Goal: Task Accomplishment & Management: Use online tool/utility

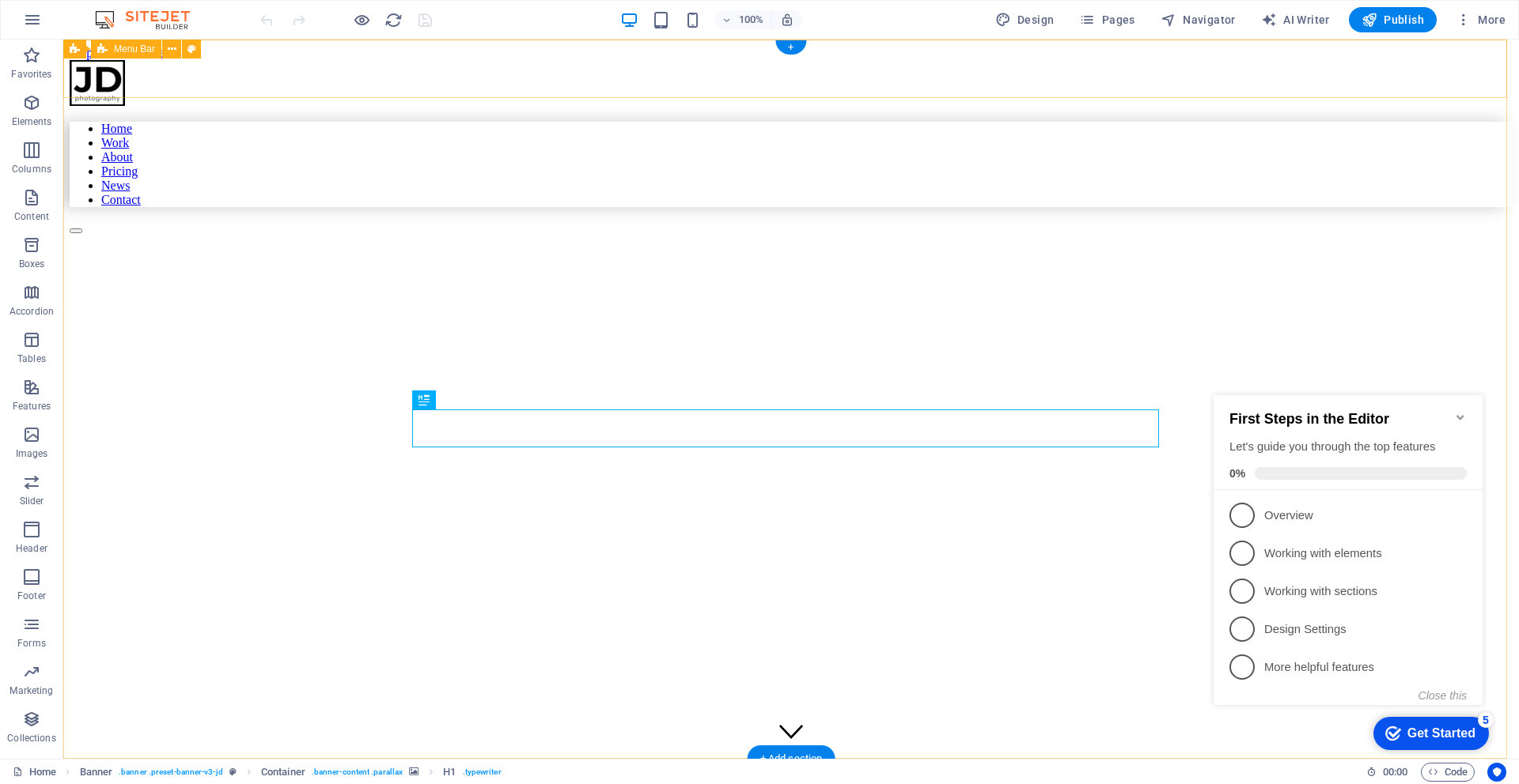
click at [1443, 88] on div "Home Work About Pricing News Contact" at bounding box center [791, 146] width 1443 height 174
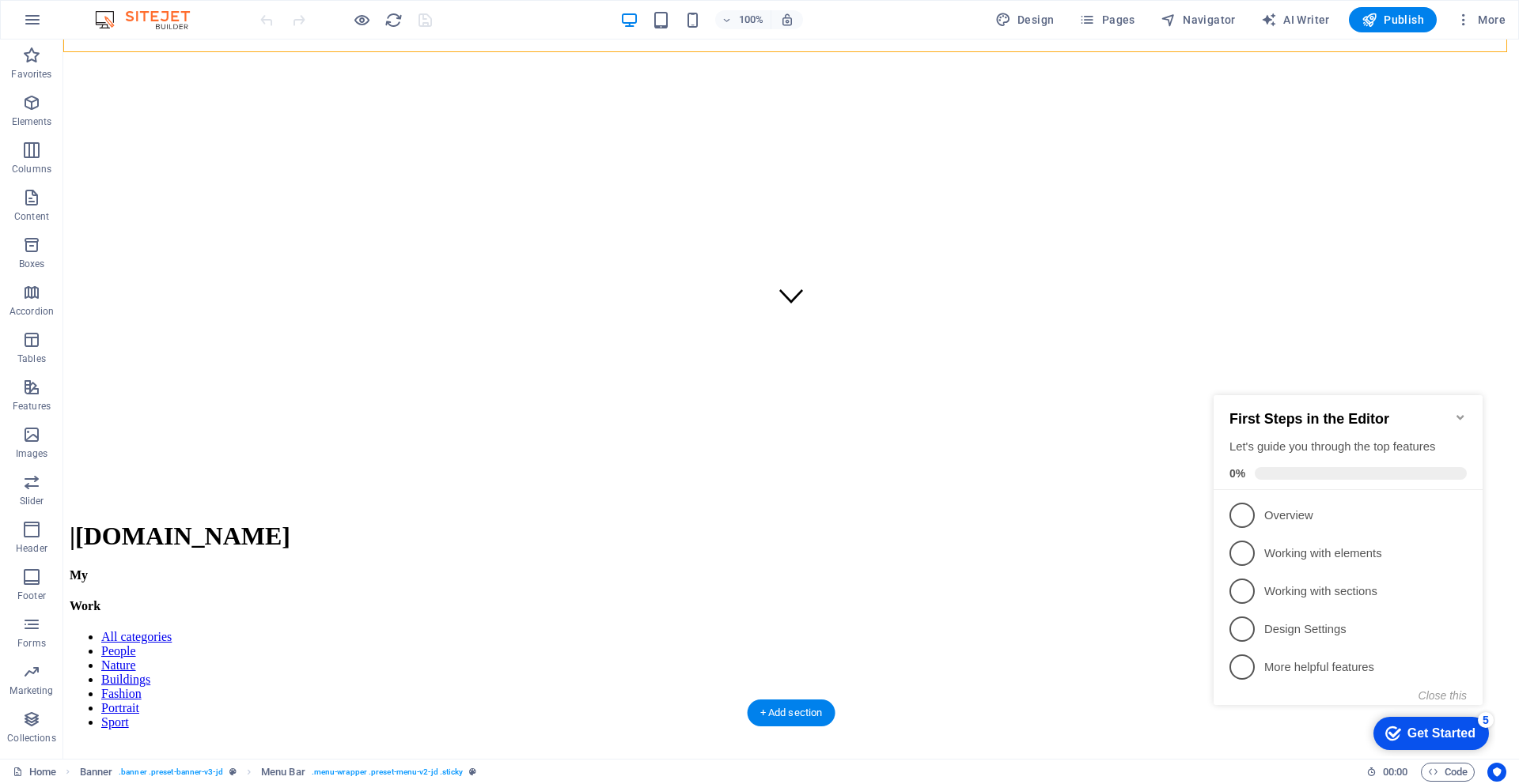
scroll to position [436, 0]
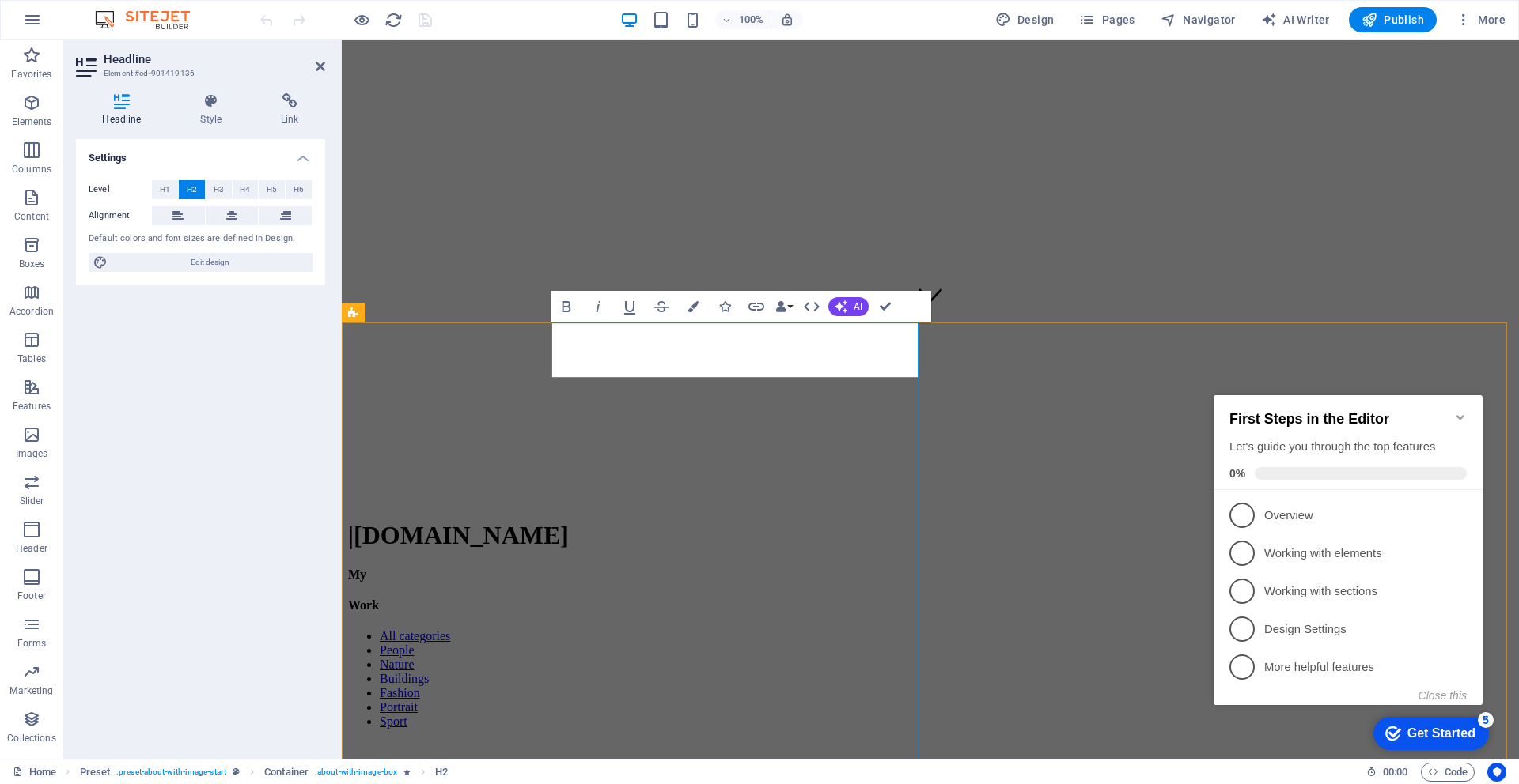
drag, startPoint x: 739, startPoint y: 356, endPoint x: 669, endPoint y: 354, distance: 70.0
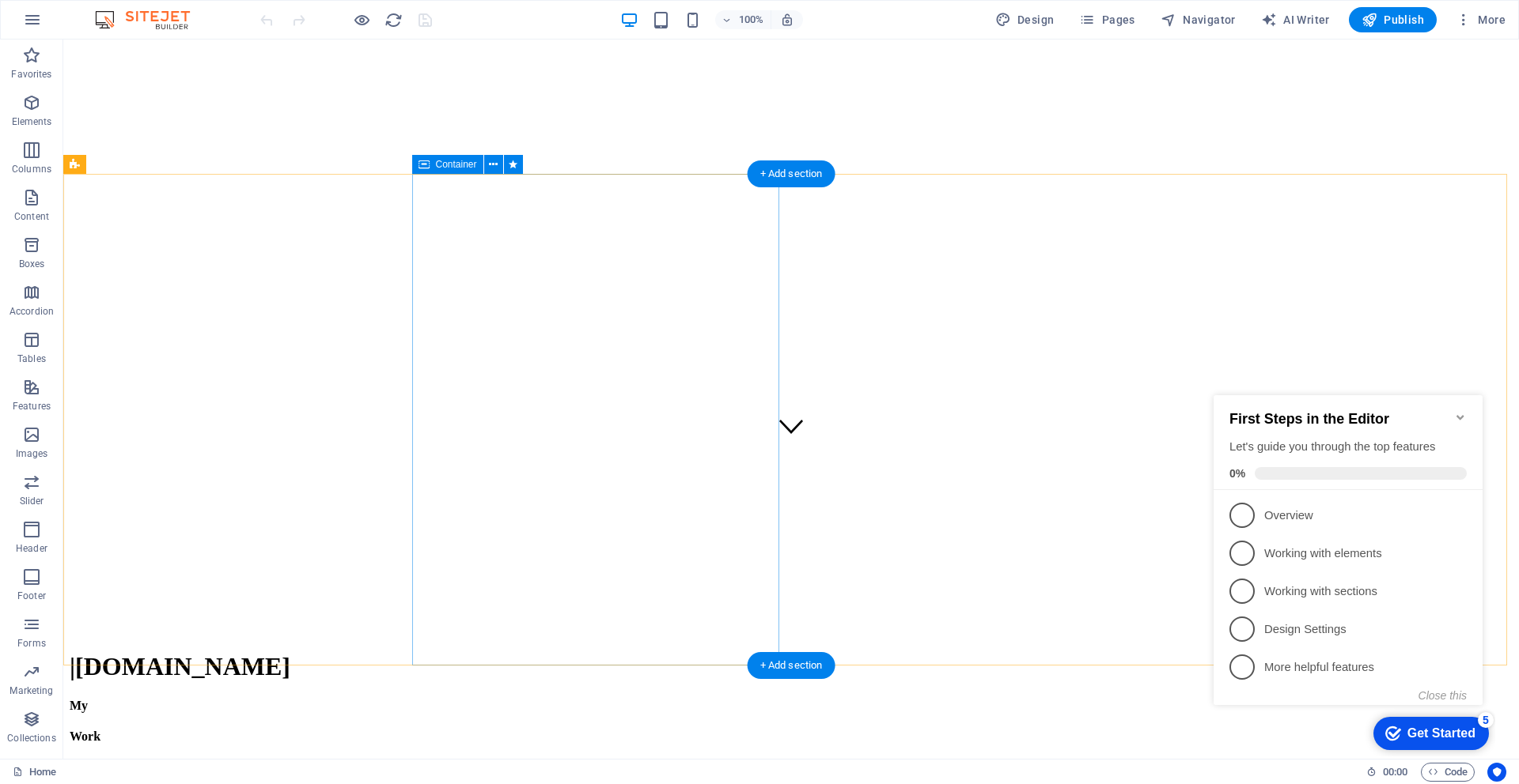
scroll to position [0, 0]
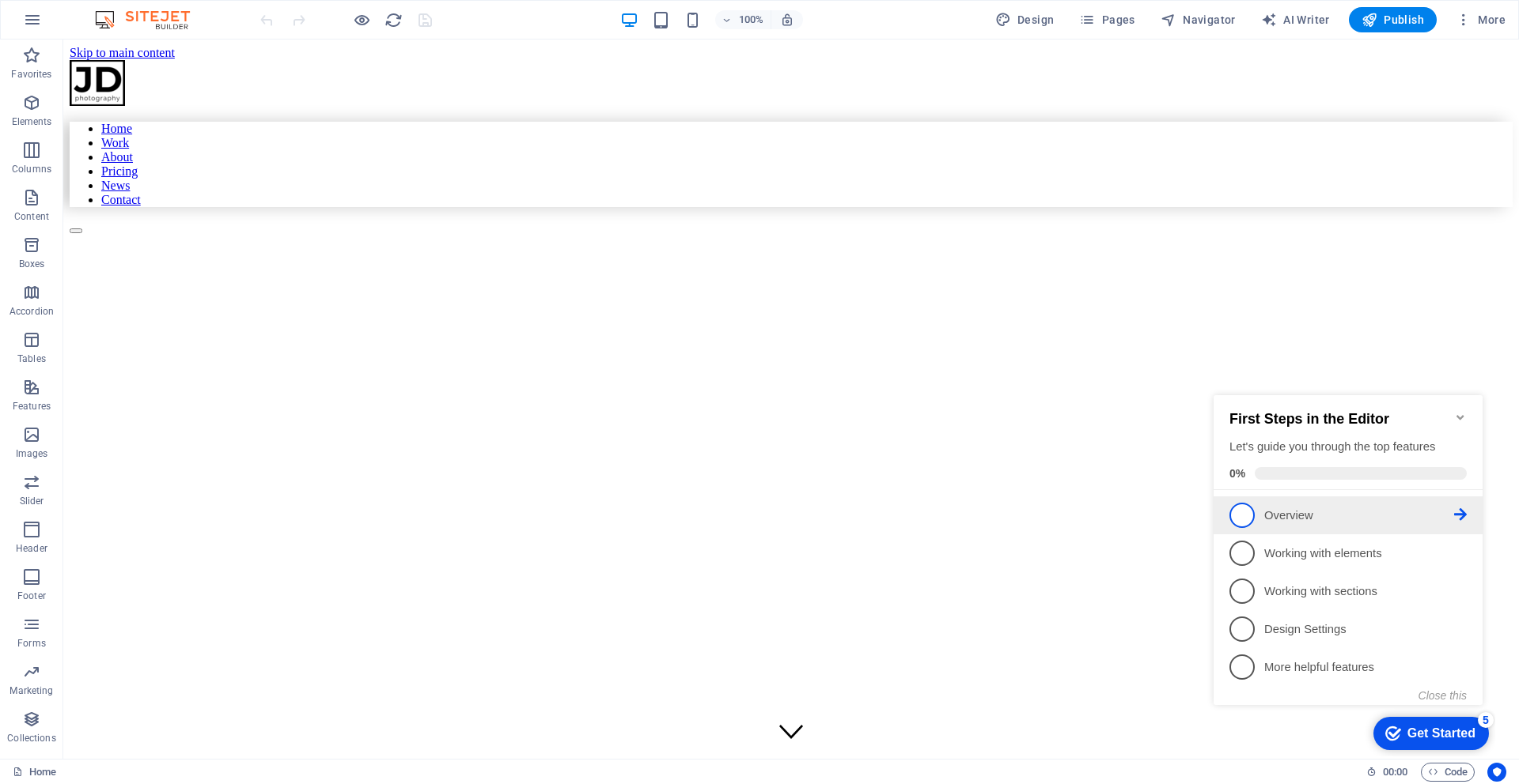
click at [1244, 510] on span "1" at bounding box center [1243, 516] width 26 height 26
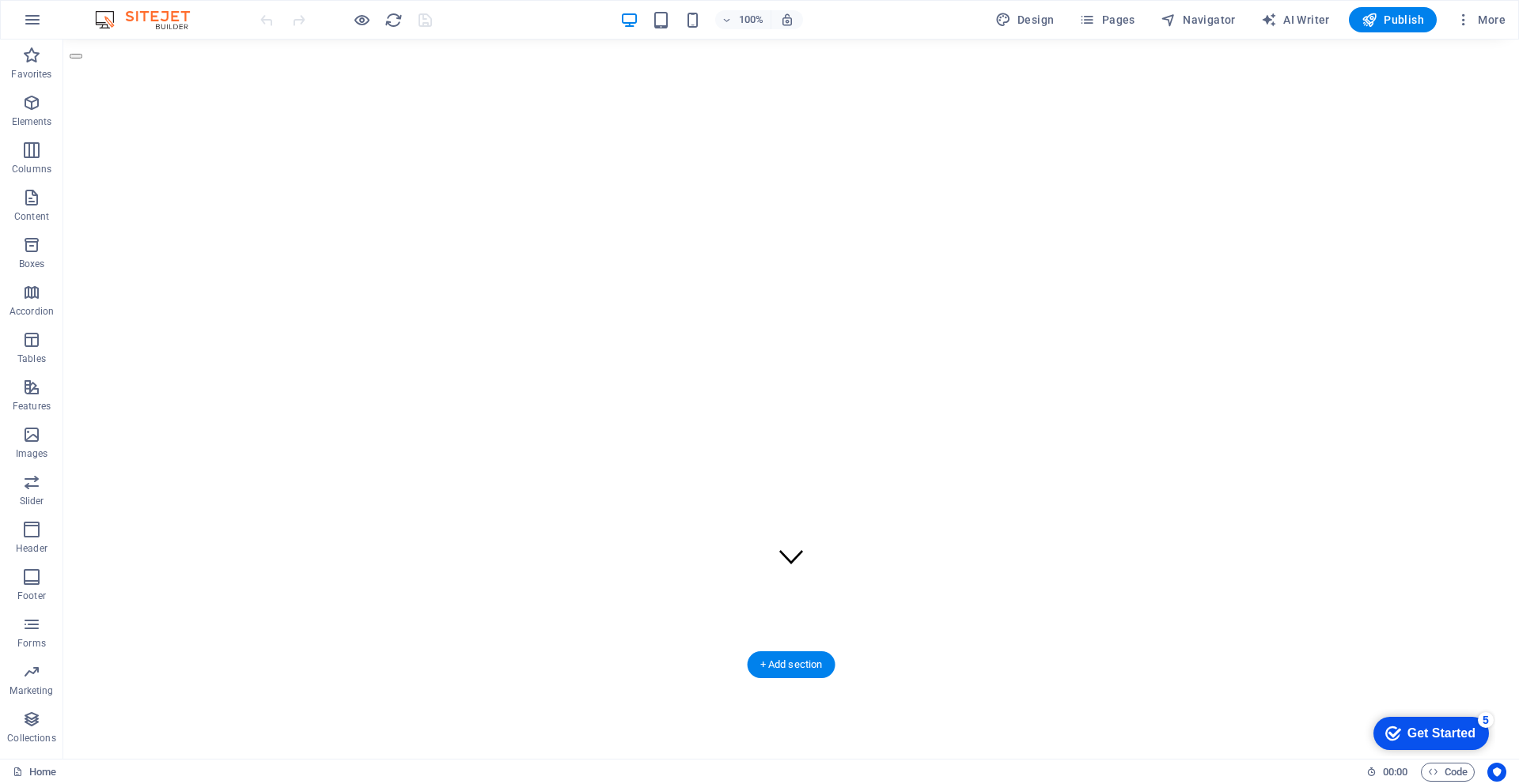
scroll to position [176, 0]
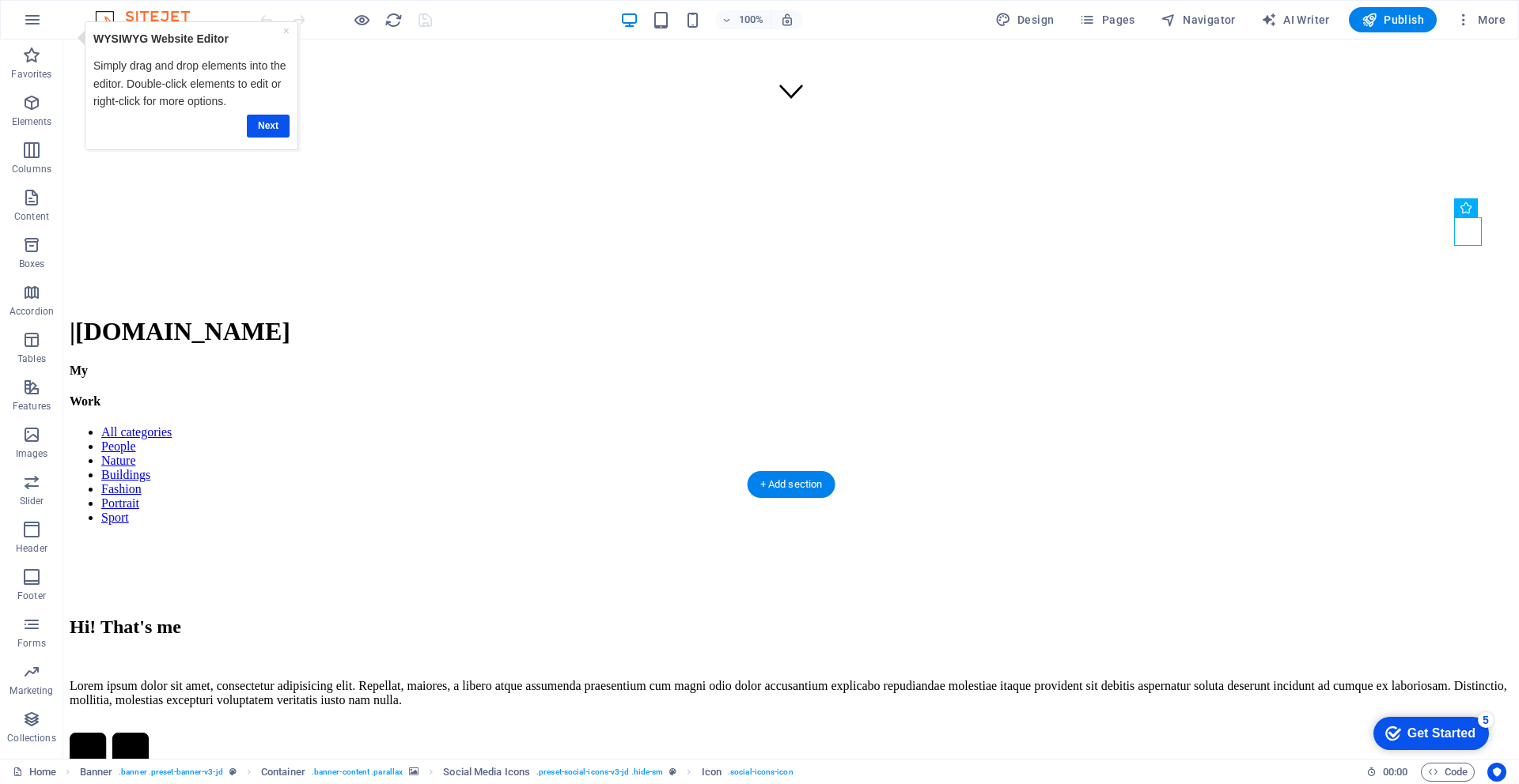
scroll to position [1239, 0]
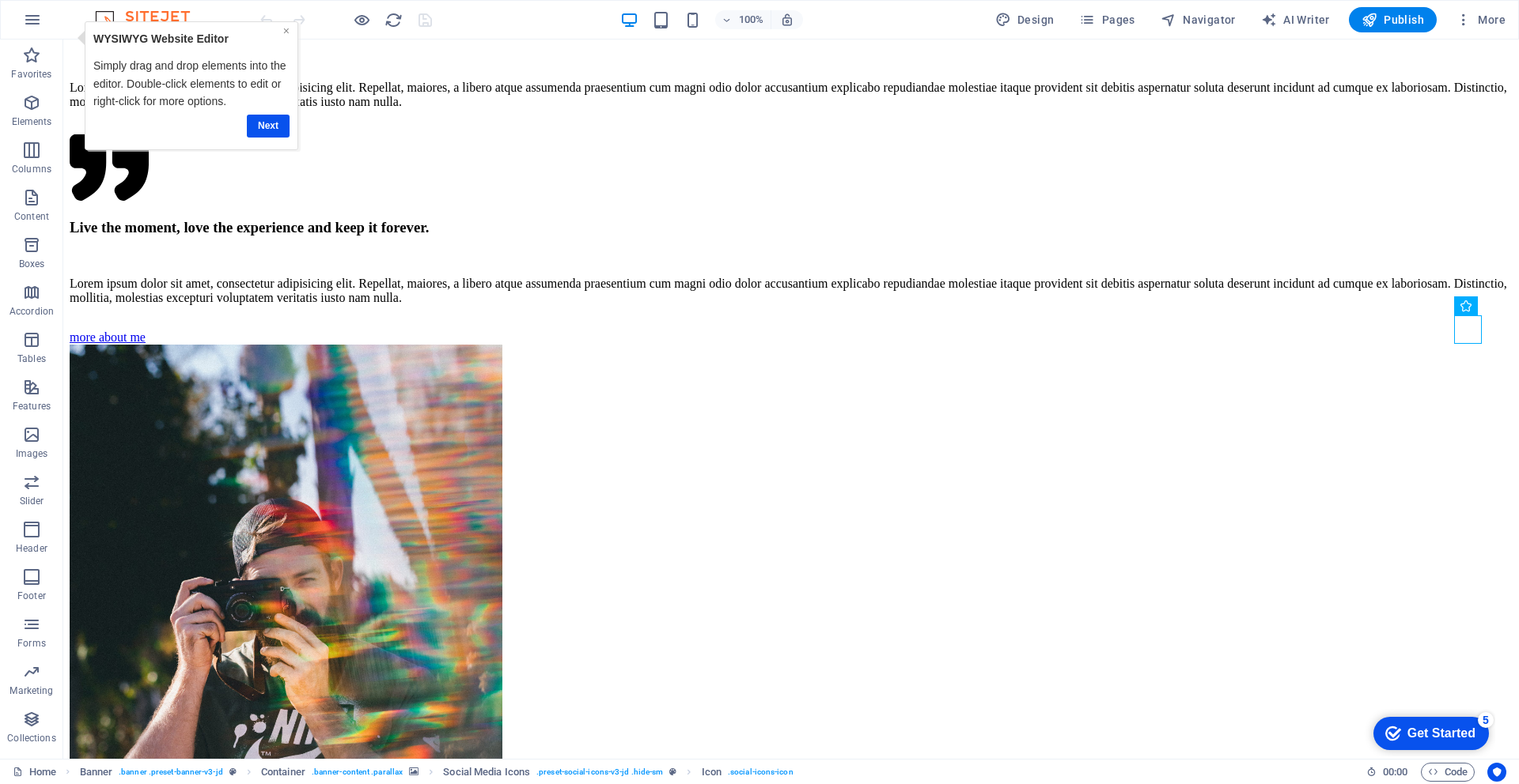
click at [285, 29] on link "×" at bounding box center [286, 31] width 6 height 13
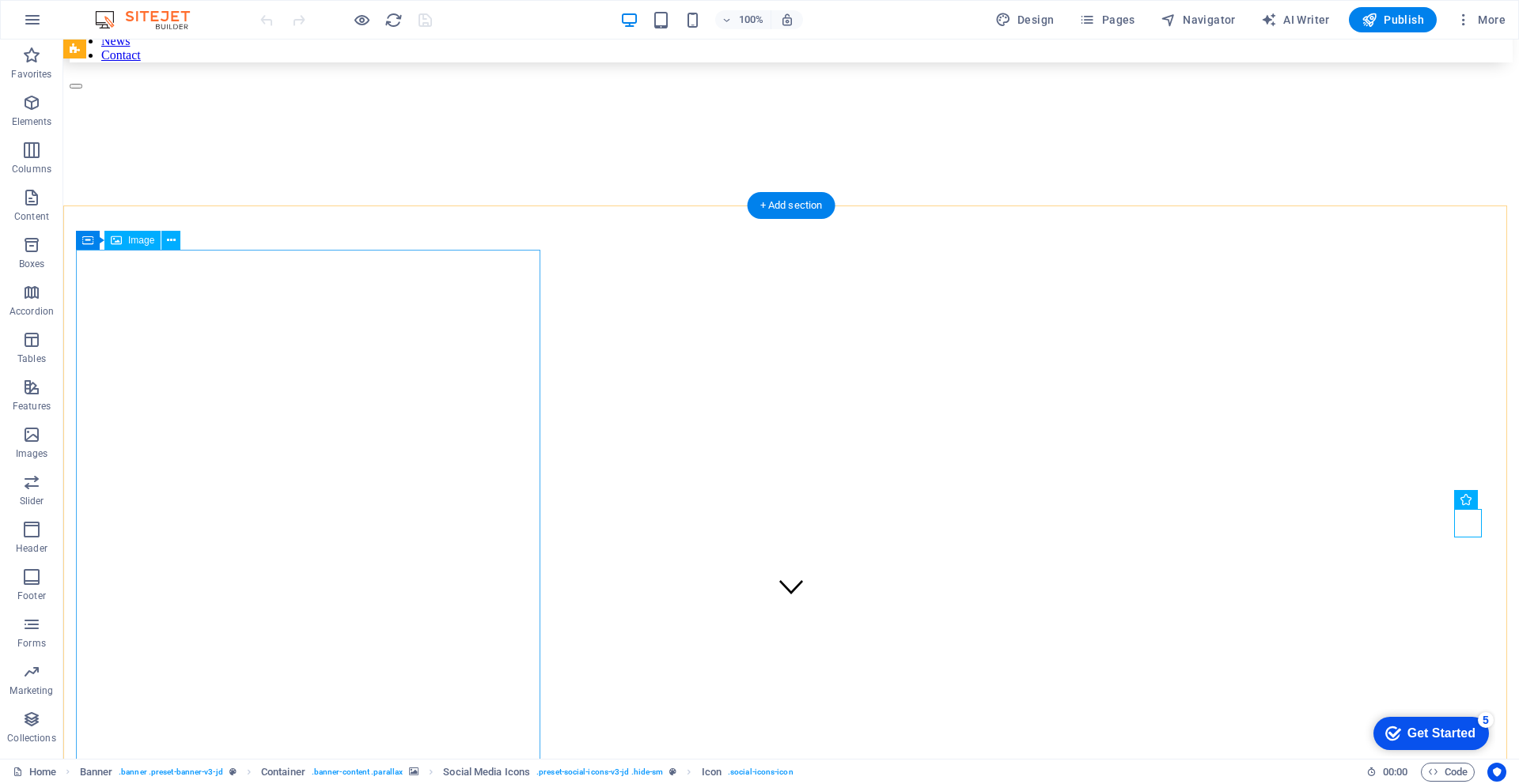
scroll to position [0, 0]
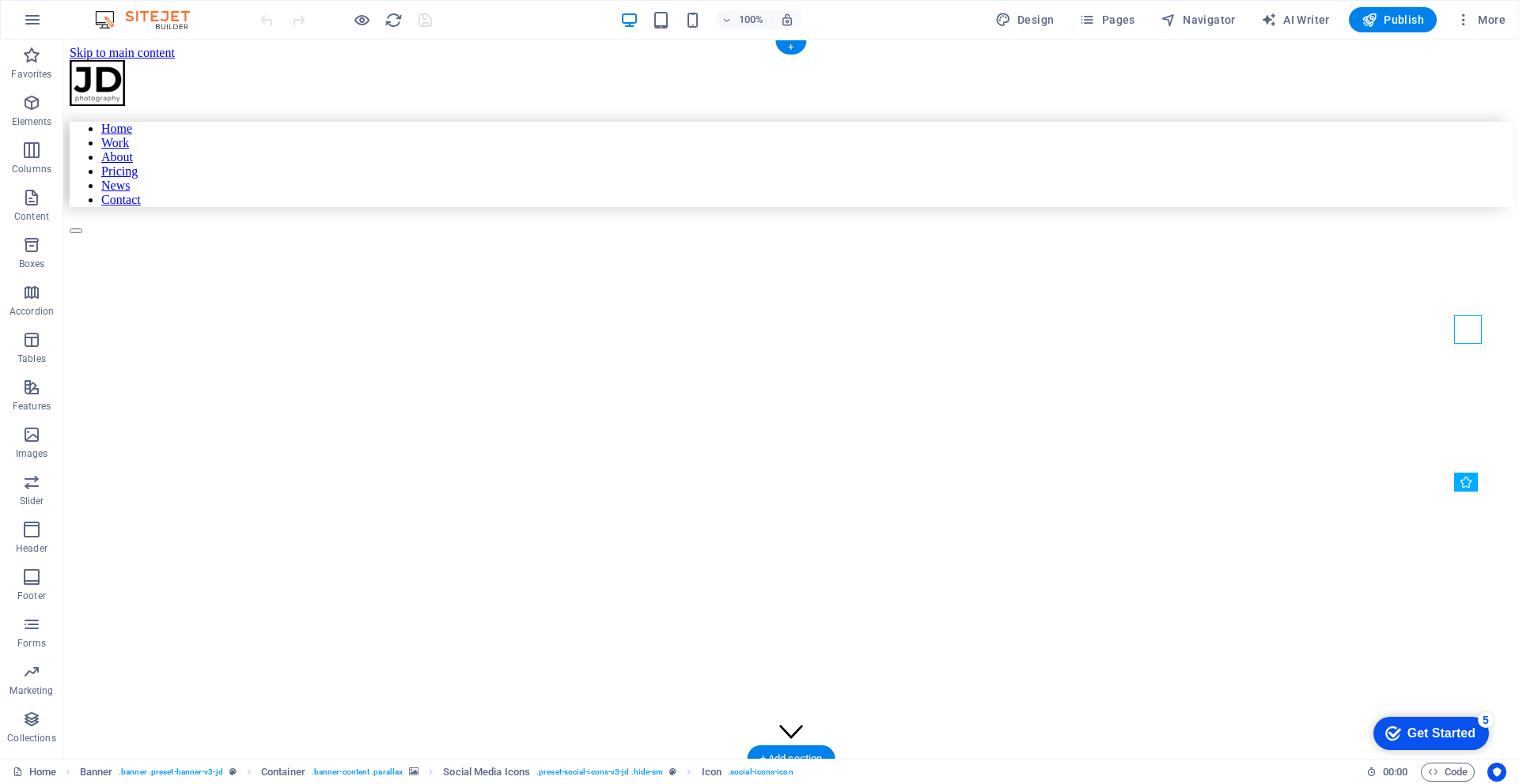
click at [910, 272] on figure at bounding box center [652, 272] width 1165 height 0
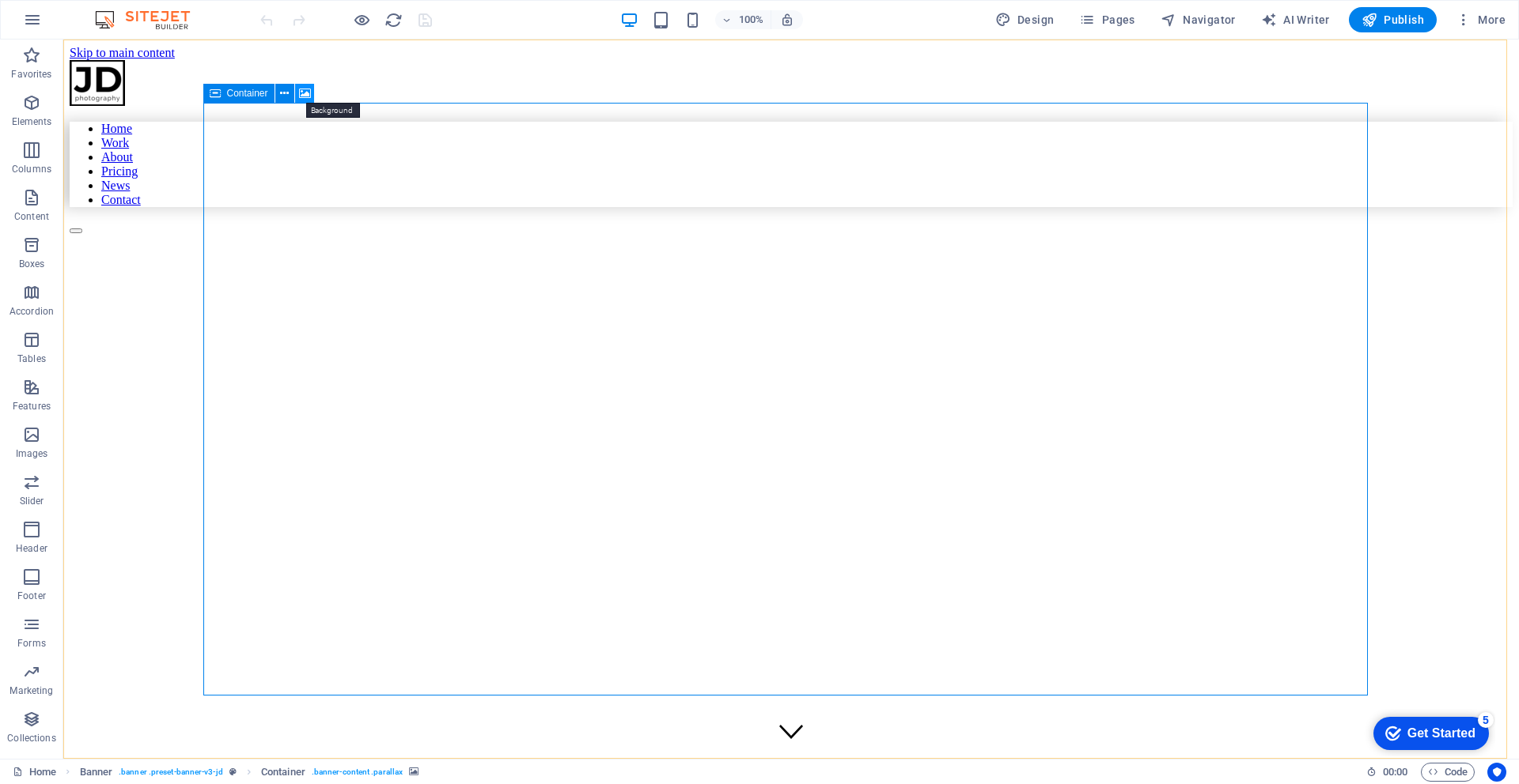
click at [309, 95] on icon at bounding box center [305, 94] width 12 height 17
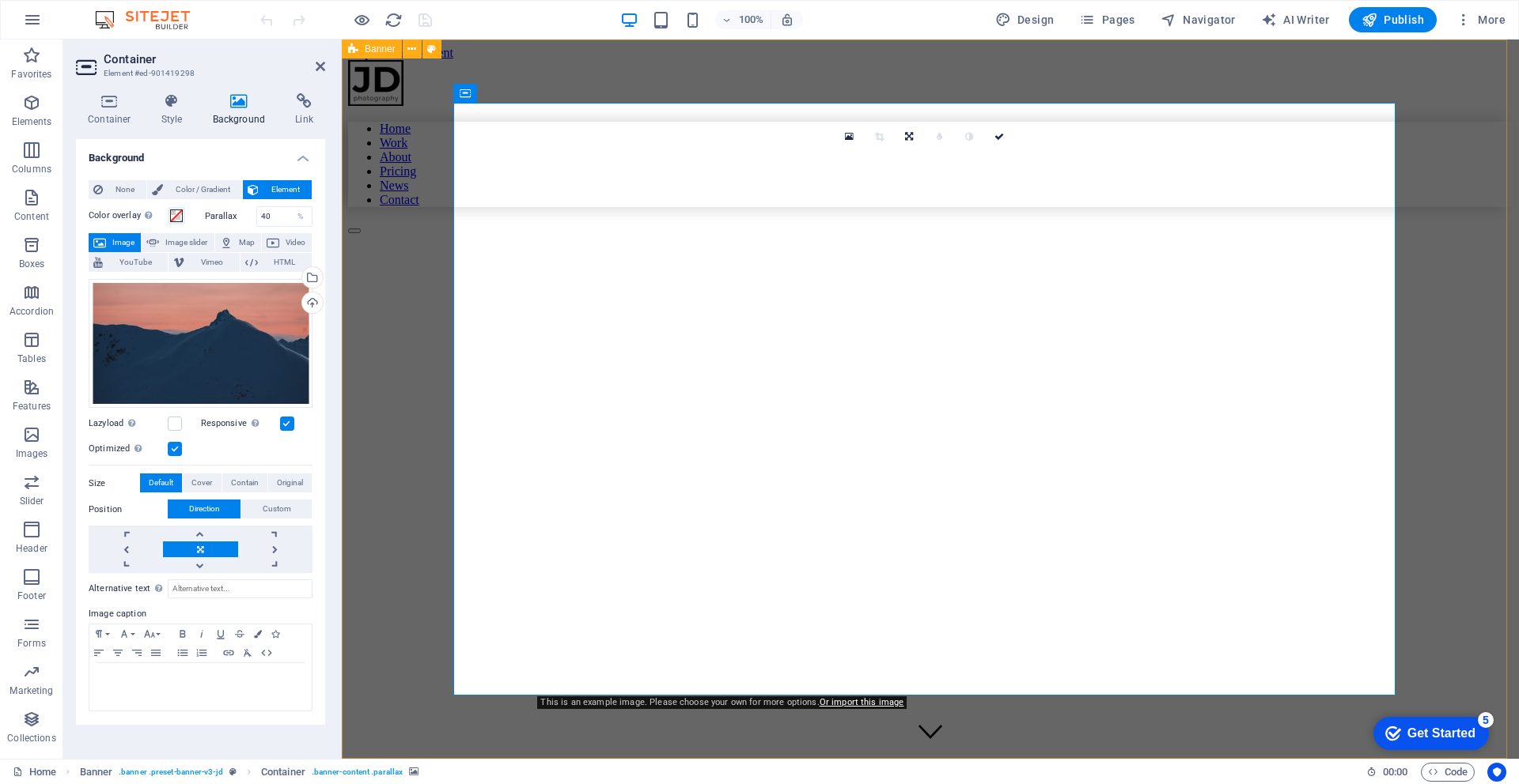
scroll to position [630, 0]
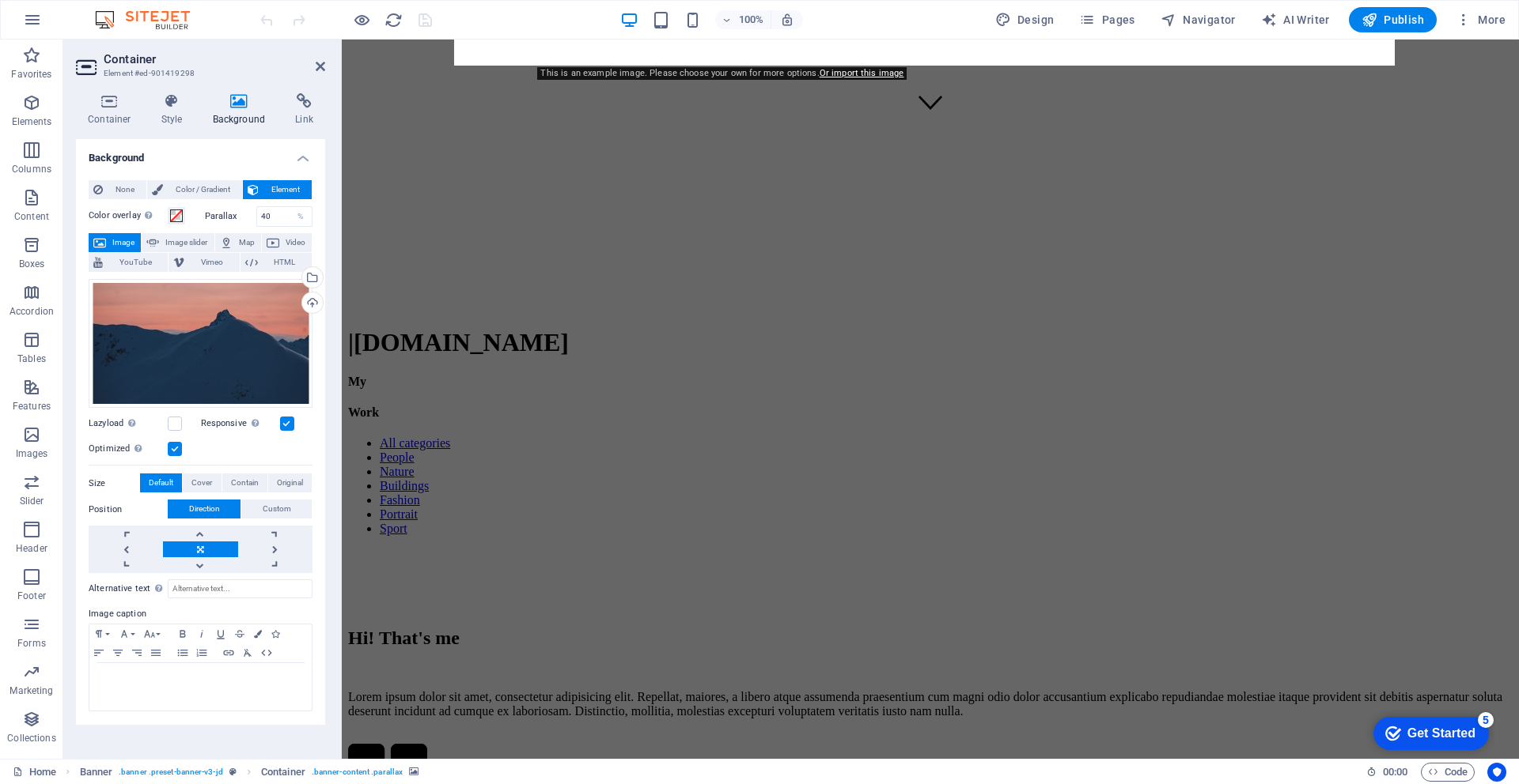
click at [231, 100] on icon at bounding box center [240, 101] width 77 height 16
click at [260, 332] on div "Drag files here, click to choose files or select files from Files or our free s…" at bounding box center [200, 343] width 224 height 129
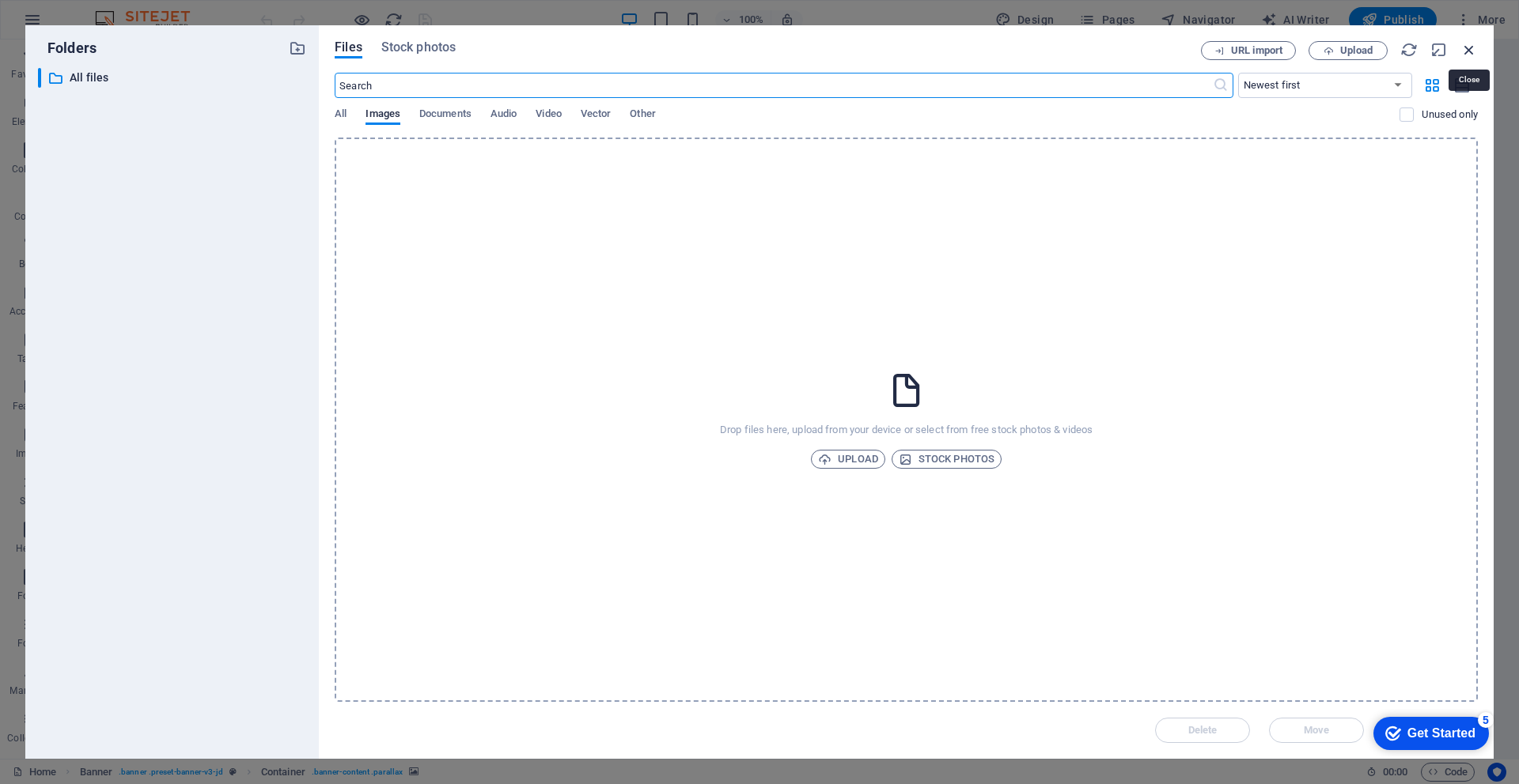
click at [1470, 49] on icon "button" at bounding box center [1468, 50] width 17 height 17
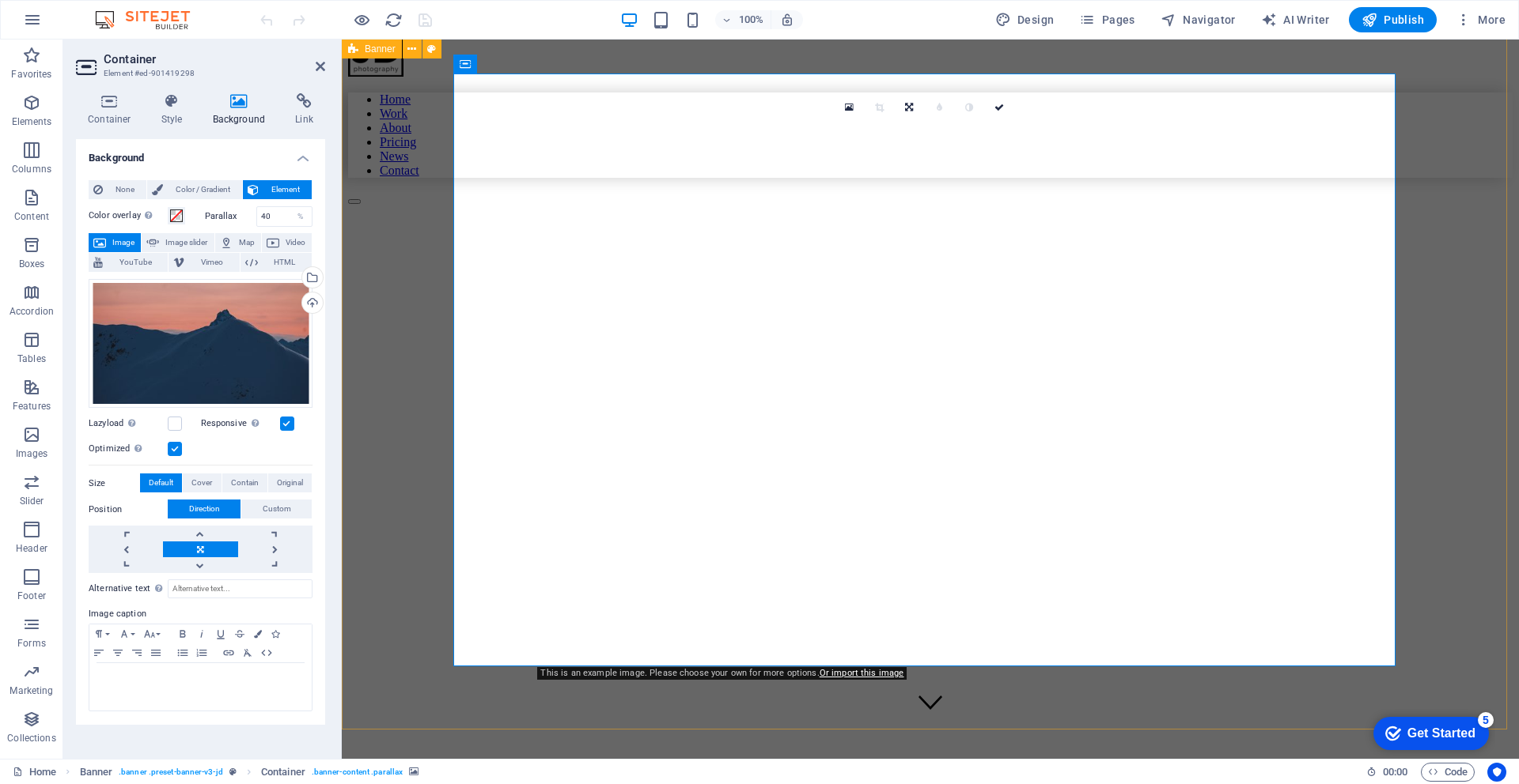
click at [1435, 134] on div "Home Work About Pricing News Contact | kaung.dpdatacenter.com My Work All categ…" at bounding box center [930, 622] width 1165 height 1182
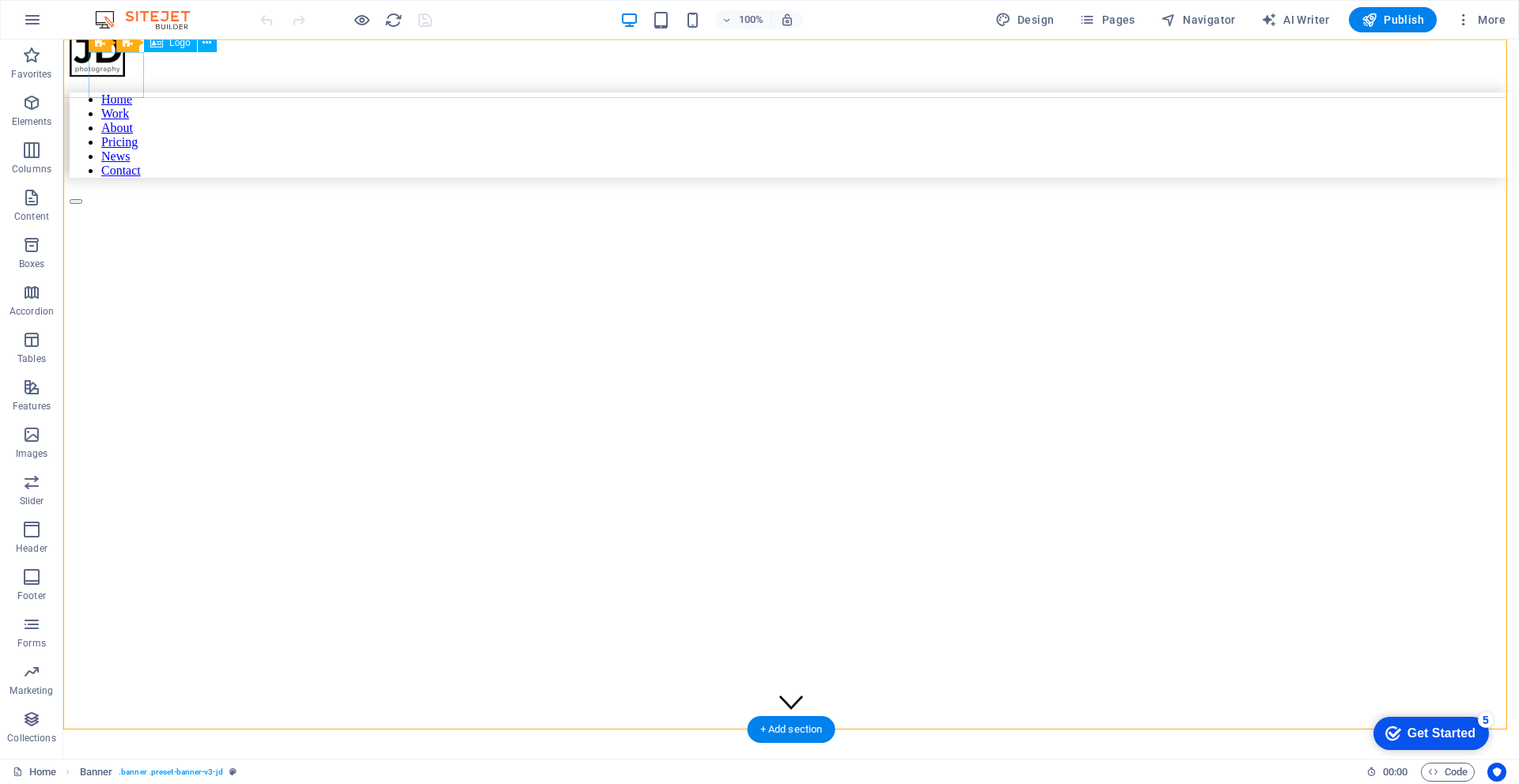
click at [95, 77] on div at bounding box center [791, 55] width 1443 height 49
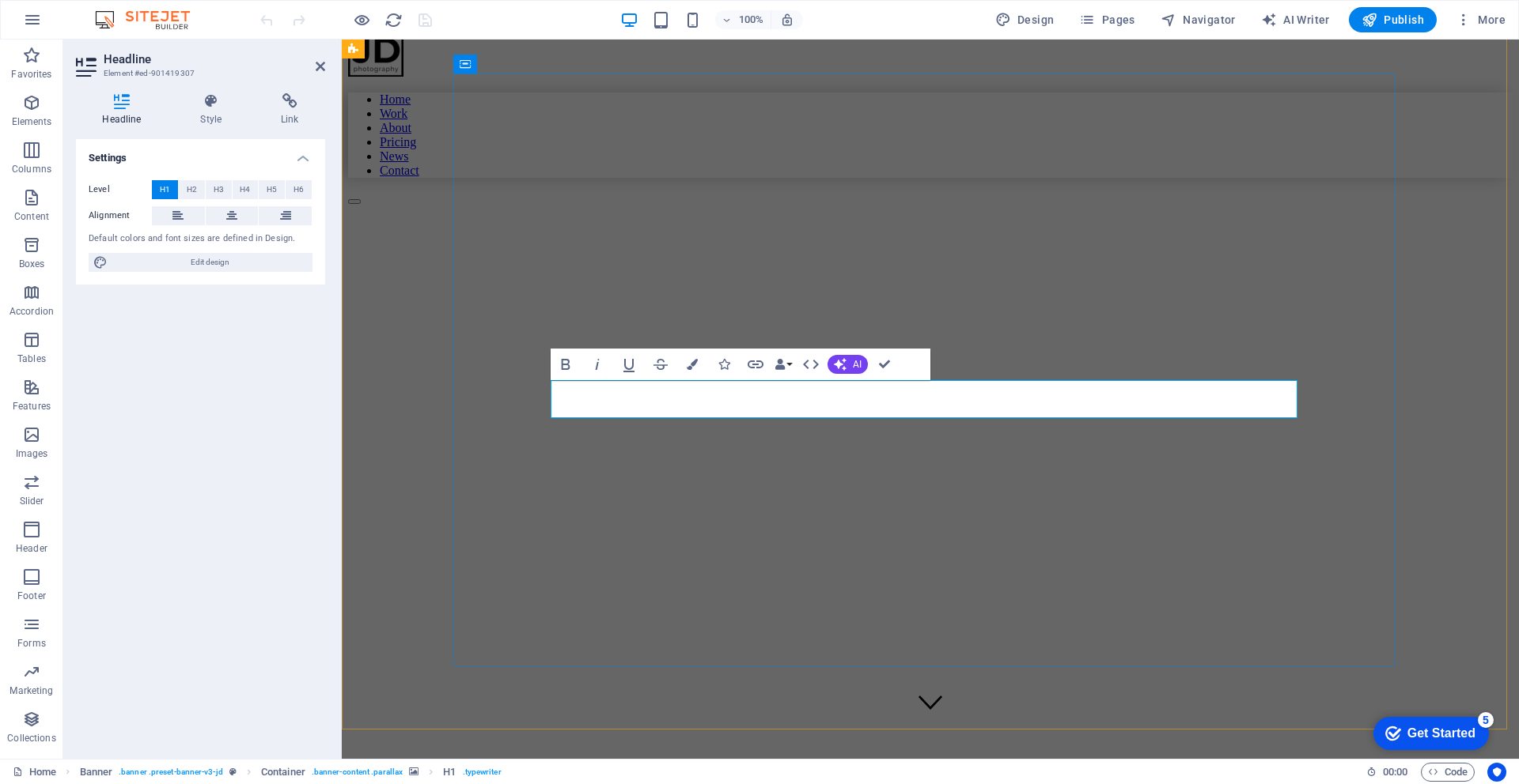
drag, startPoint x: 715, startPoint y: 404, endPoint x: 745, endPoint y: 398, distance: 30.6
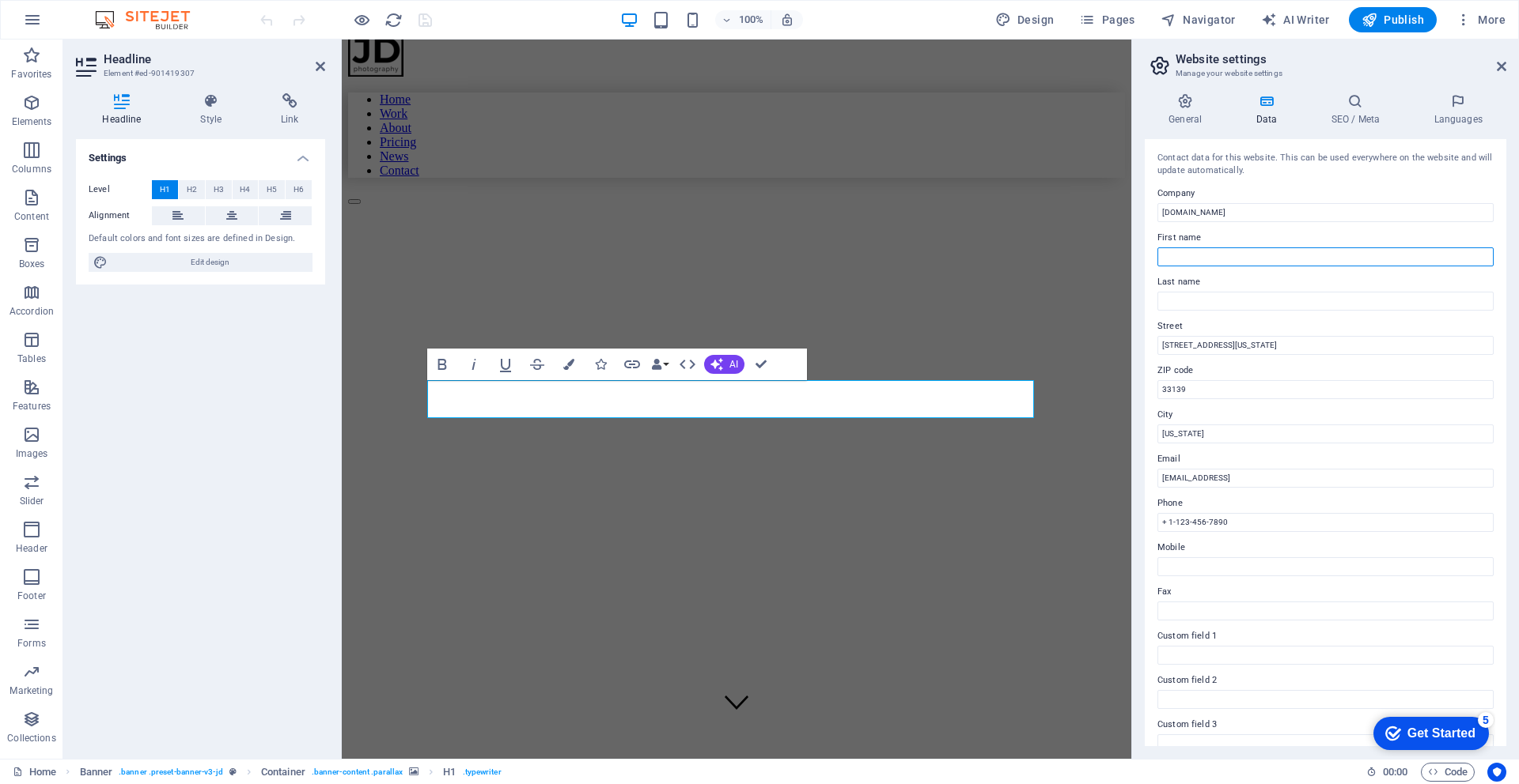
click at [1222, 258] on input "First name" at bounding box center [1325, 257] width 336 height 19
type input "Kaung"
click at [1200, 307] on input "Last name" at bounding box center [1325, 301] width 336 height 19
type input "Vlog"
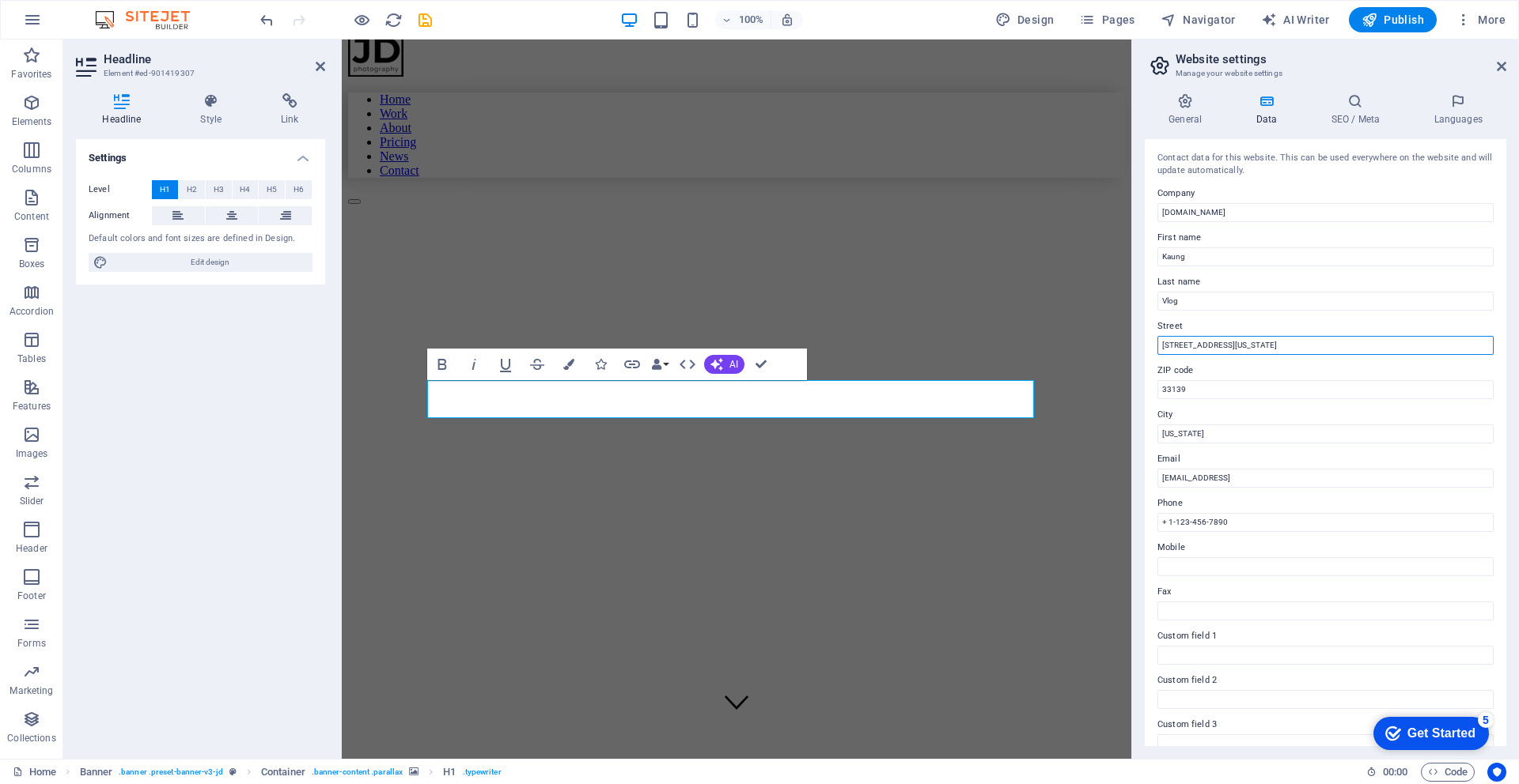
click at [1238, 349] on input "34 Washington Ave" at bounding box center [1325, 345] width 336 height 19
drag, startPoint x: 1583, startPoint y: 386, endPoint x: 1105, endPoint y: 345, distance: 479.8
click at [1246, 350] on input "34 Washington Ave" at bounding box center [1325, 345] width 336 height 19
drag, startPoint x: 1201, startPoint y: 349, endPoint x: 1134, endPoint y: 347, distance: 67.0
click at [1134, 347] on aside "Website settings Manage your website settings General Data SEO / Meta Languages…" at bounding box center [1325, 399] width 388 height 720
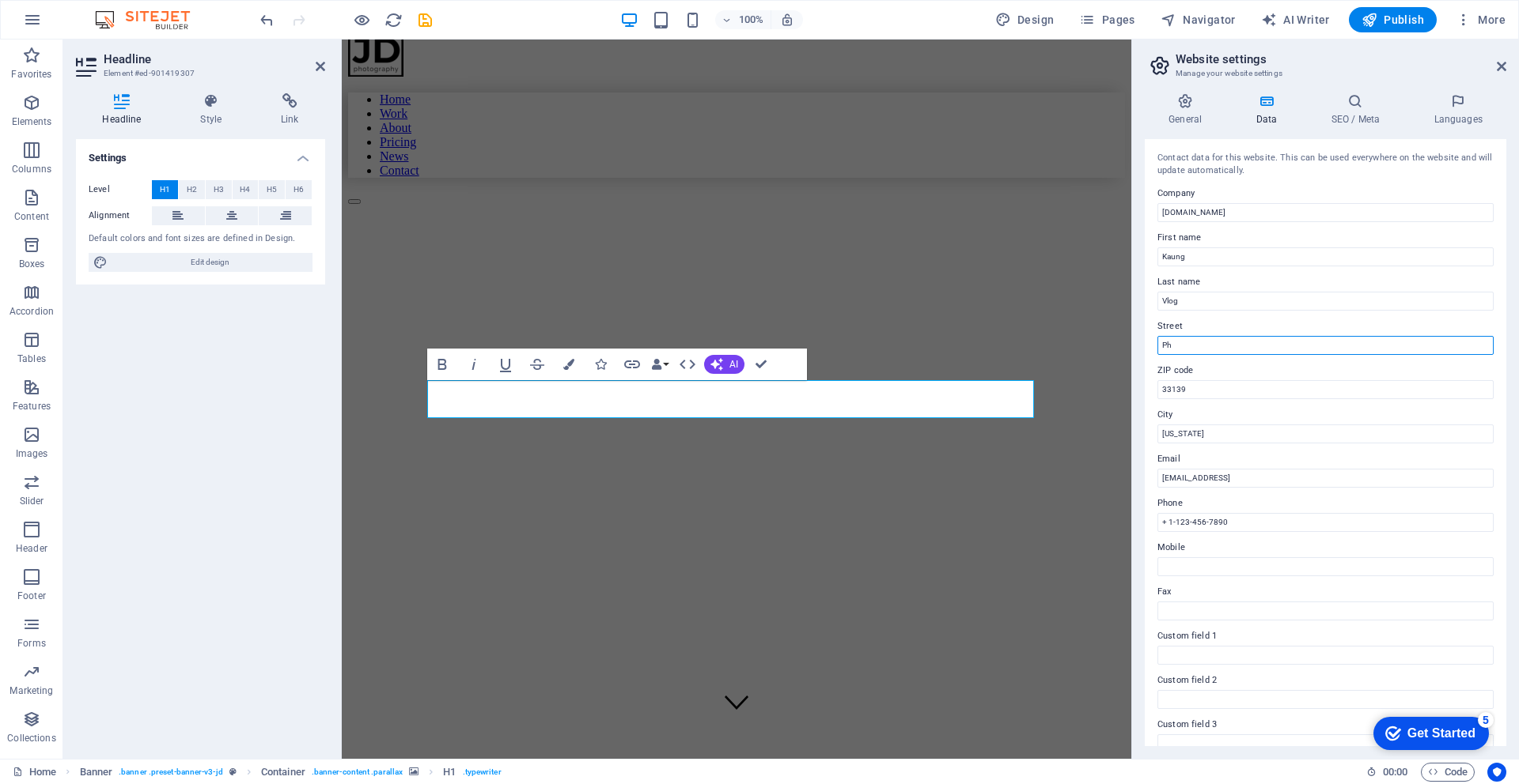
type input "P"
type input "S"
type input "St 113"
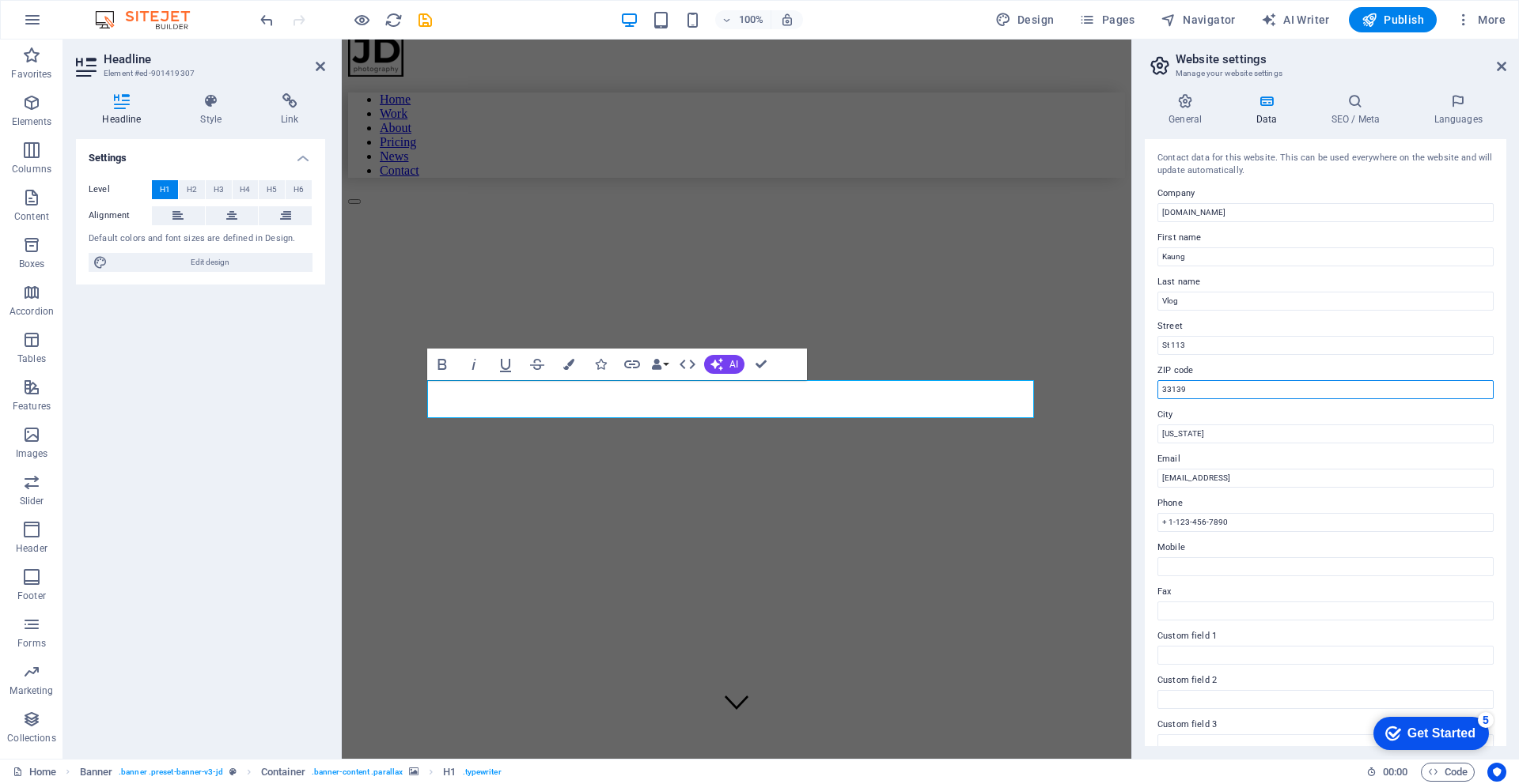
click at [1210, 391] on input "33139" at bounding box center [1325, 389] width 336 height 19
drag, startPoint x: 1550, startPoint y: 431, endPoint x: 1119, endPoint y: 391, distance: 432.9
click at [1237, 435] on input "New York" at bounding box center [1325, 434] width 336 height 19
drag, startPoint x: 1235, startPoint y: 435, endPoint x: 1156, endPoint y: 435, distance: 79.0
click at [1157, 435] on input "New York" at bounding box center [1325, 434] width 336 height 19
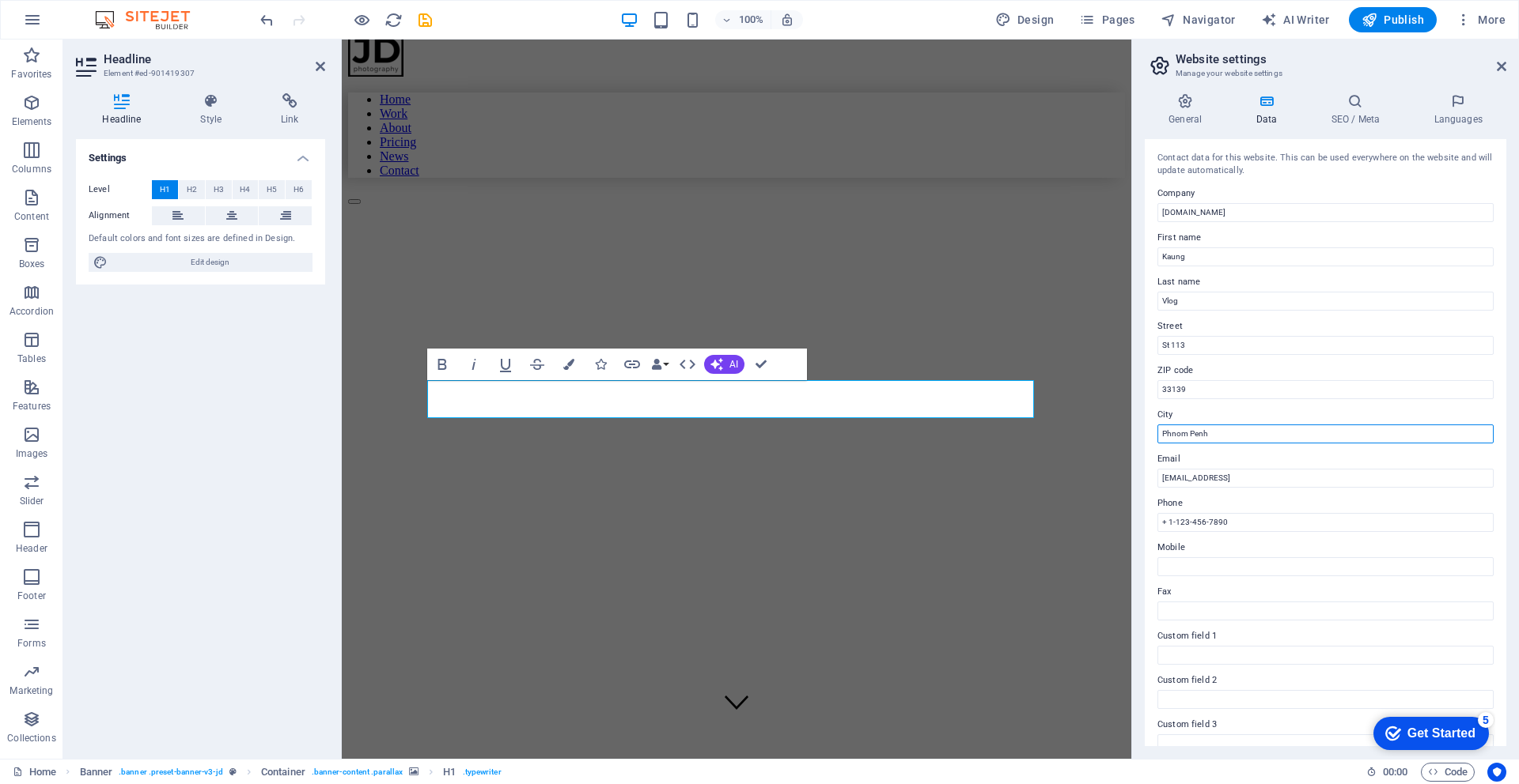
type input "Phnom Penh"
click at [304, 472] on div "Settings Level H1 H2 H3 H4 H5 H6 Alignment Default colors and font sizes are de…" at bounding box center [200, 443] width 249 height 608
click at [1360, 485] on input "a1ee60de14b4acf85991b2775bd908@cpanel.local" at bounding box center [1325, 478] width 336 height 19
drag, startPoint x: 1303, startPoint y: 482, endPoint x: 1138, endPoint y: 482, distance: 165.0
click at [1138, 482] on div "General Data SEO / Meta Languages Website name kaung.dpdatacenter.com Logo Drag…" at bounding box center [1325, 420] width 387 height 678
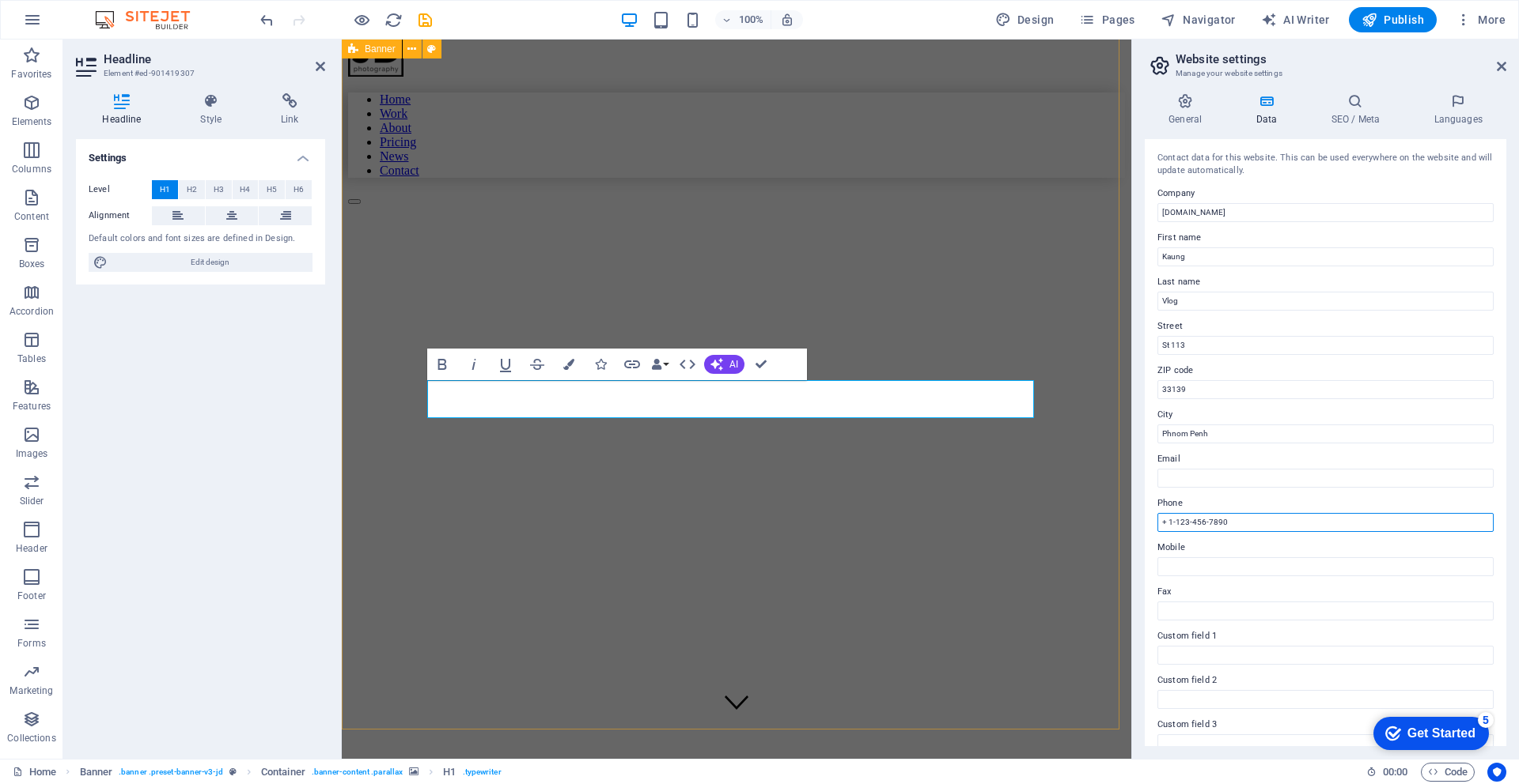
drag, startPoint x: 1623, startPoint y: 566, endPoint x: 1112, endPoint y: 521, distance: 513.0
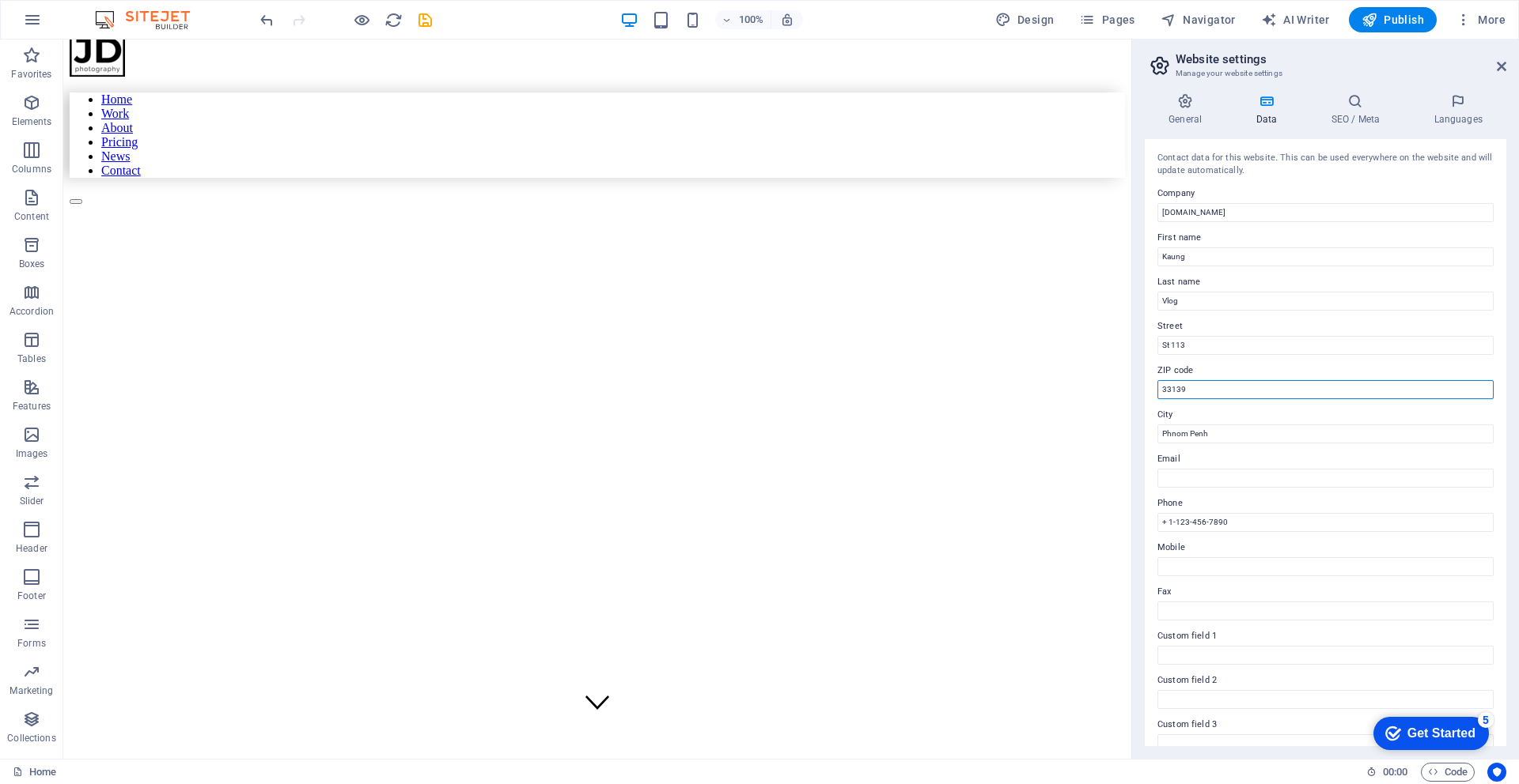
click at [1213, 385] on input "33139" at bounding box center [1325, 389] width 336 height 19
drag, startPoint x: 1281, startPoint y: 425, endPoint x: 1117, endPoint y: 386, distance: 168.6
click at [1232, 524] on input "+ 1-123-456-7890" at bounding box center [1325, 522] width 336 height 19
type input "+"
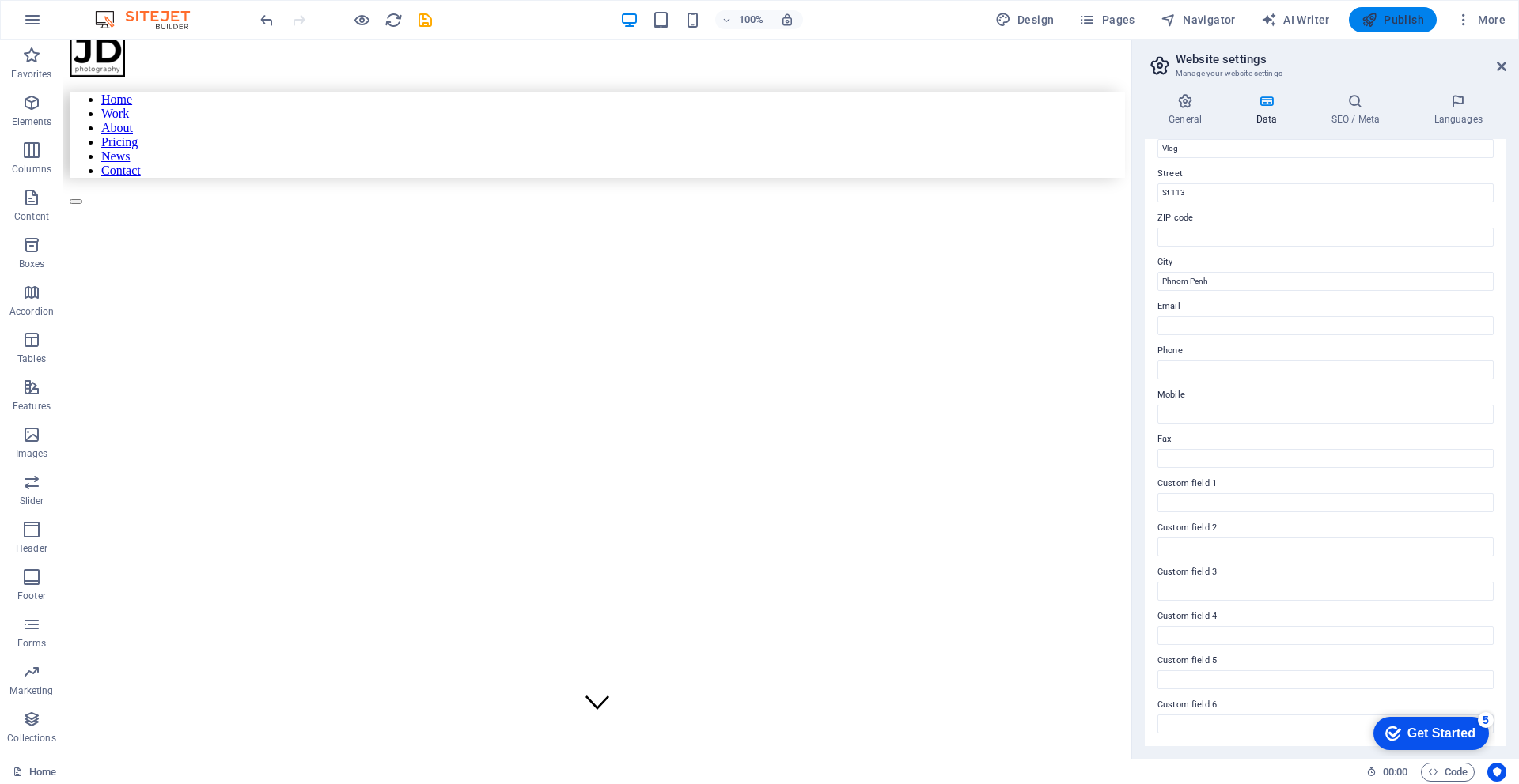
click at [1383, 21] on span "Publish" at bounding box center [1392, 19] width 62 height 16
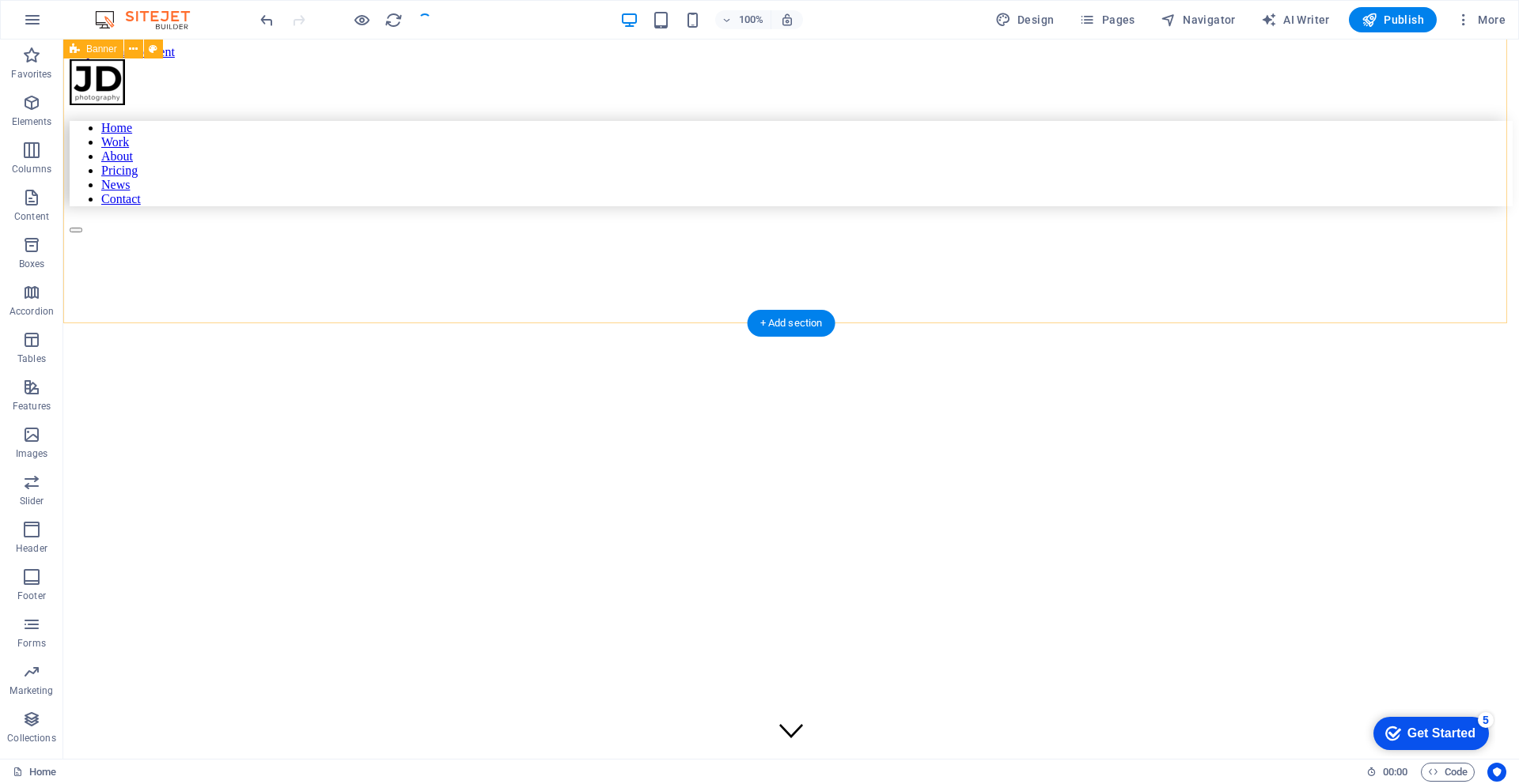
scroll to position [0, 0]
drag, startPoint x: 817, startPoint y: 327, endPoint x: 836, endPoint y: 407, distance: 82.2
click at [818, 272] on figure at bounding box center [652, 272] width 1165 height 0
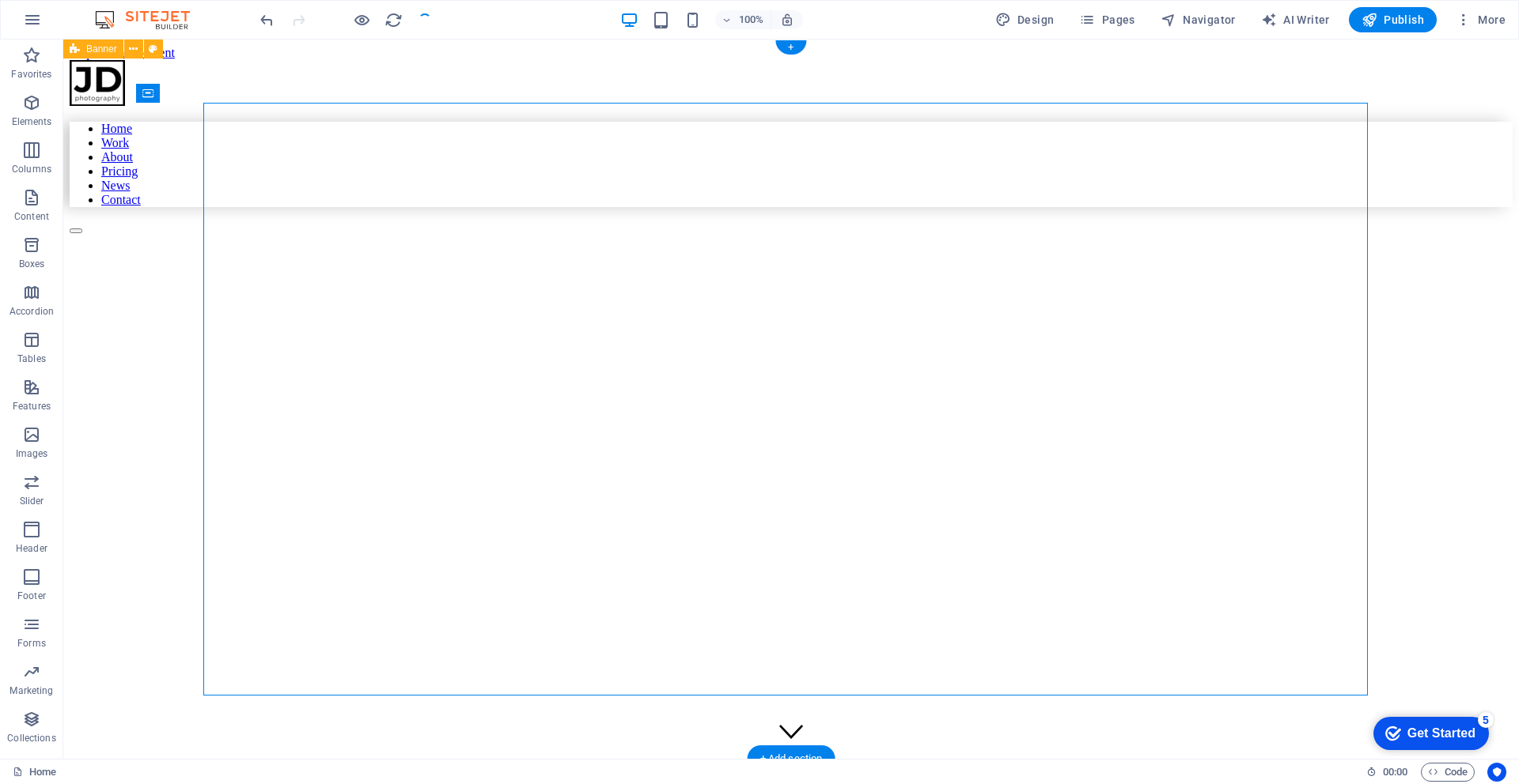
click at [836, 272] on figure at bounding box center [652, 272] width 1165 height 0
select select "vw"
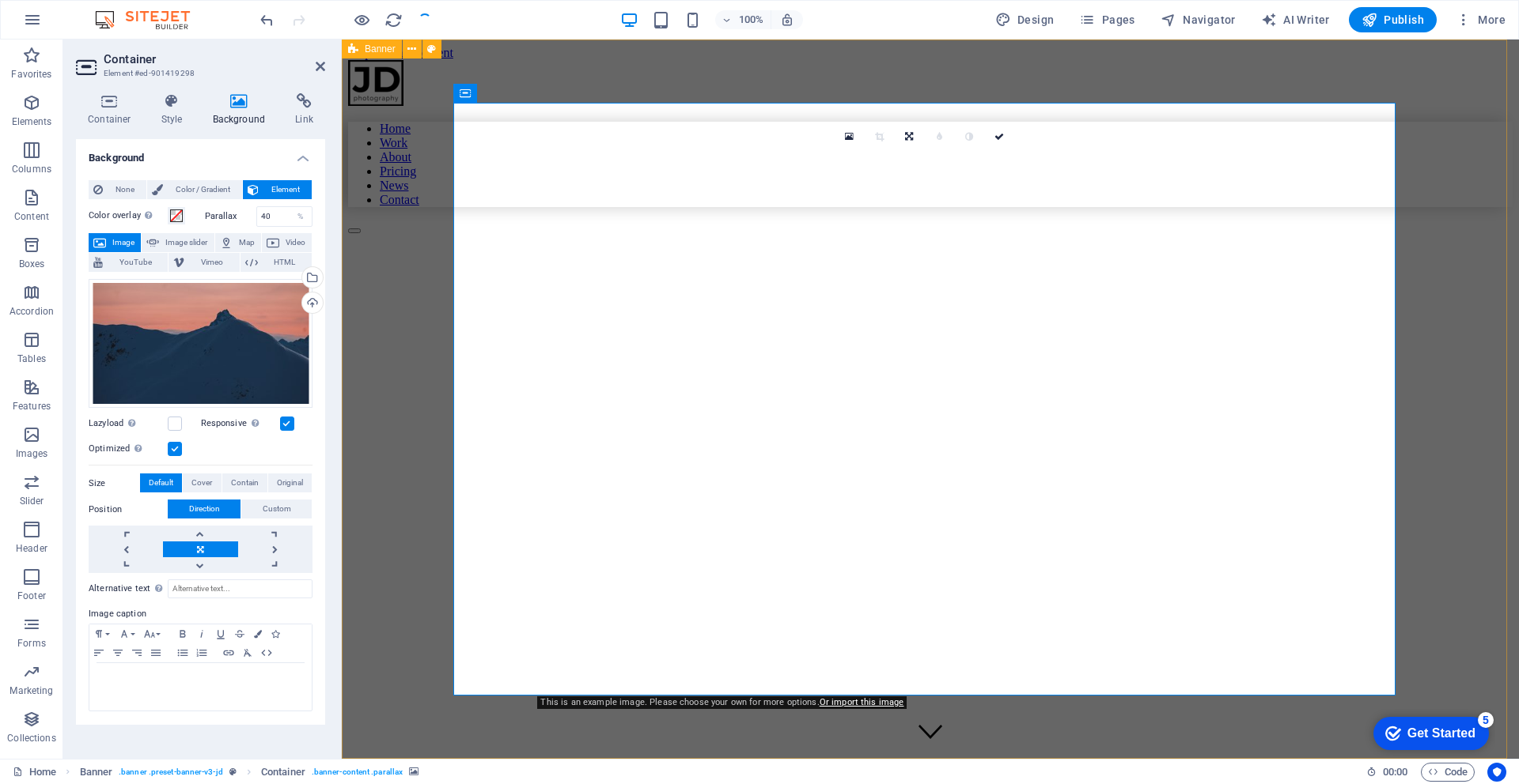
click at [973, 272] on figure at bounding box center [818, 272] width 941 height 0
click at [96, 118] on h4 "Container" at bounding box center [113, 110] width 73 height 33
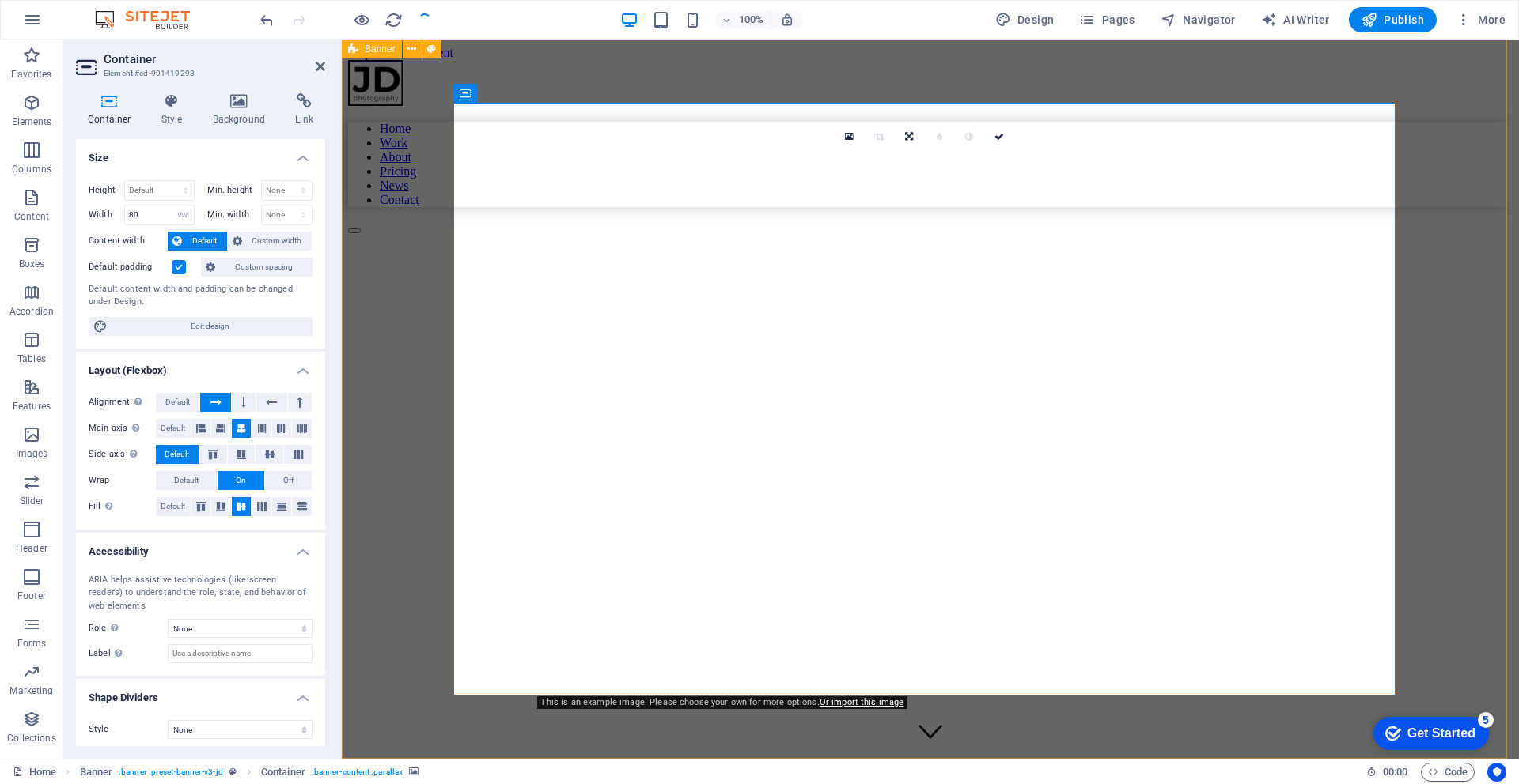
click at [1417, 123] on div "Home Work About Pricing News Contact My Work All categories People Nature Build…" at bounding box center [930, 627] width 1165 height 1136
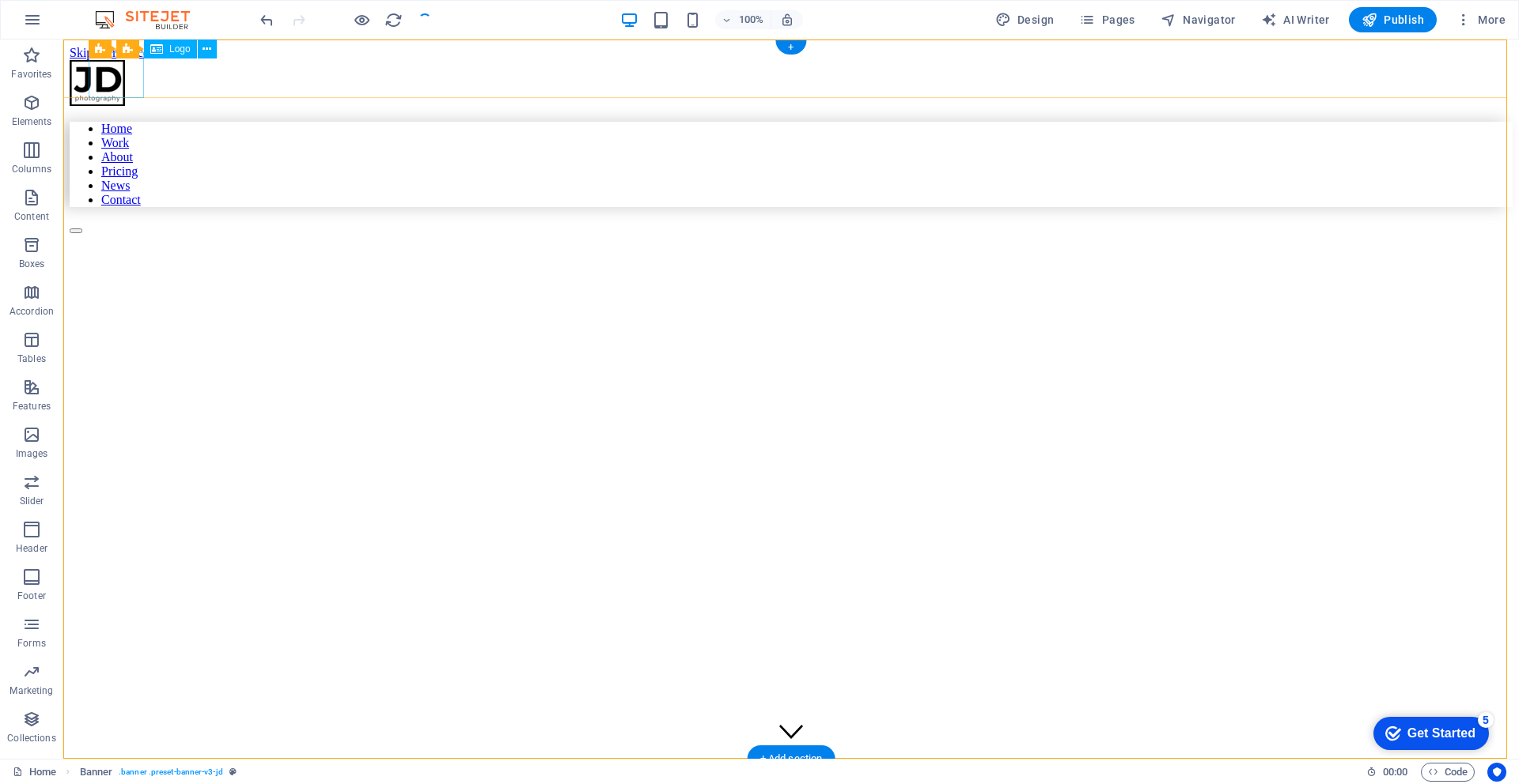
click at [129, 77] on div at bounding box center [791, 84] width 1443 height 49
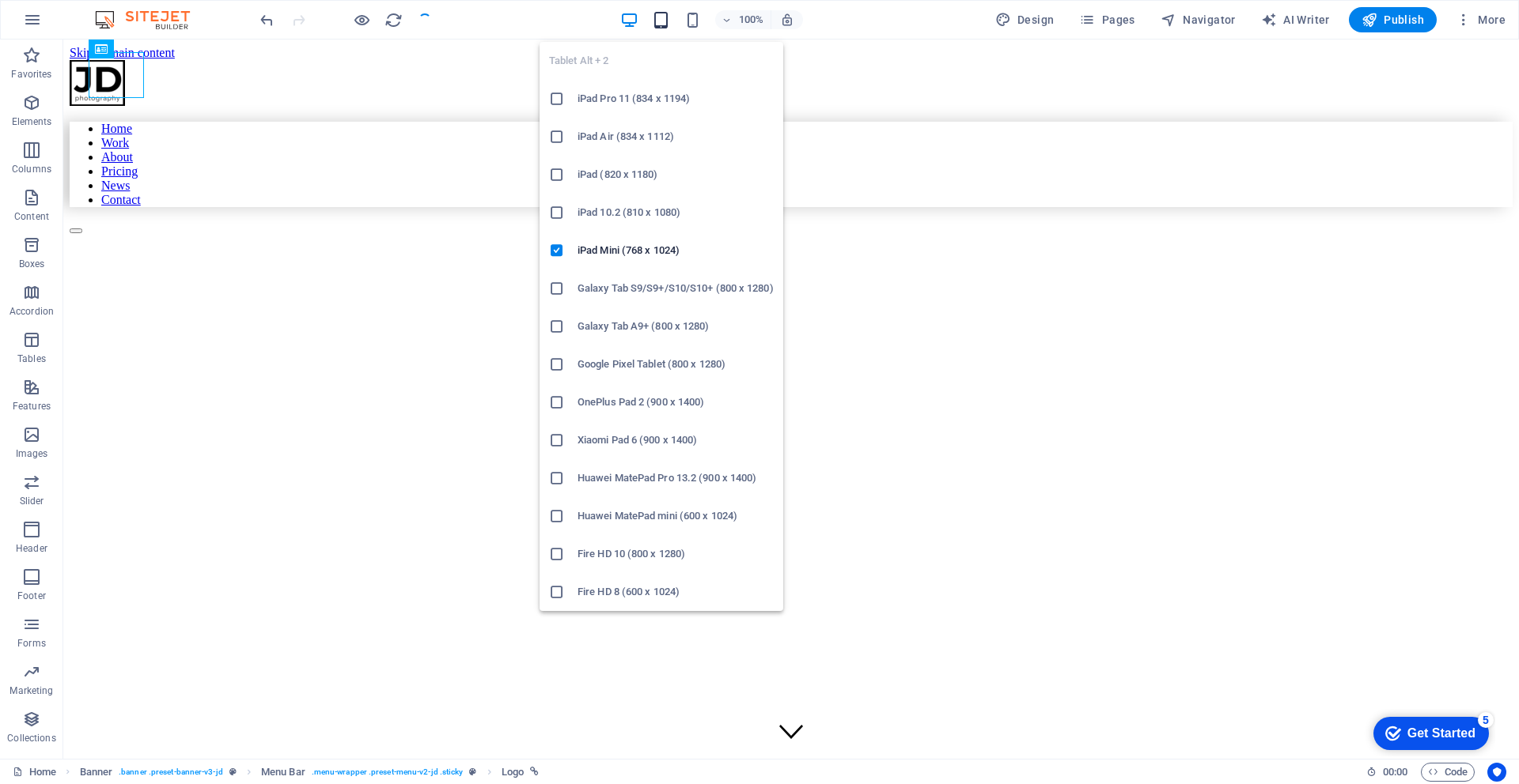
click at [658, 24] on icon "button" at bounding box center [661, 20] width 18 height 18
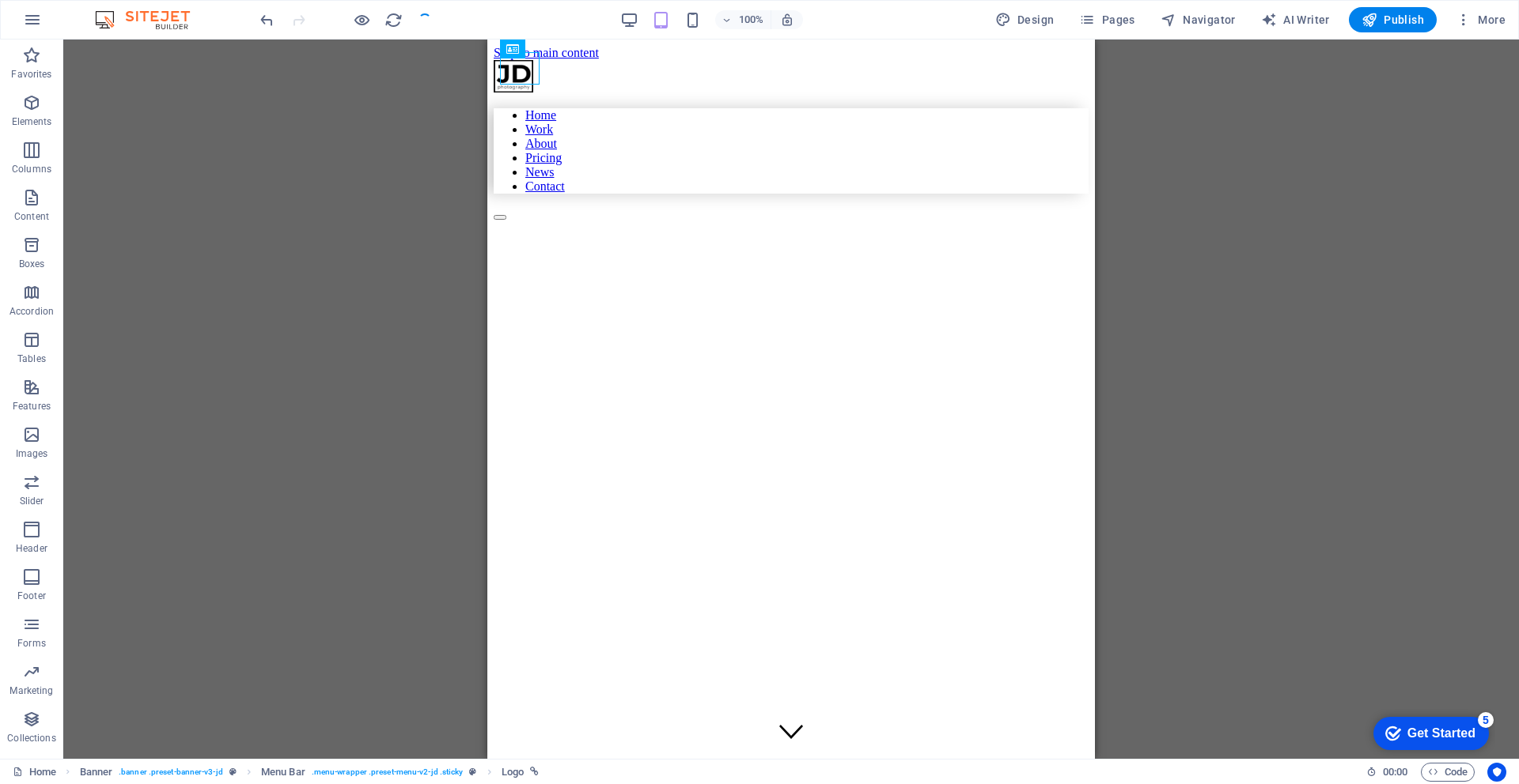
drag, startPoint x: 1257, startPoint y: 263, endPoint x: 1150, endPoint y: 265, distance: 107.0
click at [1257, 263] on div "Drag here to replace the existing content. Press “Ctrl” if you want to create a…" at bounding box center [791, 399] width 1456 height 720
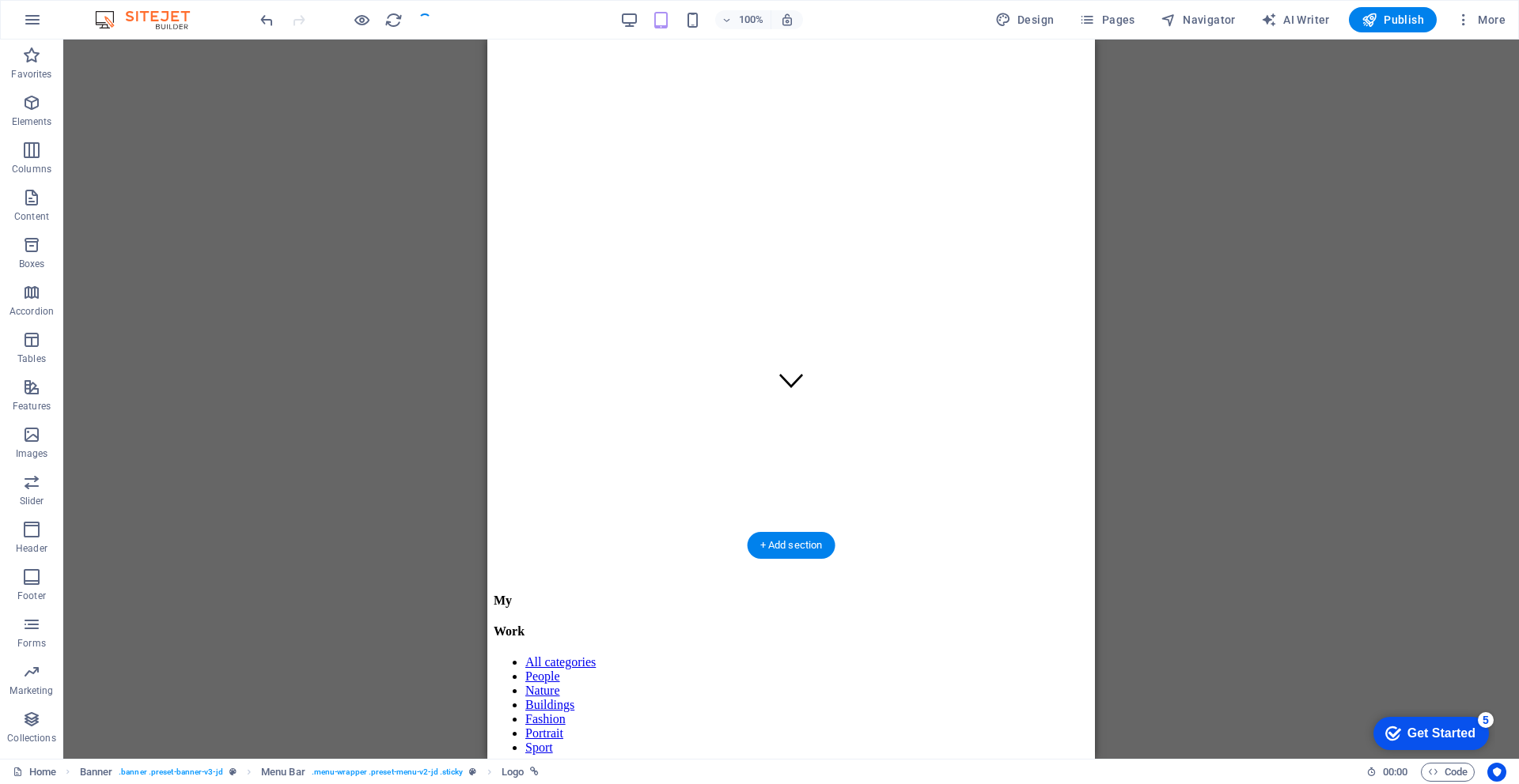
scroll to position [768, 0]
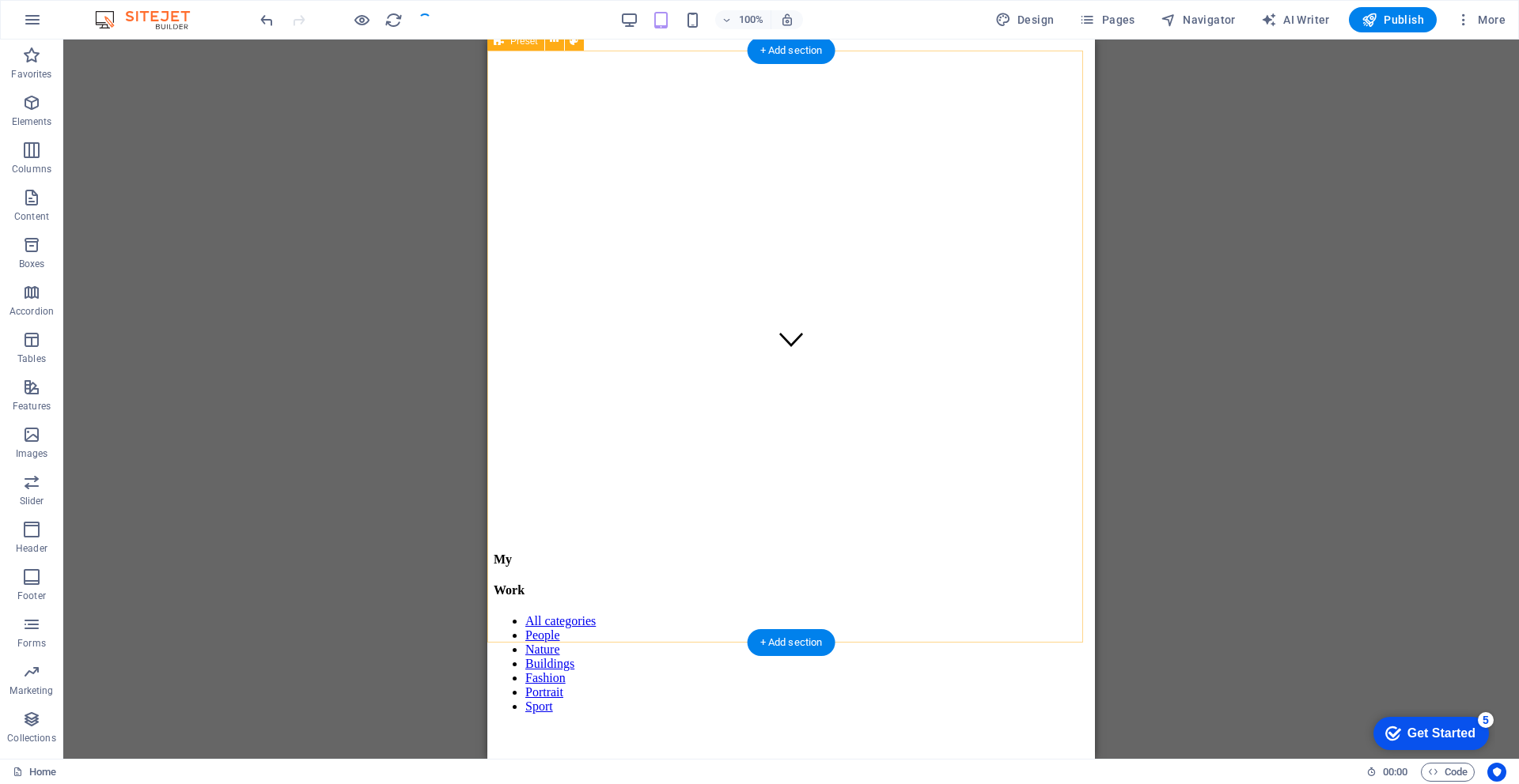
scroll to position [0, 0]
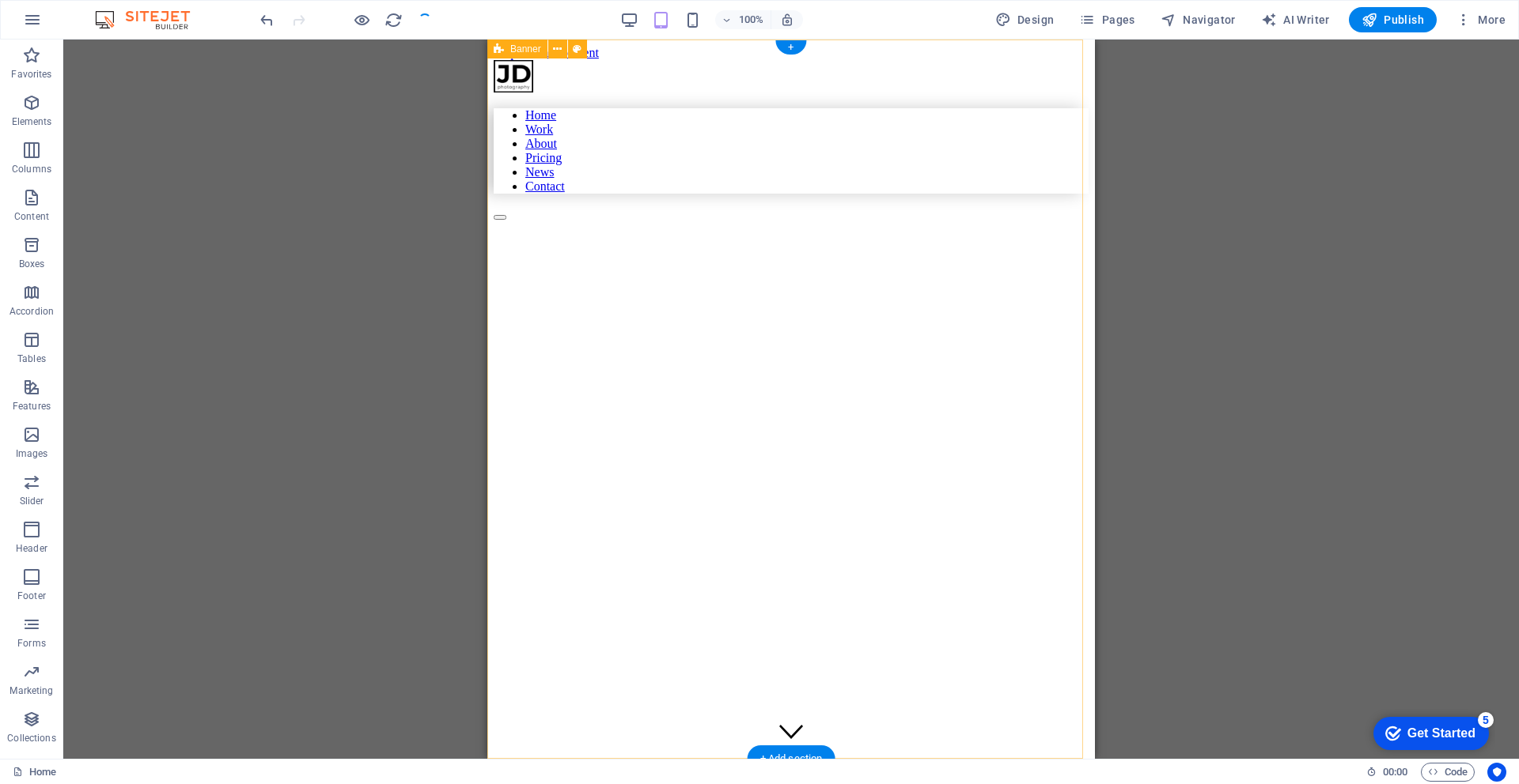
click at [802, 259] on figure at bounding box center [751, 259] width 516 height 0
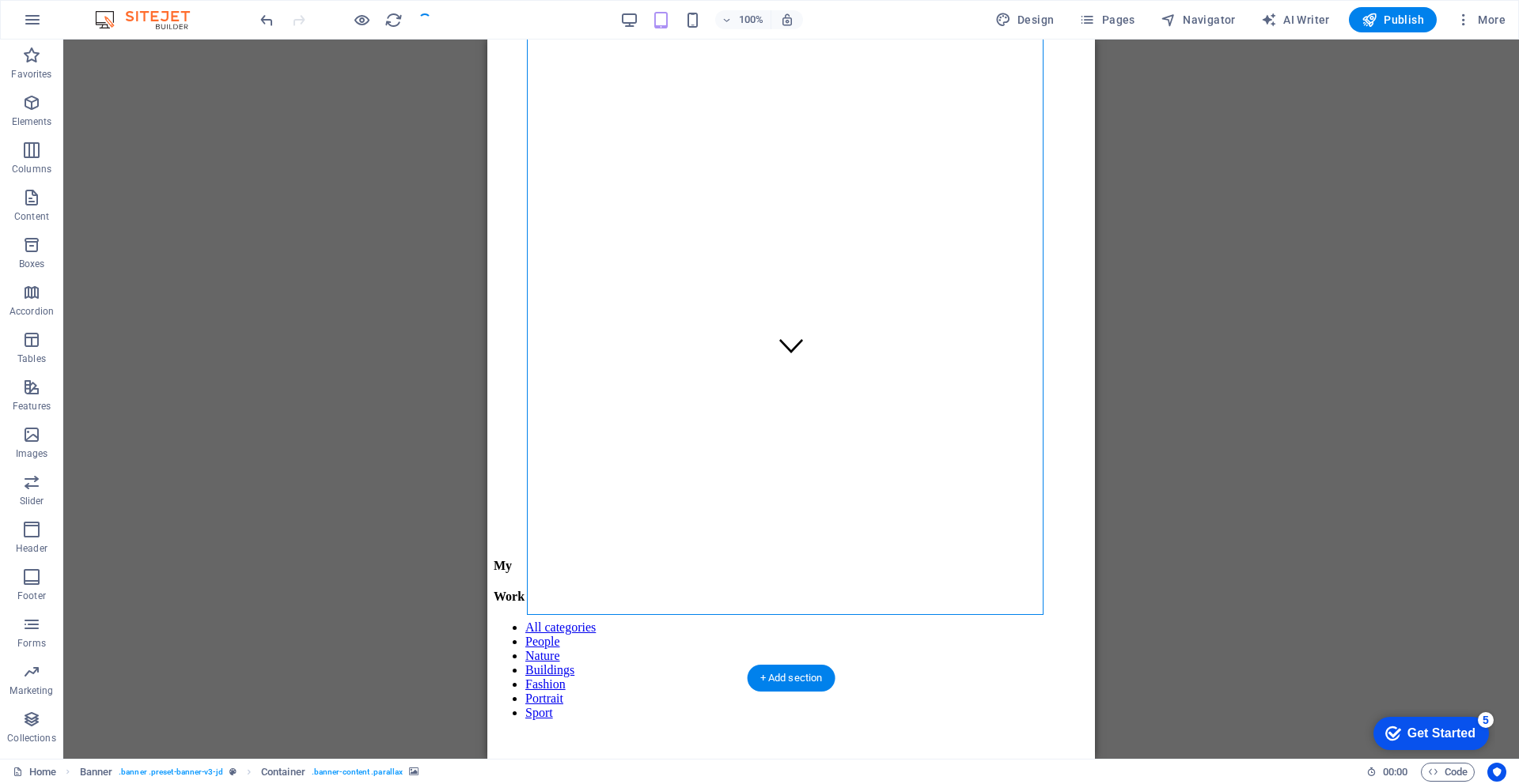
scroll to position [565, 0]
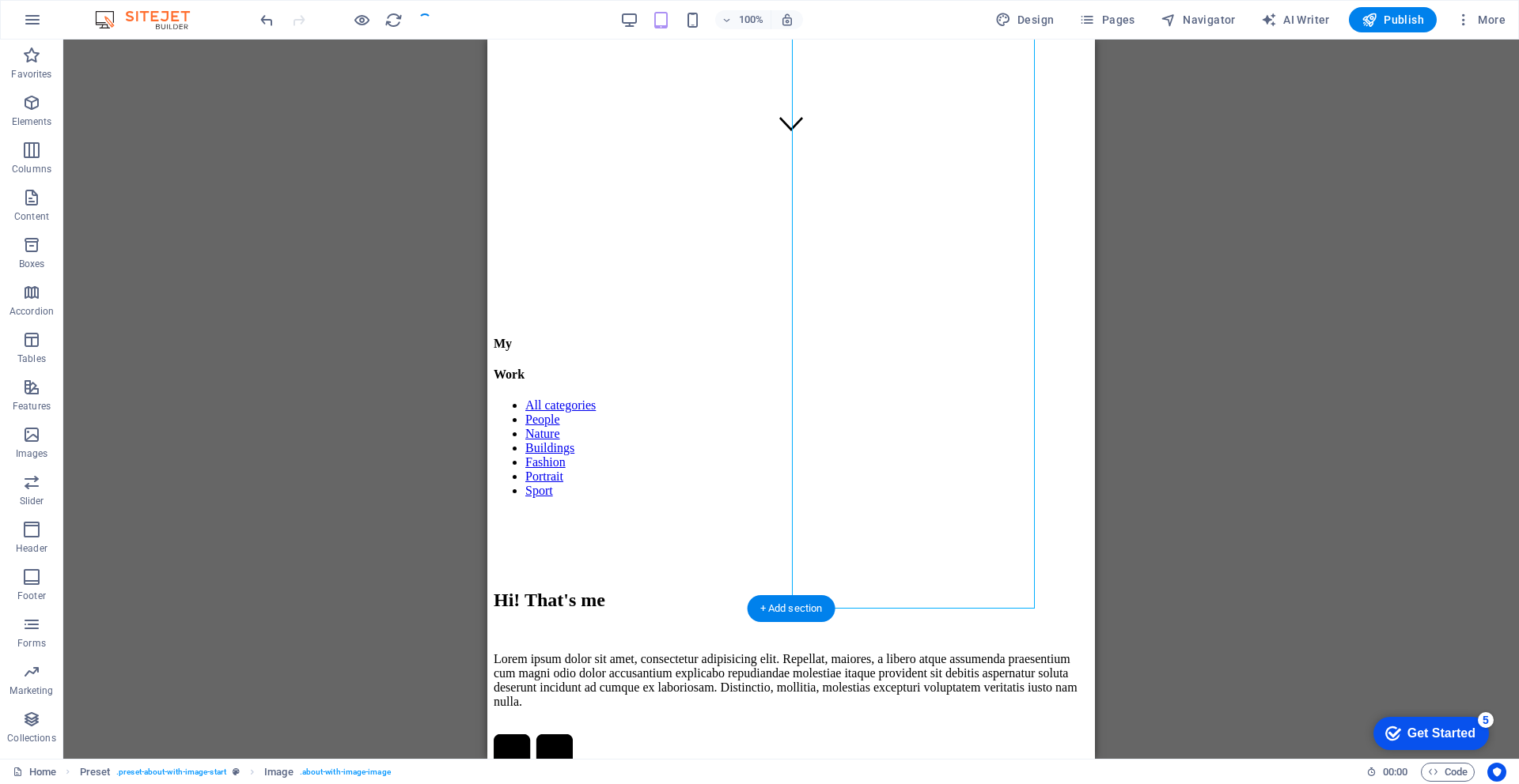
scroll to position [0, 0]
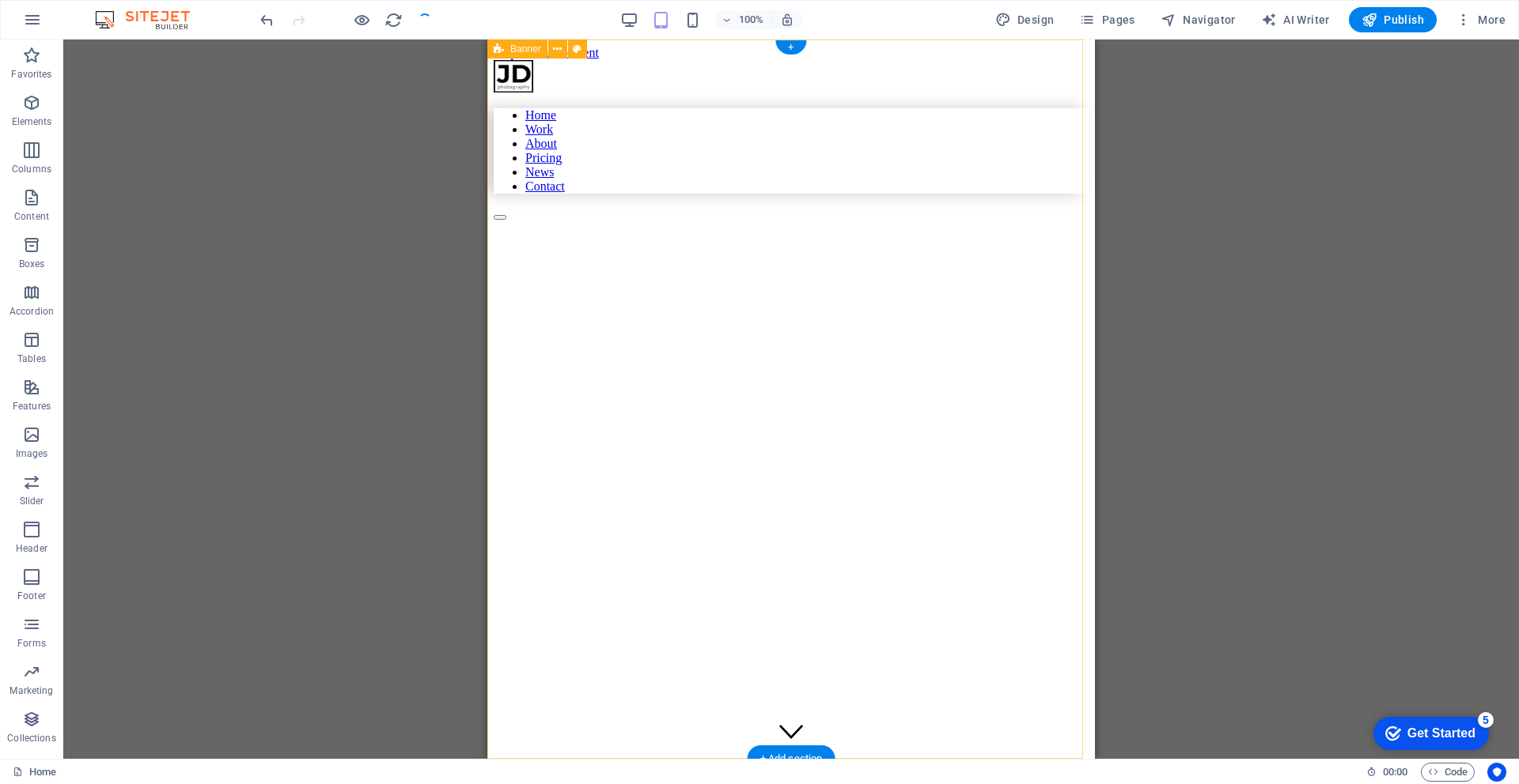
click at [825, 259] on figure at bounding box center [751, 259] width 516 height 0
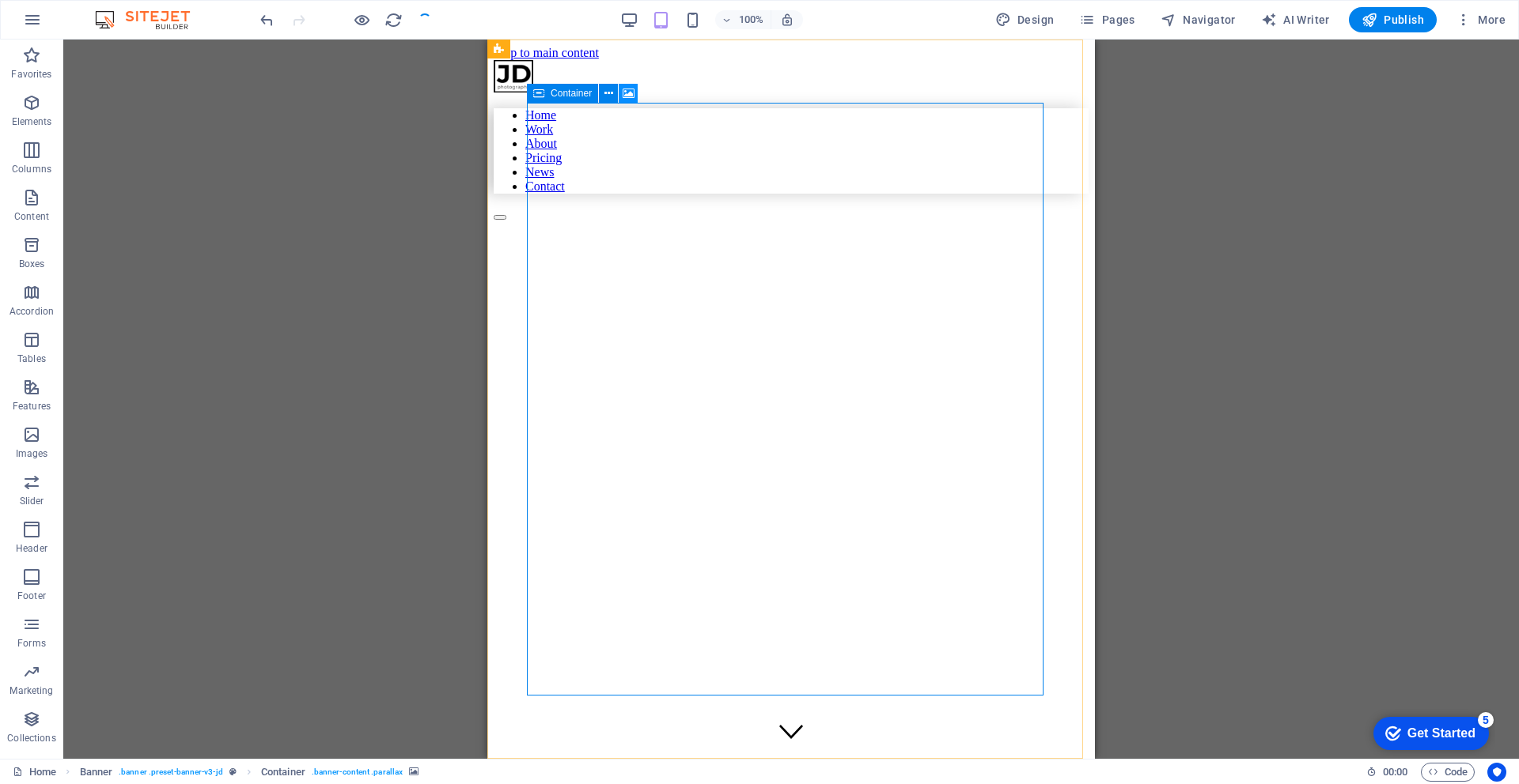
click at [632, 93] on icon at bounding box center [628, 94] width 12 height 17
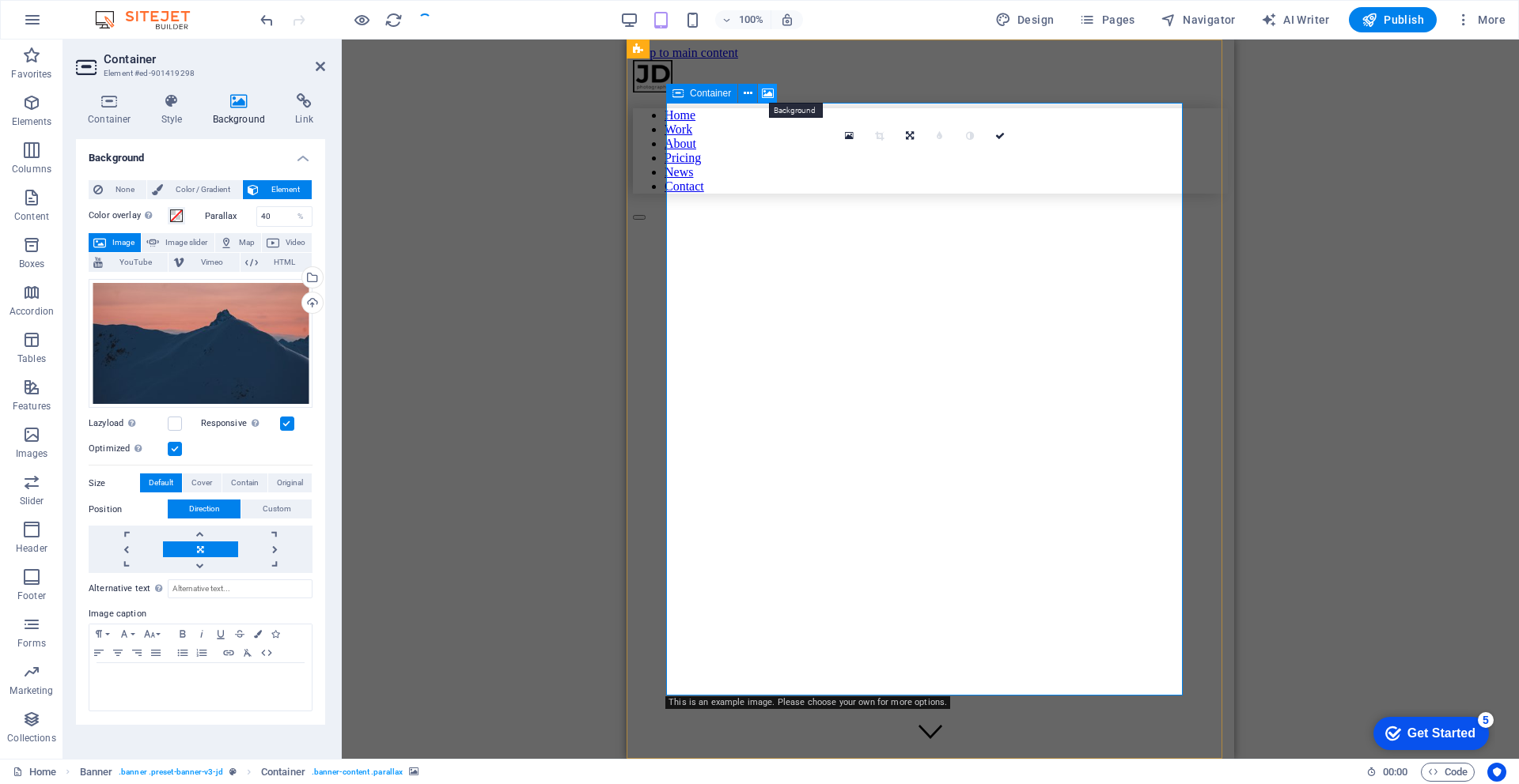
click at [764, 93] on icon at bounding box center [767, 94] width 12 height 17
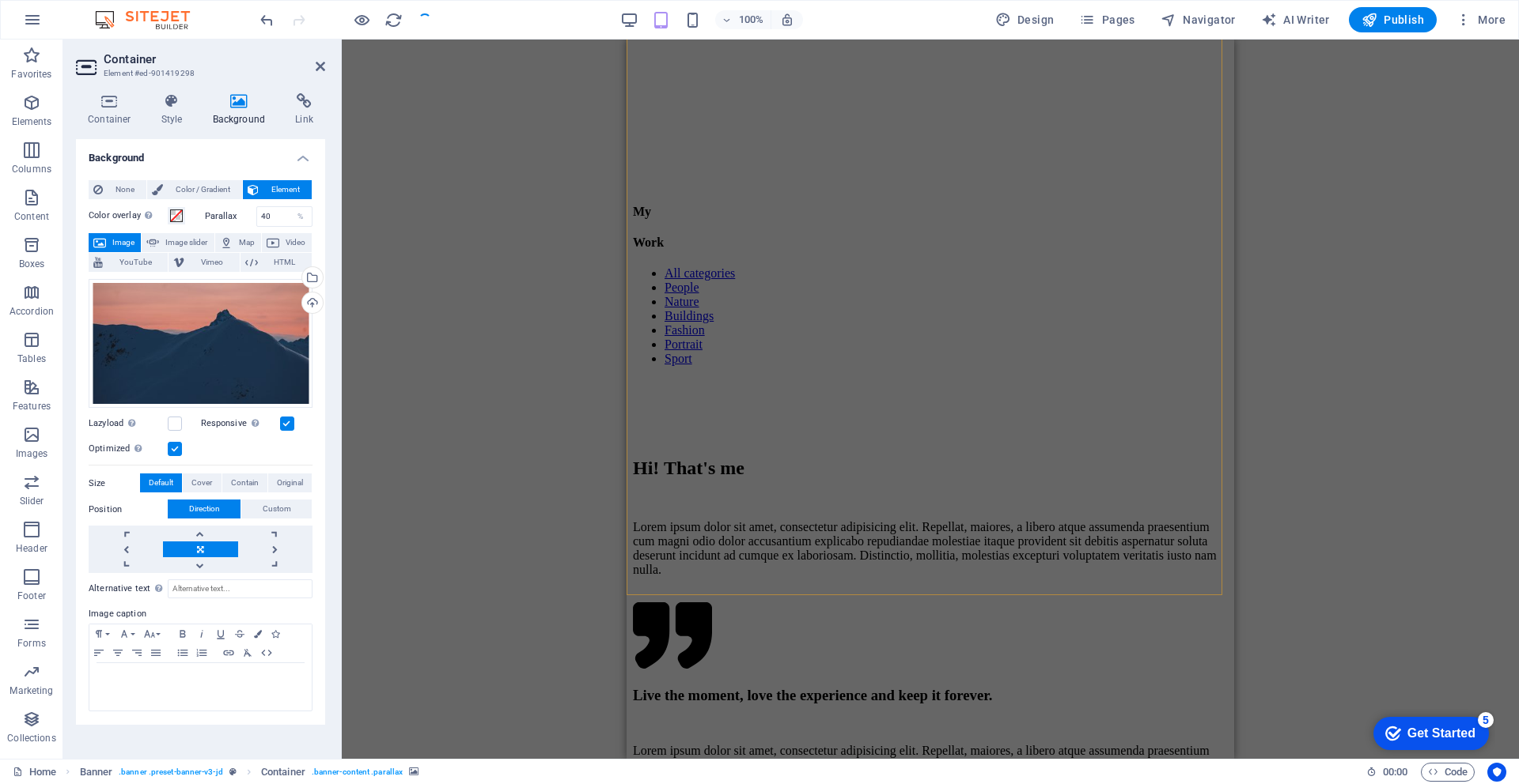
scroll to position [756, 0]
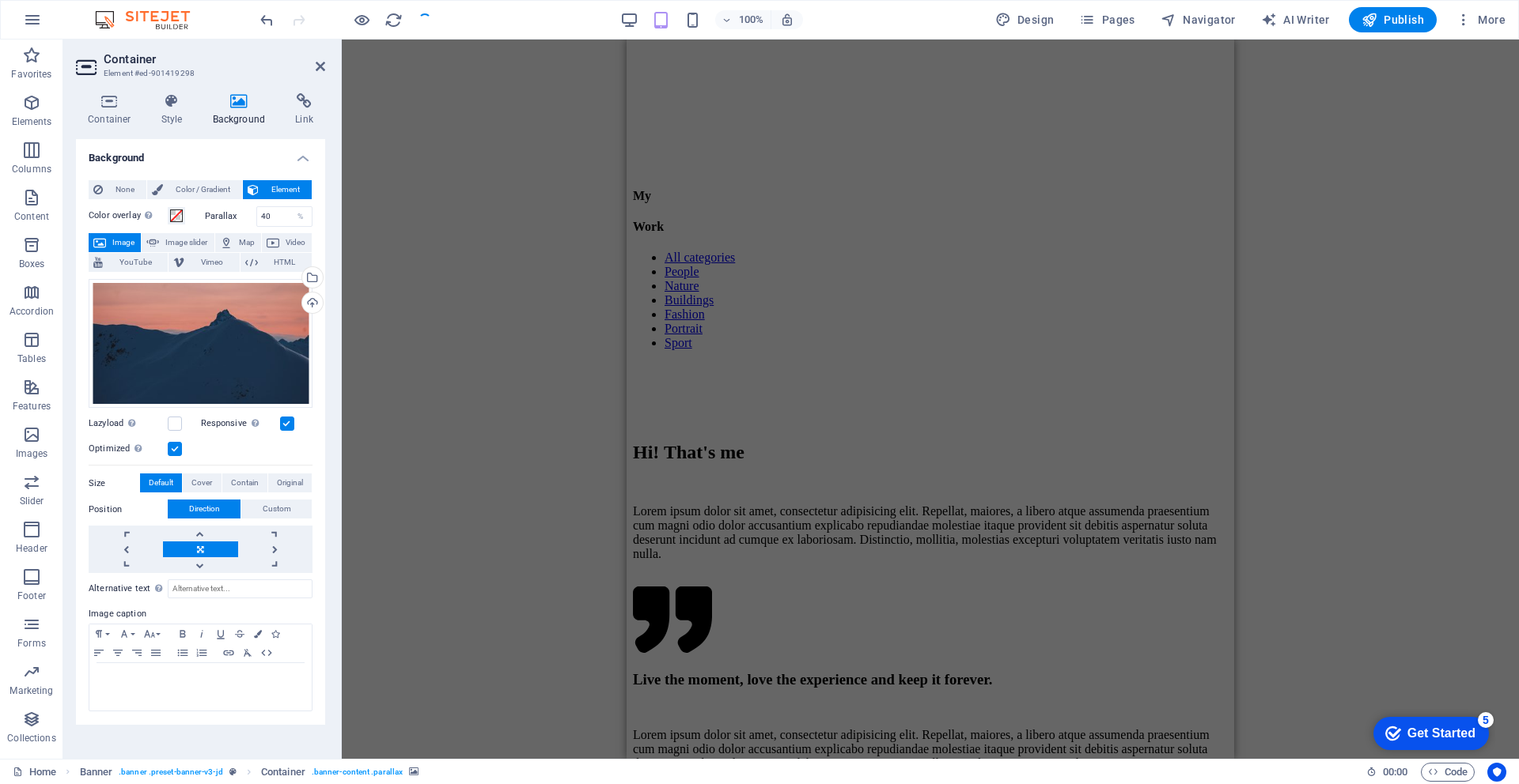
click at [1376, 517] on div "Drag here to replace the existing content. Press “Ctrl” if you want to create a…" at bounding box center [930, 399] width 1177 height 720
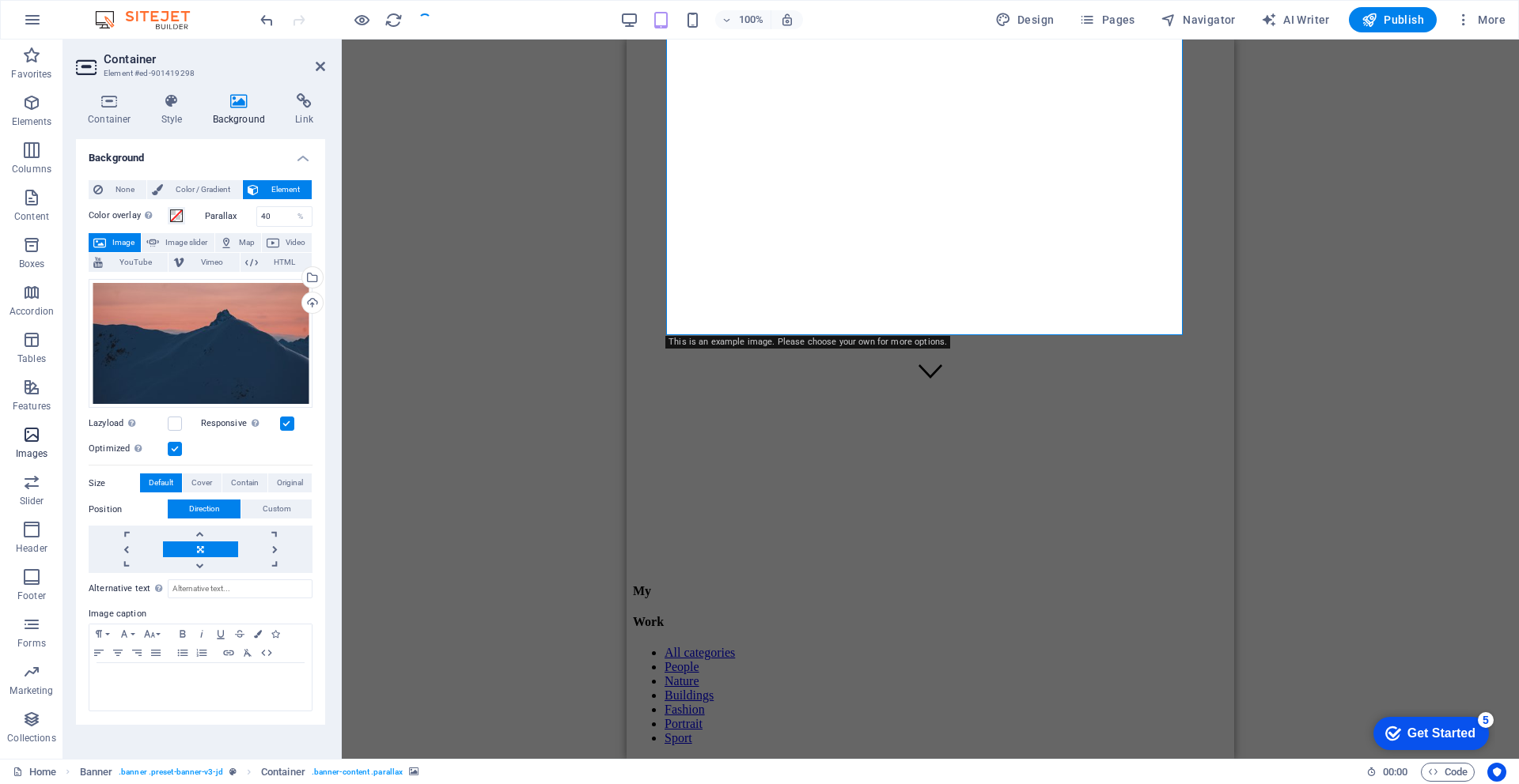
click at [20, 431] on span "Images" at bounding box center [31, 443] width 63 height 38
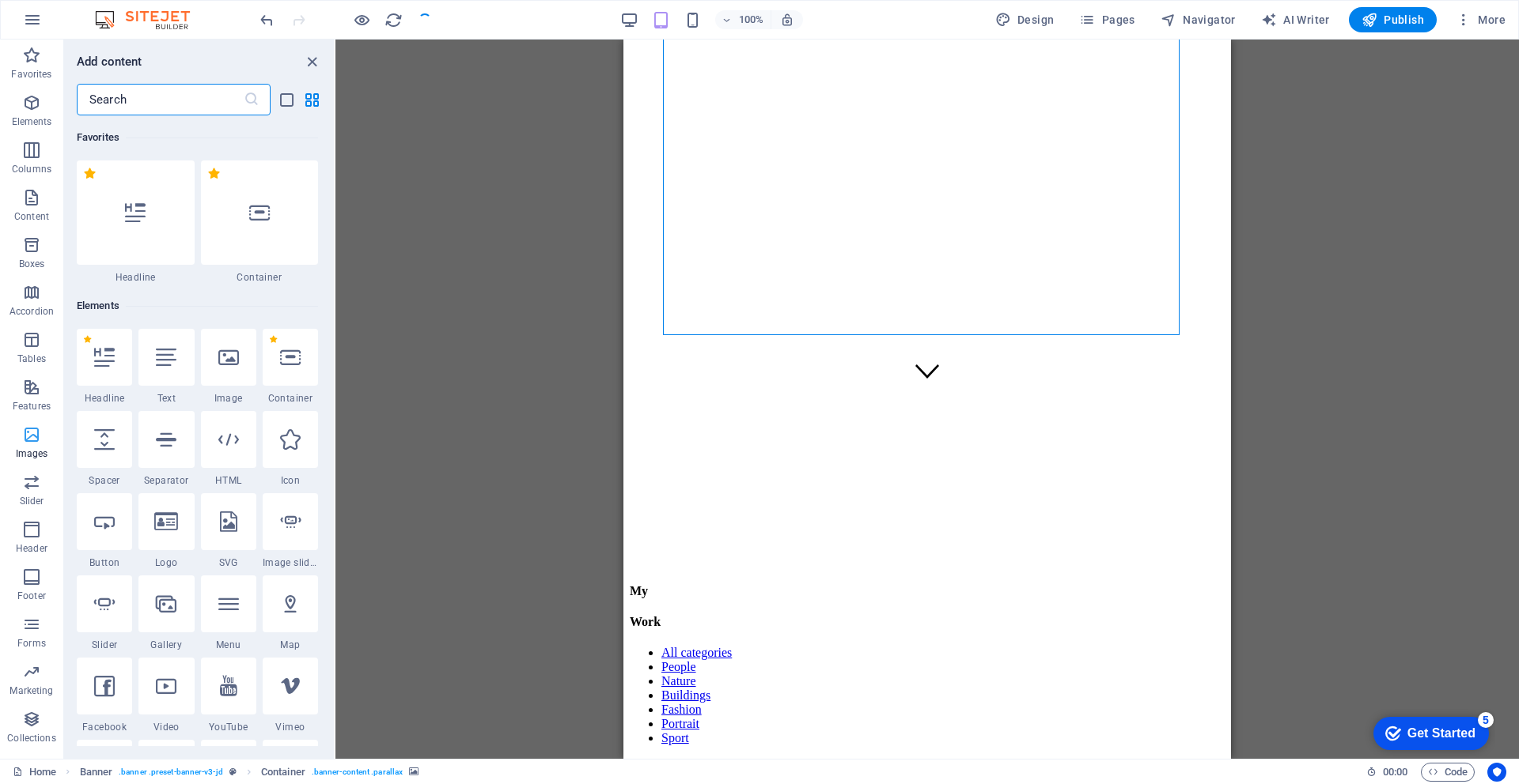
scroll to position [106, 0]
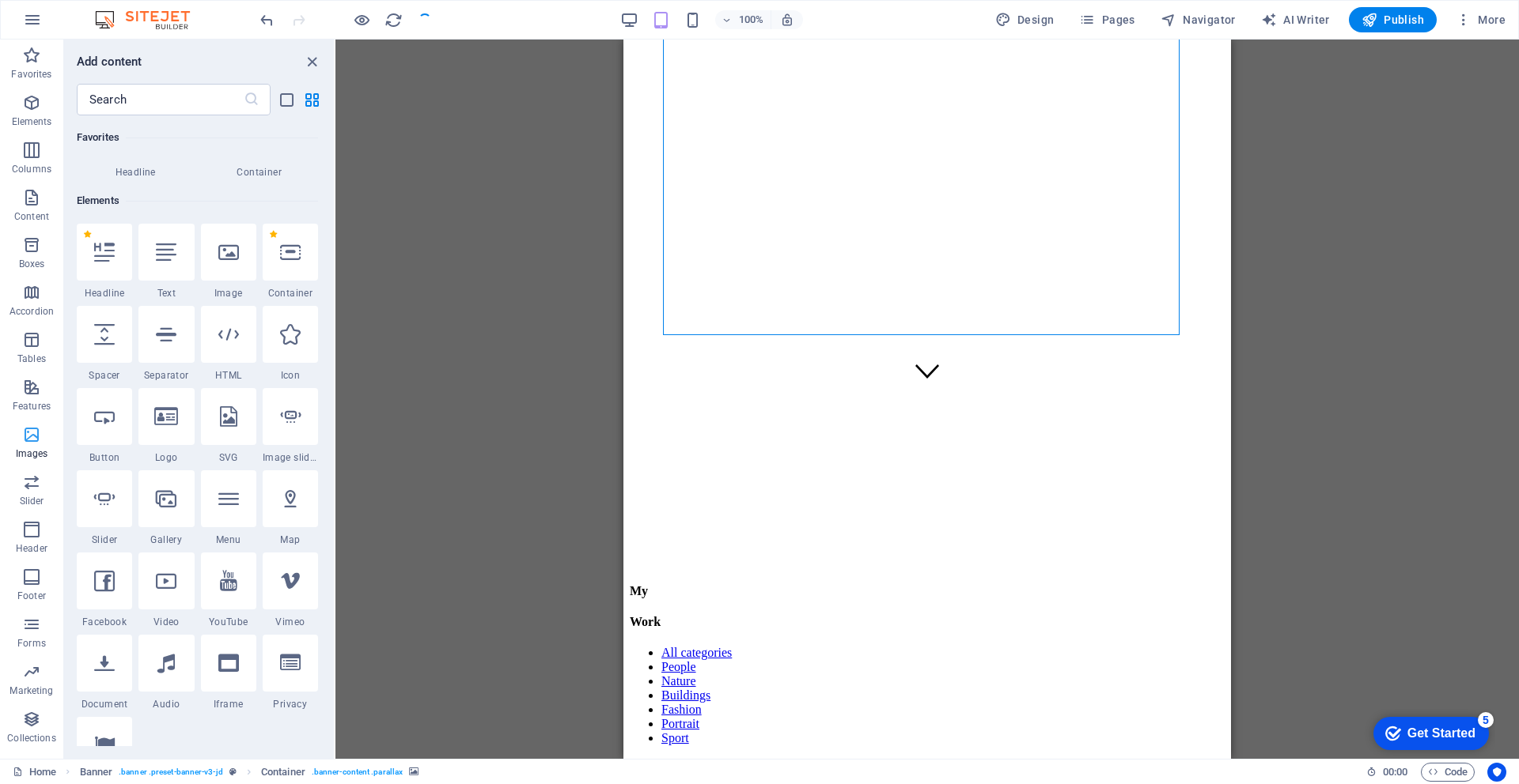
click at [20, 432] on span "Images" at bounding box center [31, 443] width 63 height 38
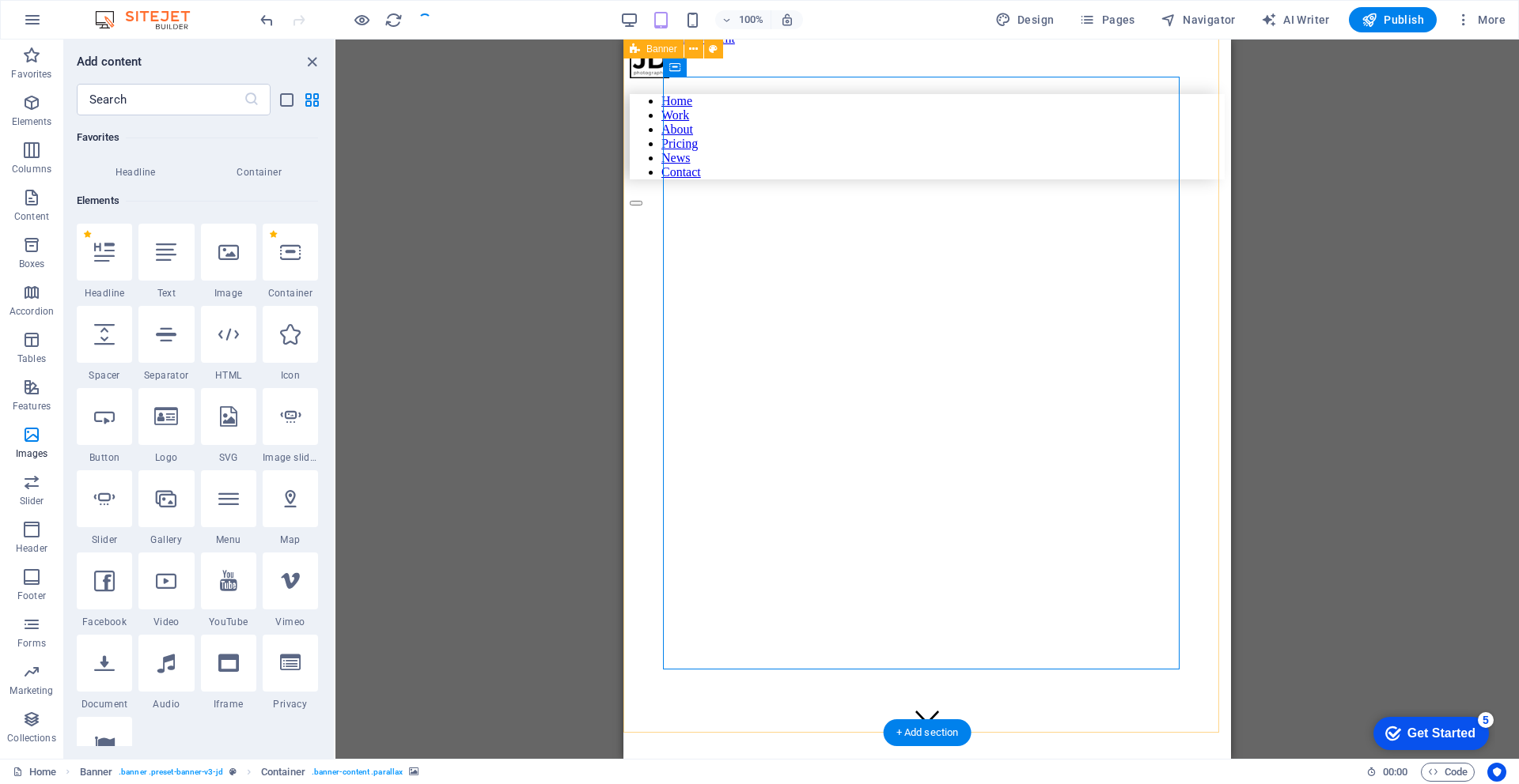
scroll to position [0, 0]
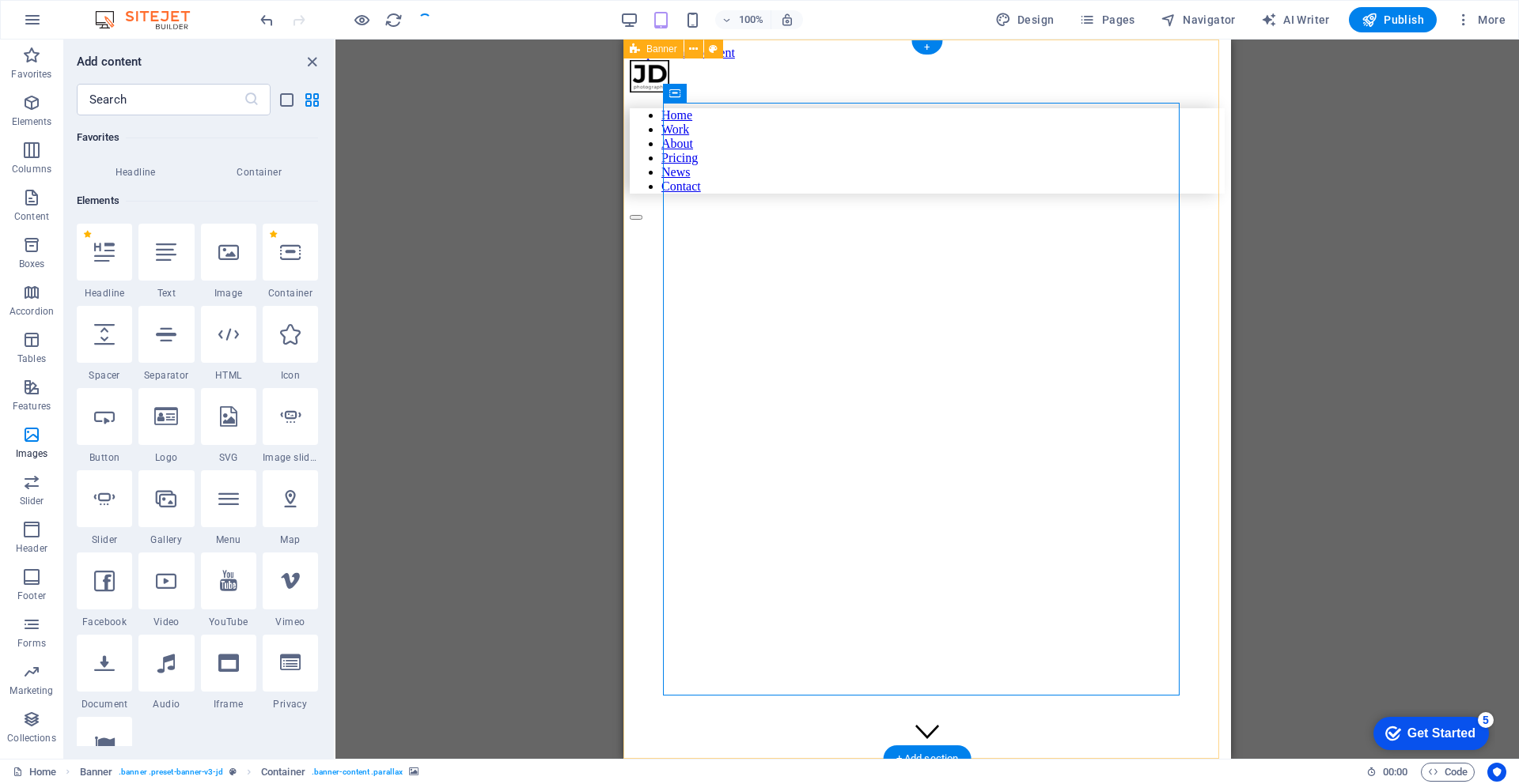
click at [866, 259] on figure at bounding box center [888, 259] width 516 height 0
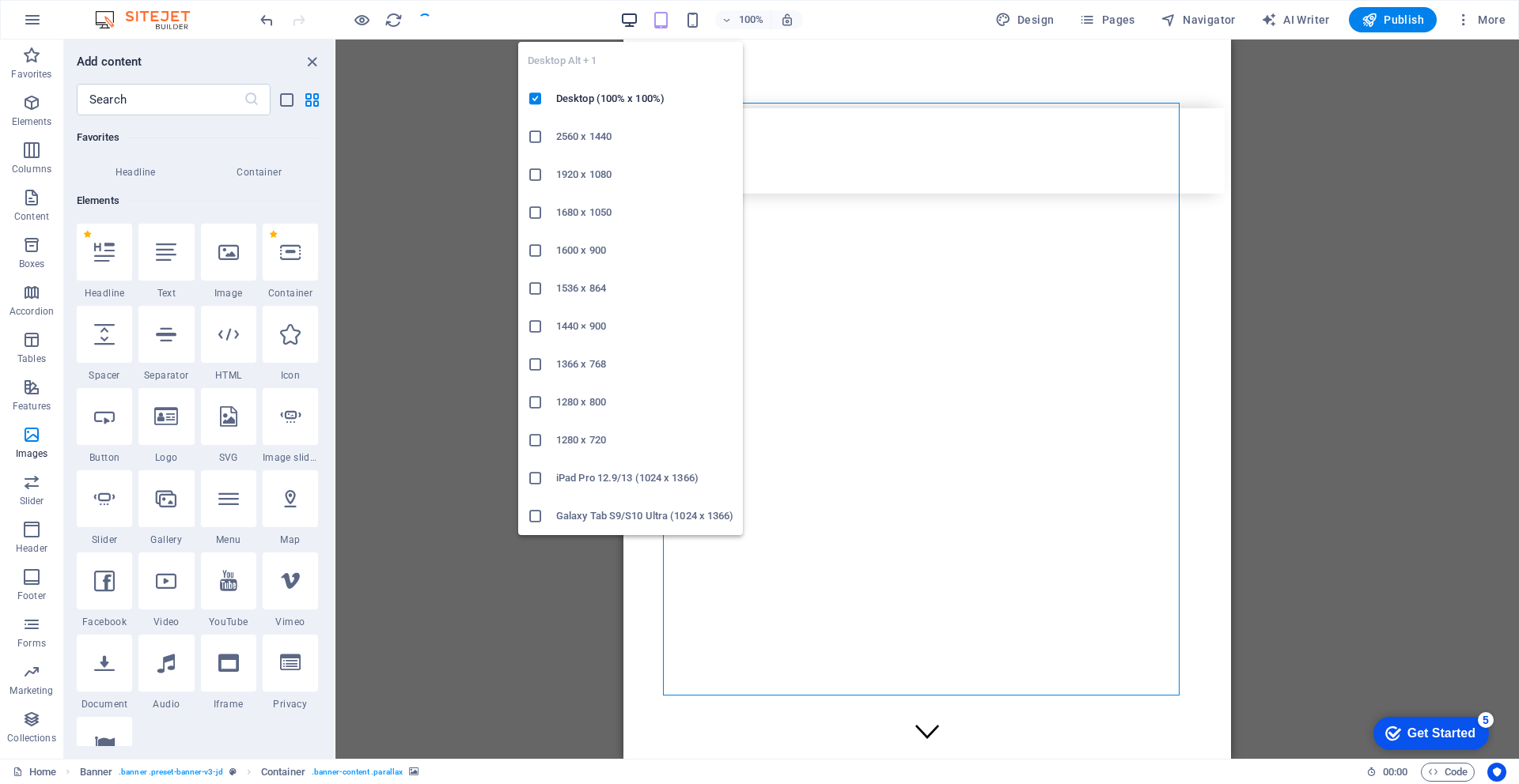
click at [632, 20] on icon "button" at bounding box center [629, 20] width 18 height 18
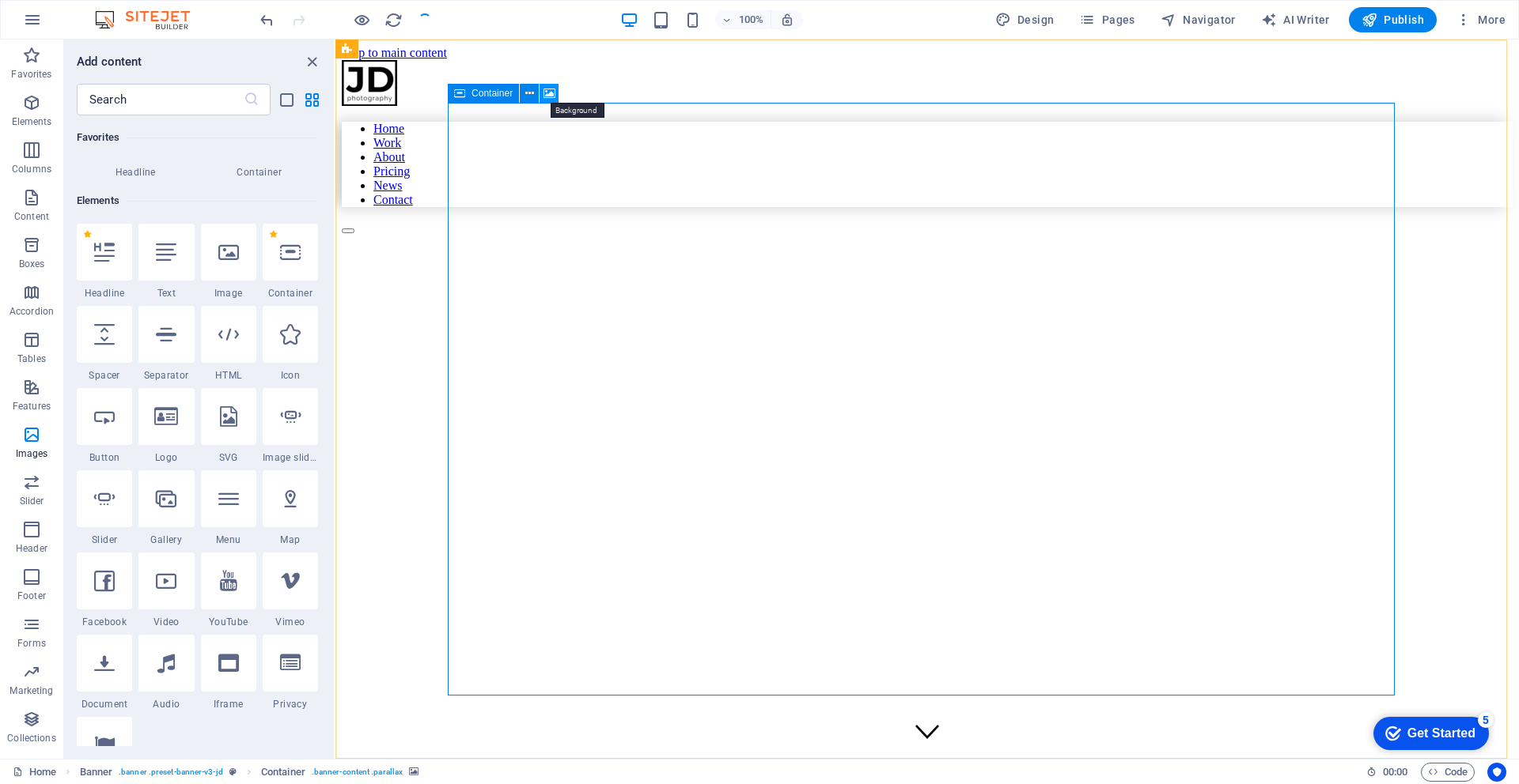
click at [545, 92] on icon at bounding box center [549, 94] width 12 height 17
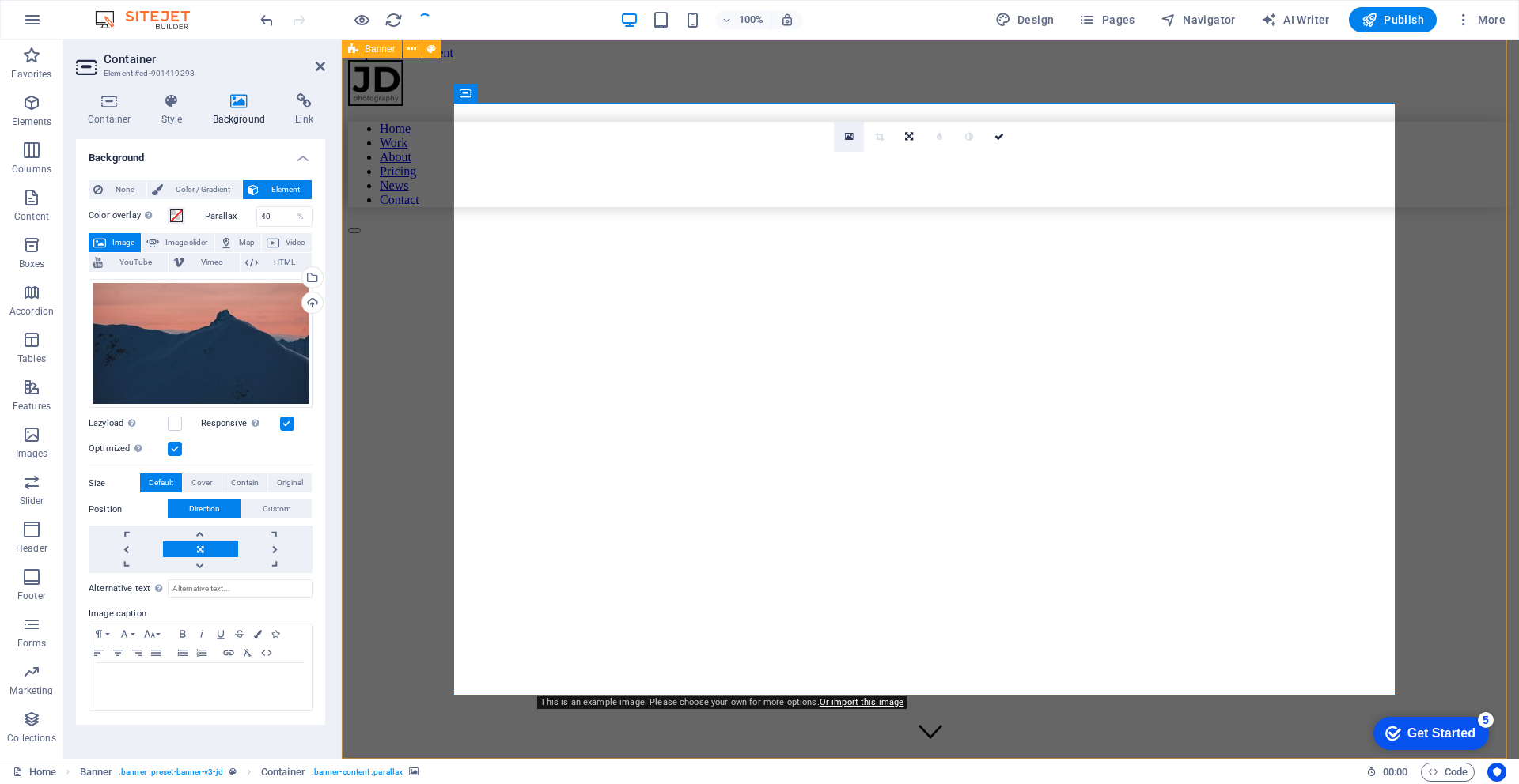
click at [856, 139] on link at bounding box center [849, 137] width 30 height 30
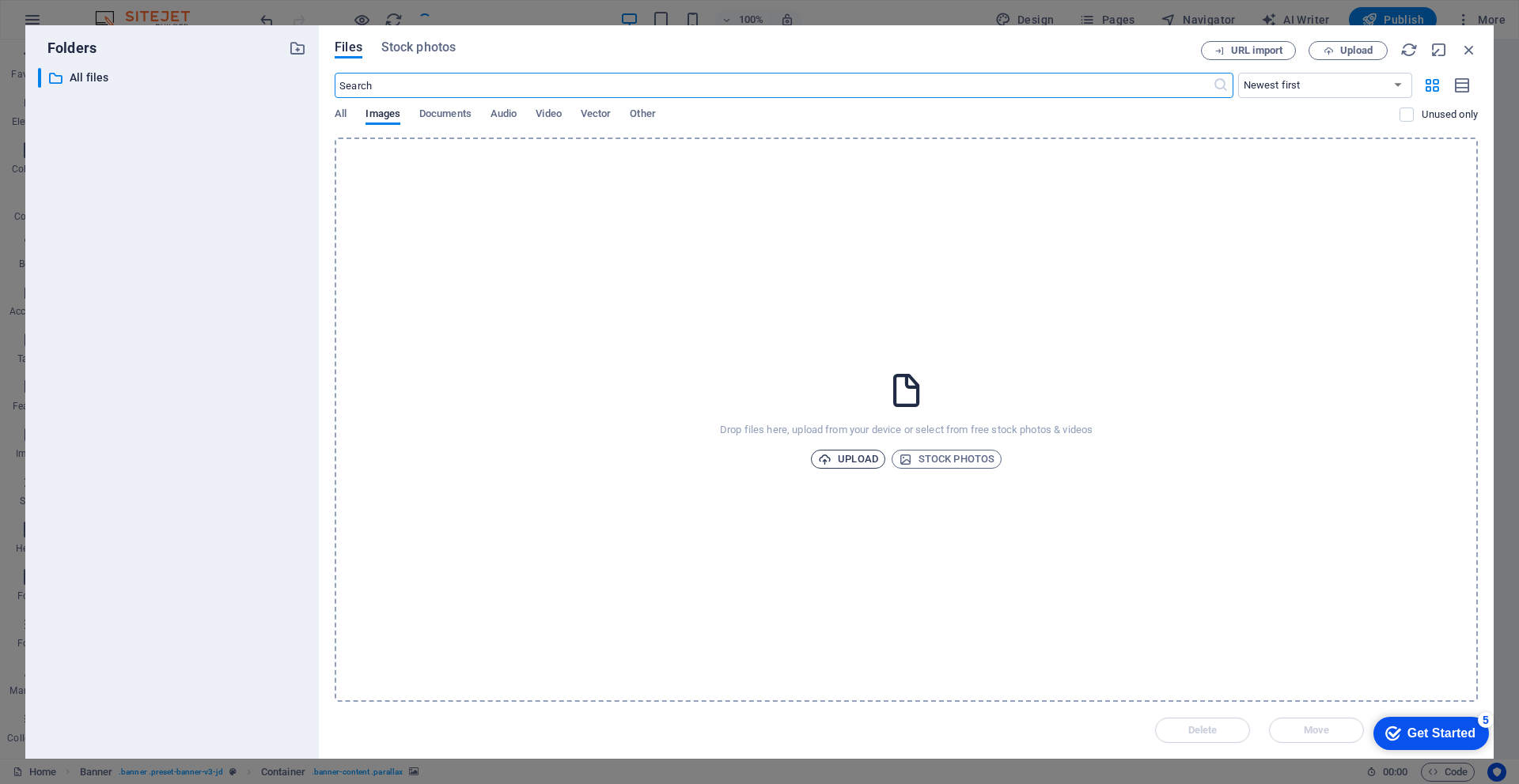
click at [853, 454] on span "Upload" at bounding box center [848, 459] width 60 height 19
click at [864, 463] on span "Upload" at bounding box center [848, 459] width 60 height 19
click at [1046, 716] on div "Delete Move Insert" at bounding box center [906, 722] width 1143 height 41
click at [1454, 734] on div "Get Started" at bounding box center [1441, 734] width 68 height 15
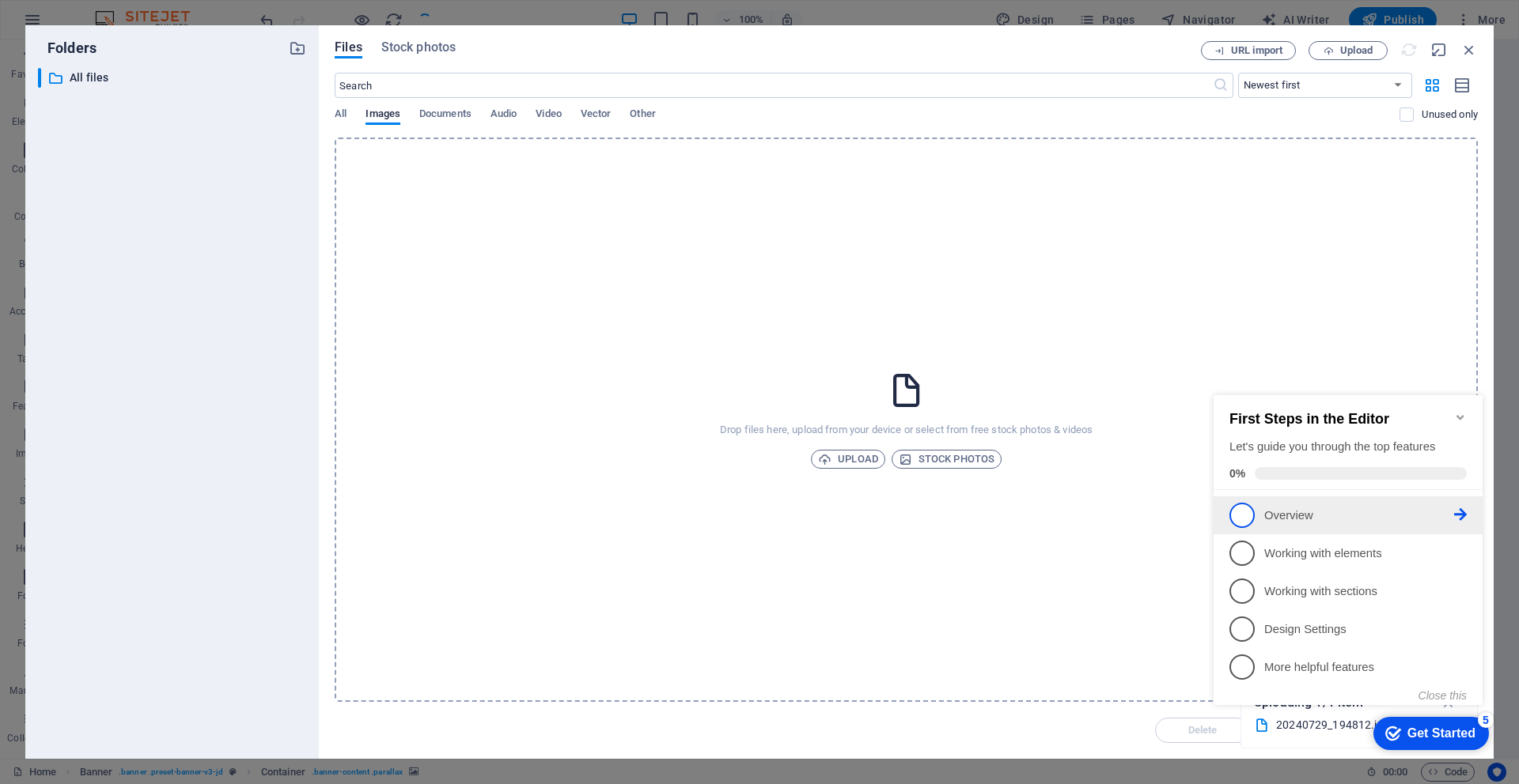
click at [1228, 511] on li "1 Overview - incomplete" at bounding box center [1347, 515] width 269 height 38
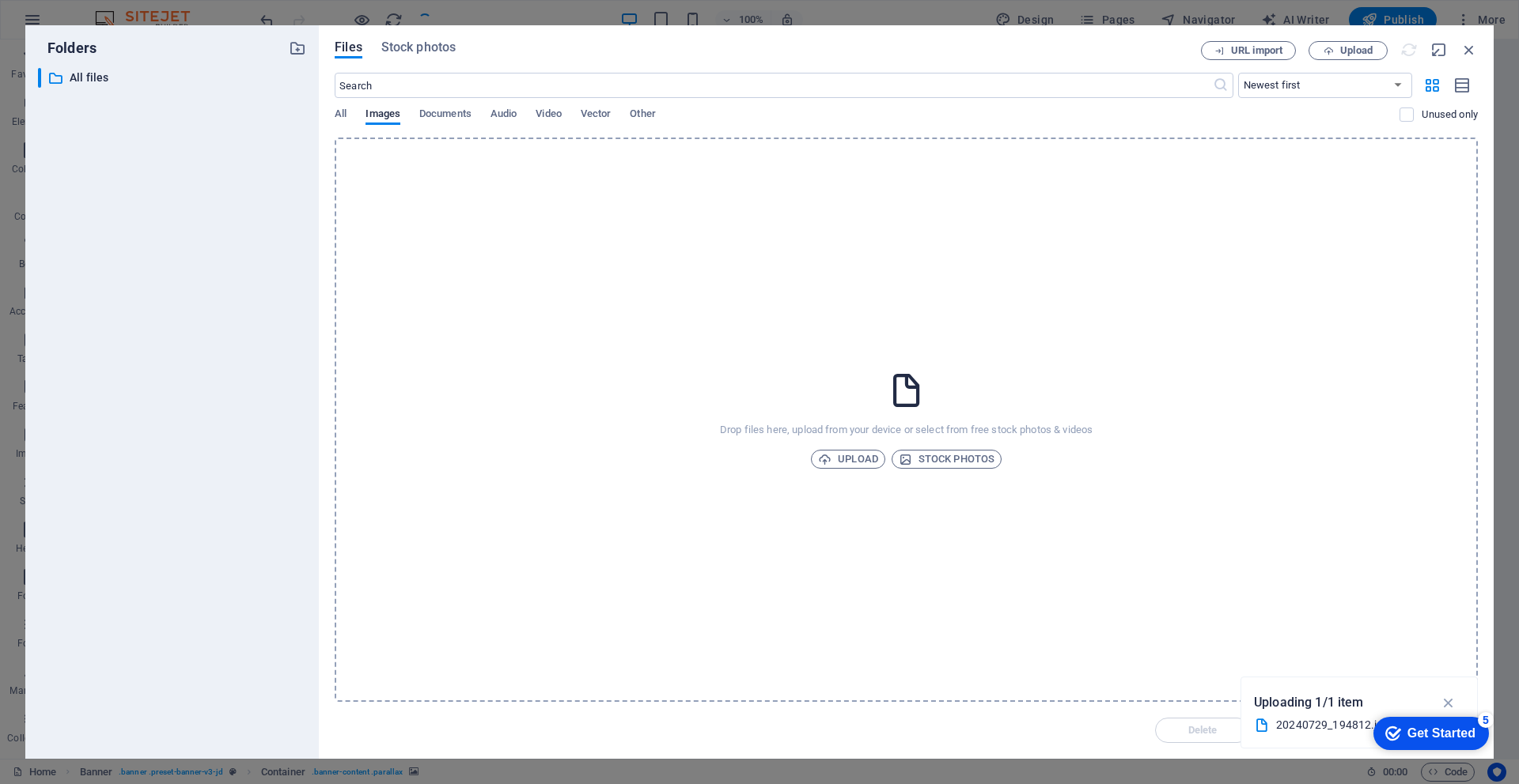
click at [1444, 749] on div "checkmark Get Started 5" at bounding box center [1431, 734] width 116 height 33
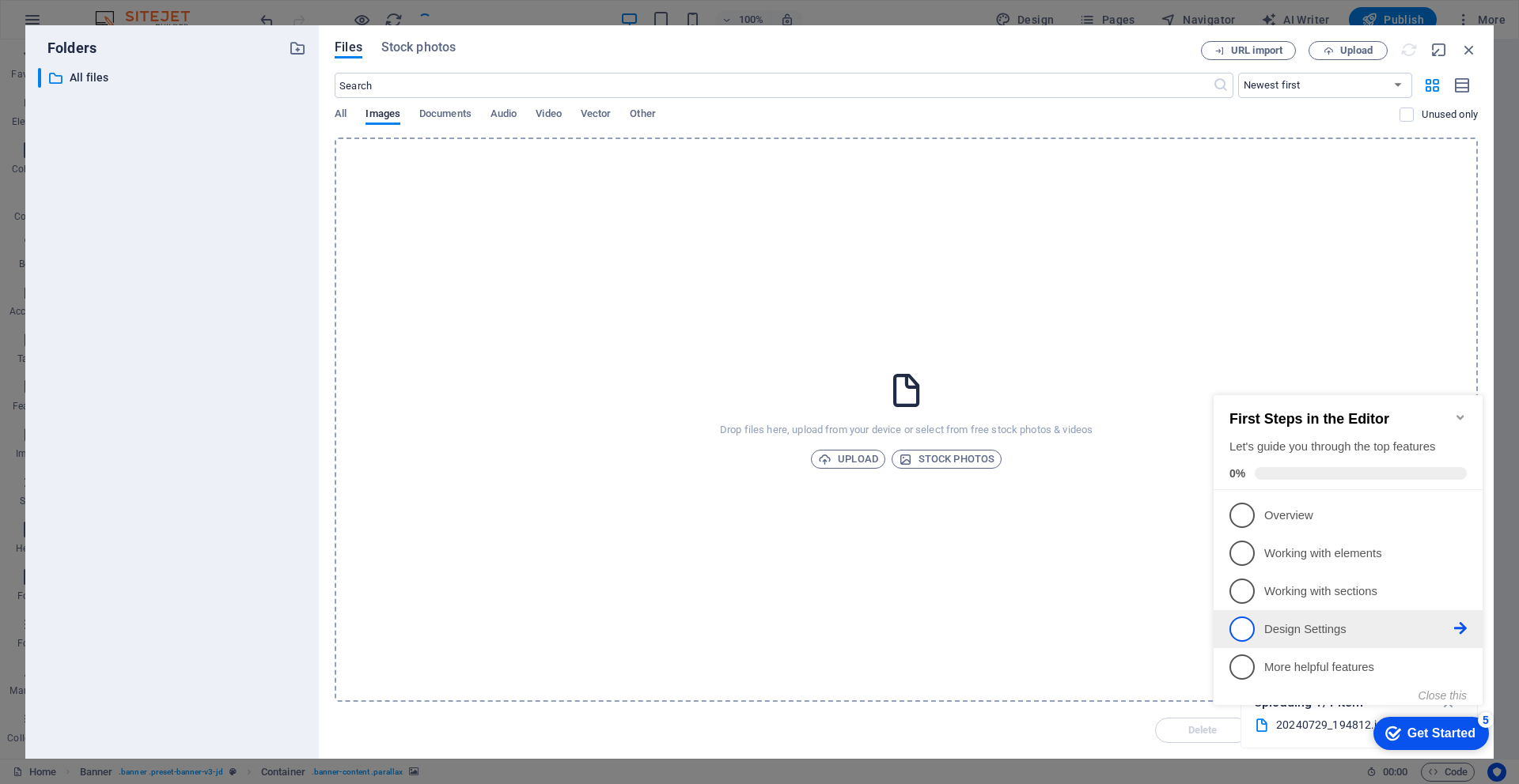
click at [1277, 628] on p "Design Settings - incomplete" at bounding box center [1358, 630] width 190 height 17
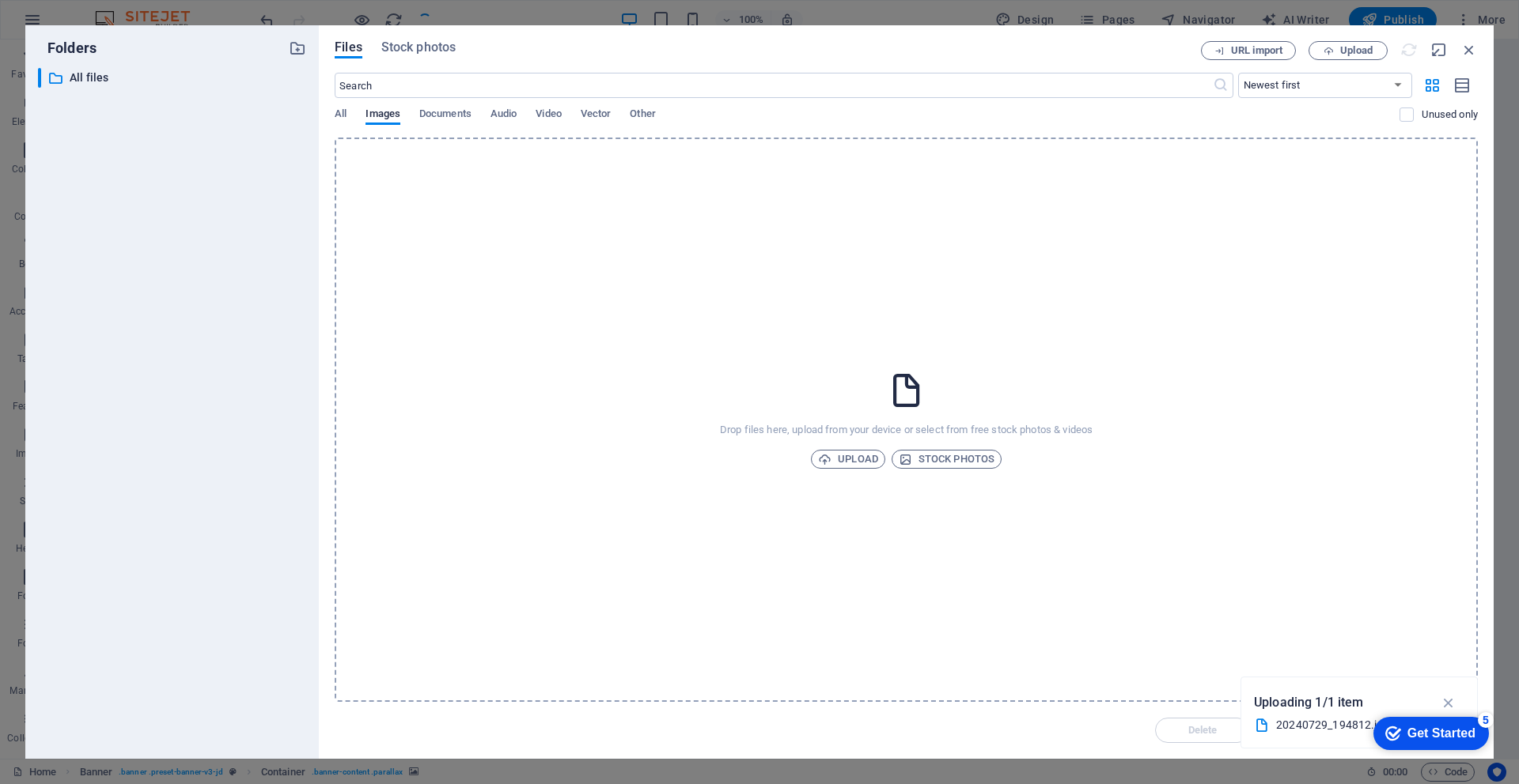
drag, startPoint x: 1607, startPoint y: 1052, endPoint x: 1606, endPoint y: 958, distance: 94.0
click at [1489, 750] on div "checkmark Get Started 5" at bounding box center [1431, 734] width 116 height 33
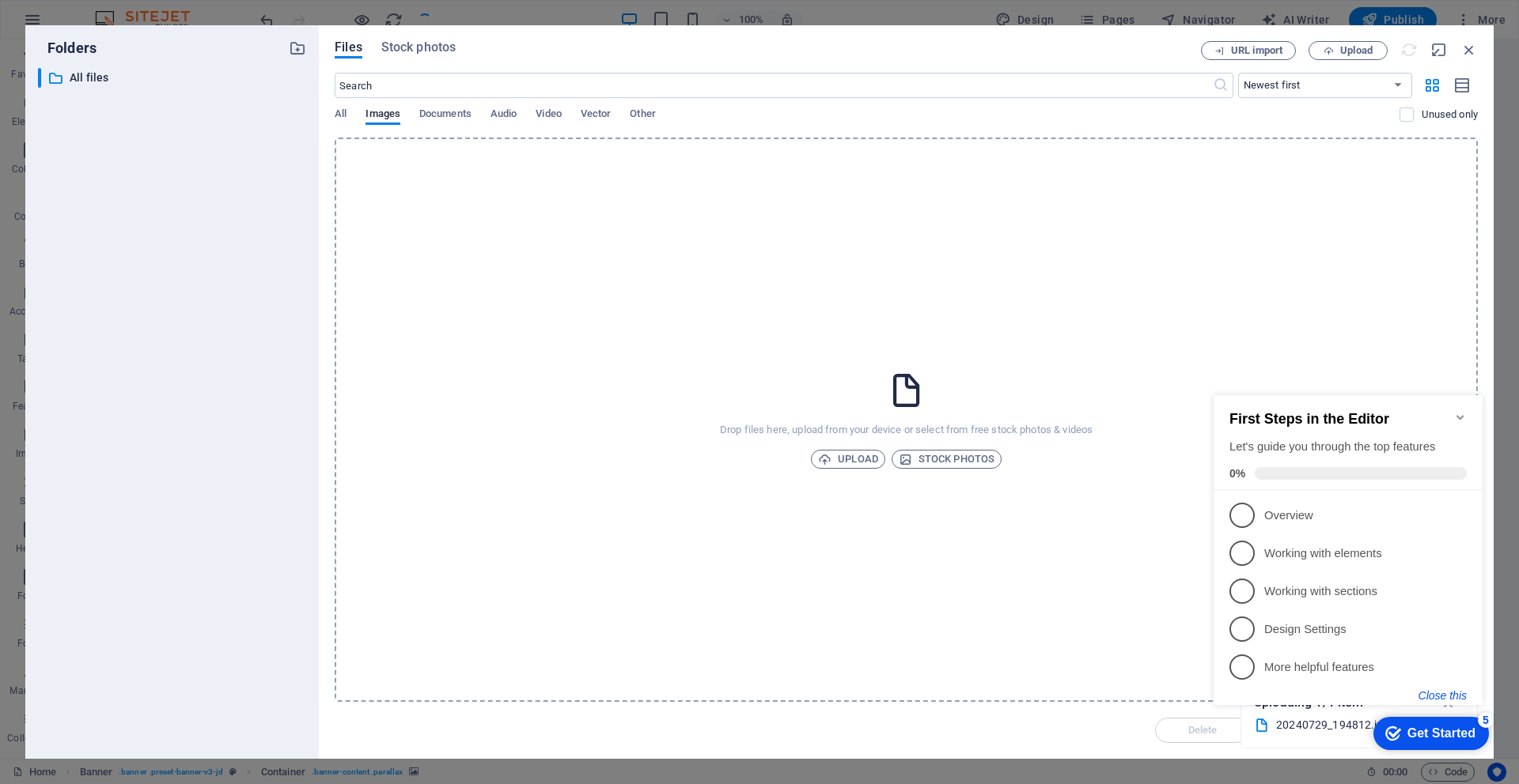
click at [1446, 689] on button "Close this" at bounding box center [1442, 696] width 49 height 13
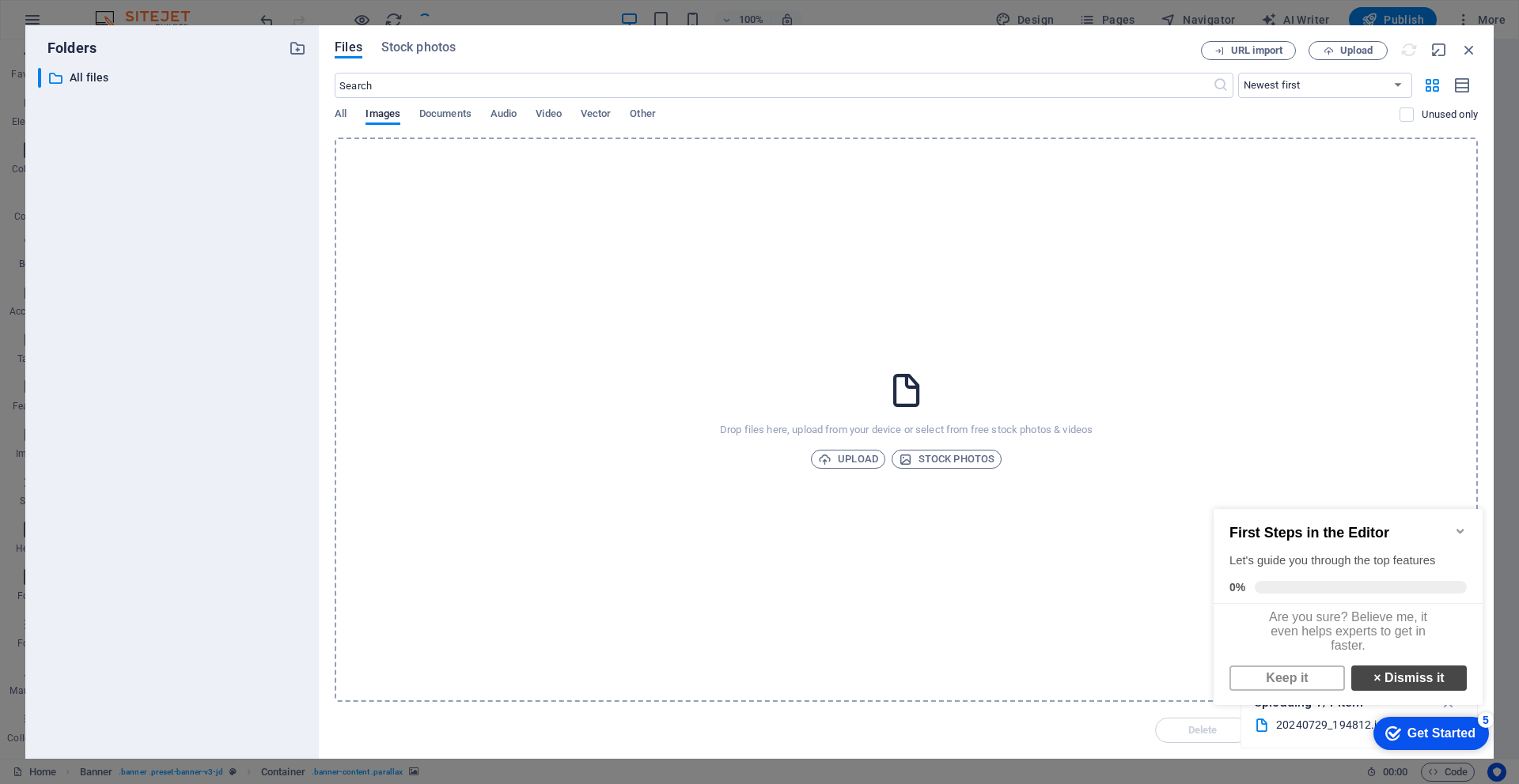
click at [1416, 691] on link "× Dismiss it" at bounding box center [1409, 678] width 116 height 26
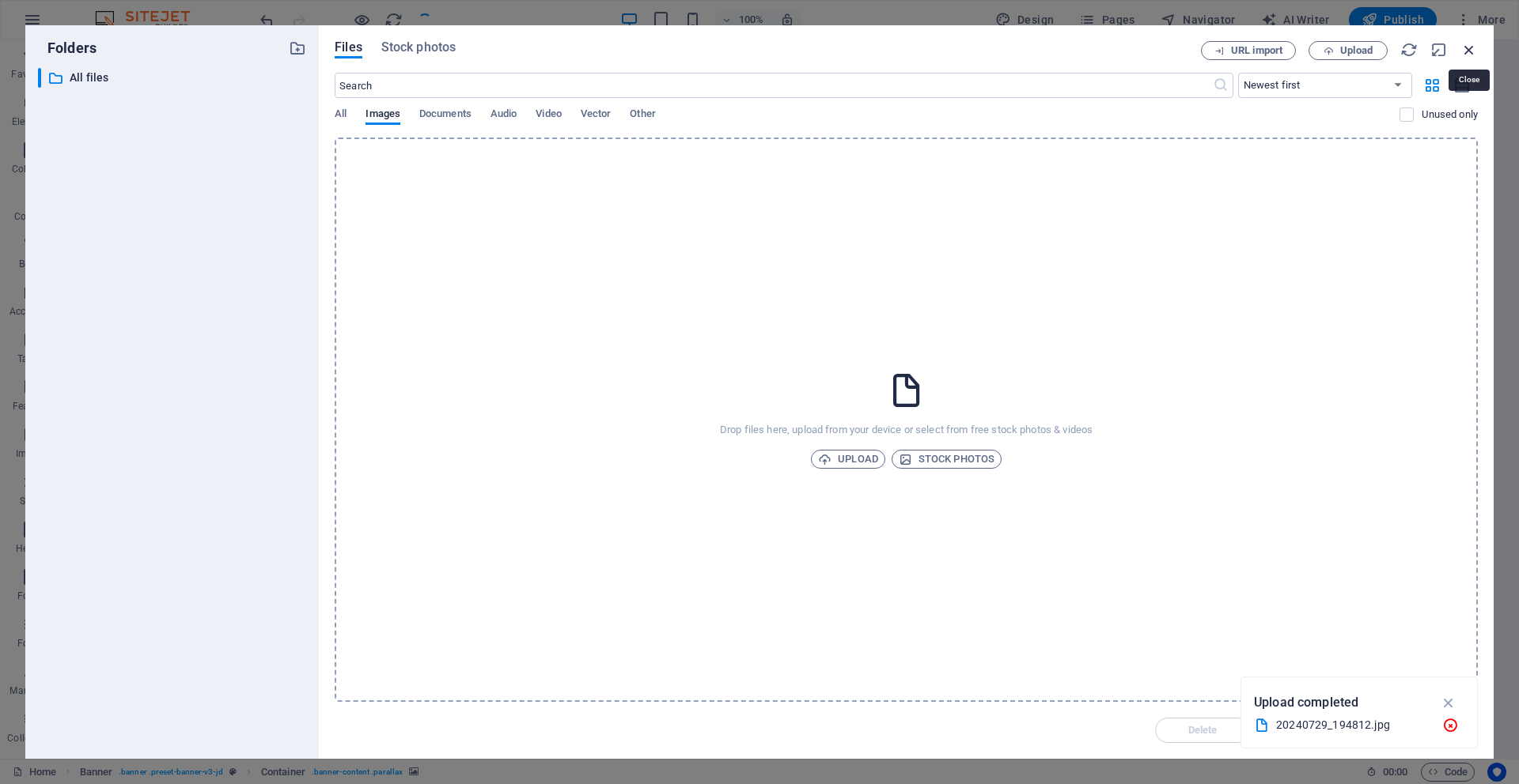
click at [1469, 51] on icon "button" at bounding box center [1468, 50] width 17 height 17
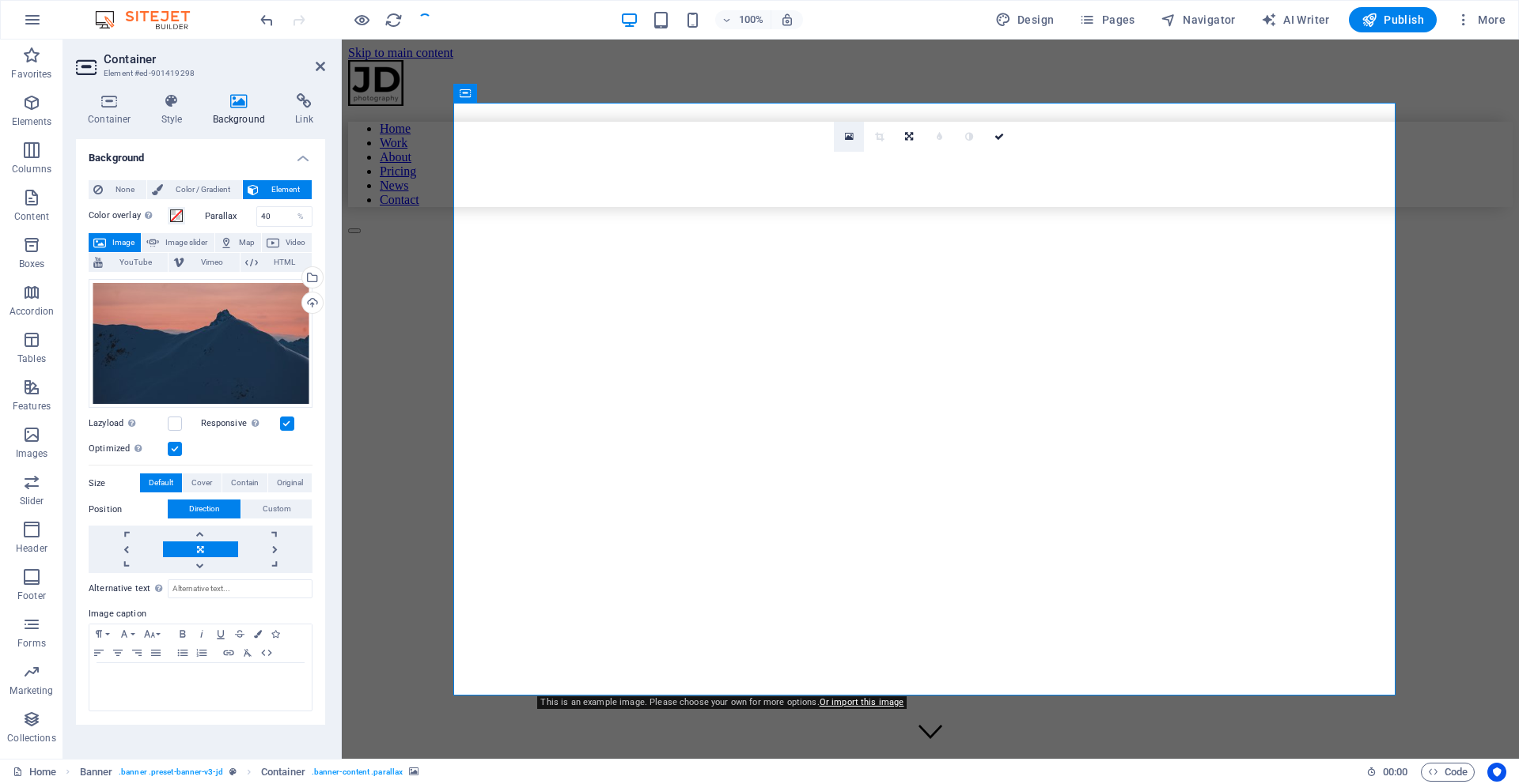
click at [849, 136] on icon at bounding box center [849, 137] width 8 height 11
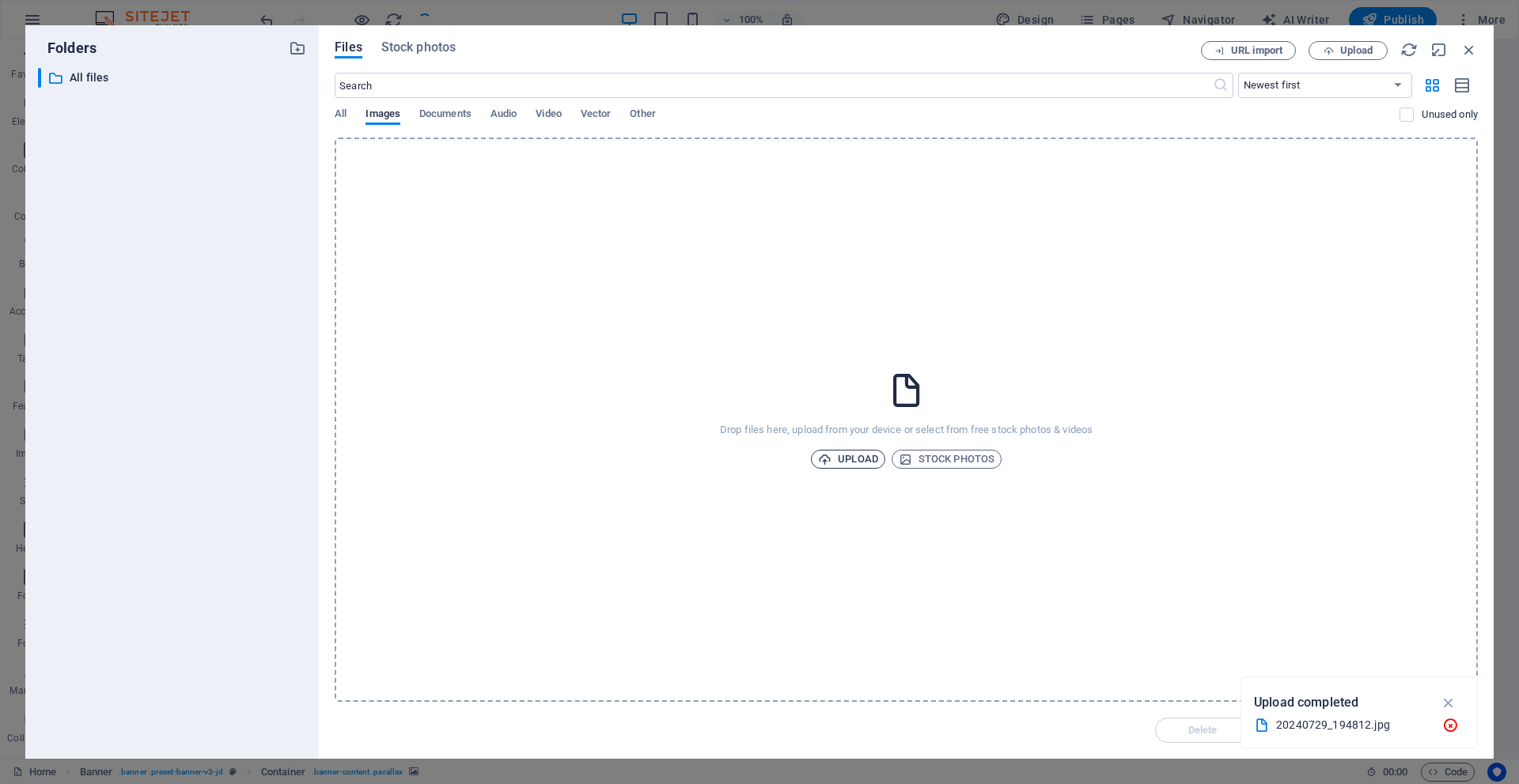
click at [864, 459] on span "Upload" at bounding box center [848, 459] width 60 height 19
click at [1332, 702] on div "20240729_194812.jpg" at bounding box center [1352, 706] width 153 height 18
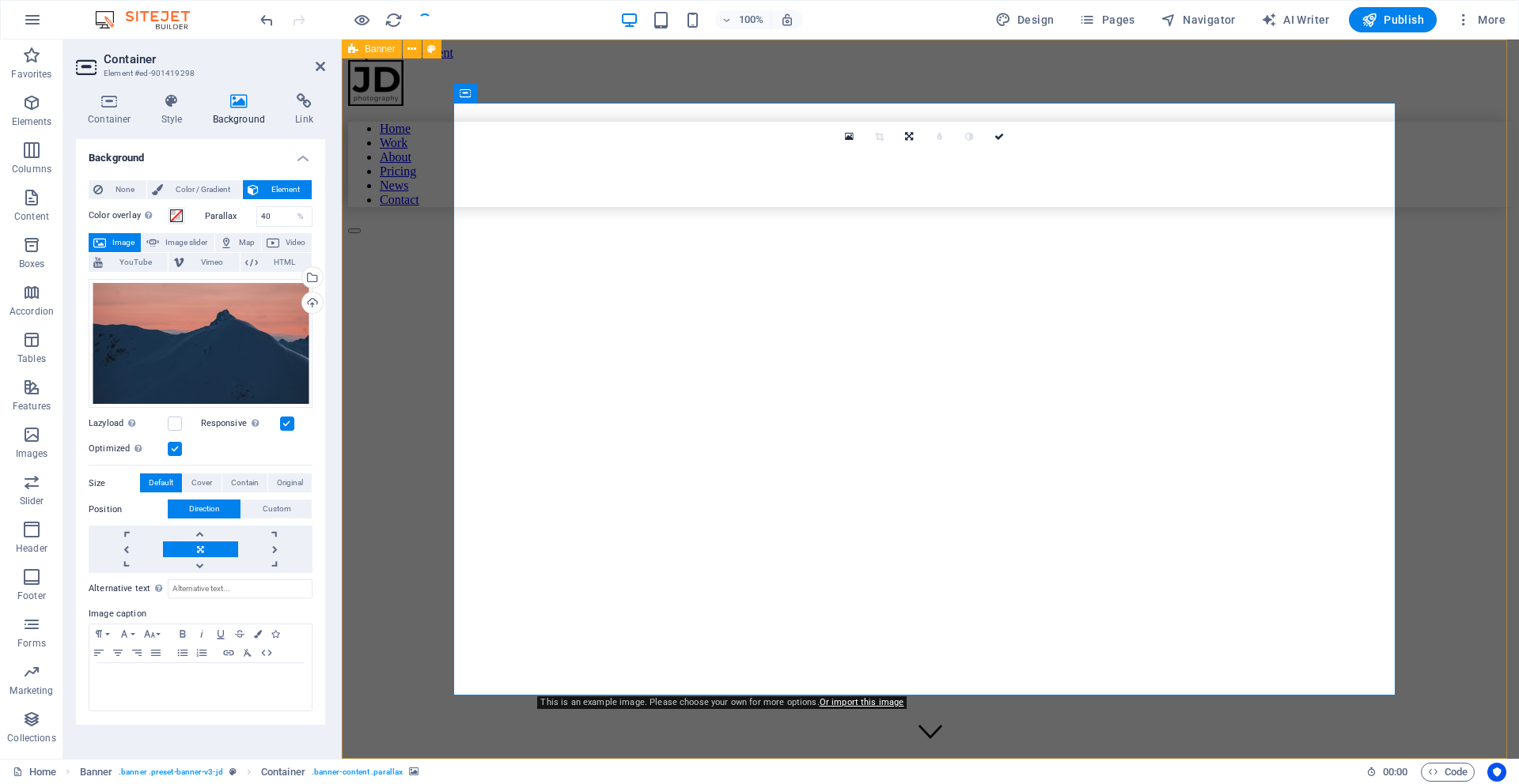
click at [1367, 706] on div "Home Work About Pricing News Contact My Work All categories People Nature Build…" at bounding box center [930, 627] width 1165 height 1136
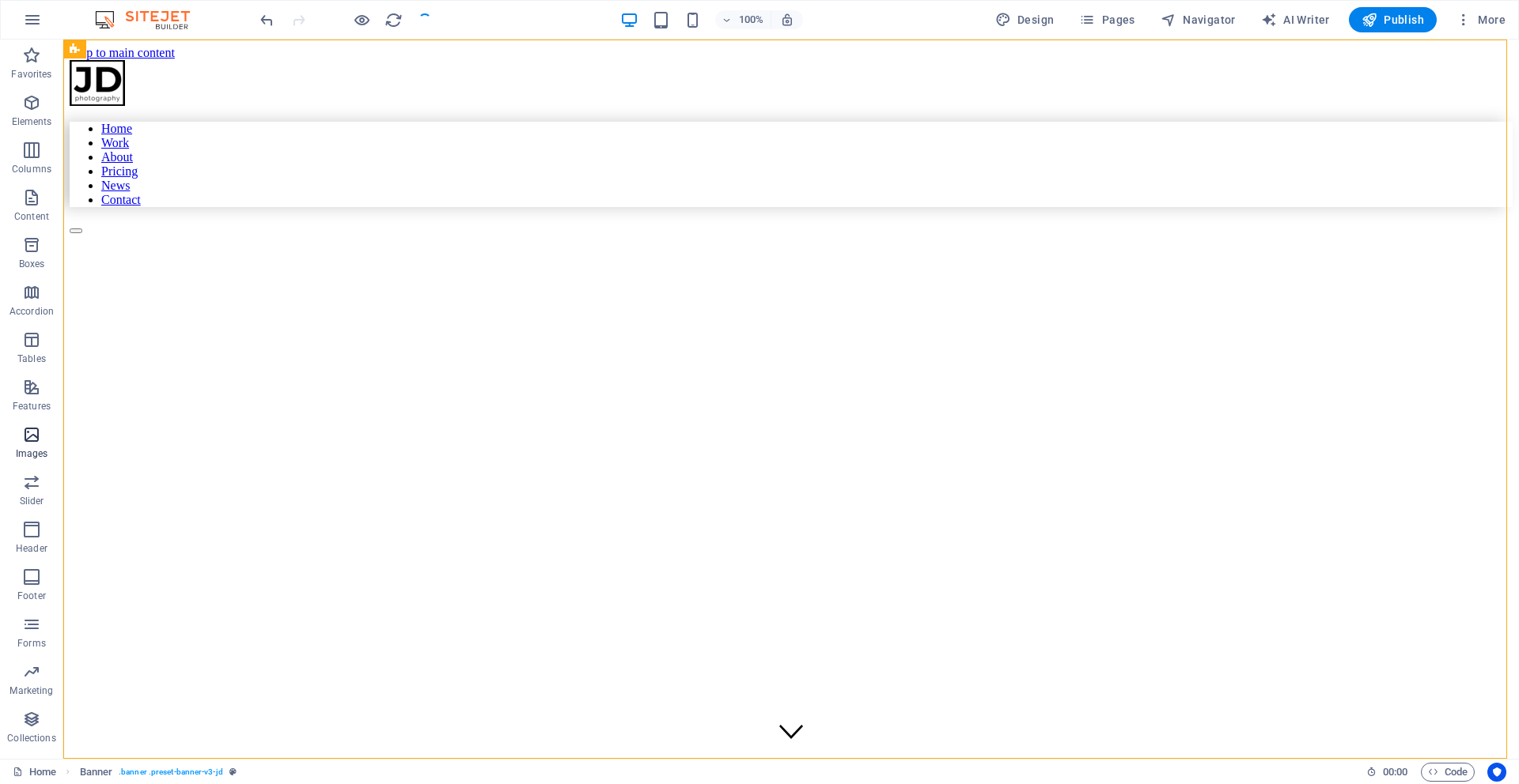
click at [26, 438] on icon "button" at bounding box center [31, 434] width 19 height 19
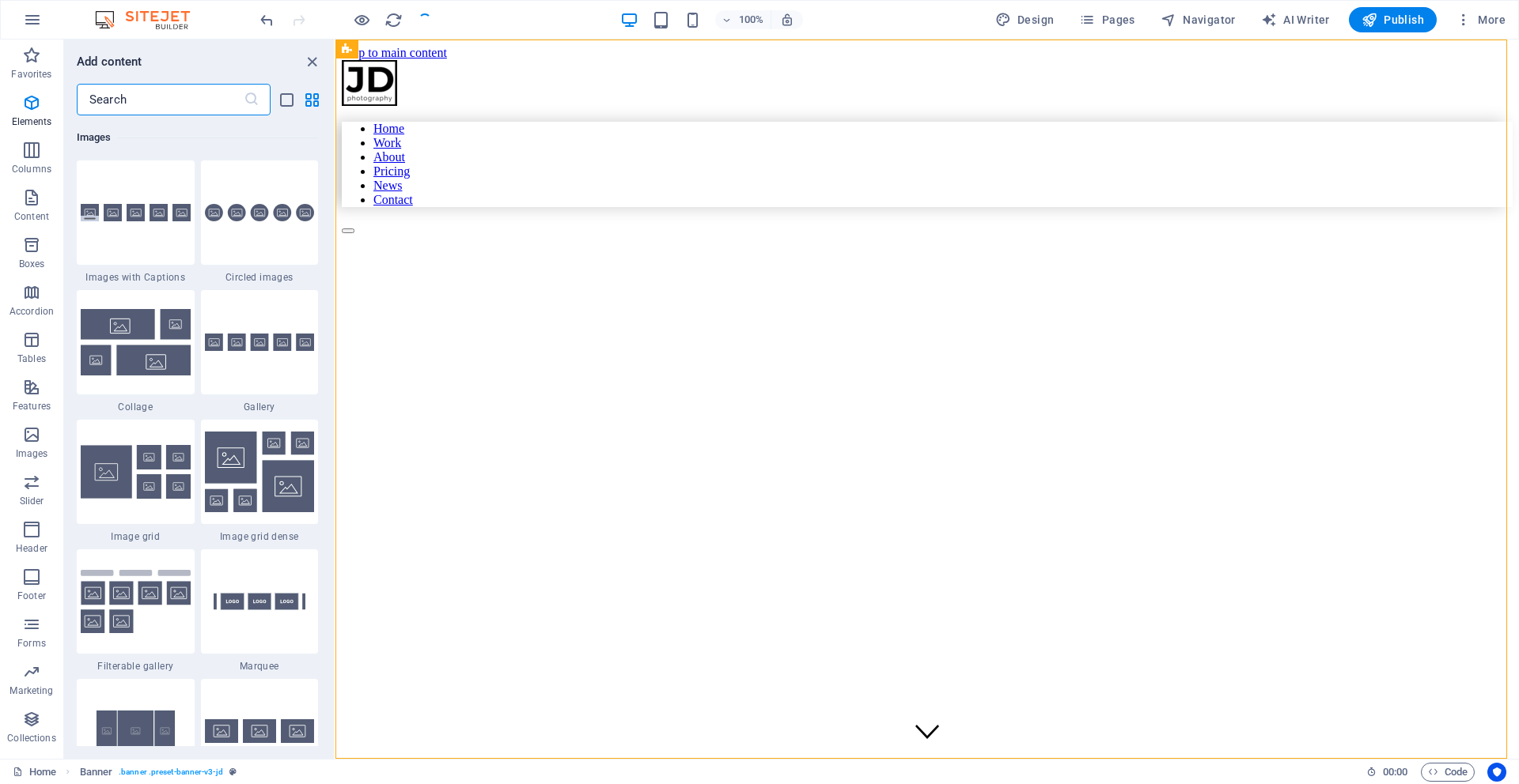
scroll to position [8018, 0]
click at [990, 272] on figure at bounding box center [815, 272] width 947 height 0
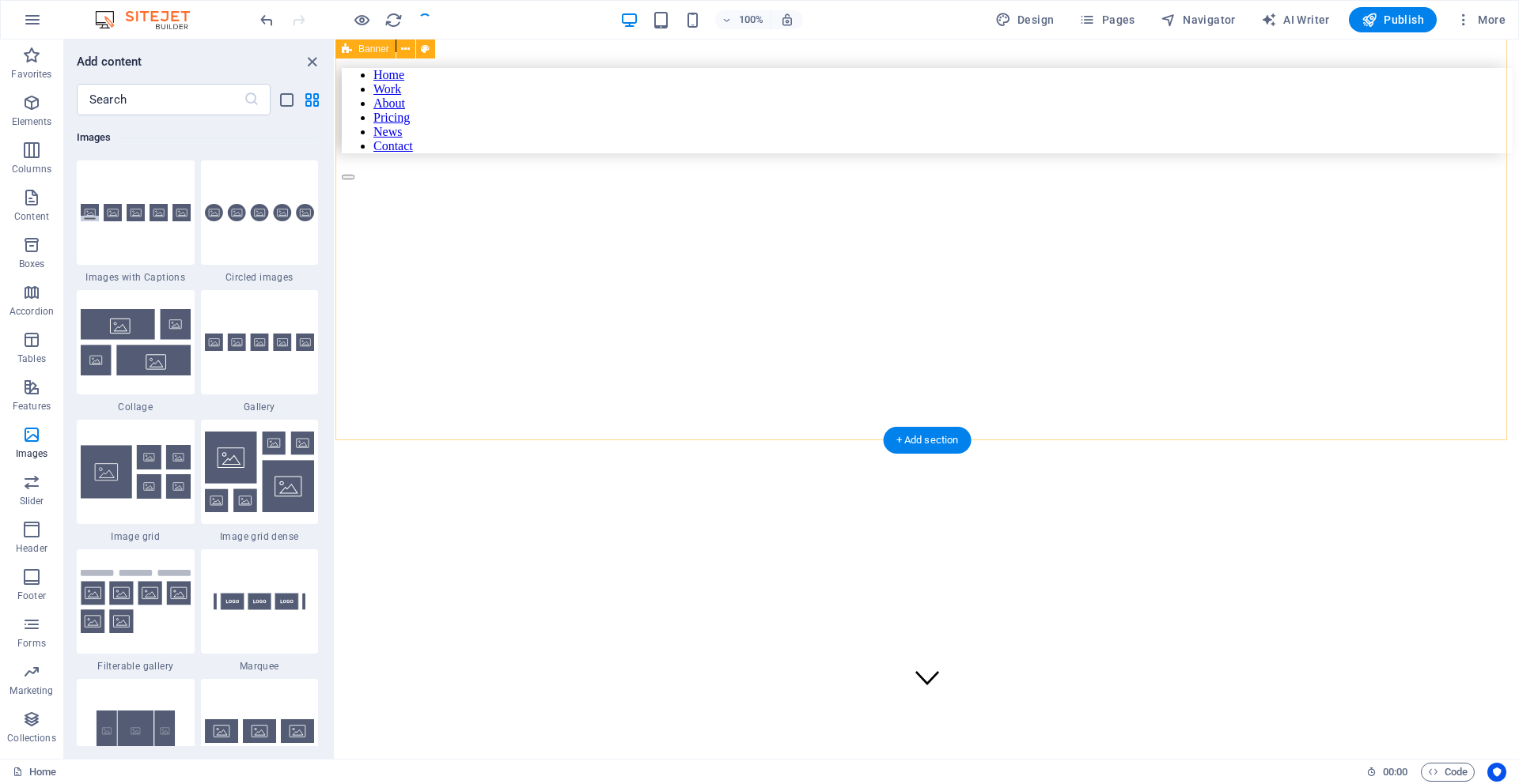
scroll to position [0, 0]
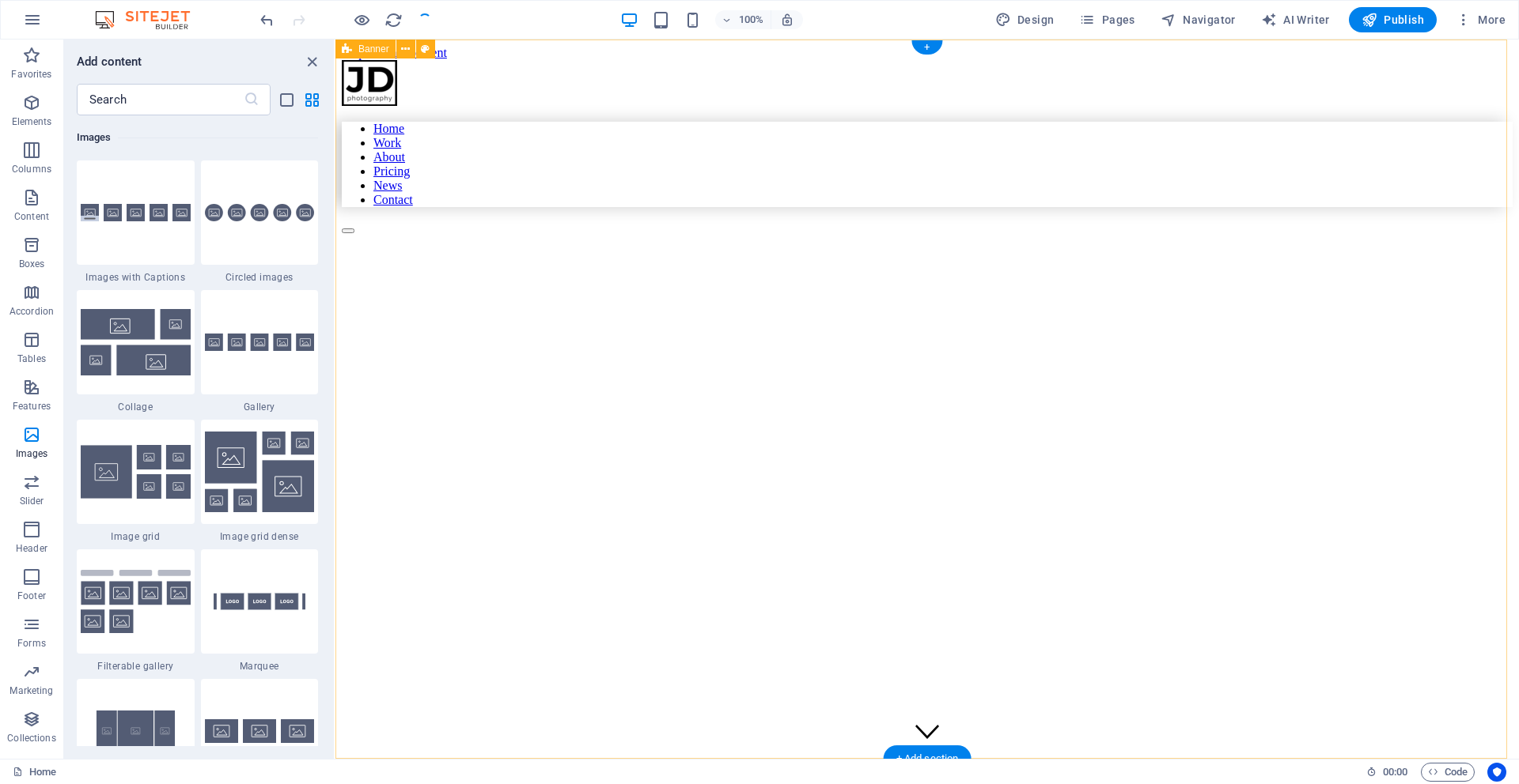
click at [848, 272] on figure at bounding box center [815, 272] width 947 height 0
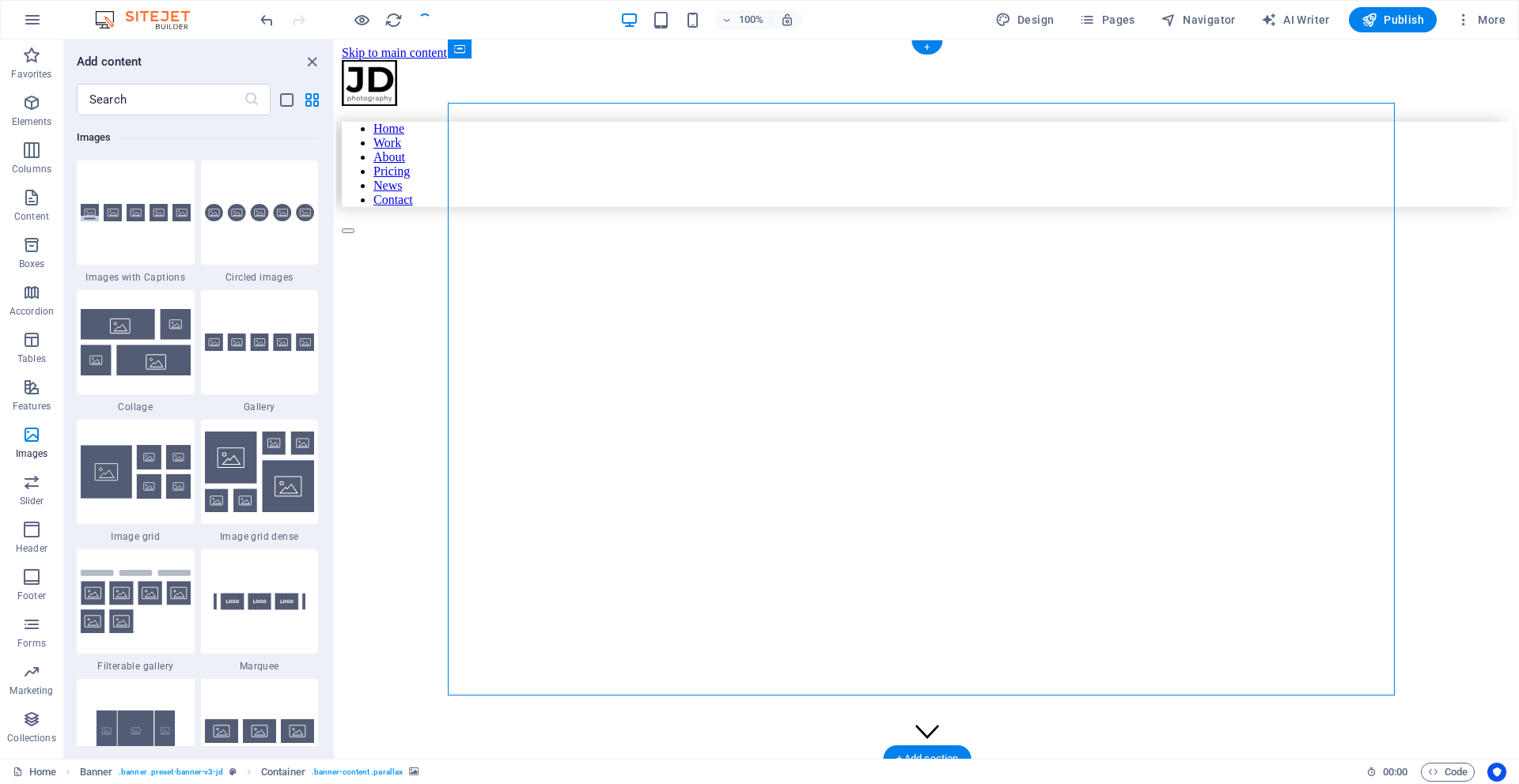
click at [557, 272] on figure at bounding box center [815, 272] width 947 height 0
click at [582, 272] on figure at bounding box center [815, 272] width 947 height 0
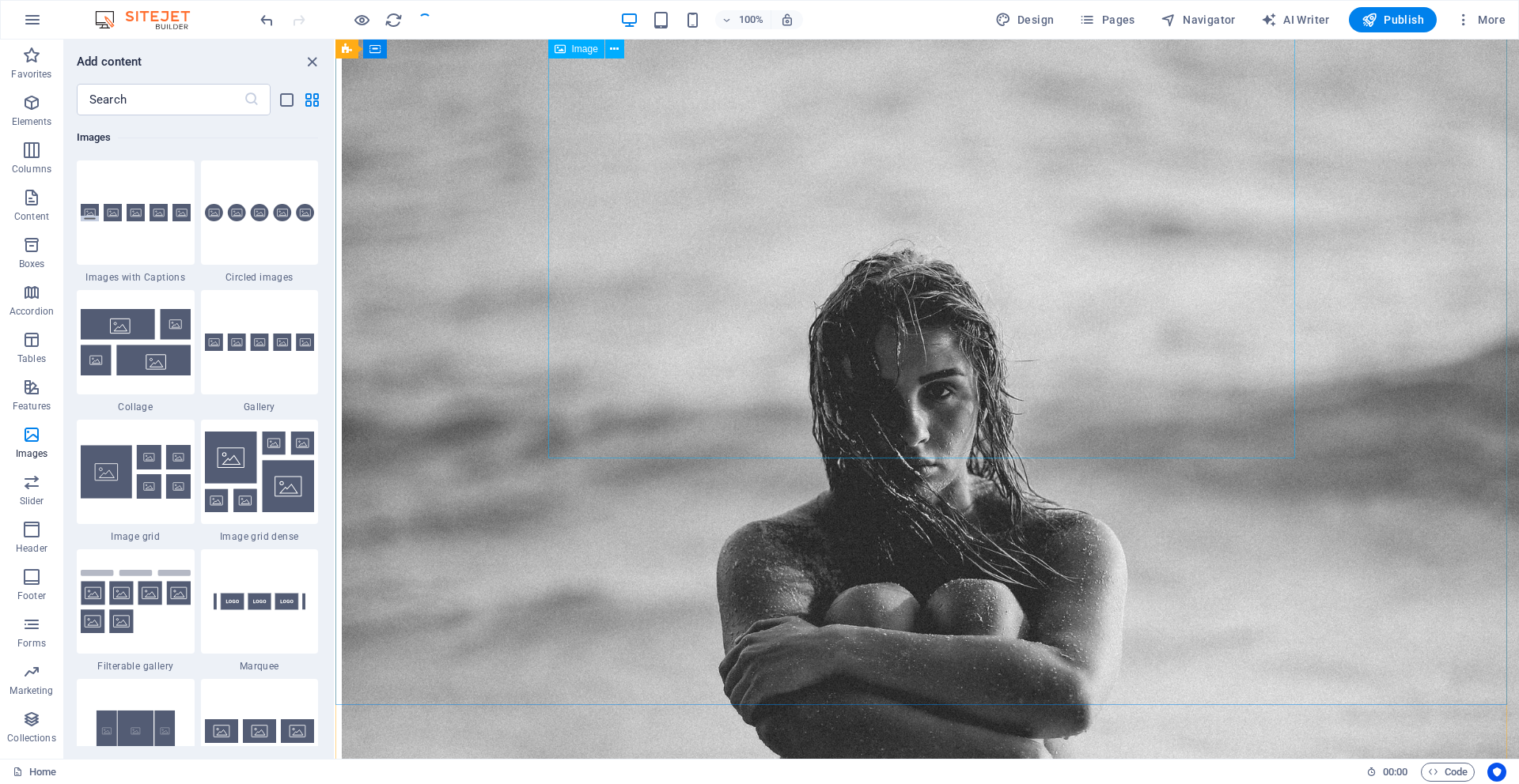
scroll to position [3099, 0]
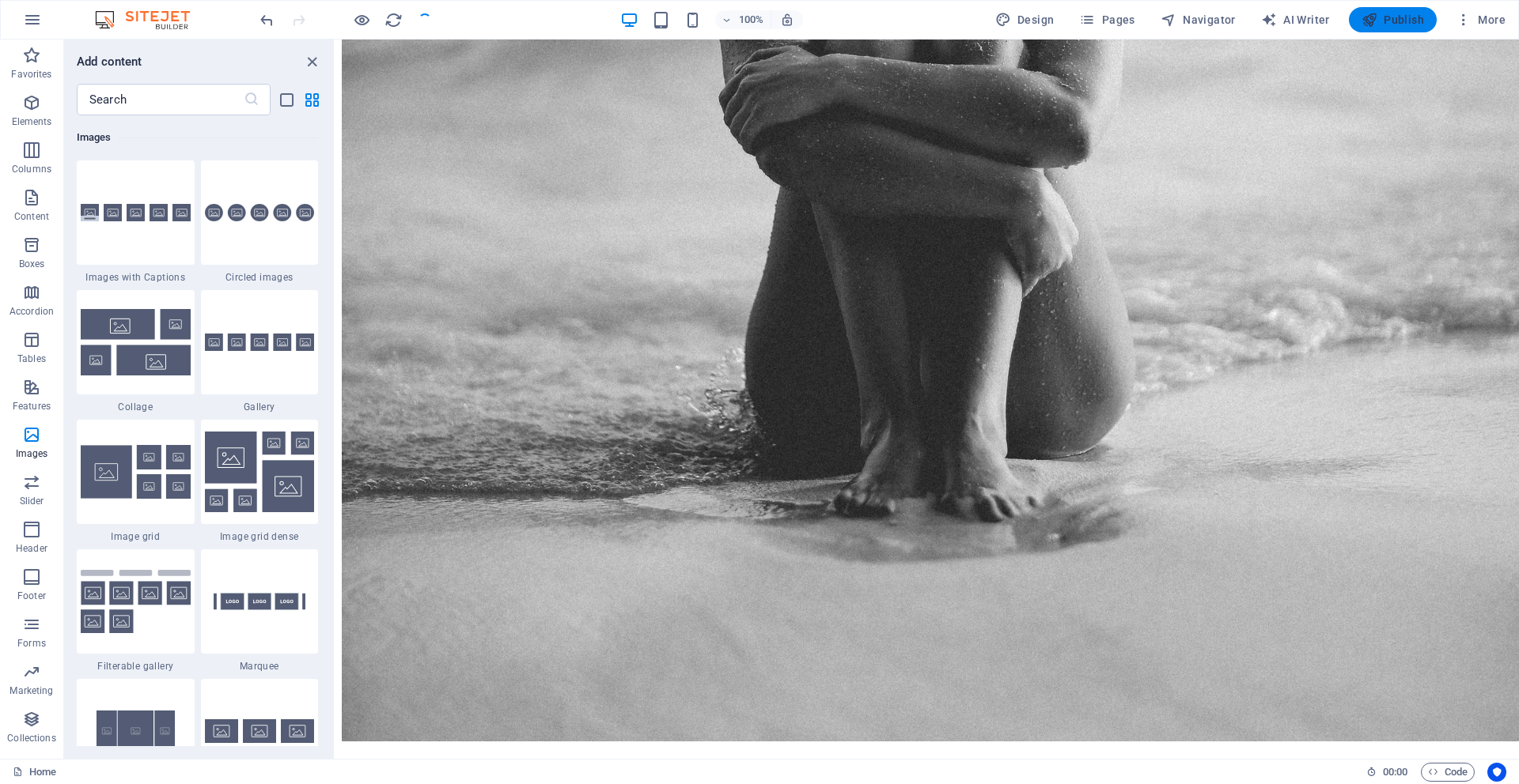
click at [1382, 19] on span "Publish" at bounding box center [1392, 19] width 62 height 16
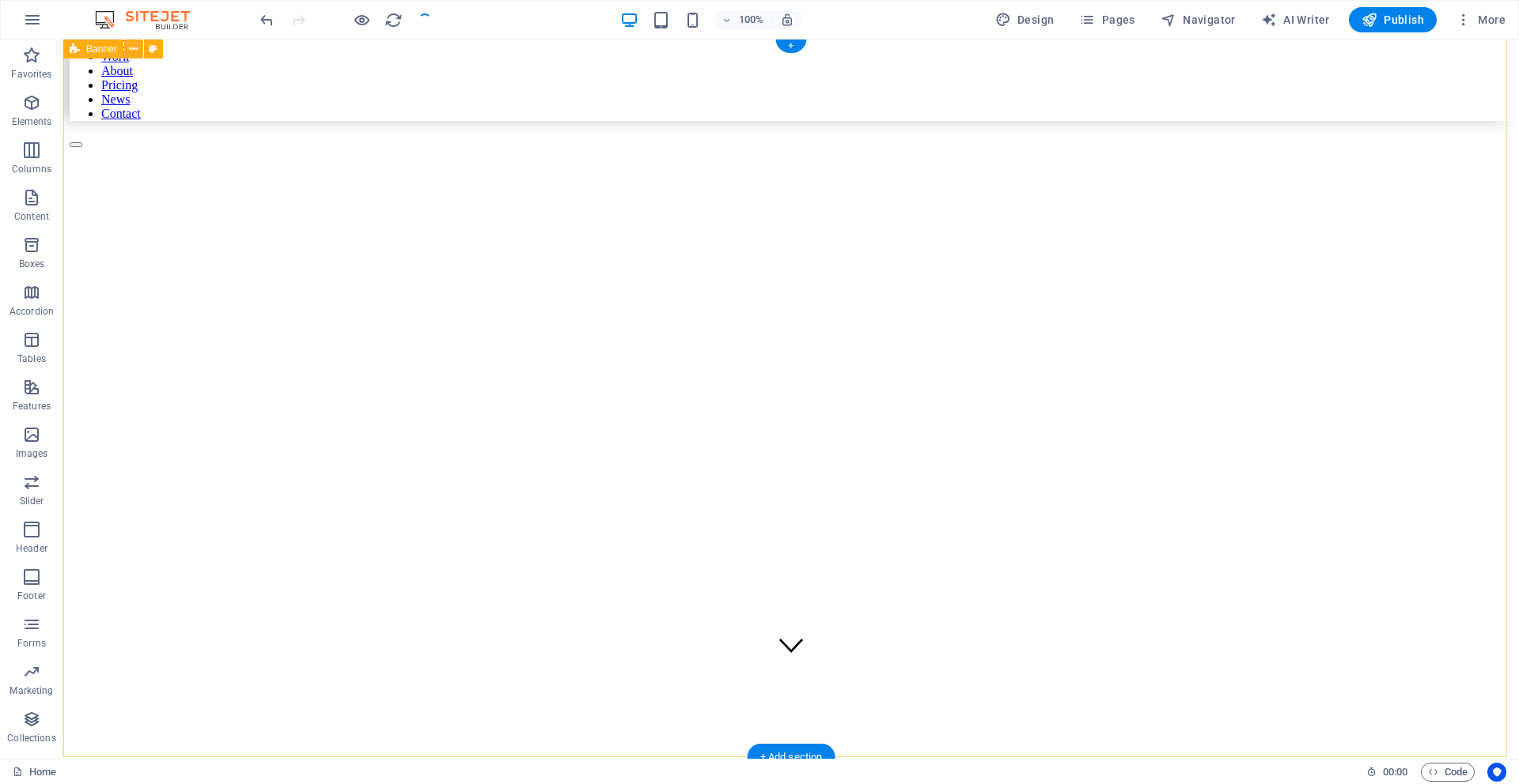
scroll to position [0, 0]
click at [759, 272] on figure at bounding box center [652, 272] width 1165 height 0
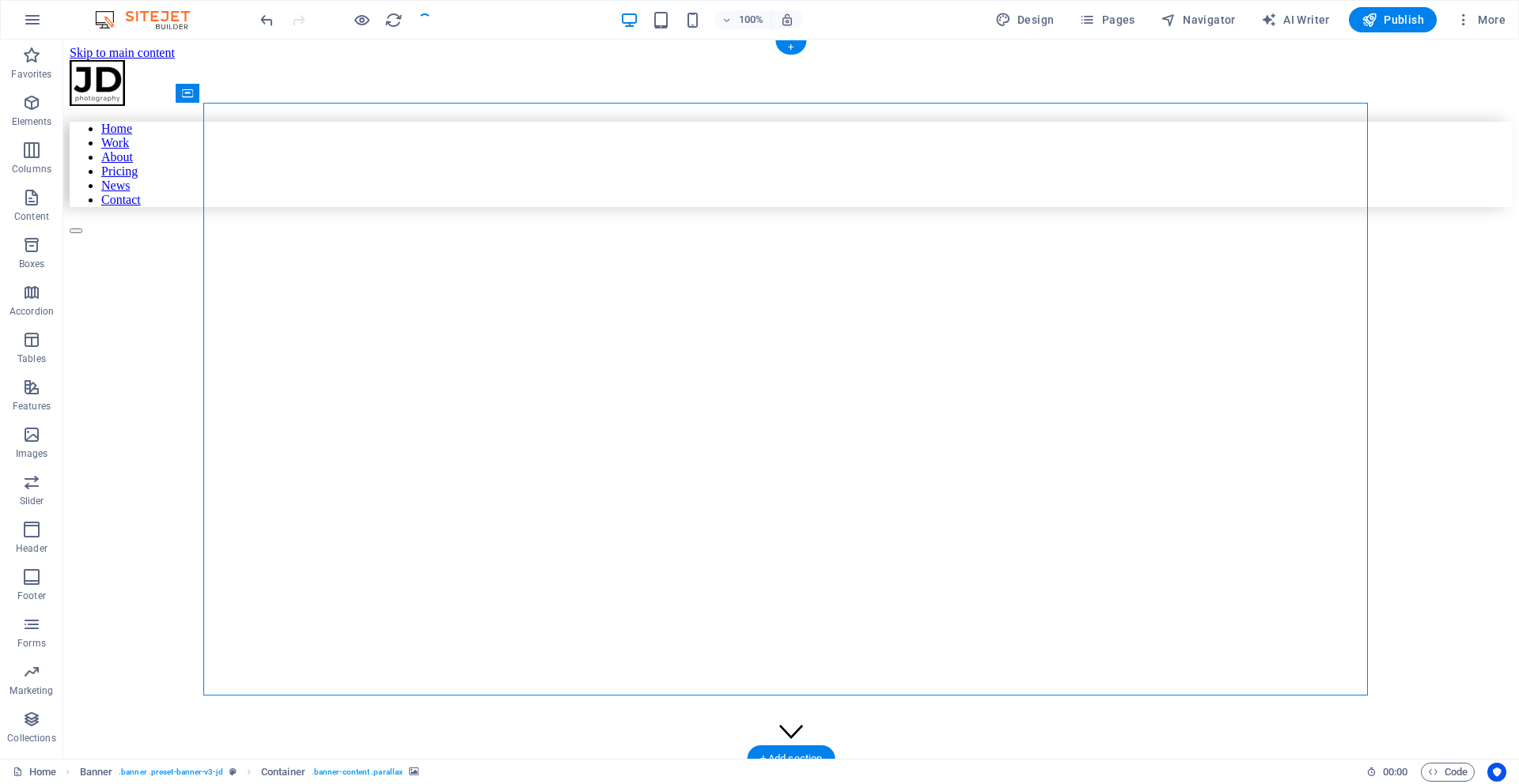
click at [594, 272] on figure at bounding box center [652, 272] width 1165 height 0
drag, startPoint x: 413, startPoint y: 111, endPoint x: 262, endPoint y: 99, distance: 151.5
click at [354, 272] on figure at bounding box center [652, 272] width 1165 height 0
click at [311, 95] on button at bounding box center [304, 93] width 19 height 19
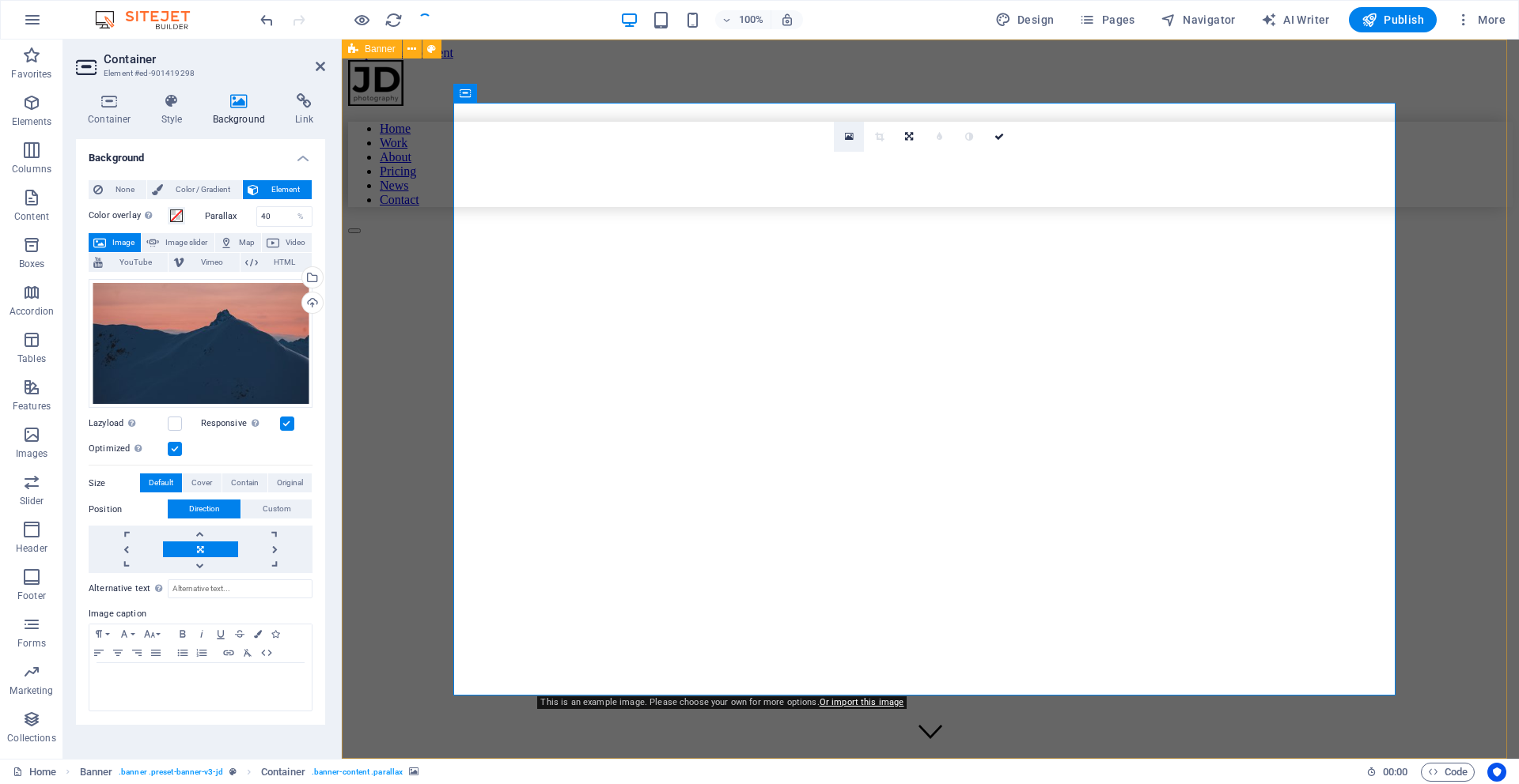
click at [853, 133] on link at bounding box center [849, 137] width 30 height 30
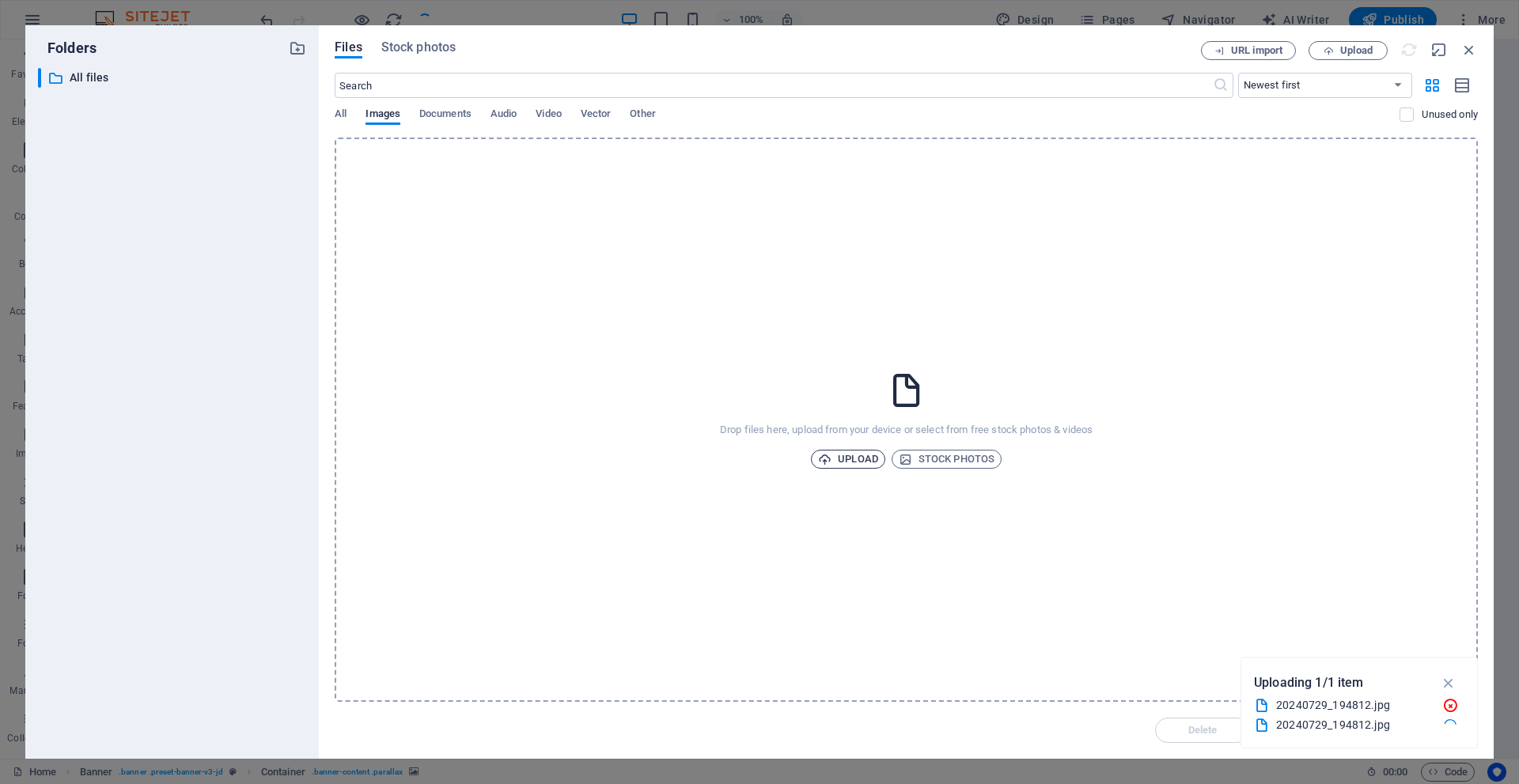
click at [866, 459] on span "Upload" at bounding box center [848, 459] width 60 height 19
click at [512, 118] on span "Audio" at bounding box center [503, 116] width 26 height 22
click at [377, 112] on span "Images" at bounding box center [383, 116] width 35 height 22
drag, startPoint x: 342, startPoint y: 106, endPoint x: 349, endPoint y: 129, distance: 24.0
click at [342, 106] on div "​ Newest first Oldest first Name (A-Z) Name (Z-A) Size (0-9) Size (9-0) Resolut…" at bounding box center [906, 105] width 1143 height 65
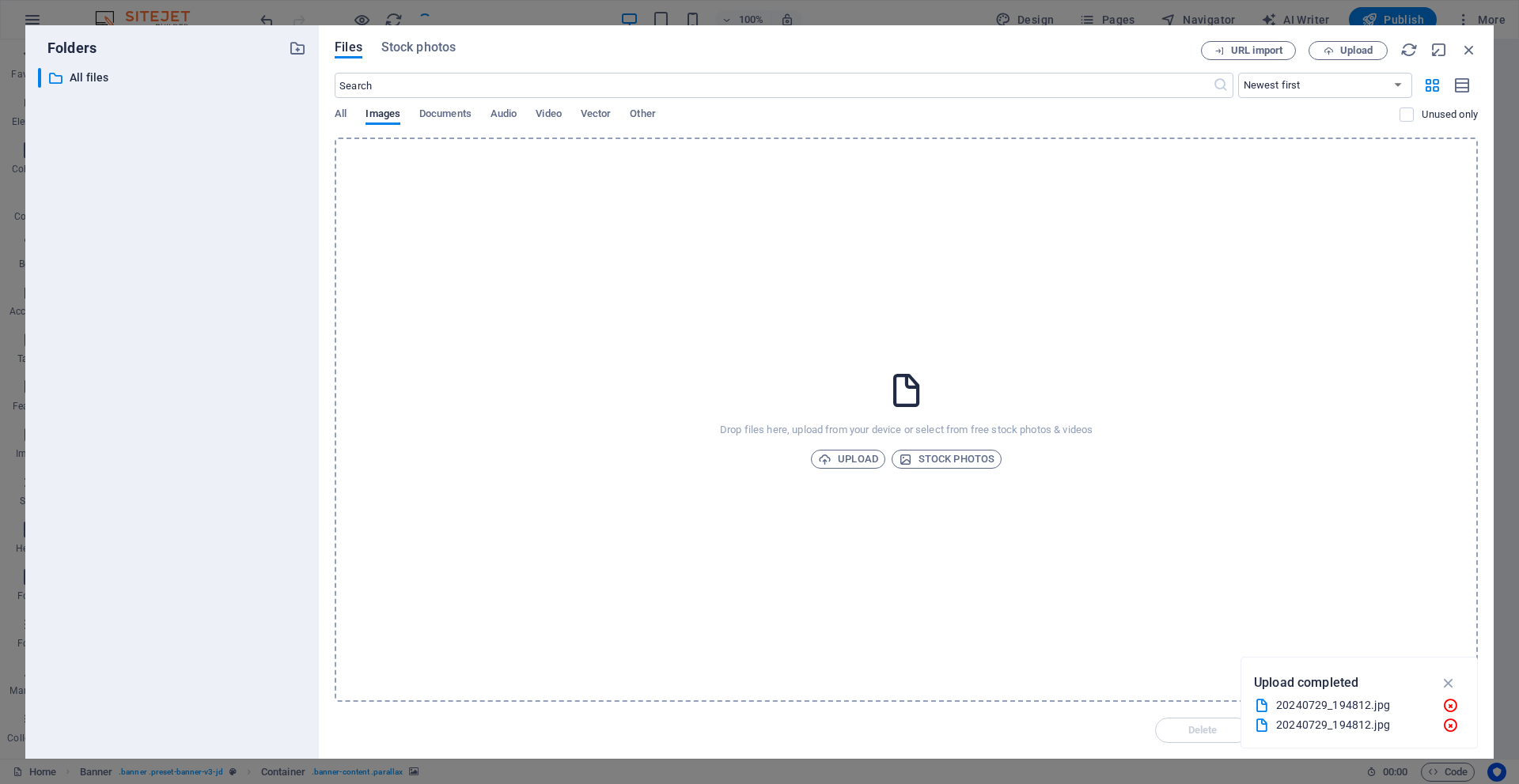
click at [349, 129] on div "All Images Documents Audio Video Vector Other" at bounding box center [866, 122] width 1064 height 30
click at [344, 117] on span "All" at bounding box center [340, 116] width 12 height 22
click at [386, 117] on span "Images" at bounding box center [383, 116] width 35 height 22
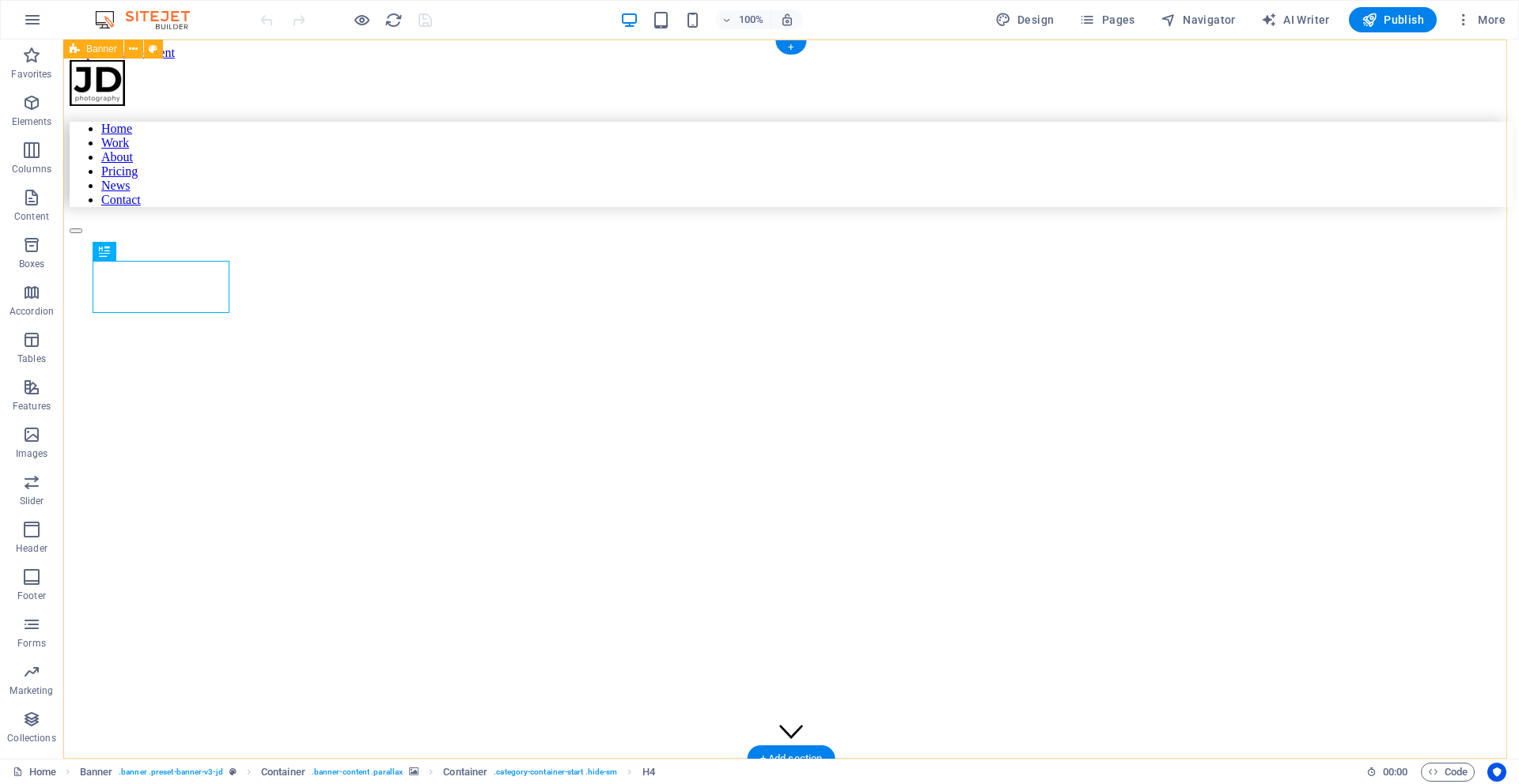
drag, startPoint x: 862, startPoint y: 140, endPoint x: 825, endPoint y: 108, distance: 48.9
click at [860, 297] on figure at bounding box center [652, 297] width 1165 height 0
drag, startPoint x: 401, startPoint y: 140, endPoint x: 355, endPoint y: 92, distance: 66.5
click at [393, 272] on figure at bounding box center [652, 272] width 1165 height 0
click at [219, 272] on figure at bounding box center [652, 272] width 1165 height 0
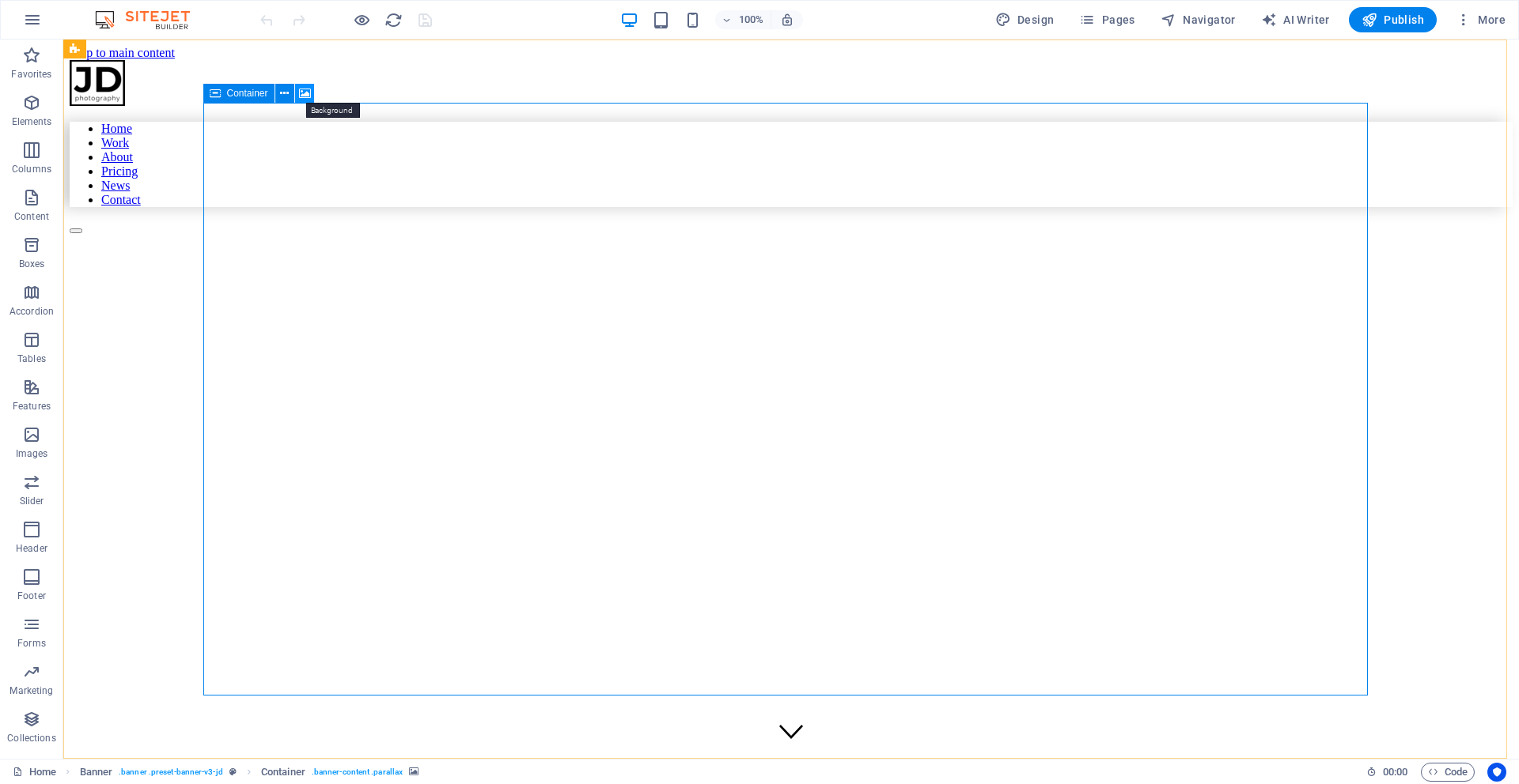
drag, startPoint x: 306, startPoint y: 93, endPoint x: 455, endPoint y: 86, distance: 149.2
click at [306, 93] on icon at bounding box center [305, 94] width 12 height 17
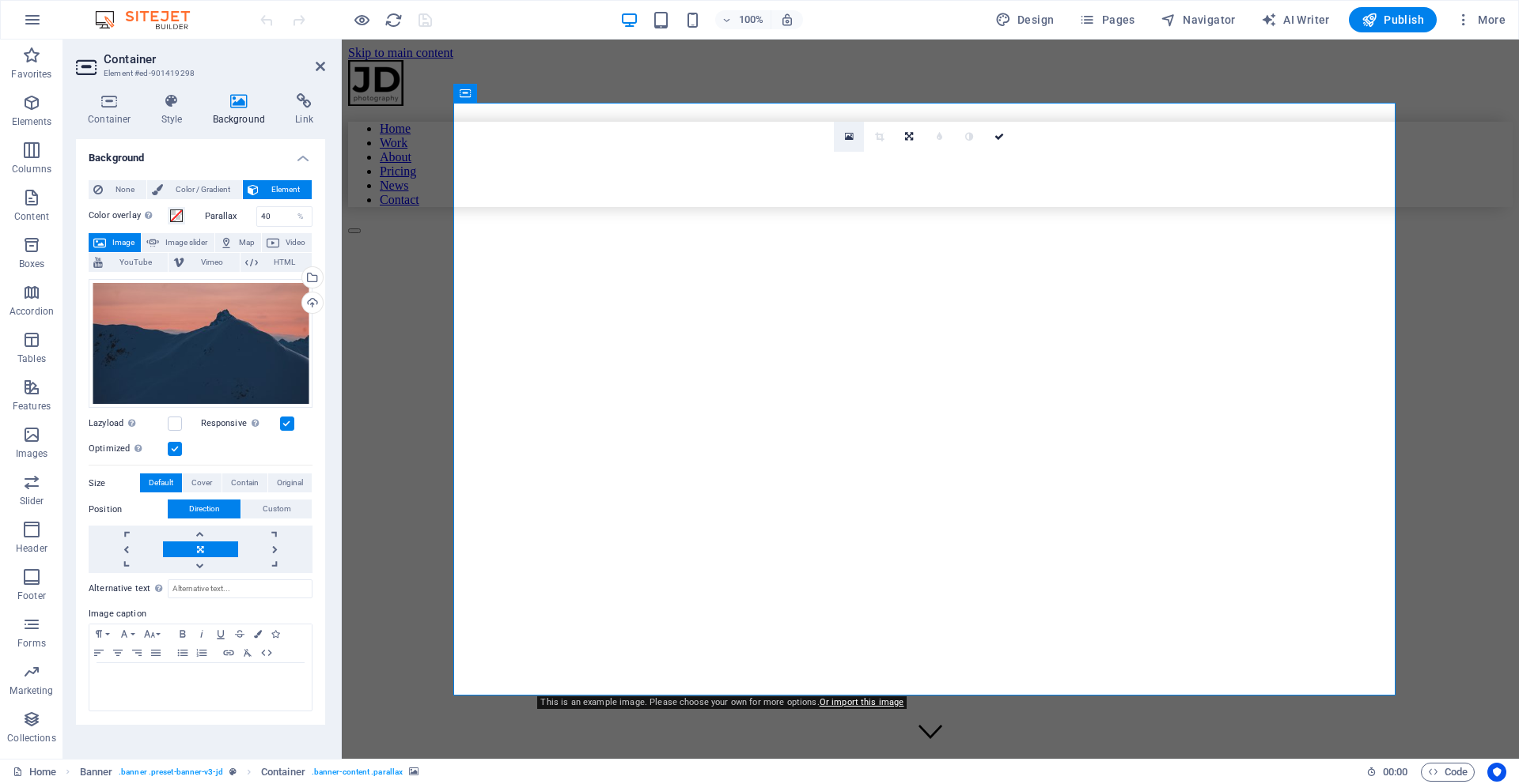
click at [850, 139] on icon at bounding box center [849, 137] width 8 height 11
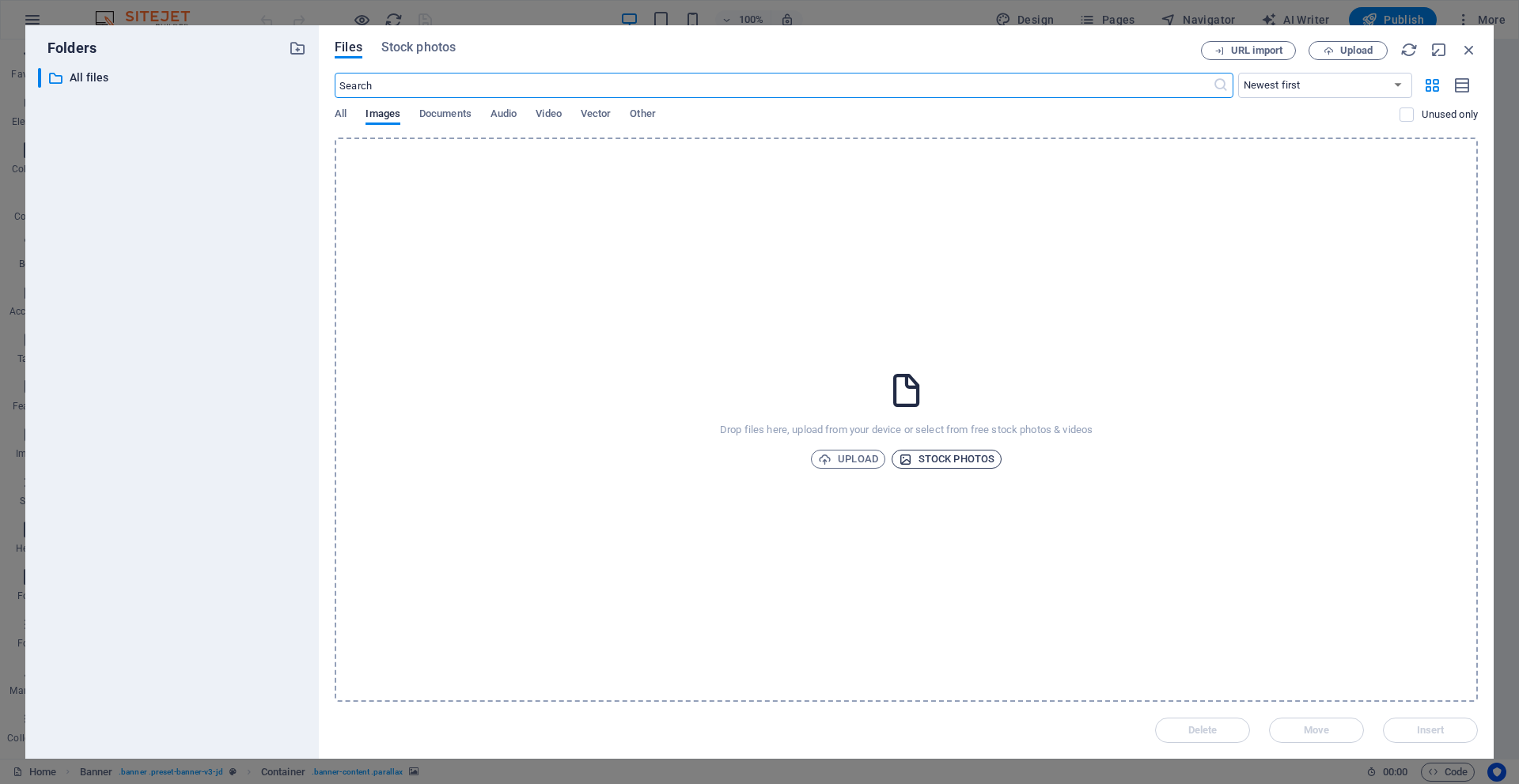
click at [946, 466] on span "Stock photos" at bounding box center [946, 459] width 96 height 19
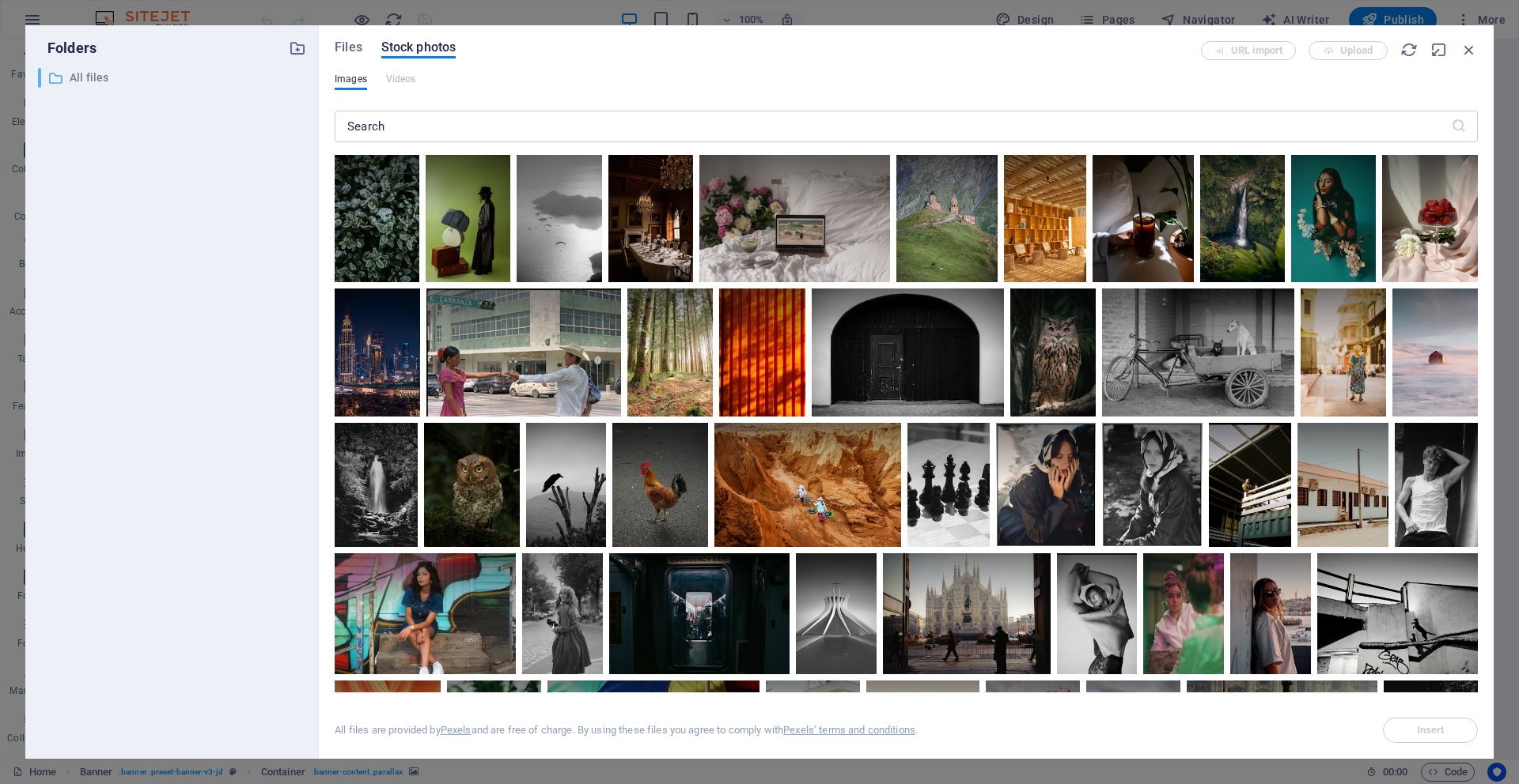
click at [130, 78] on p "All files" at bounding box center [174, 78] width 208 height 18
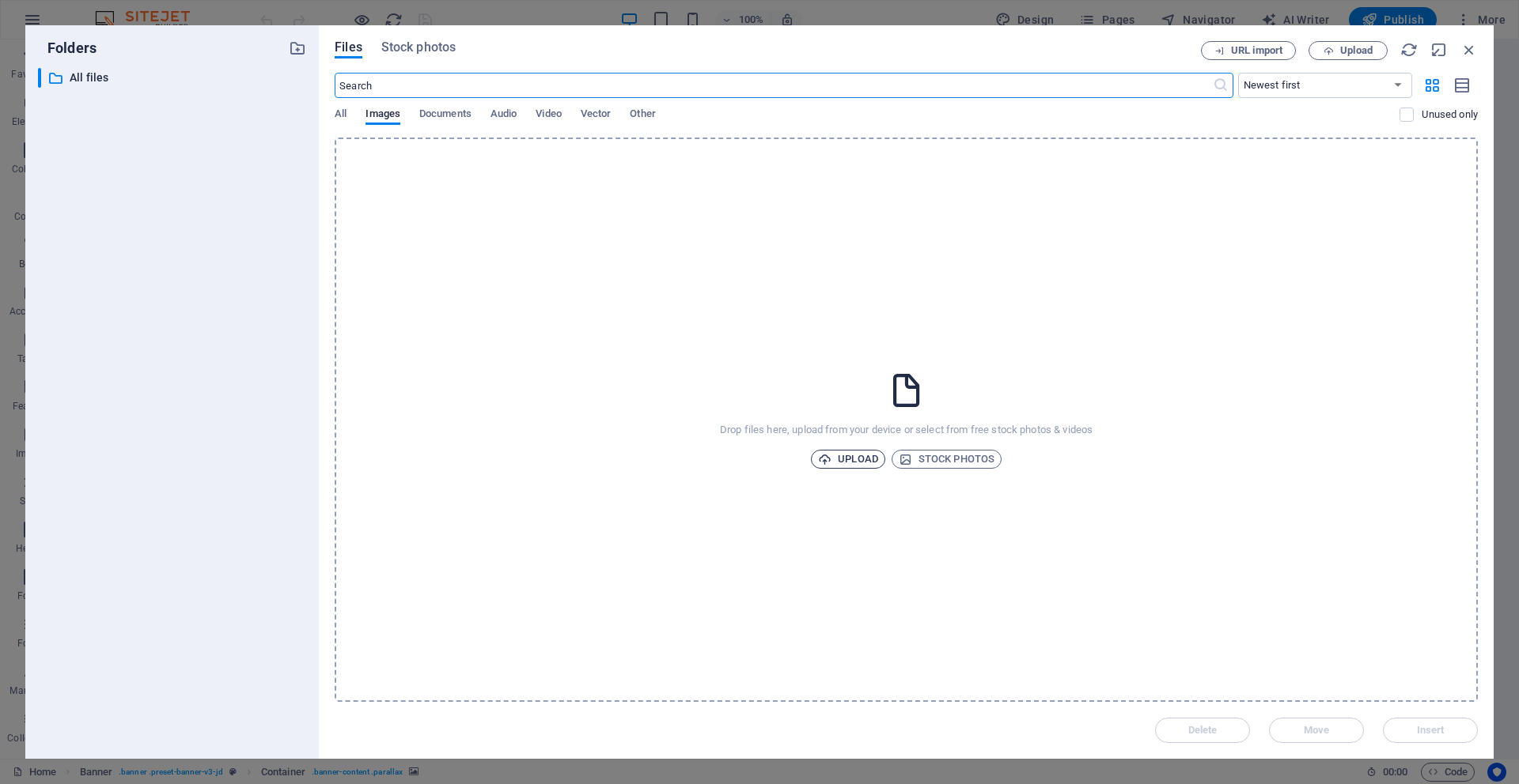
click at [862, 463] on span "Upload" at bounding box center [848, 459] width 60 height 19
click at [1345, 52] on span "Upload" at bounding box center [1356, 50] width 32 height 9
click at [1351, 711] on p "Upload completed" at bounding box center [1306, 703] width 105 height 20
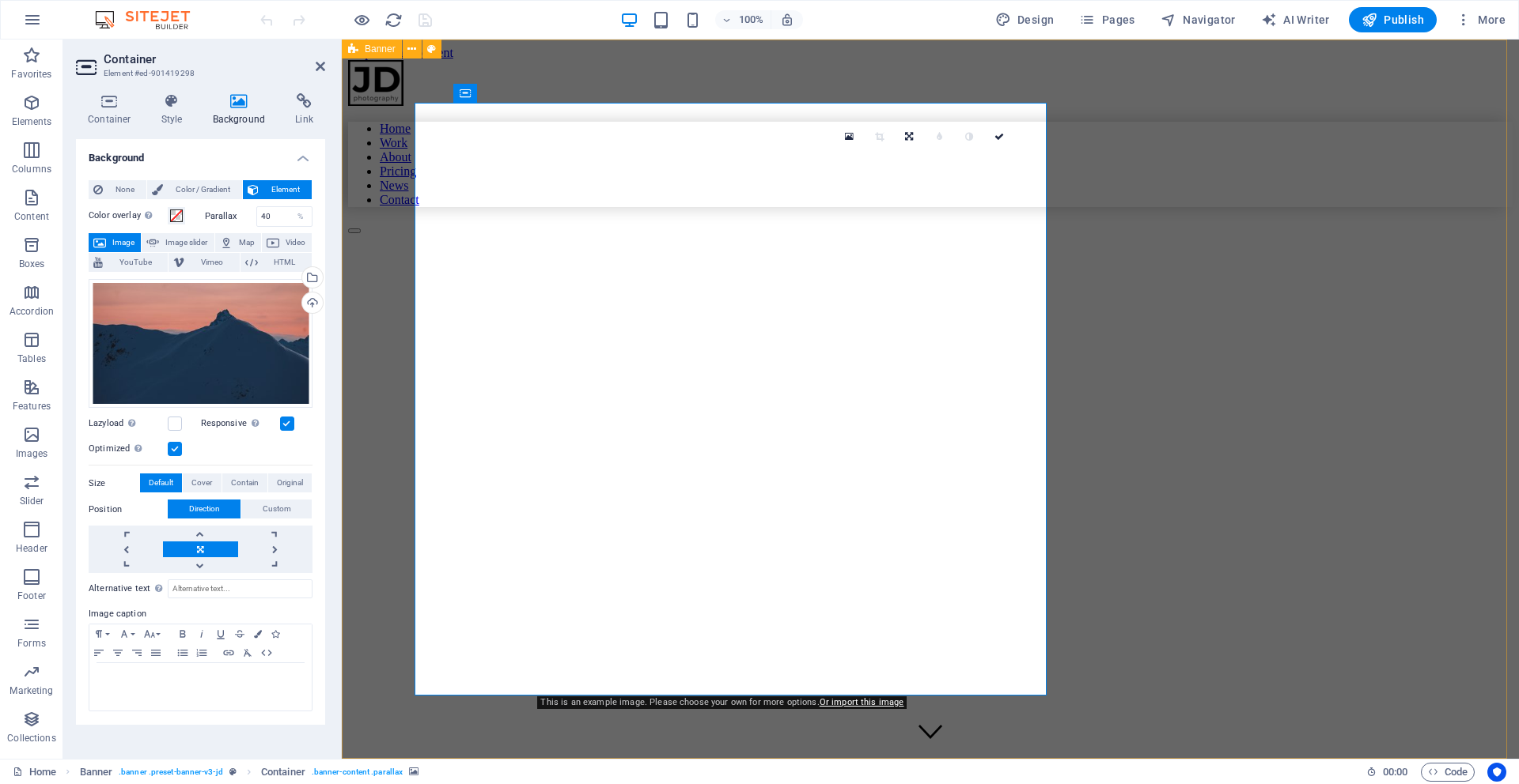
click at [1353, 711] on div "Home Work About Pricing News Contact My Work All categories People Nature Build…" at bounding box center [930, 627] width 1165 height 1136
select select "vh"
select select "header"
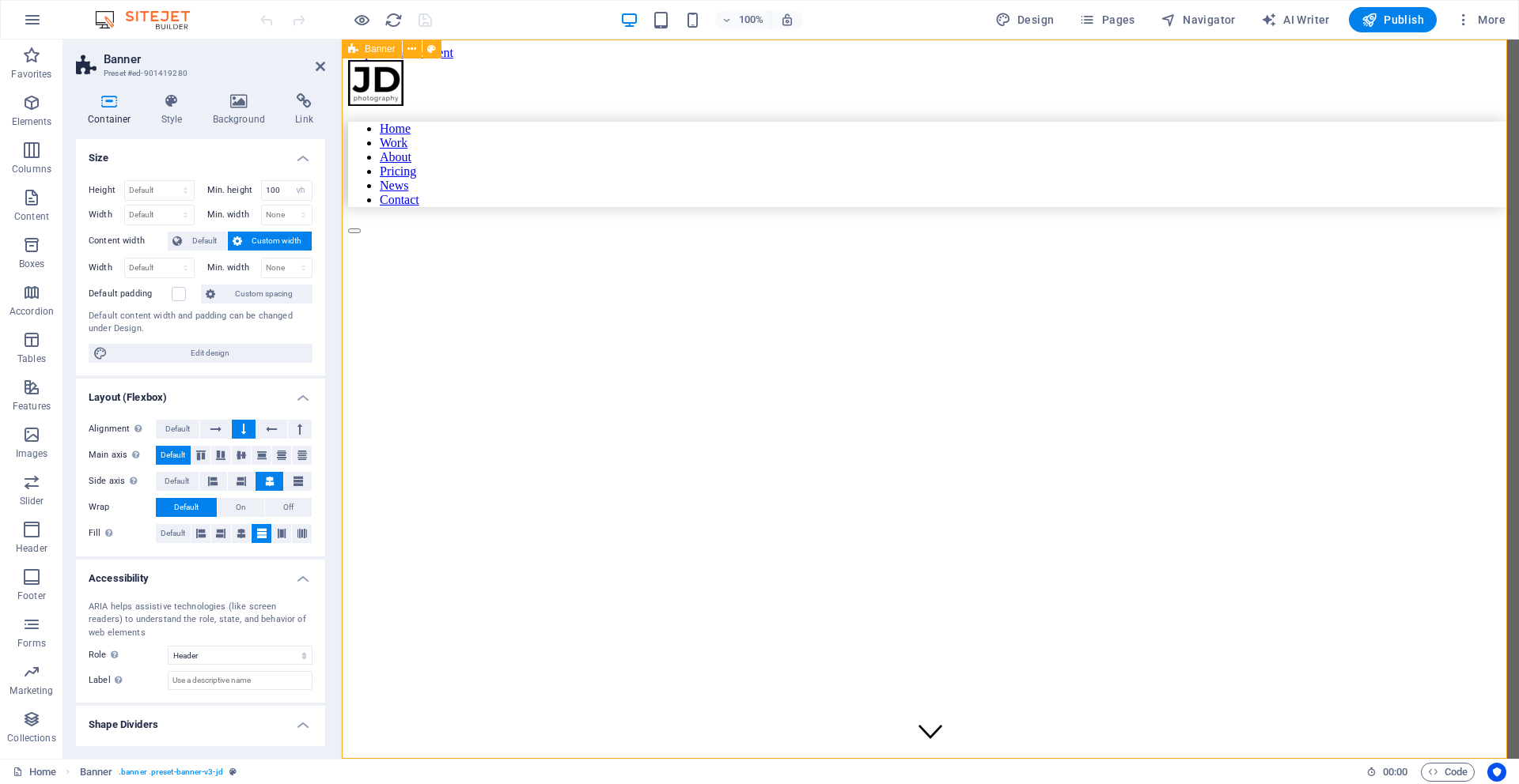
click at [839, 272] on figure at bounding box center [818, 272] width 941 height 0
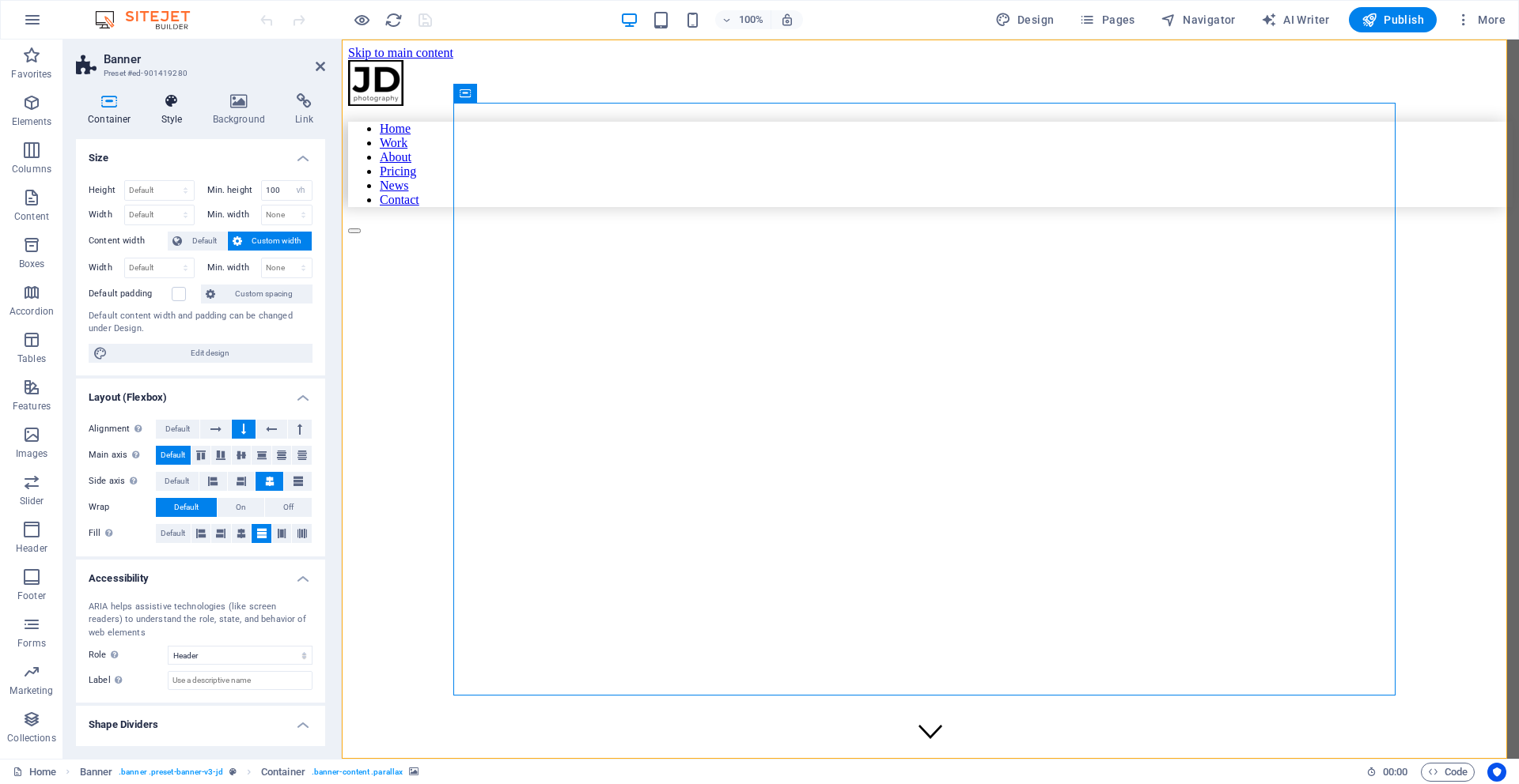
click at [171, 100] on icon at bounding box center [172, 101] width 45 height 16
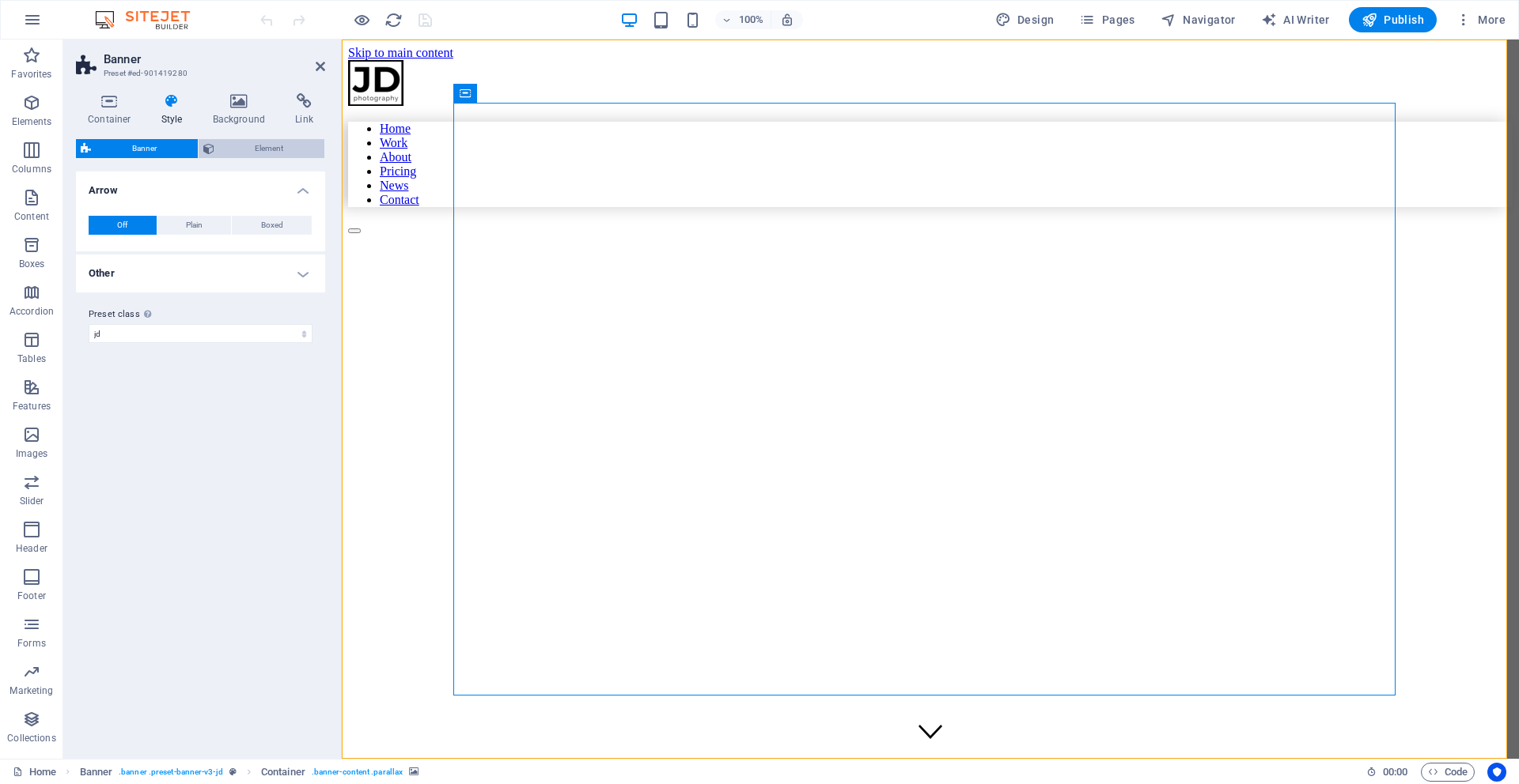
click at [277, 151] on span "Element" at bounding box center [270, 149] width 101 height 19
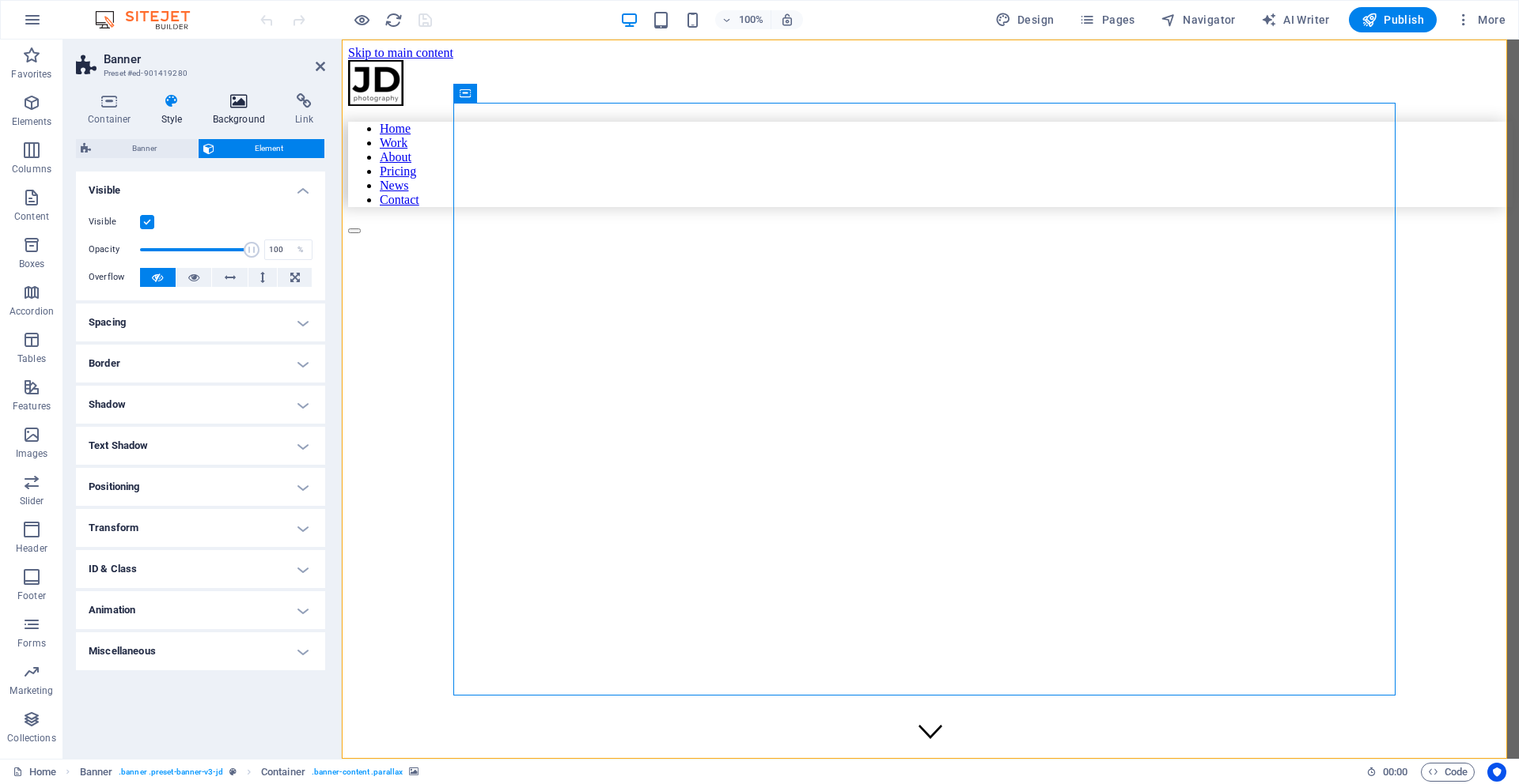
click at [236, 110] on h4 "Background" at bounding box center [242, 110] width 83 height 33
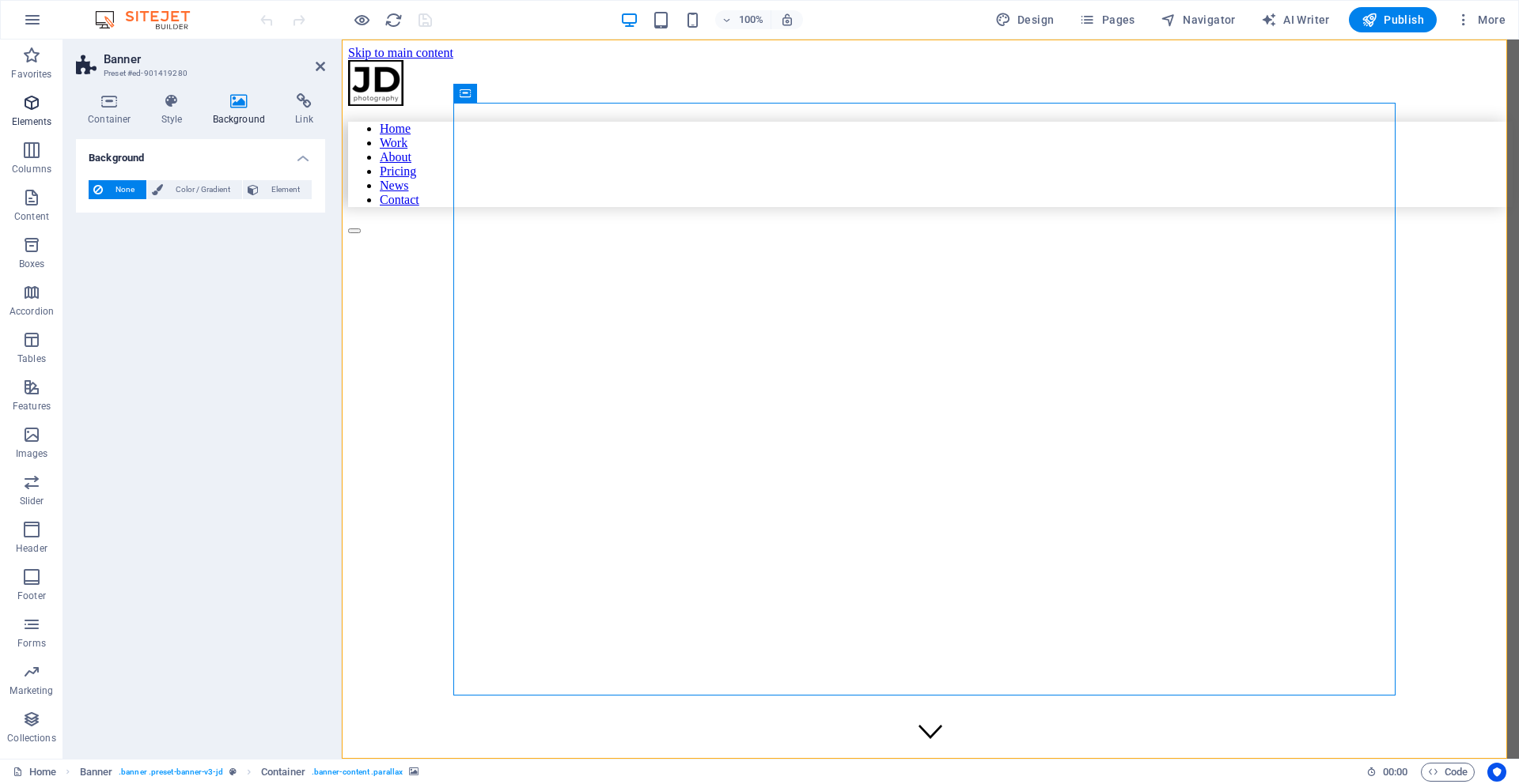
click at [29, 104] on icon "button" at bounding box center [31, 103] width 19 height 19
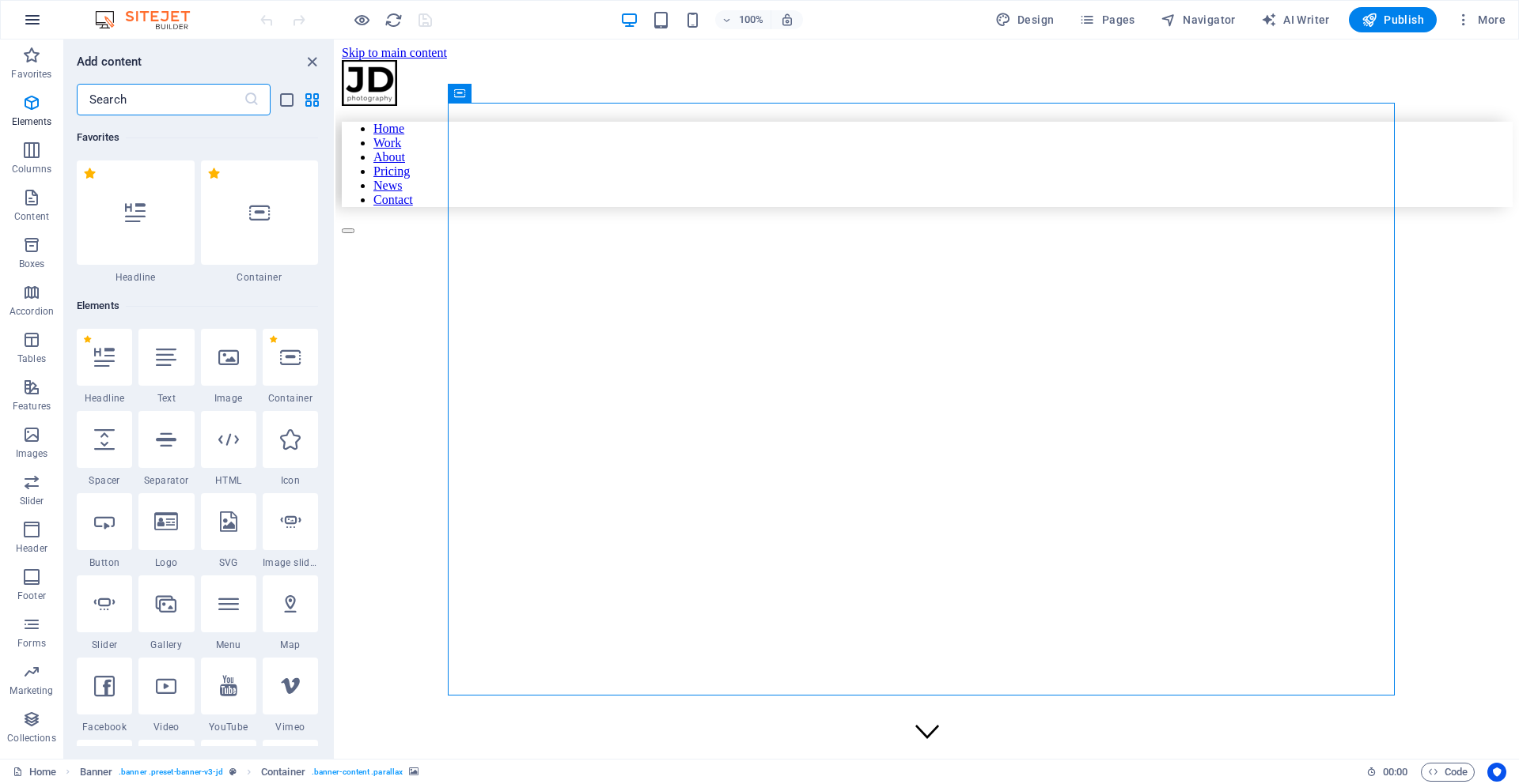
scroll to position [168, 0]
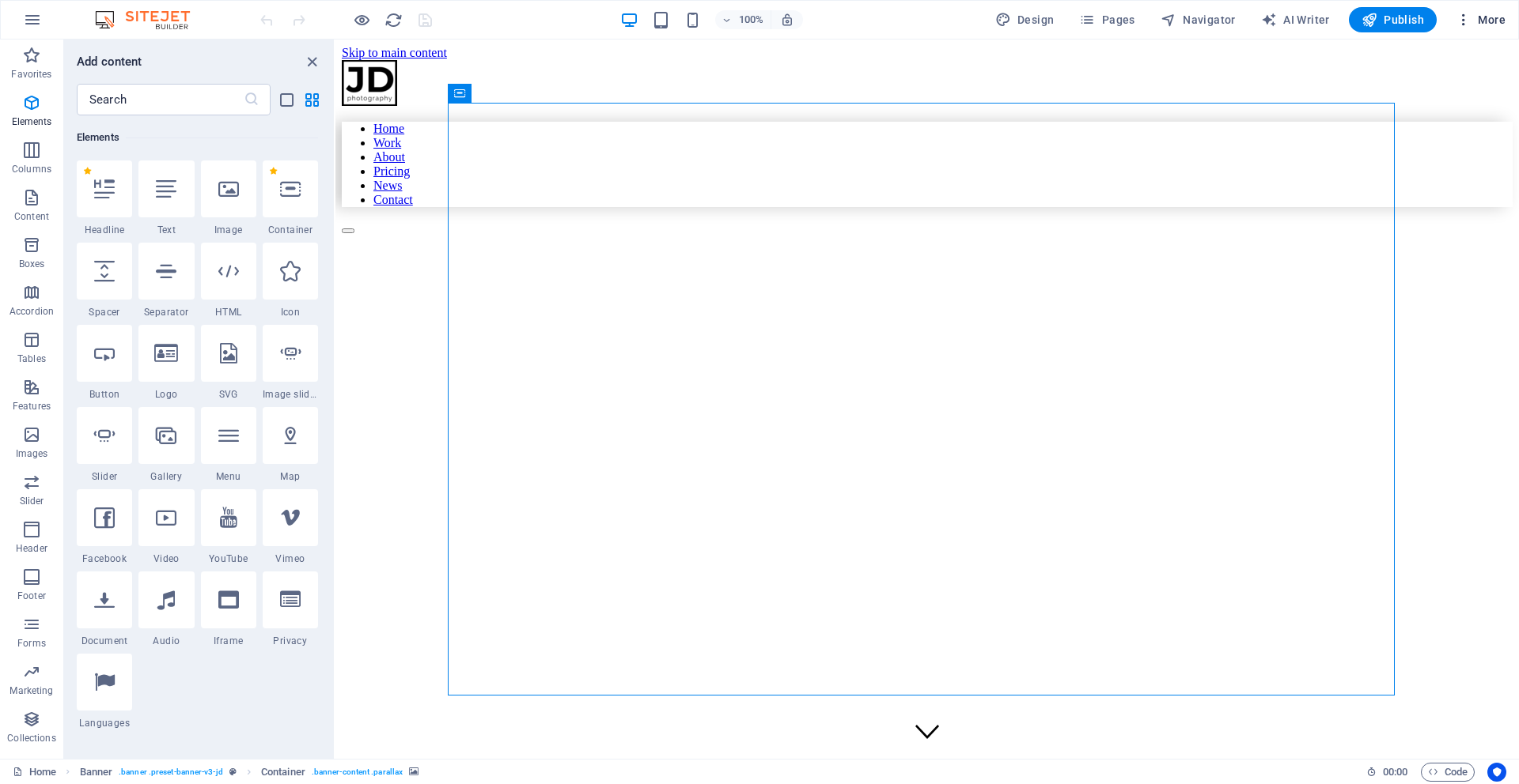
click at [1461, 20] on icon "button" at bounding box center [1463, 19] width 16 height 16
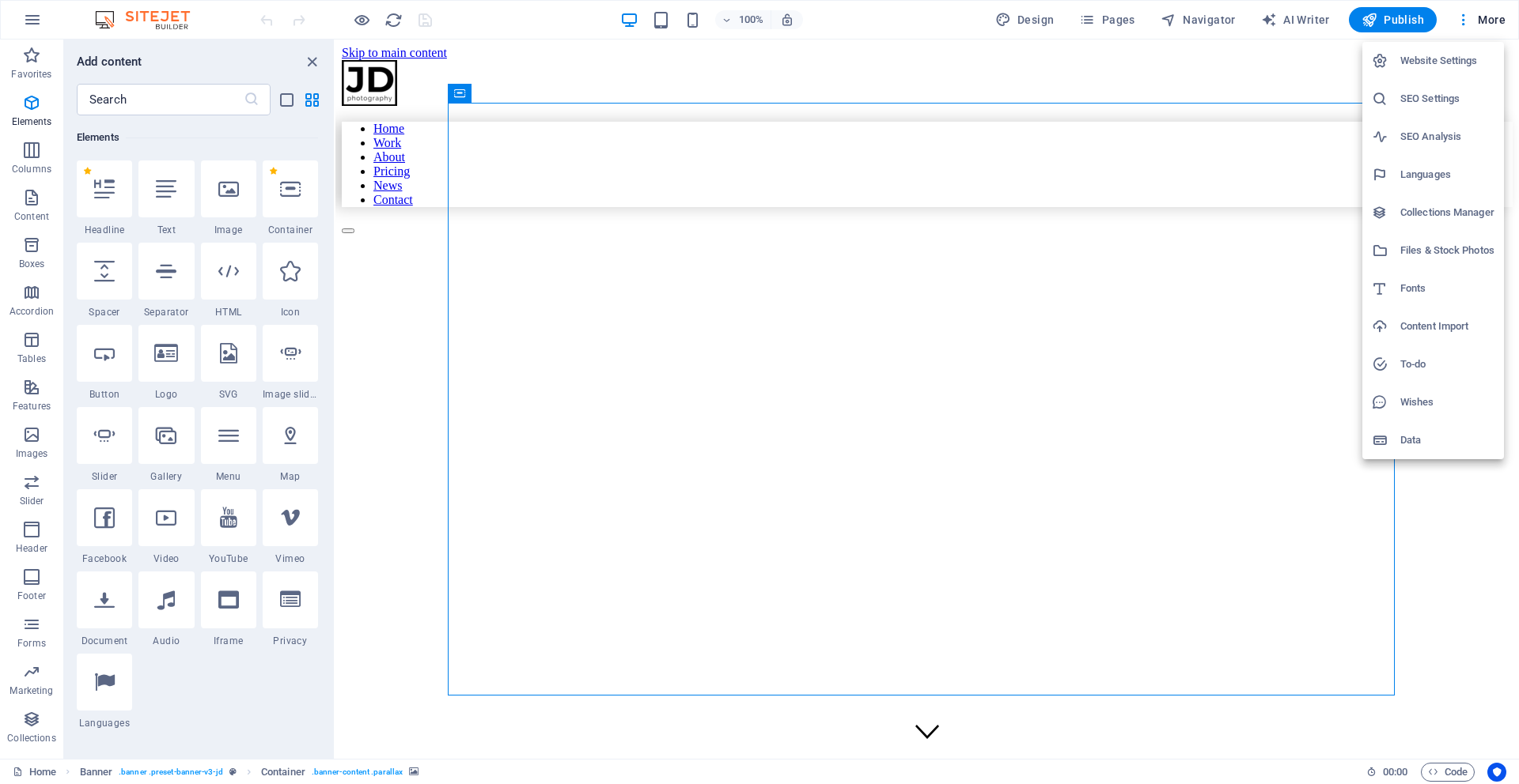
click at [1435, 63] on h6 "Website Settings" at bounding box center [1447, 61] width 95 height 19
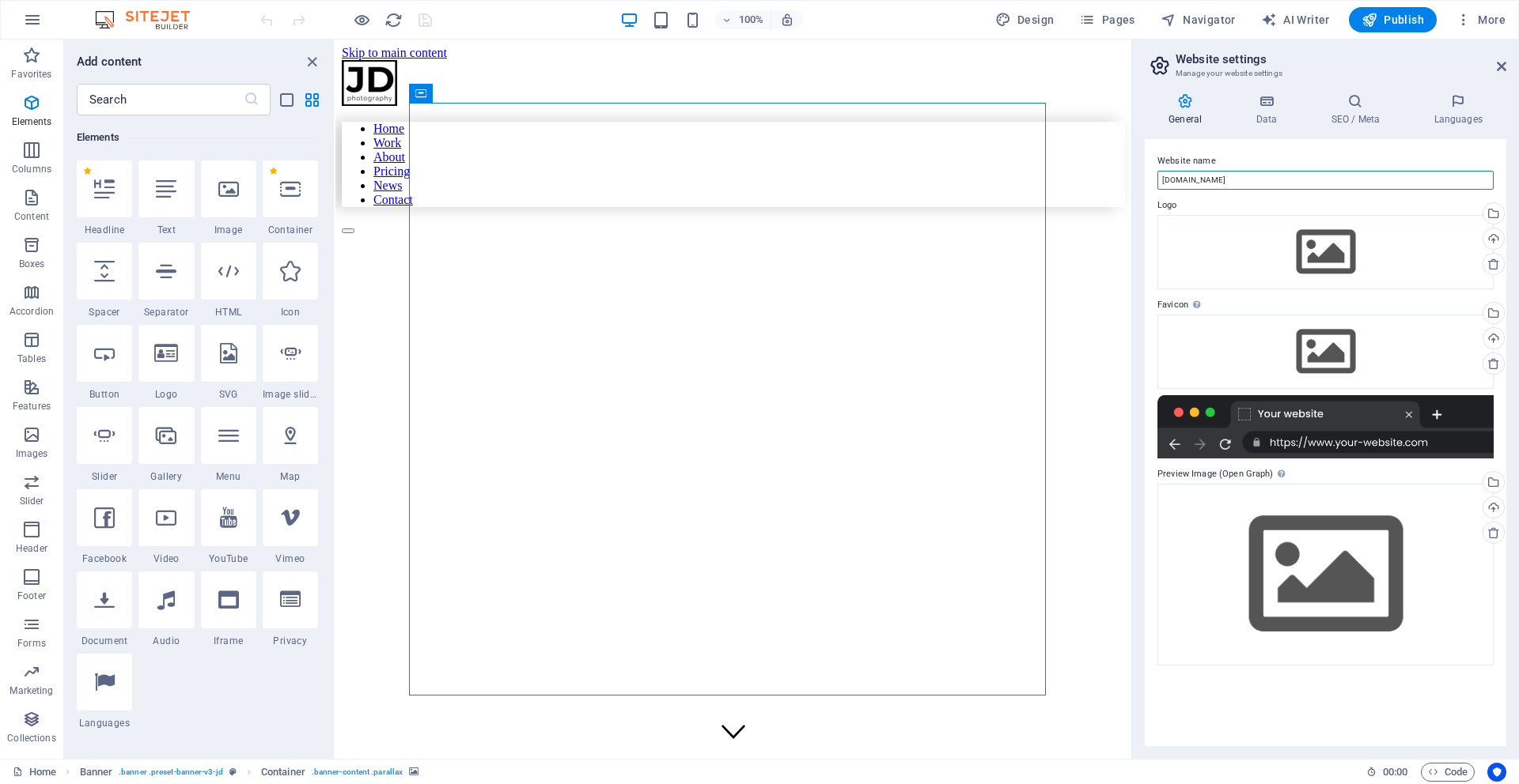
click at [1188, 183] on input "[DOMAIN_NAME]" at bounding box center [1325, 180] width 336 height 19
click at [1333, 185] on input "kaung.dpdc309.dpdatacenter.com" at bounding box center [1325, 180] width 336 height 19
type input "kaung.dpdc309.dpdatacenter.com"
click at [1412, 19] on span "Publish" at bounding box center [1392, 19] width 62 height 16
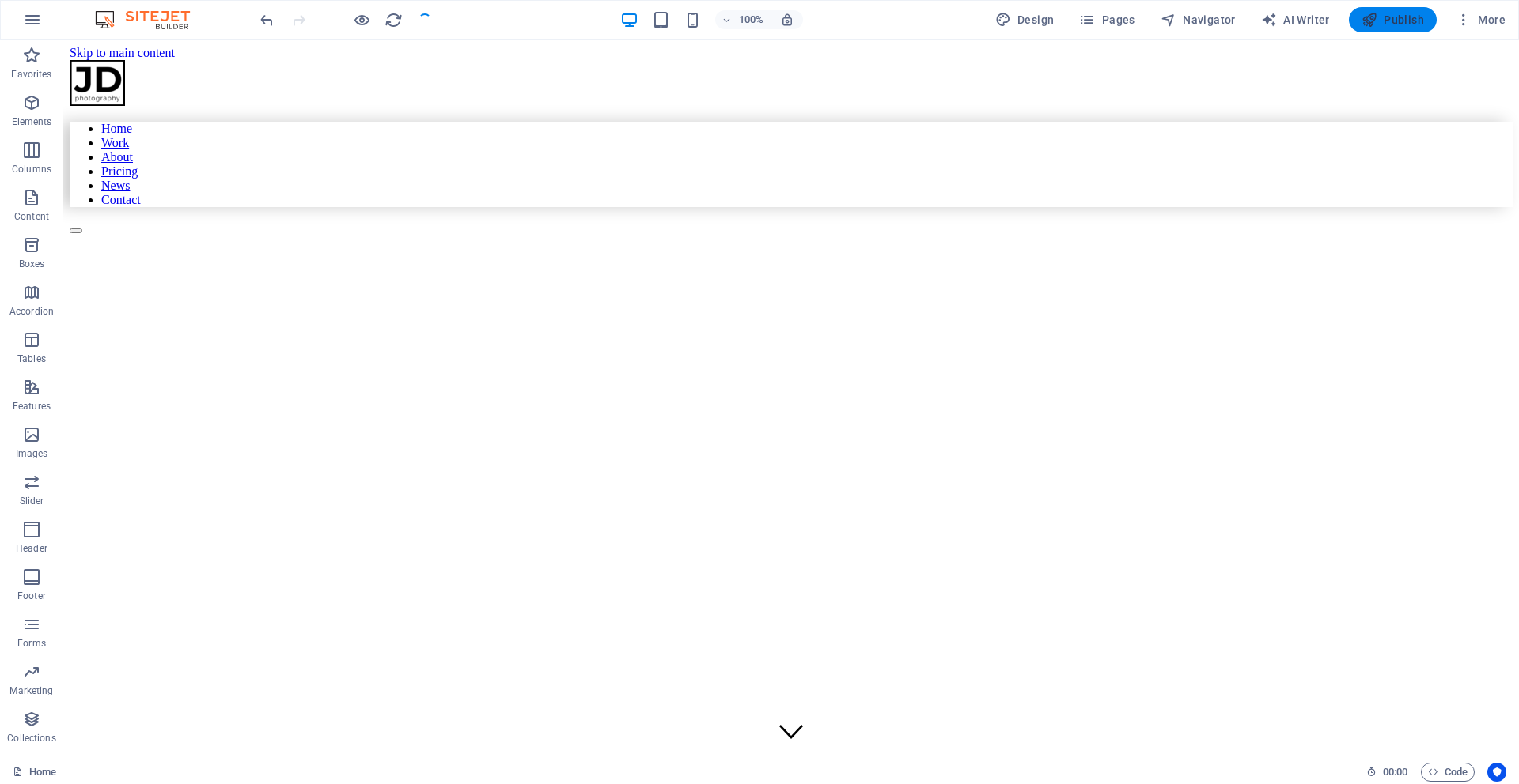
click at [1368, 23] on icon "button" at bounding box center [1368, 19] width 16 height 16
click at [1473, 24] on span "More" at bounding box center [1480, 19] width 50 height 16
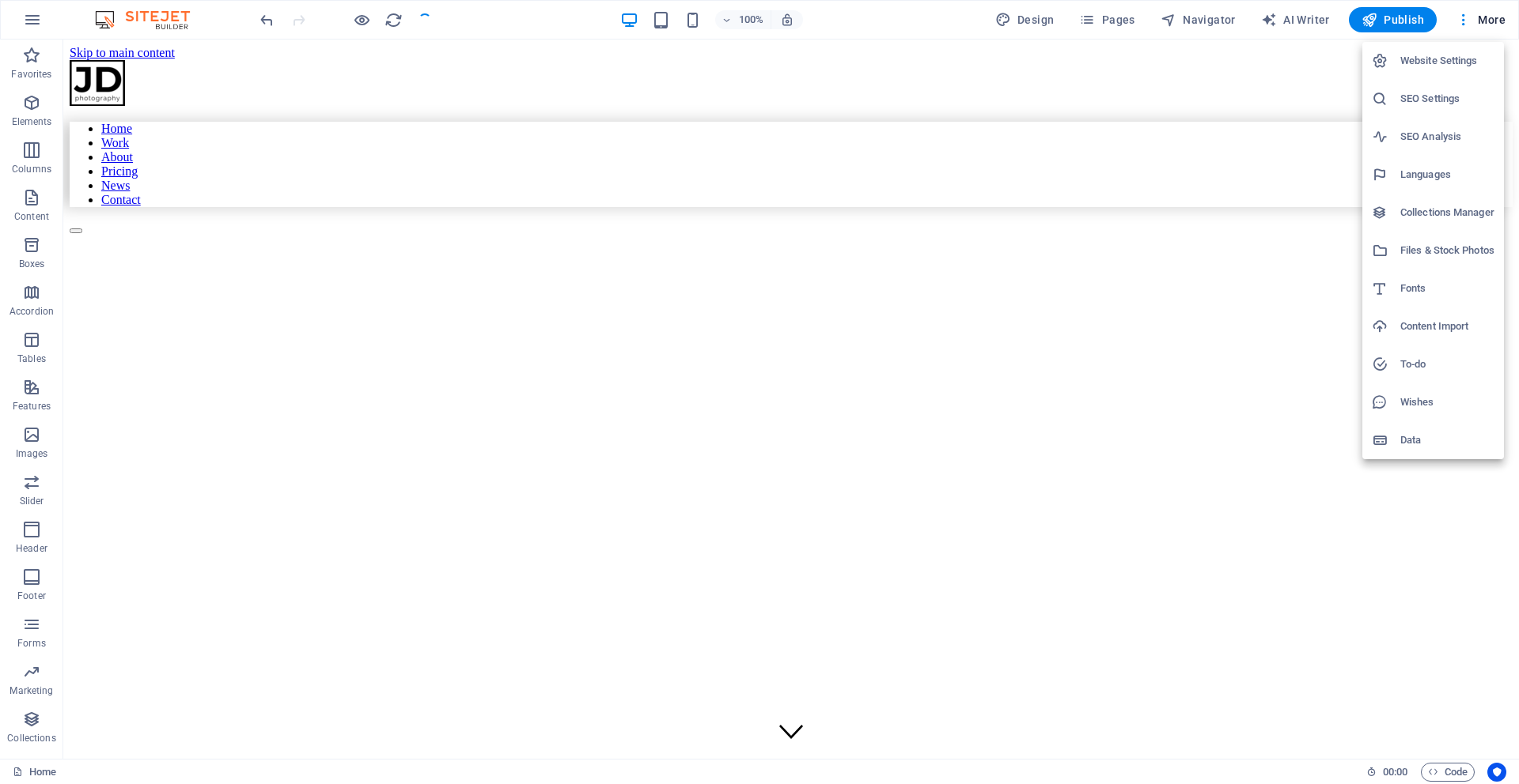
click at [1438, 54] on h6 "Website Settings" at bounding box center [1447, 61] width 95 height 19
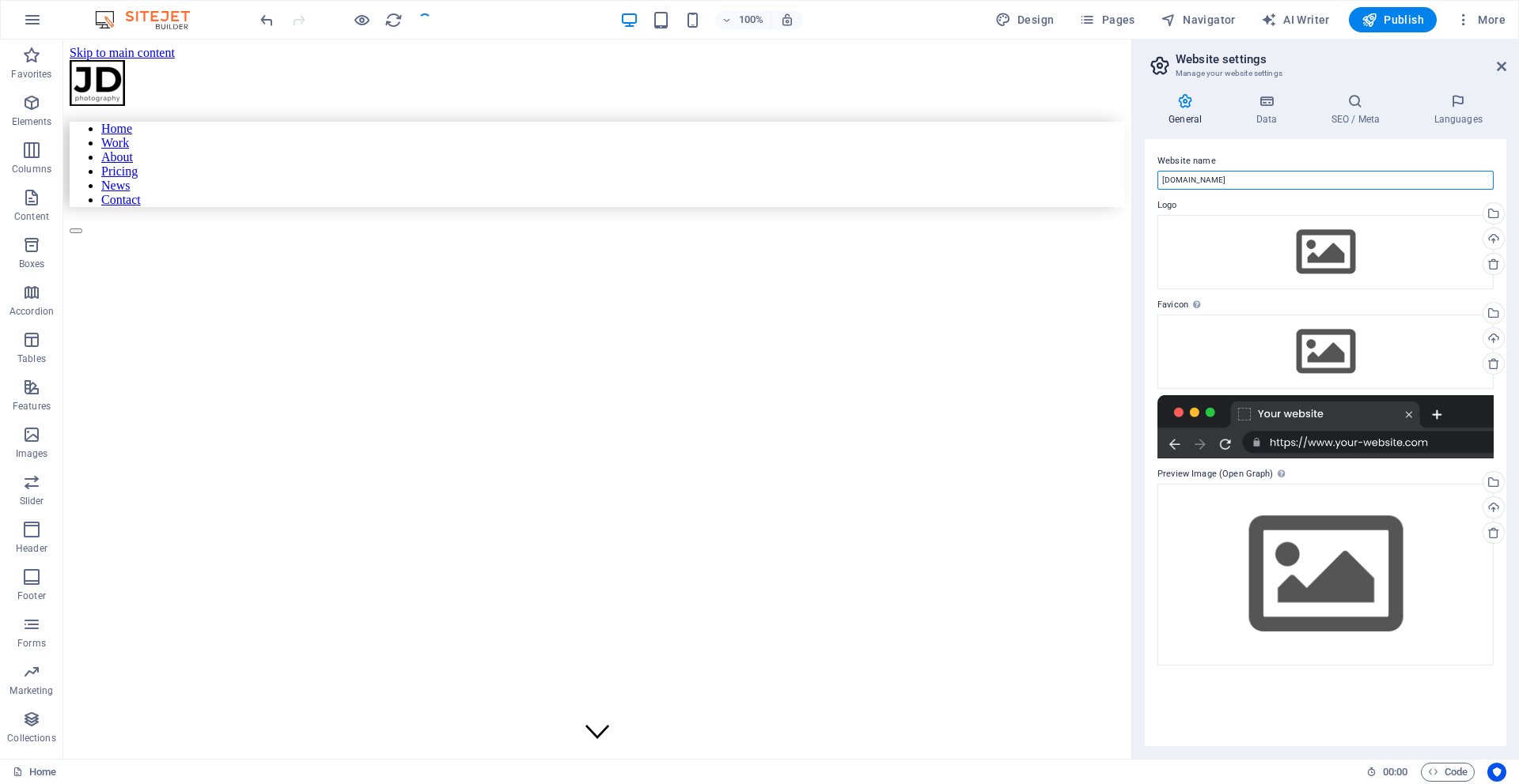
drag, startPoint x: 1196, startPoint y: 174, endPoint x: 1131, endPoint y: 174, distance: 65.0
click at [1131, 174] on aside "Website settings Manage your website settings General Data SEO / Meta Languages…" at bounding box center [1325, 399] width 388 height 720
click at [1377, 20] on icon "button" at bounding box center [1368, 19] width 16 height 16
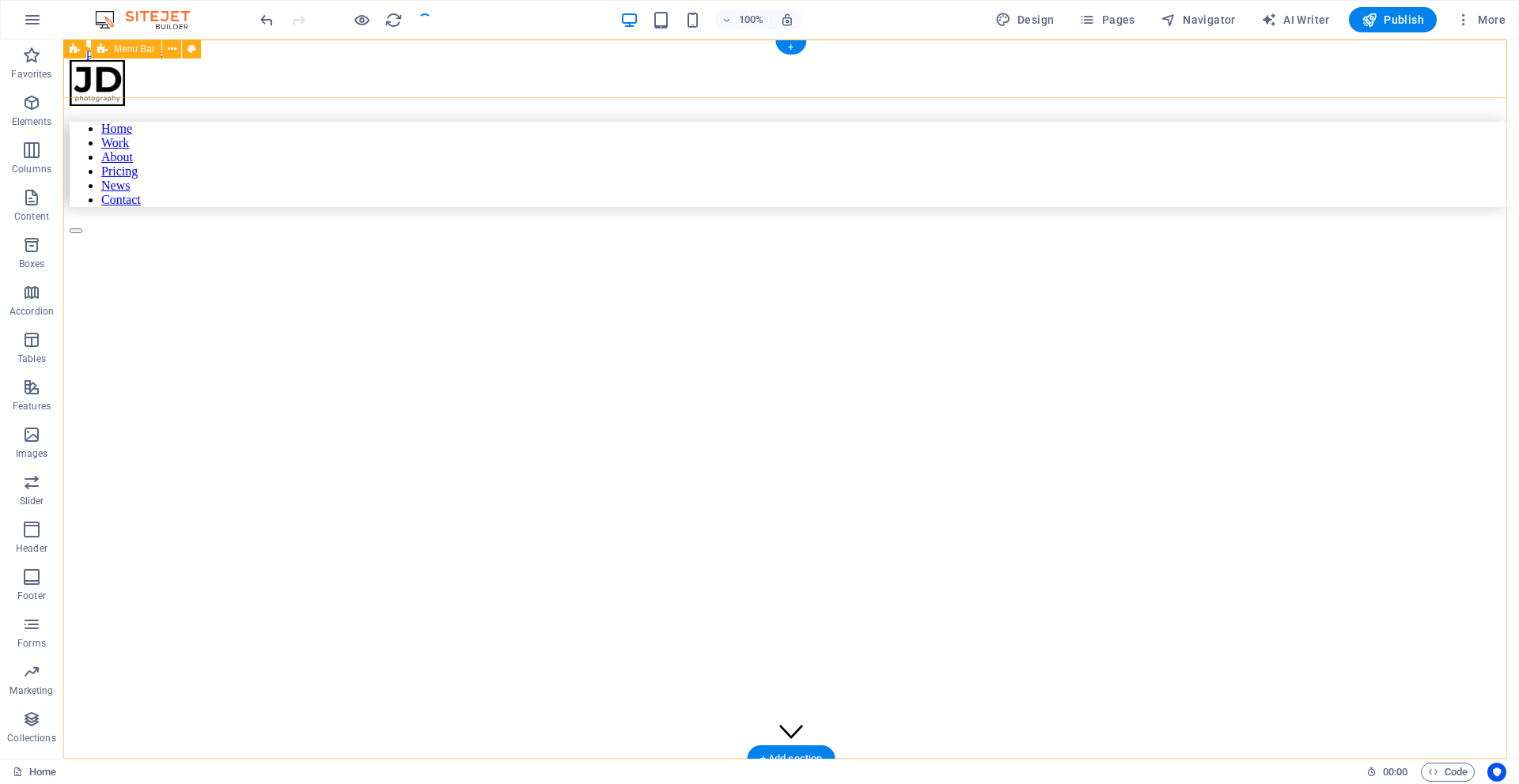
click at [576, 89] on div "Home Work About Pricing News Contact" at bounding box center [791, 146] width 1443 height 174
click at [145, 20] on img at bounding box center [150, 19] width 118 height 19
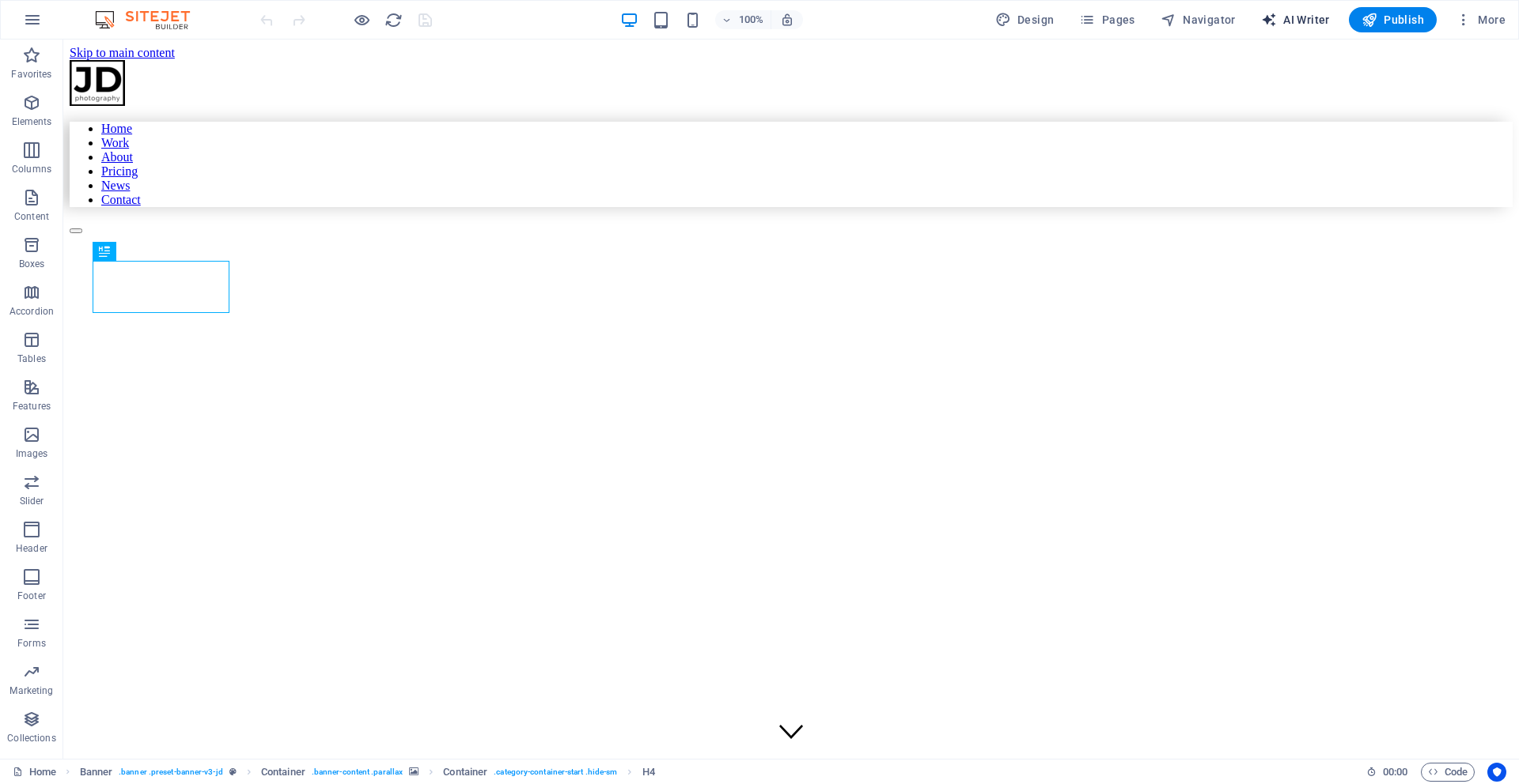
click at [1300, 21] on span "AI Writer" at bounding box center [1295, 19] width 69 height 16
select select "English"
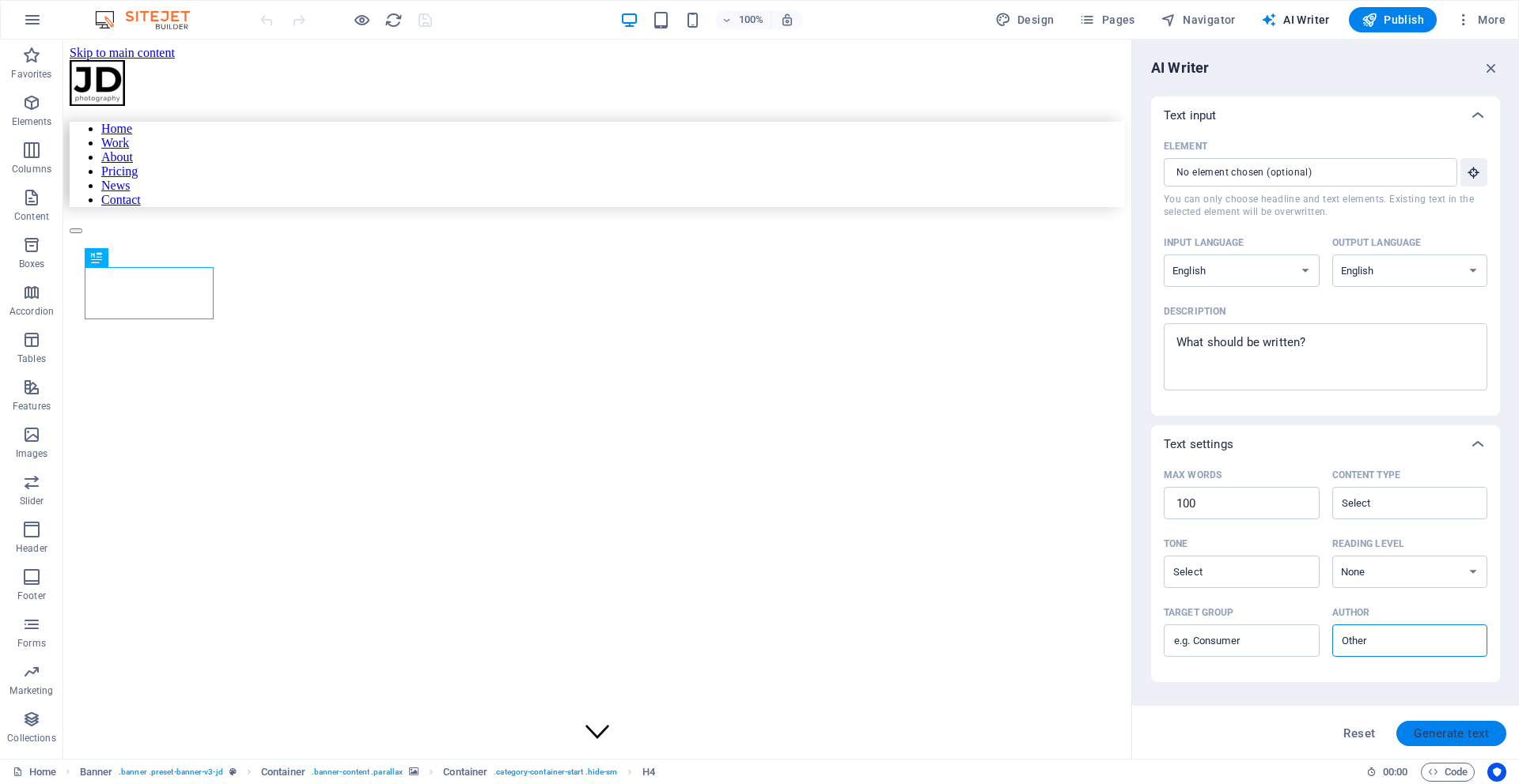
click at [1464, 733] on span "Generate text" at bounding box center [1451, 734] width 75 height 13
type textarea "x"
click at [1464, 733] on span "Generate text" at bounding box center [1451, 734] width 75 height 13
type textarea "x"
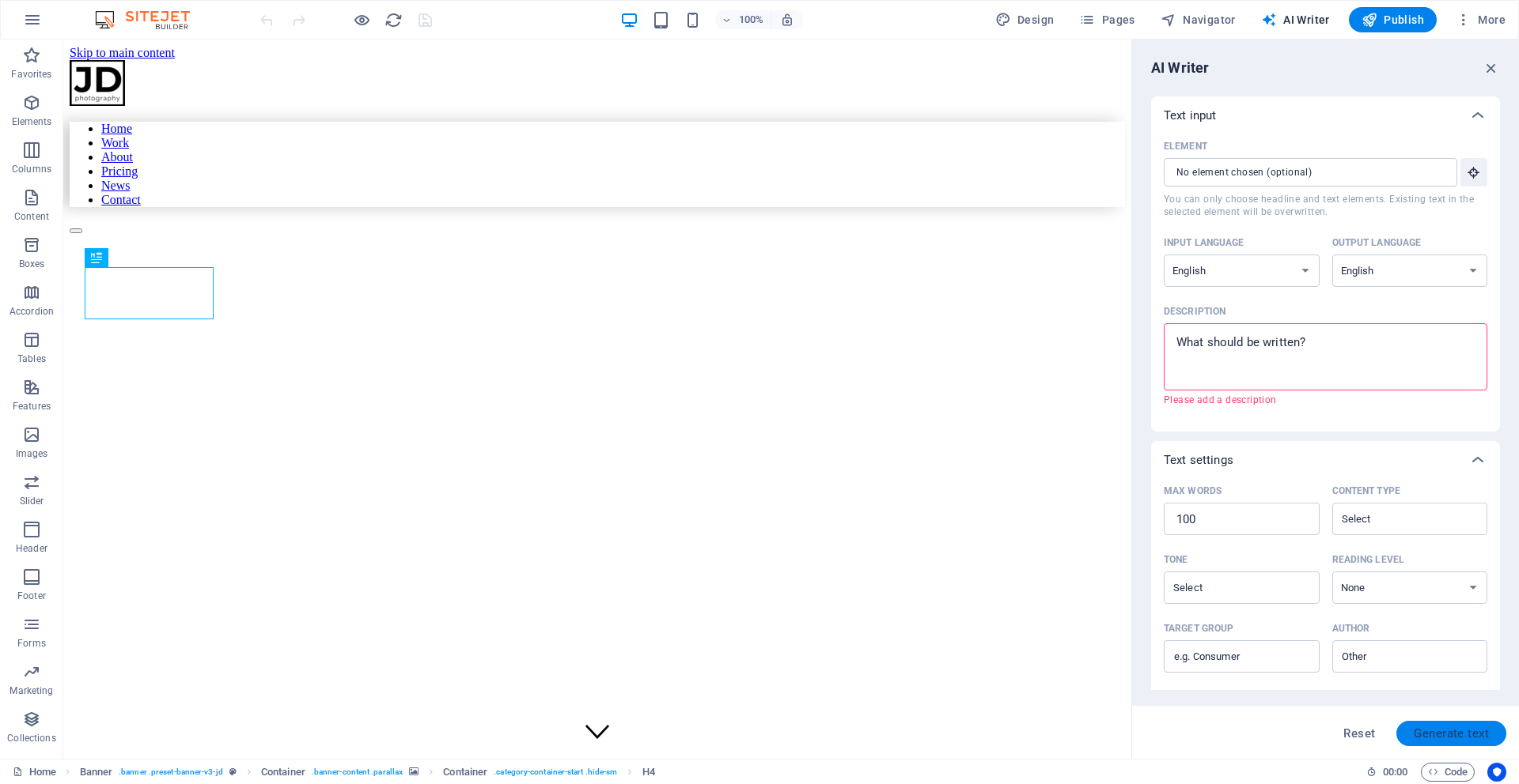
type textarea "x"
click at [1361, 356] on textarea "Description x ​ Please add a description" at bounding box center [1325, 357] width 308 height 51
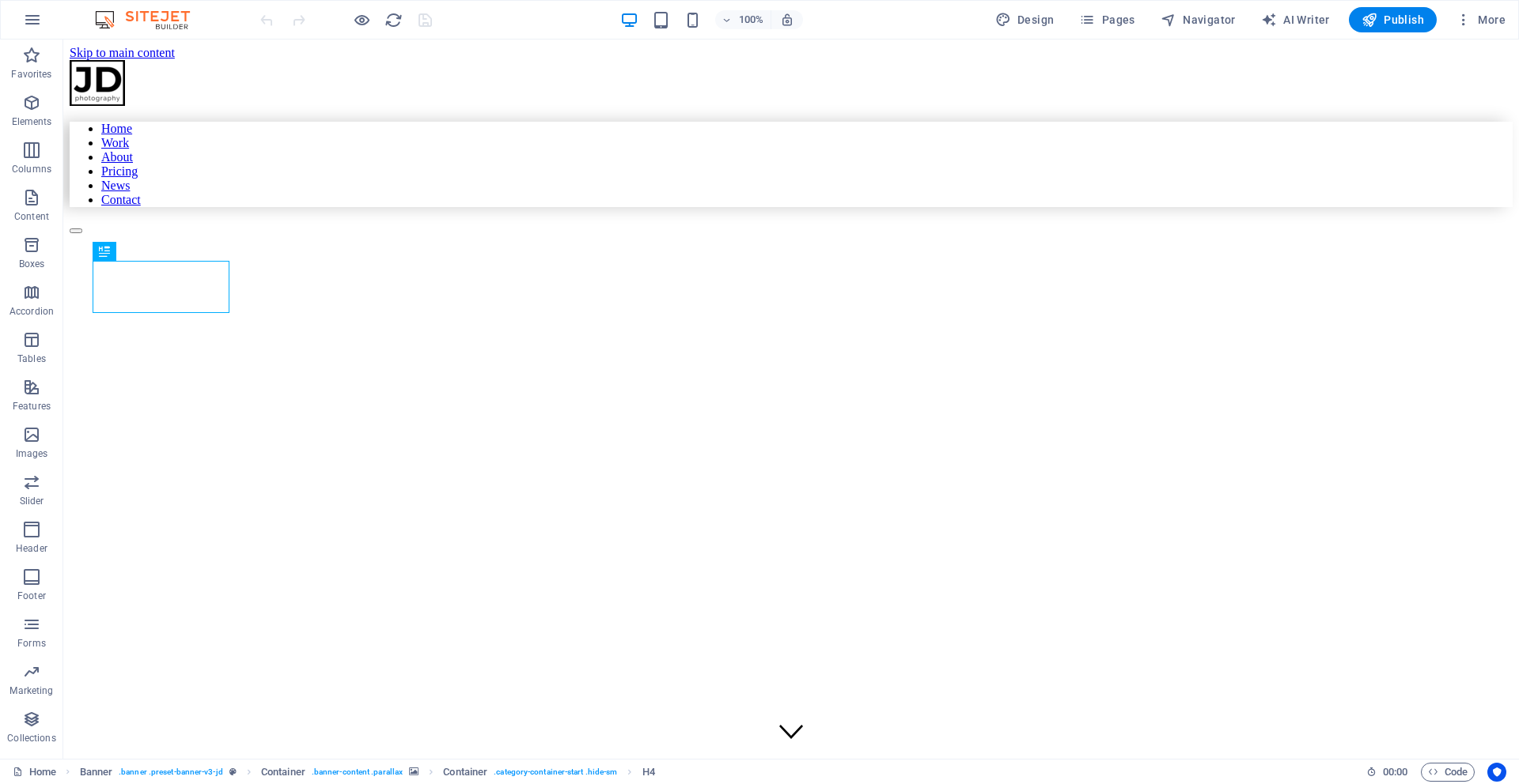
click at [771, 297] on figure at bounding box center [652, 297] width 1165 height 0
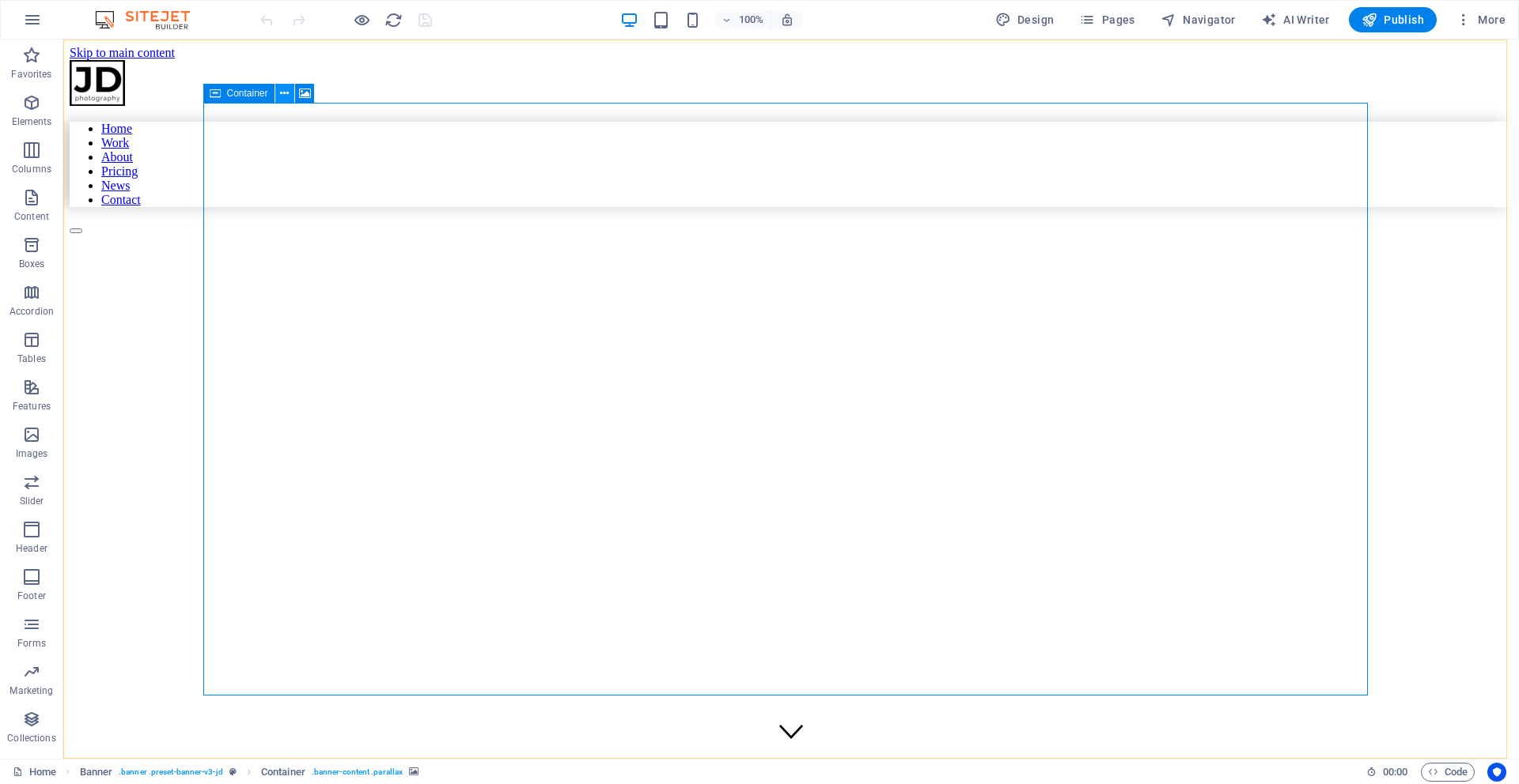
click at [288, 89] on button at bounding box center [285, 93] width 19 height 19
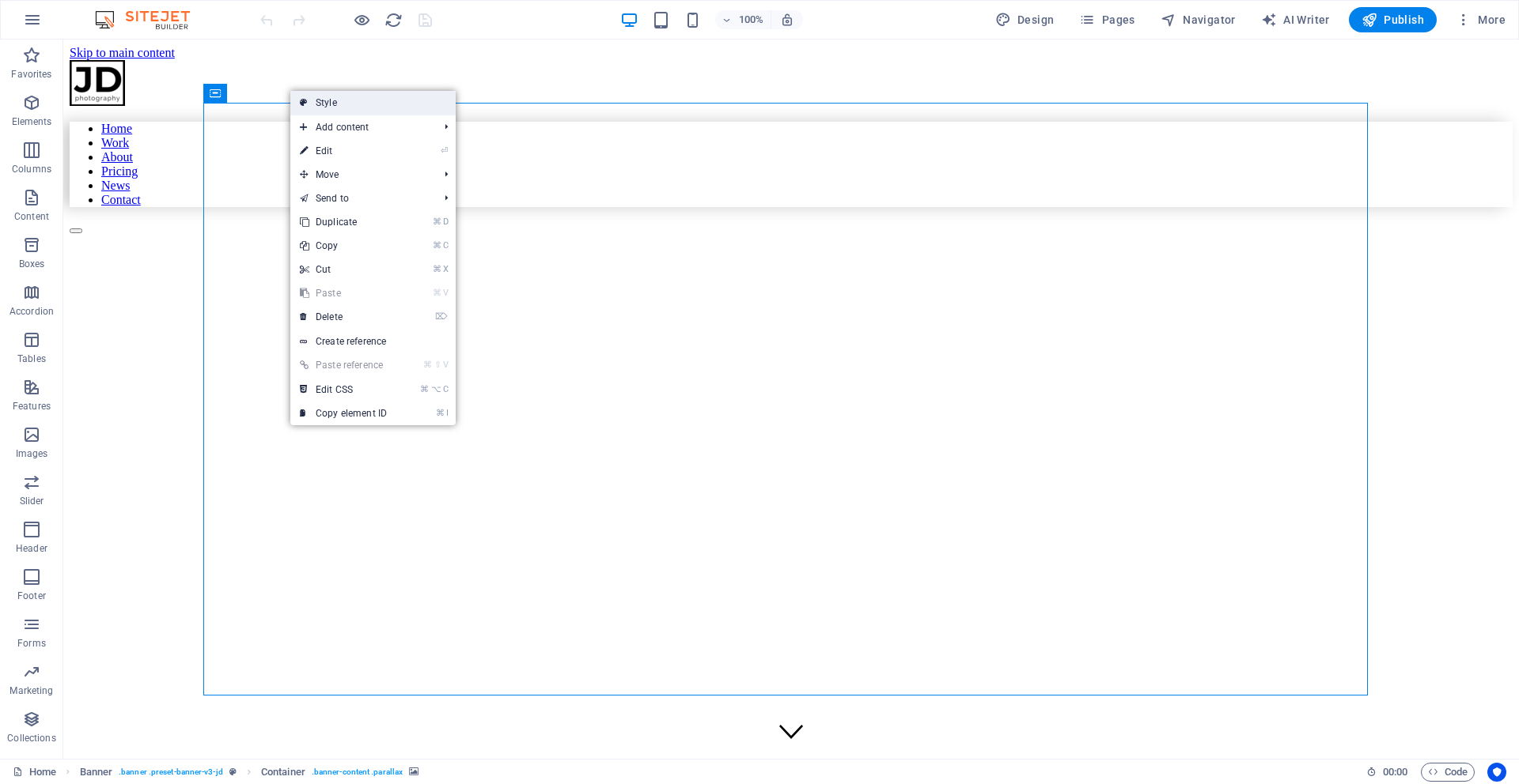
click at [352, 95] on link "Style" at bounding box center [373, 103] width 165 height 24
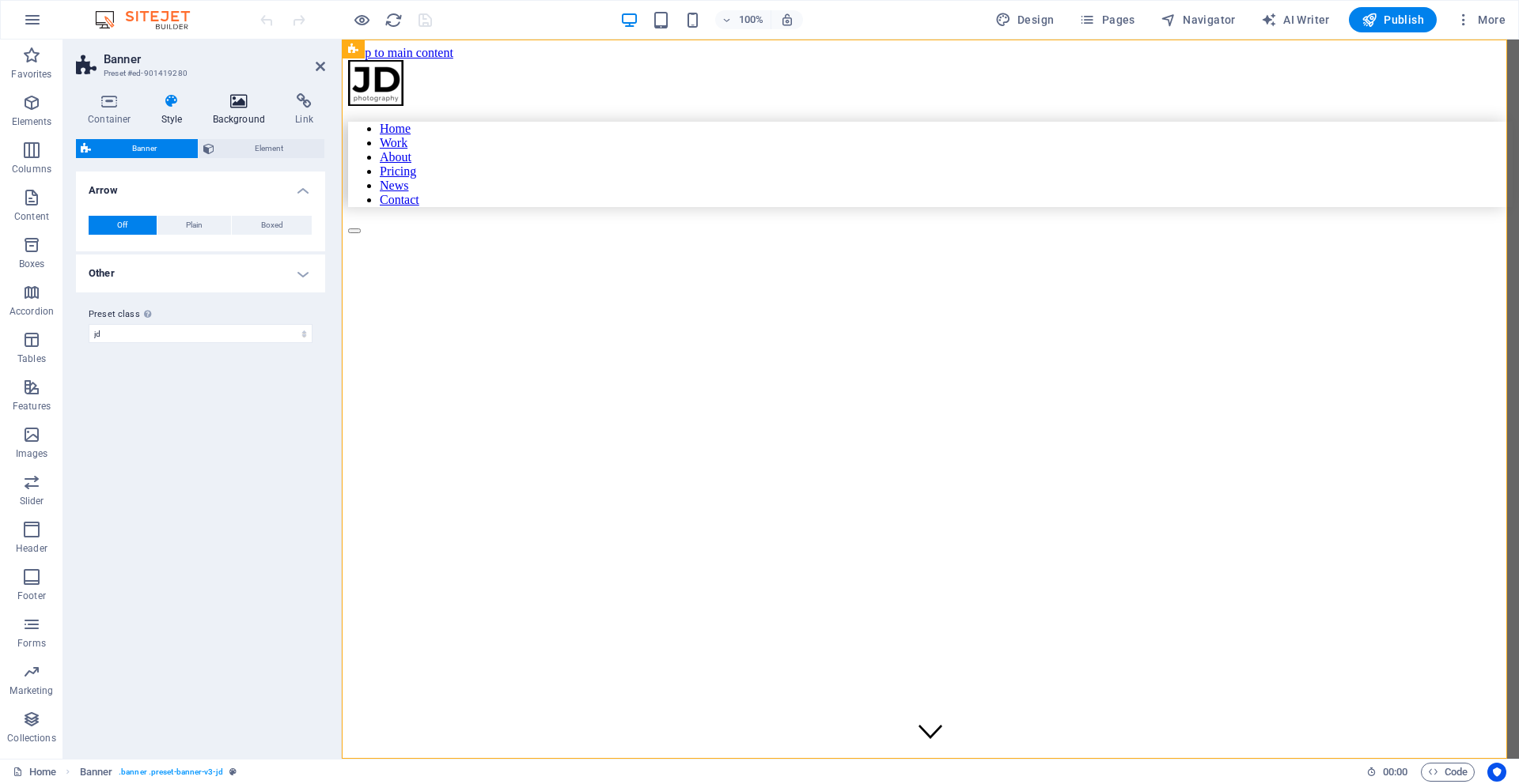
click at [238, 114] on h4 "Background" at bounding box center [242, 110] width 83 height 33
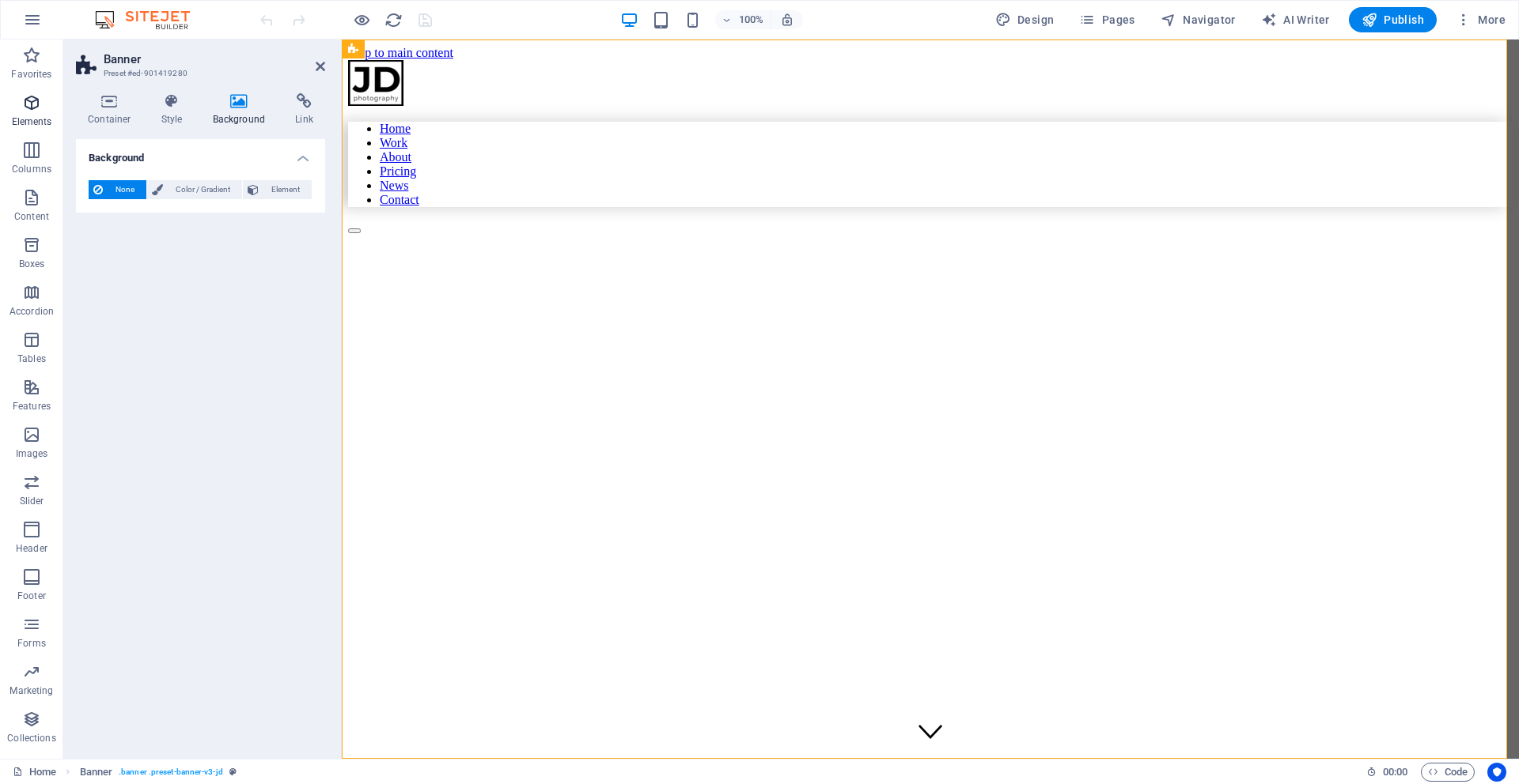
click at [30, 94] on icon "button" at bounding box center [31, 103] width 19 height 19
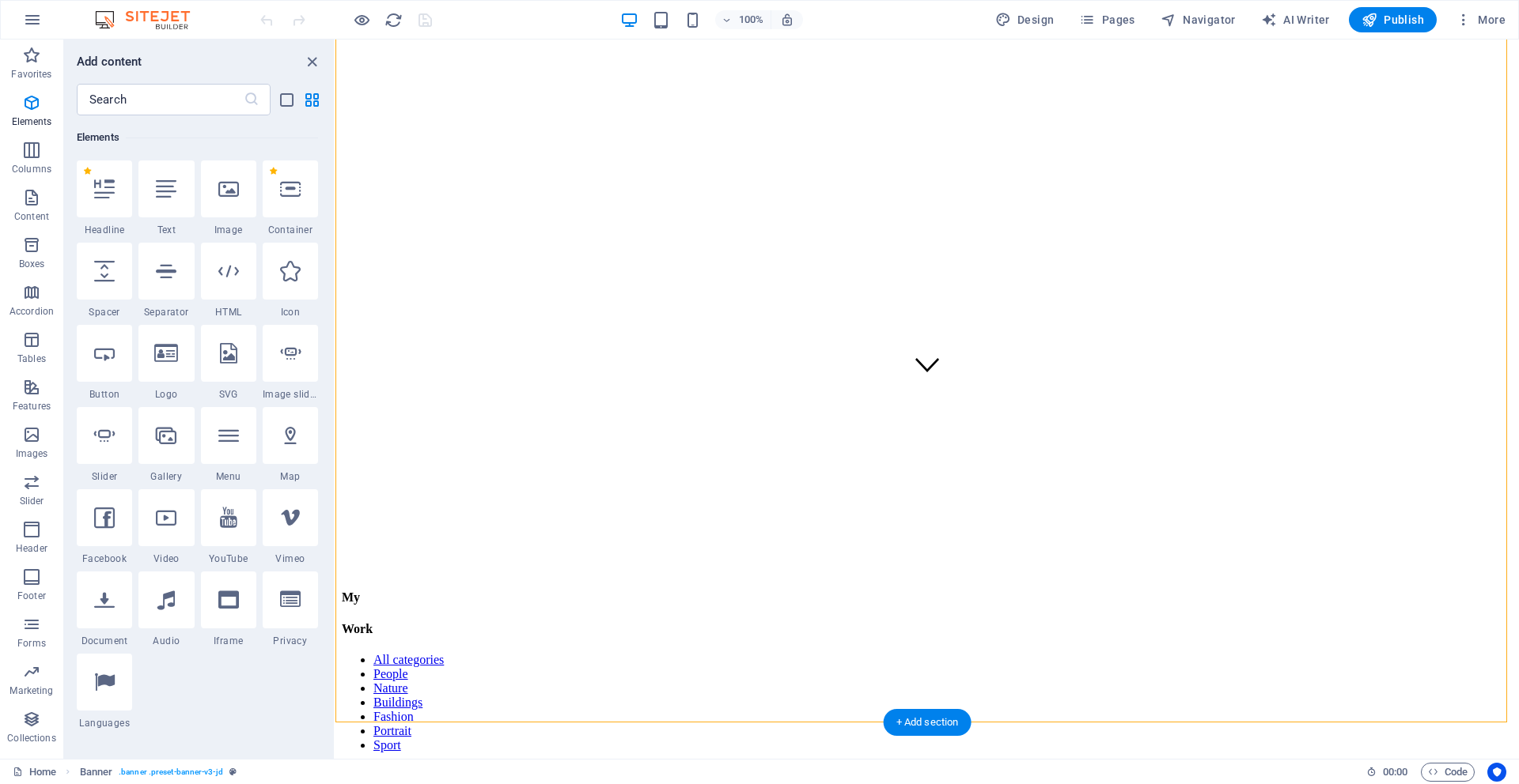
scroll to position [775, 0]
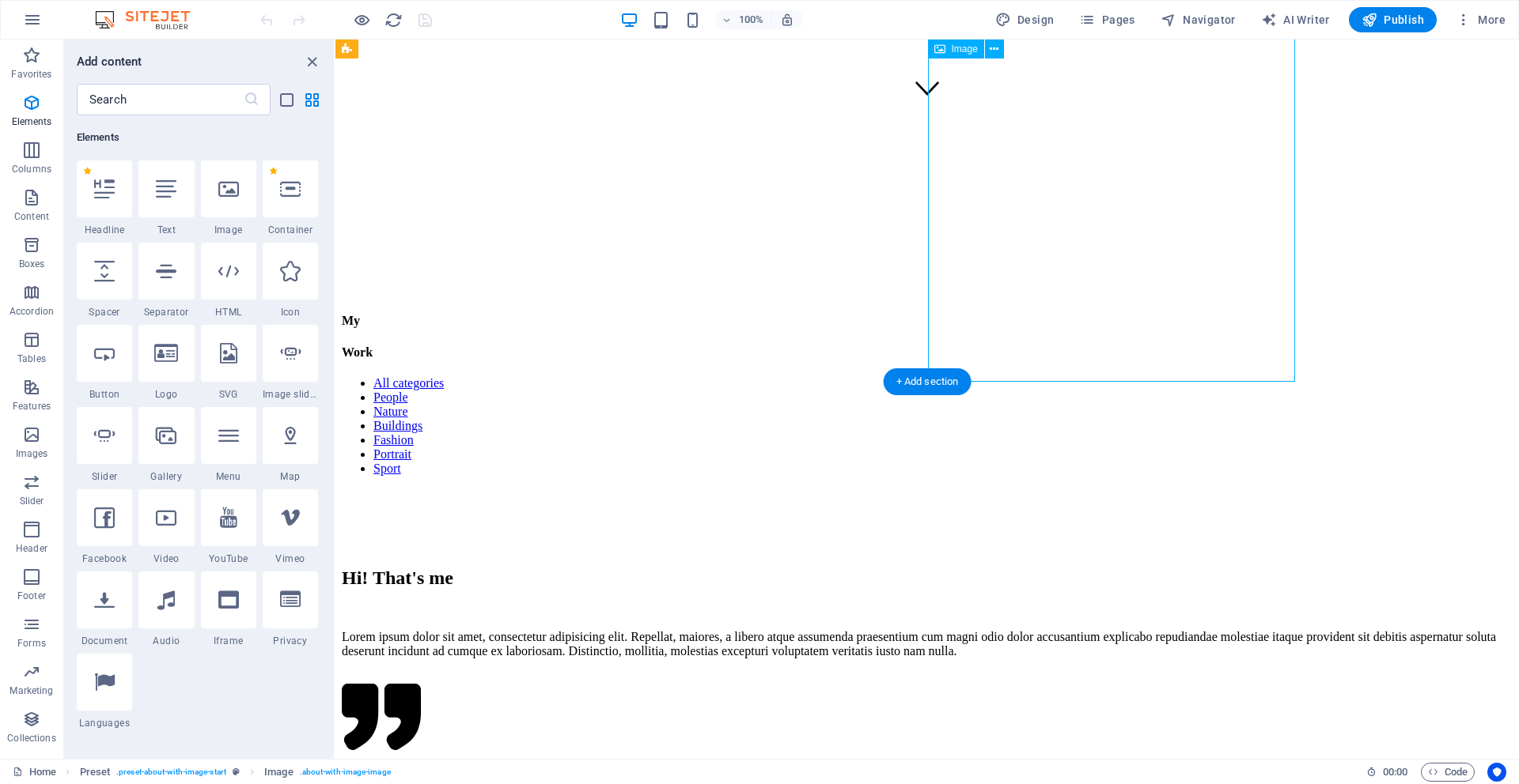
scroll to position [565, 0]
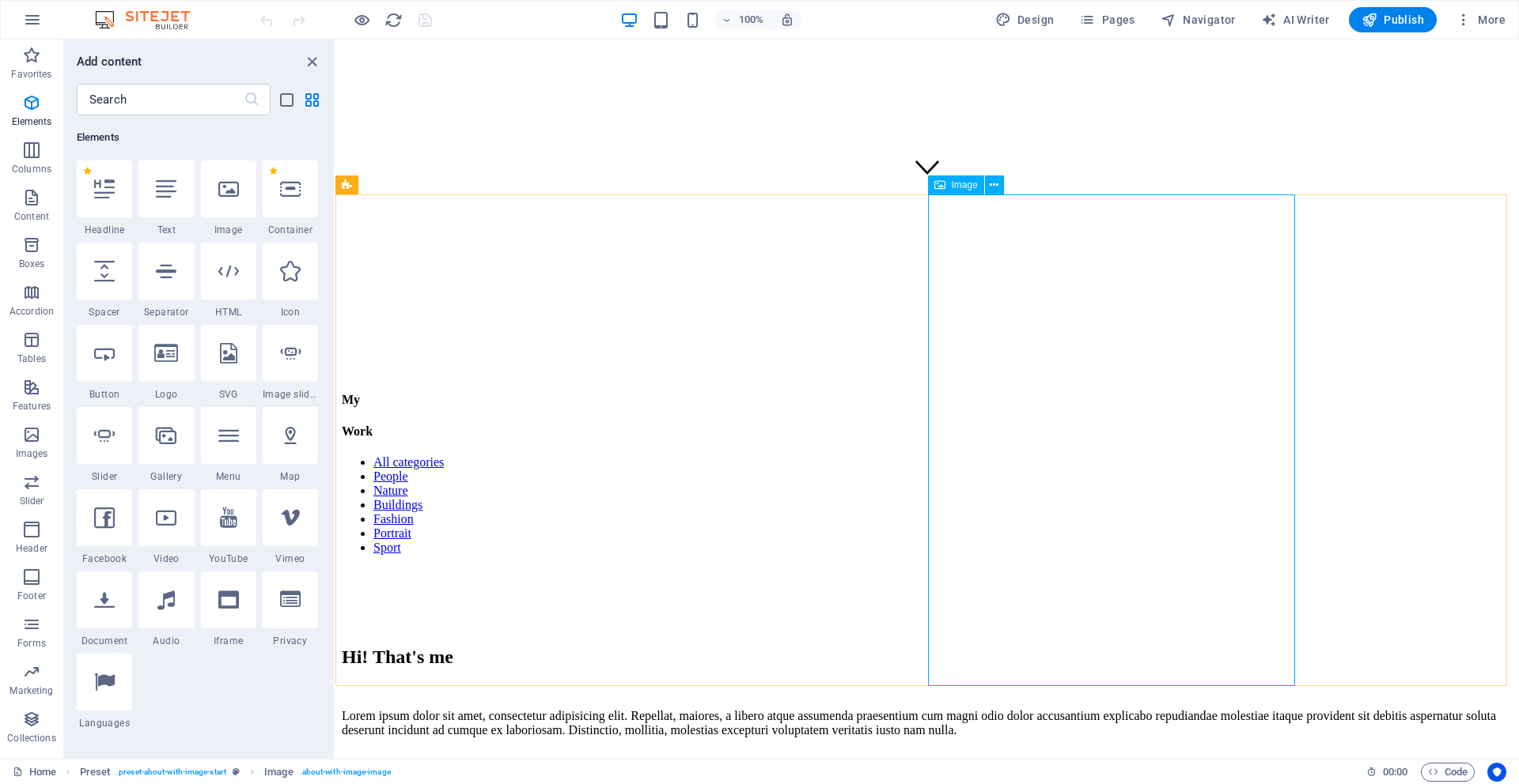
click at [960, 185] on span "Image" at bounding box center [964, 185] width 26 height 9
drag, startPoint x: 959, startPoint y: 188, endPoint x: 1011, endPoint y: 185, distance: 52.1
click at [962, 188] on span "Image" at bounding box center [964, 185] width 26 height 9
click at [996, 186] on icon at bounding box center [994, 185] width 8 height 17
click at [944, 185] on icon at bounding box center [940, 185] width 11 height 19
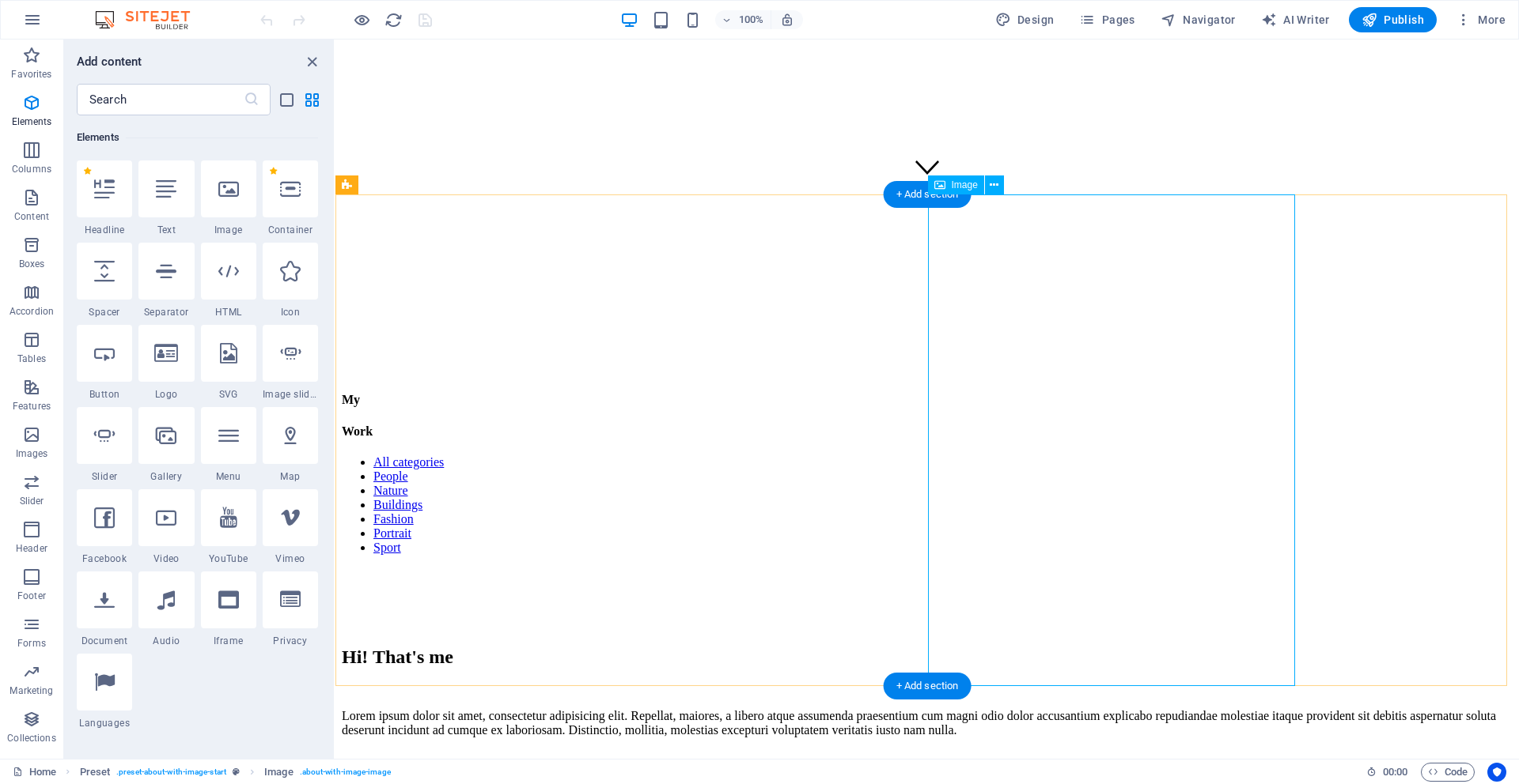
click at [937, 185] on icon at bounding box center [940, 185] width 11 height 19
click at [998, 187] on icon at bounding box center [994, 185] width 8 height 17
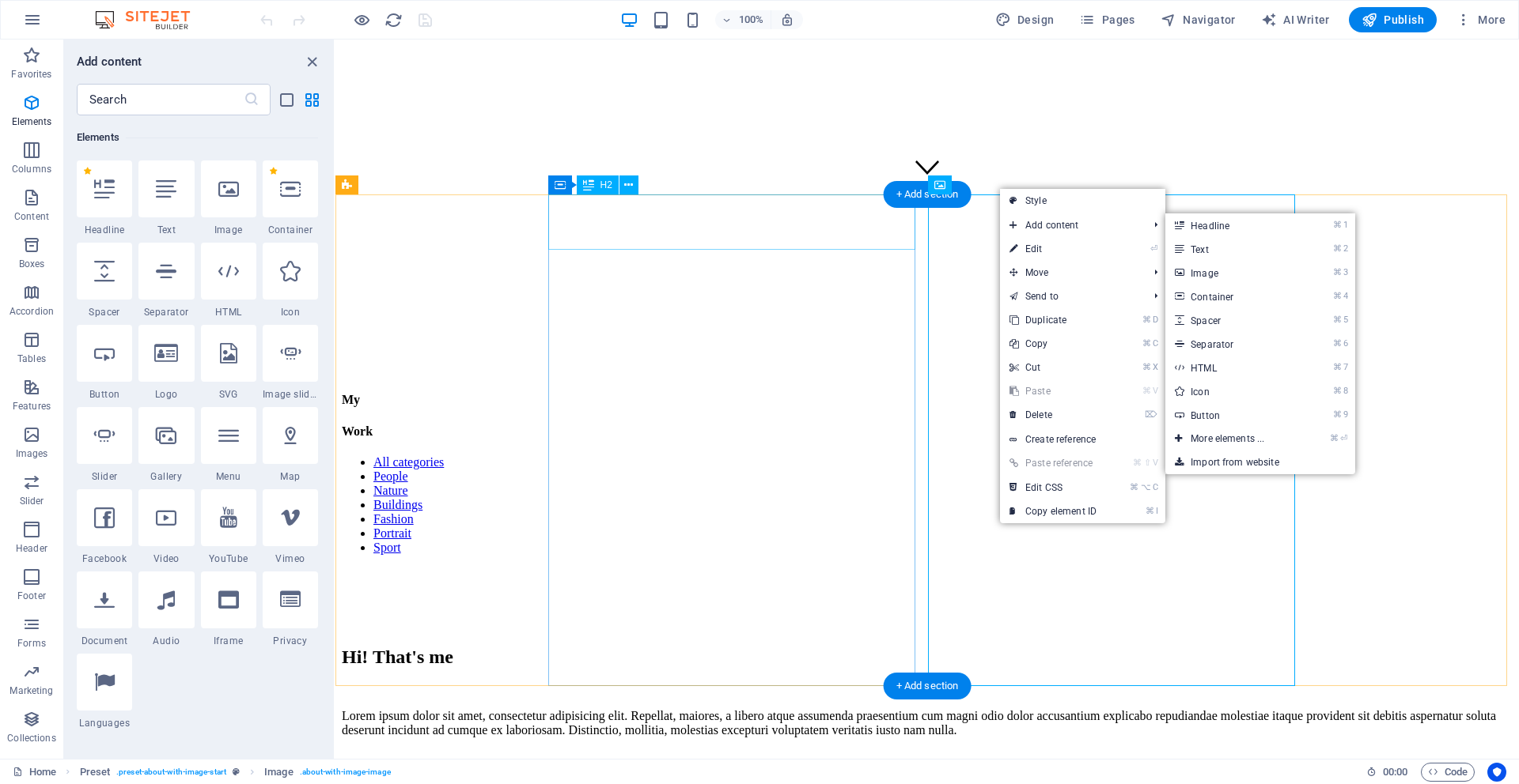
drag, startPoint x: 868, startPoint y: 216, endPoint x: 885, endPoint y: 204, distance: 20.8
click at [868, 647] on div "Hi! That's me" at bounding box center [927, 657] width 1171 height 21
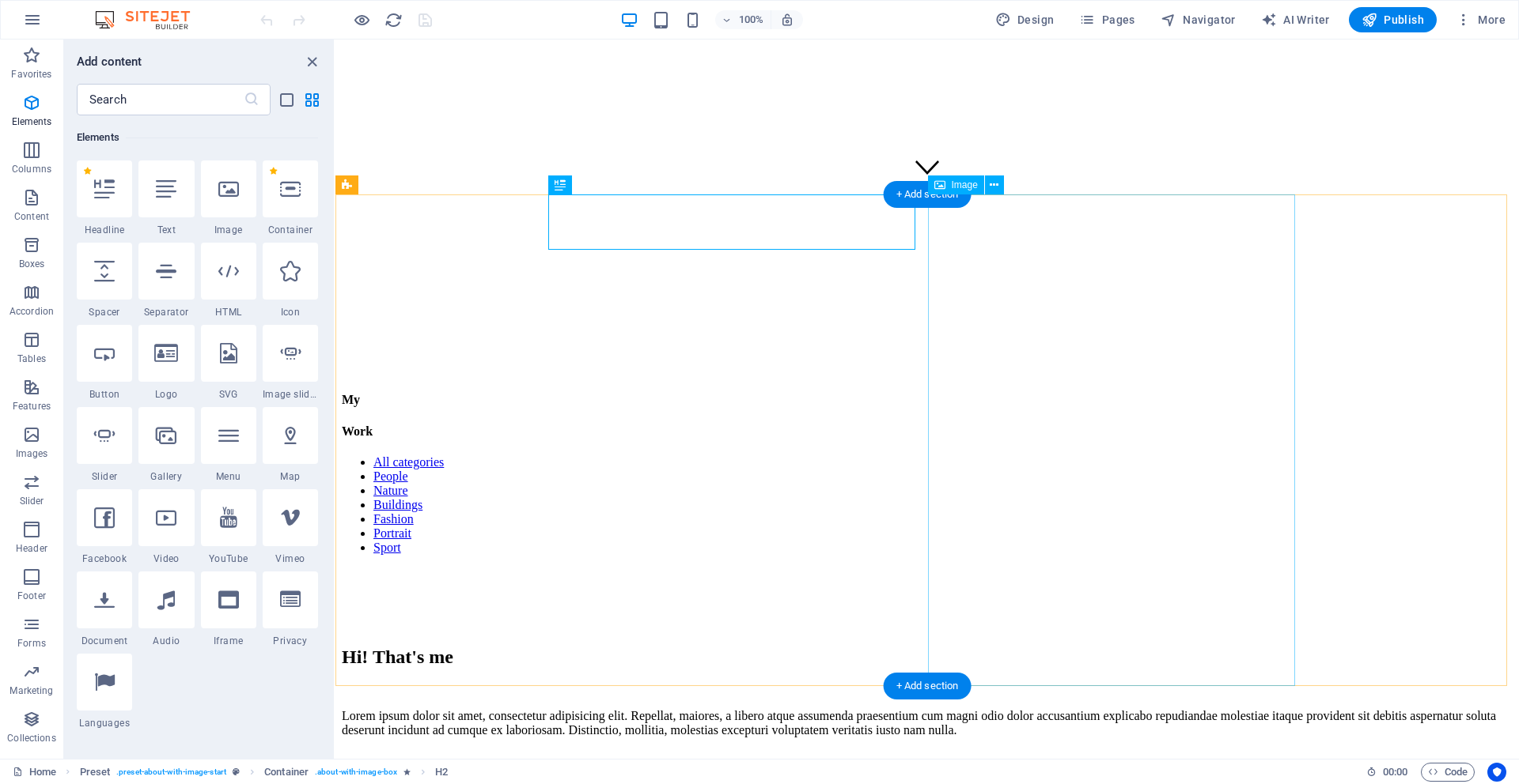
click at [971, 185] on span "Image" at bounding box center [964, 185] width 26 height 9
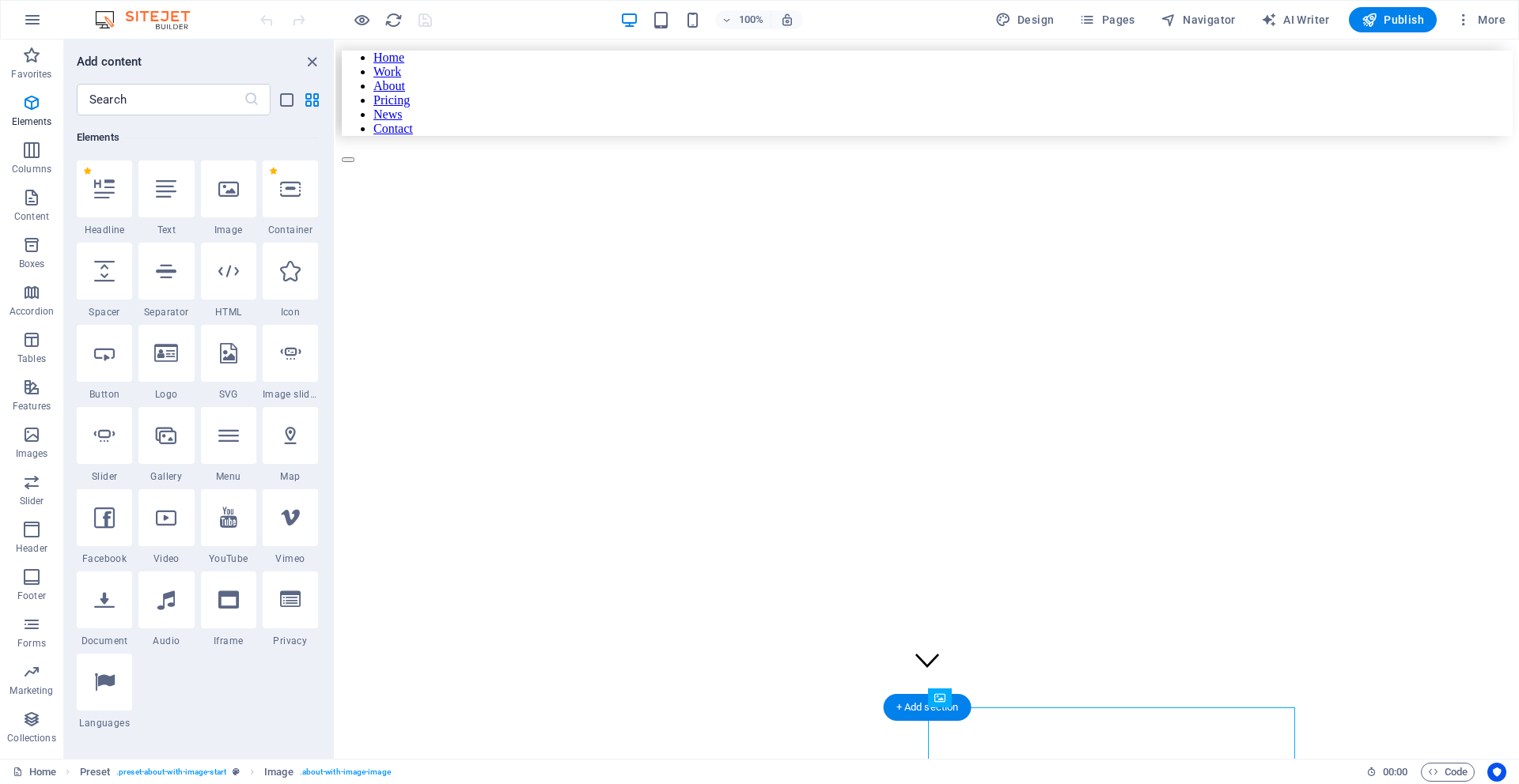
scroll to position [0, 0]
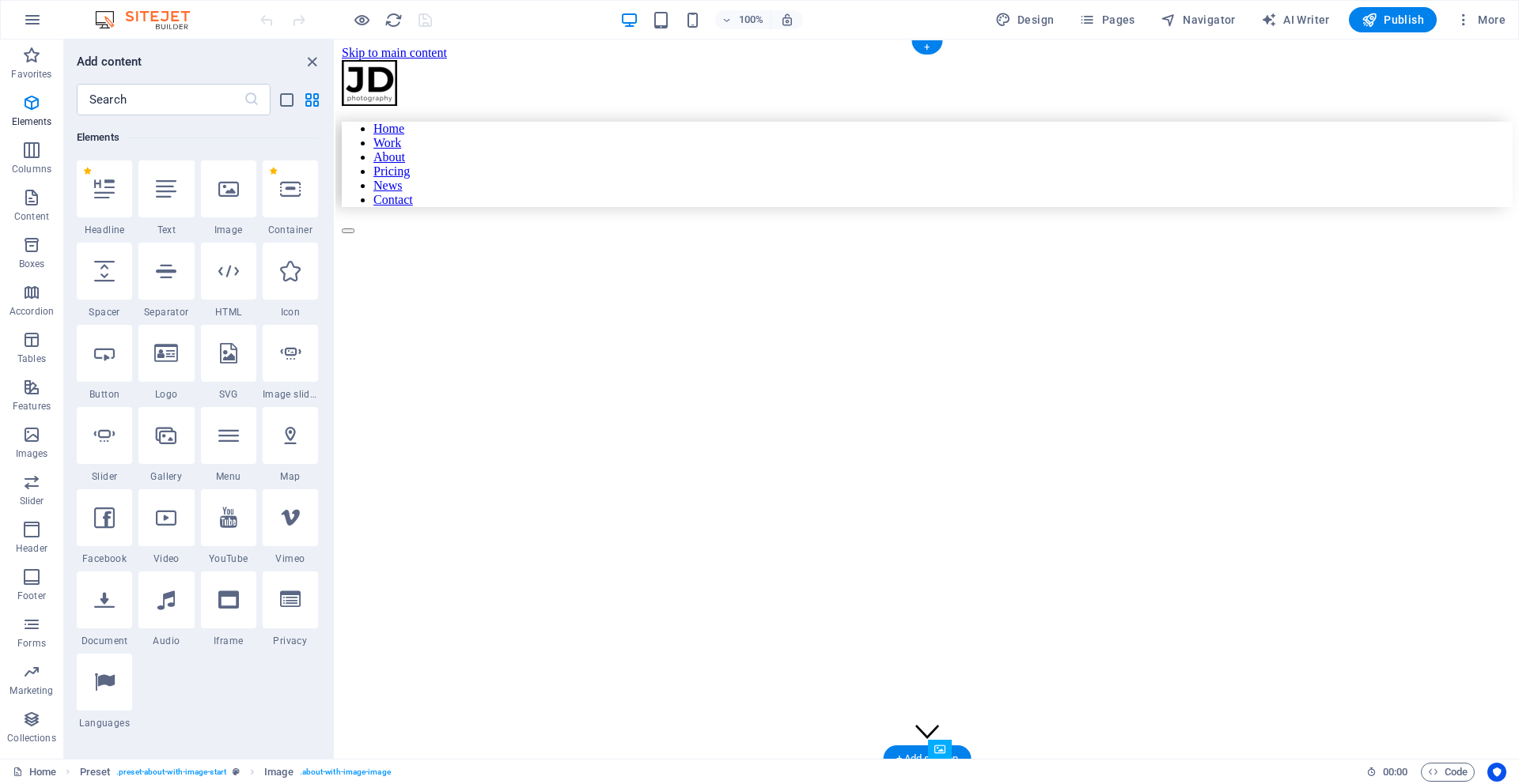
click at [939, 272] on figure at bounding box center [815, 272] width 947 height 0
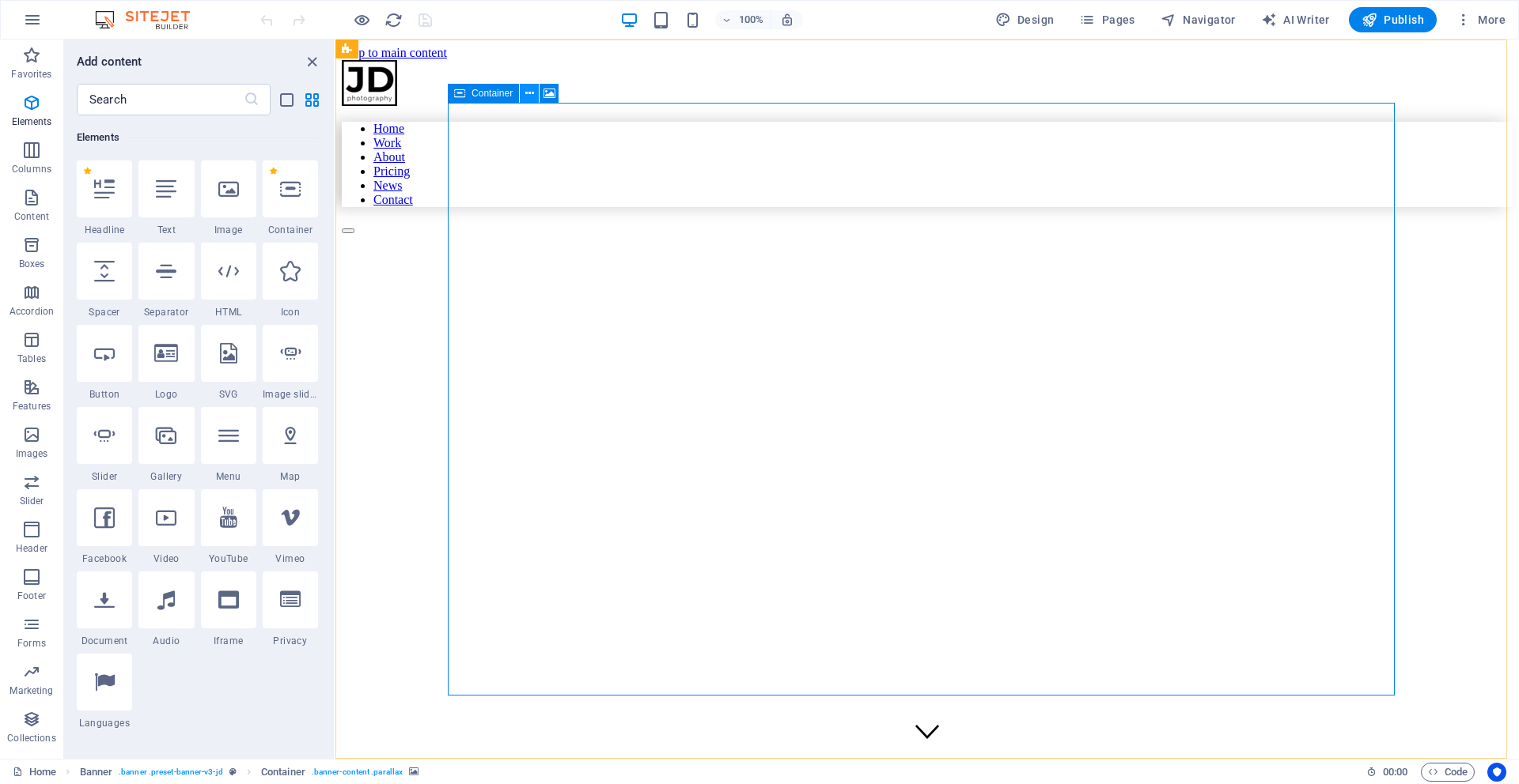
click at [534, 94] on button at bounding box center [529, 93] width 19 height 19
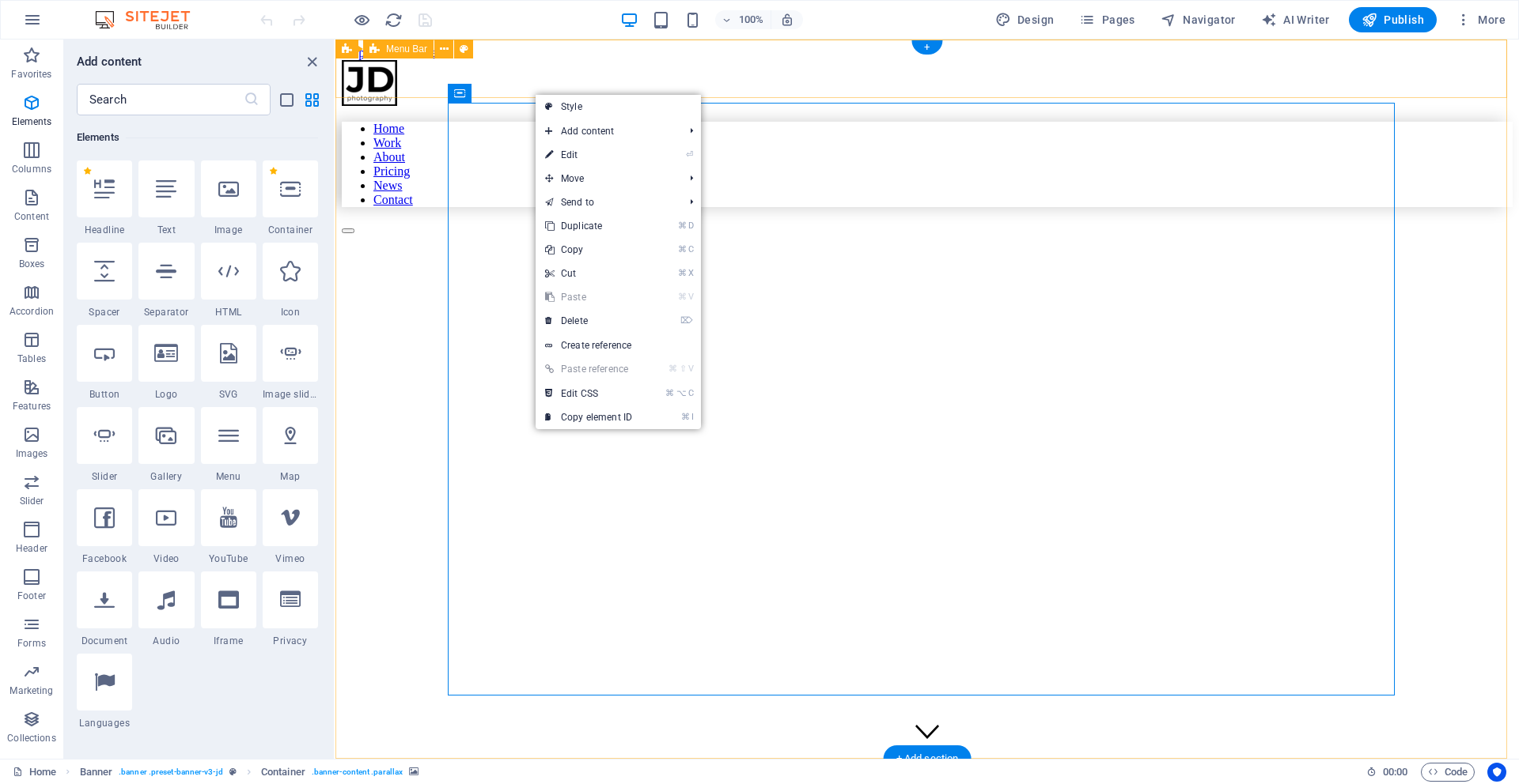
click at [550, 93] on div "Home Work About Pricing News Contact" at bounding box center [927, 146] width 1171 height 174
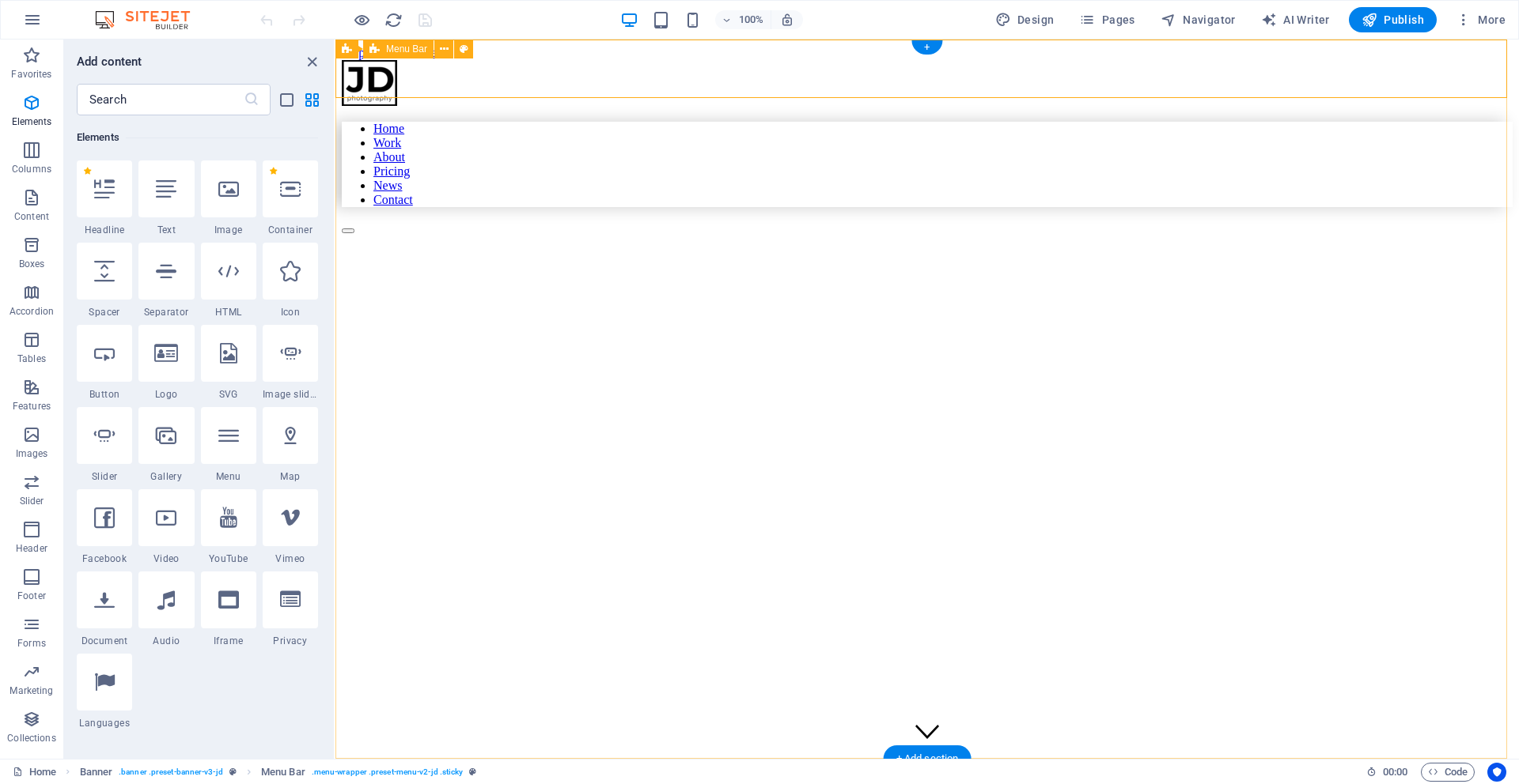
click at [462, 92] on div "Home Work About Pricing News Contact" at bounding box center [927, 146] width 1171 height 174
click at [505, 272] on figure at bounding box center [815, 272] width 947 height 0
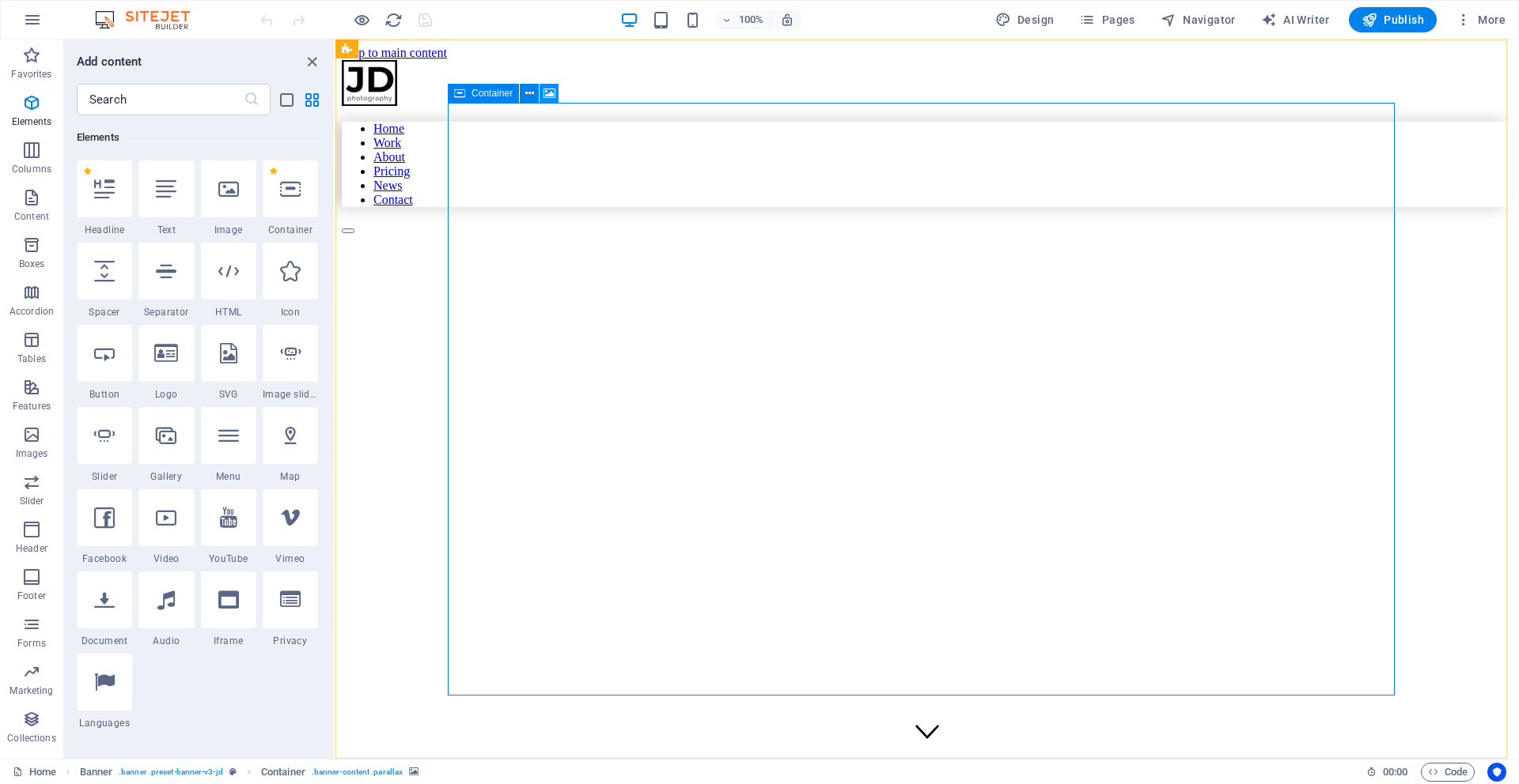
click at [550, 93] on icon at bounding box center [549, 94] width 12 height 17
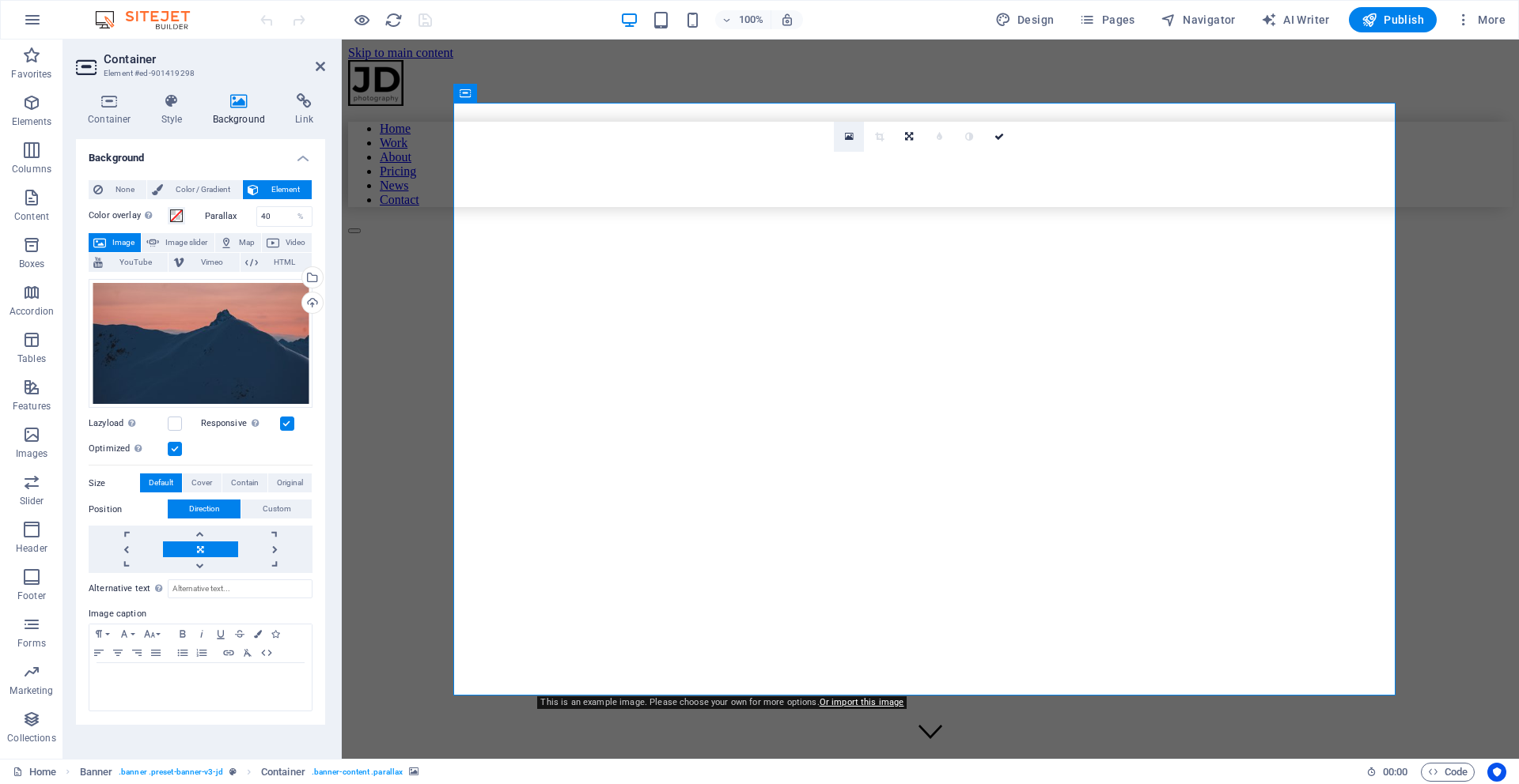
click at [848, 138] on icon at bounding box center [849, 137] width 8 height 11
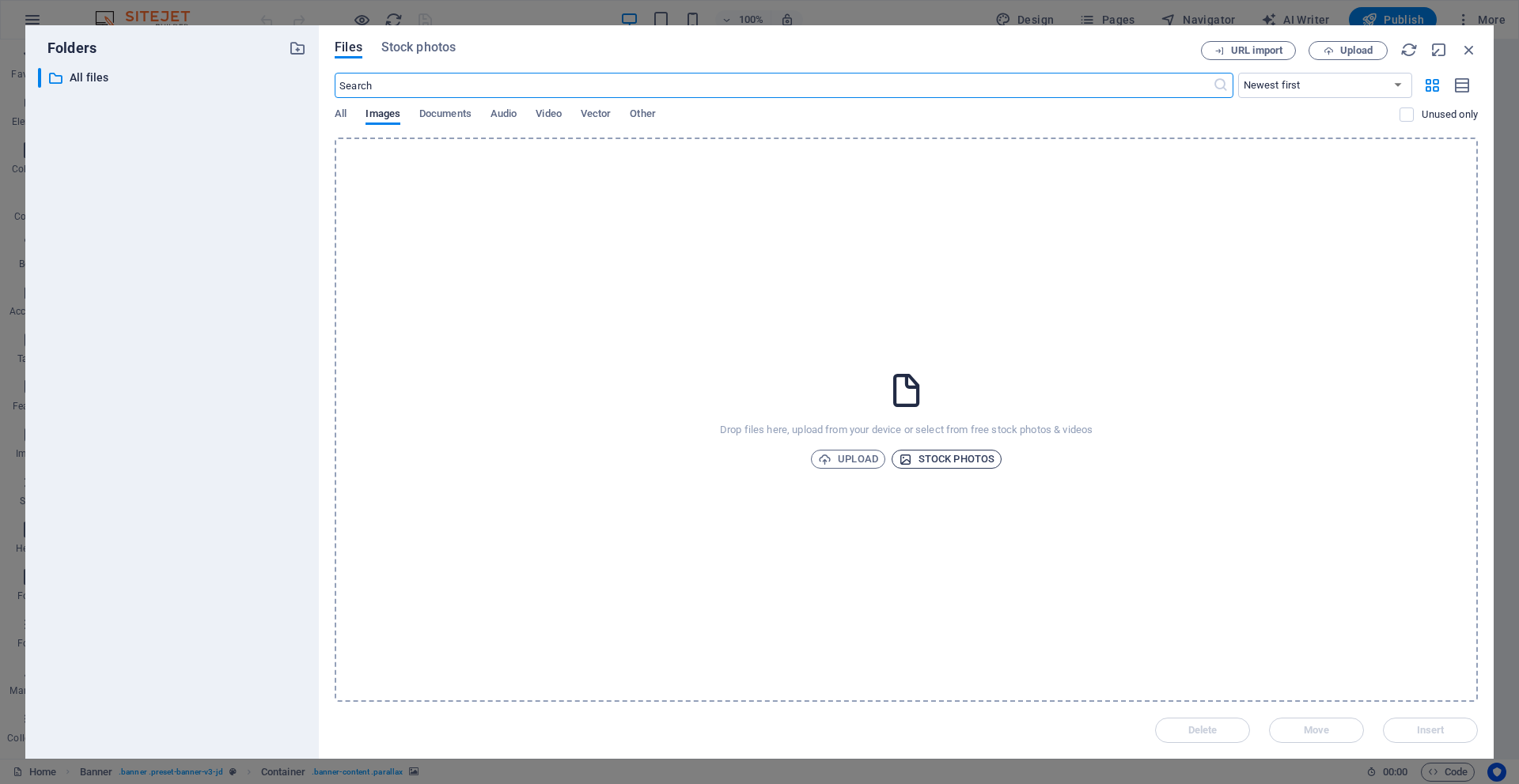
click at [978, 458] on span "Stock photos" at bounding box center [946, 459] width 96 height 19
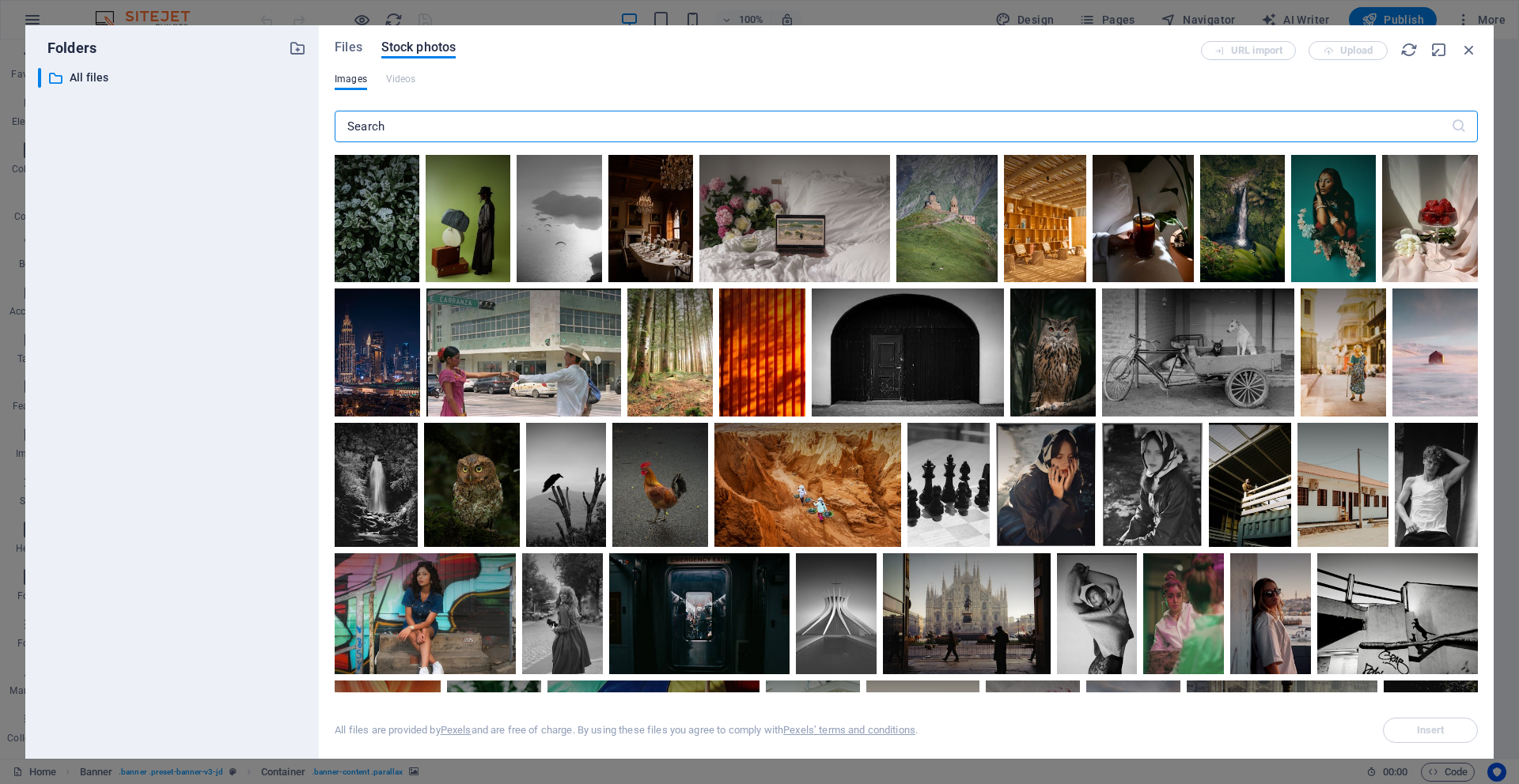
click at [978, 458] on div at bounding box center [949, 454] width 83 height 62
click at [955, 500] on div at bounding box center [949, 485] width 83 height 124
click at [813, 505] on div at bounding box center [807, 485] width 186 height 124
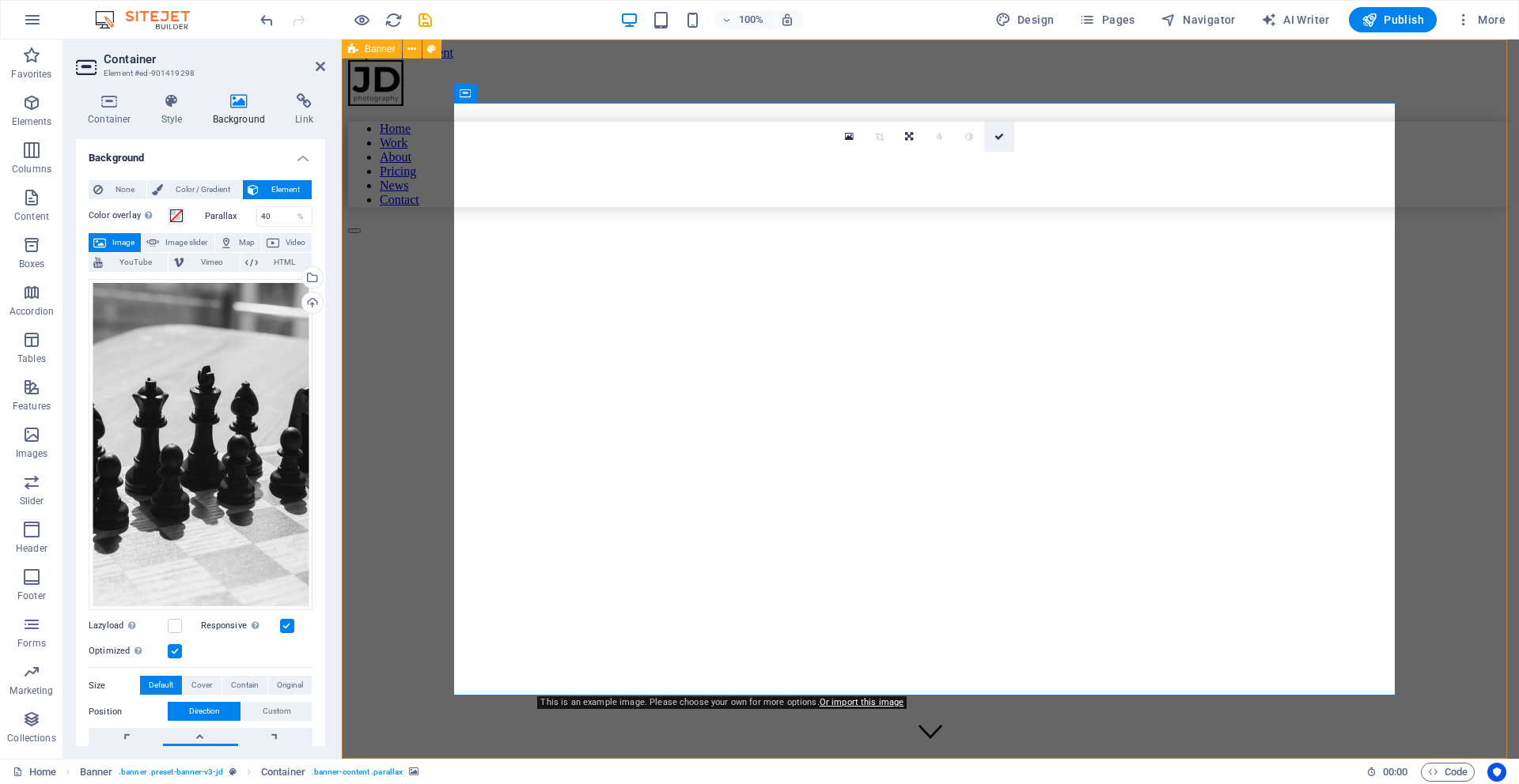
drag, startPoint x: 999, startPoint y: 140, endPoint x: 1077, endPoint y: 17, distance: 145.6
click at [999, 140] on icon at bounding box center [999, 137] width 9 height 9
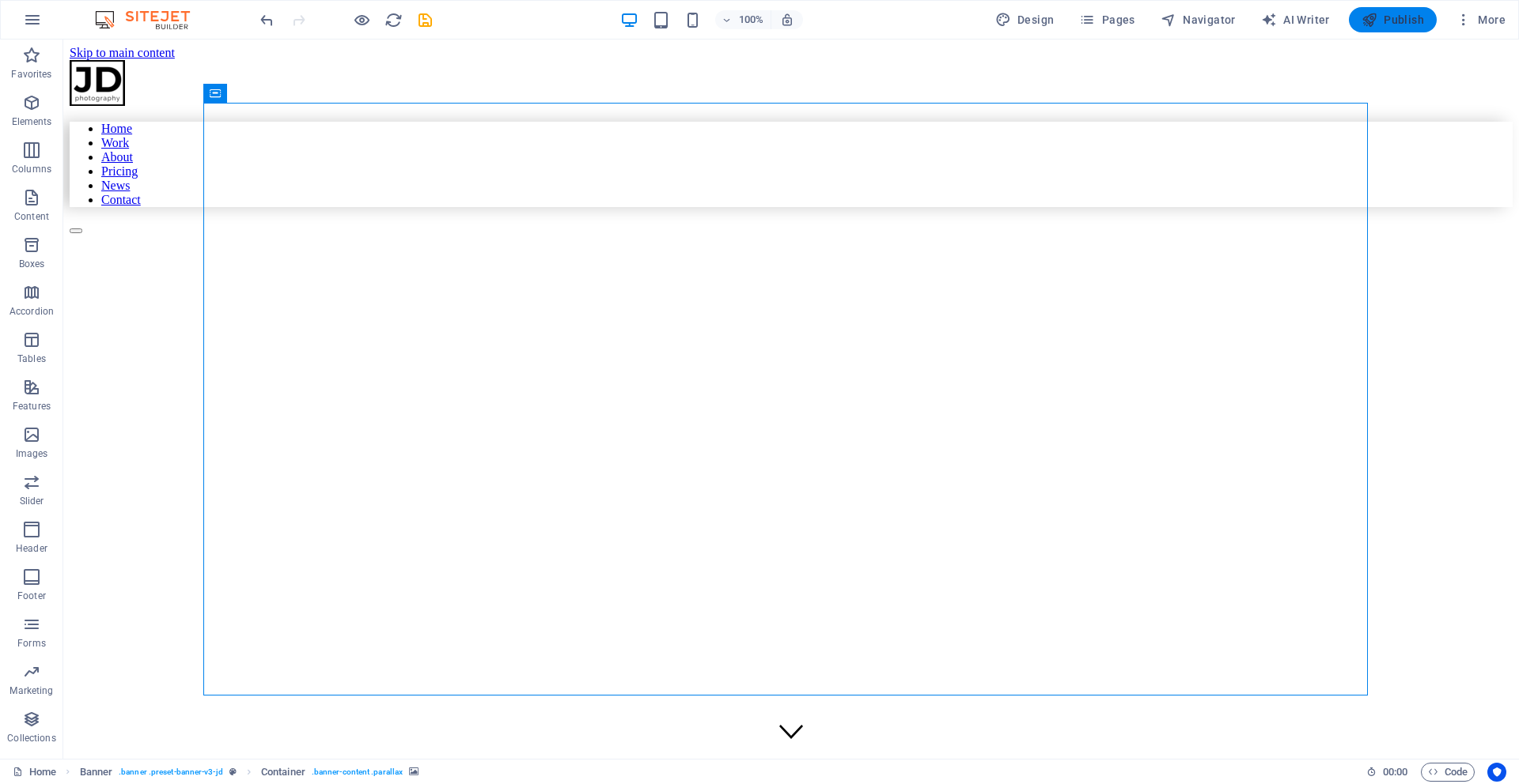
click at [1392, 26] on span "Publish" at bounding box center [1392, 19] width 62 height 16
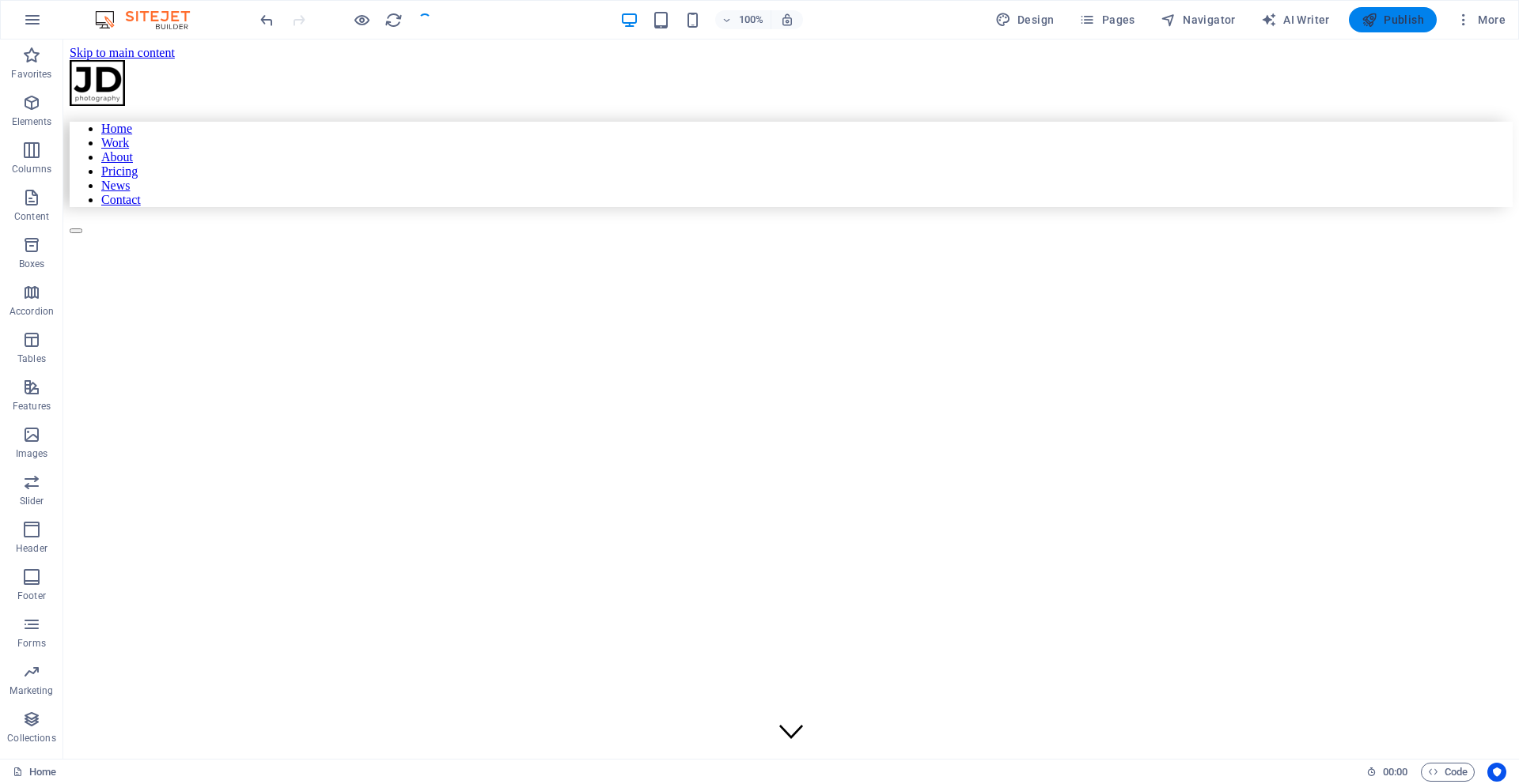
click at [1392, 26] on span "Publish" at bounding box center [1392, 19] width 62 height 16
click at [1399, 28] on button "Publish" at bounding box center [1393, 20] width 88 height 26
click at [1397, 23] on span "Publish" at bounding box center [1392, 19] width 62 height 16
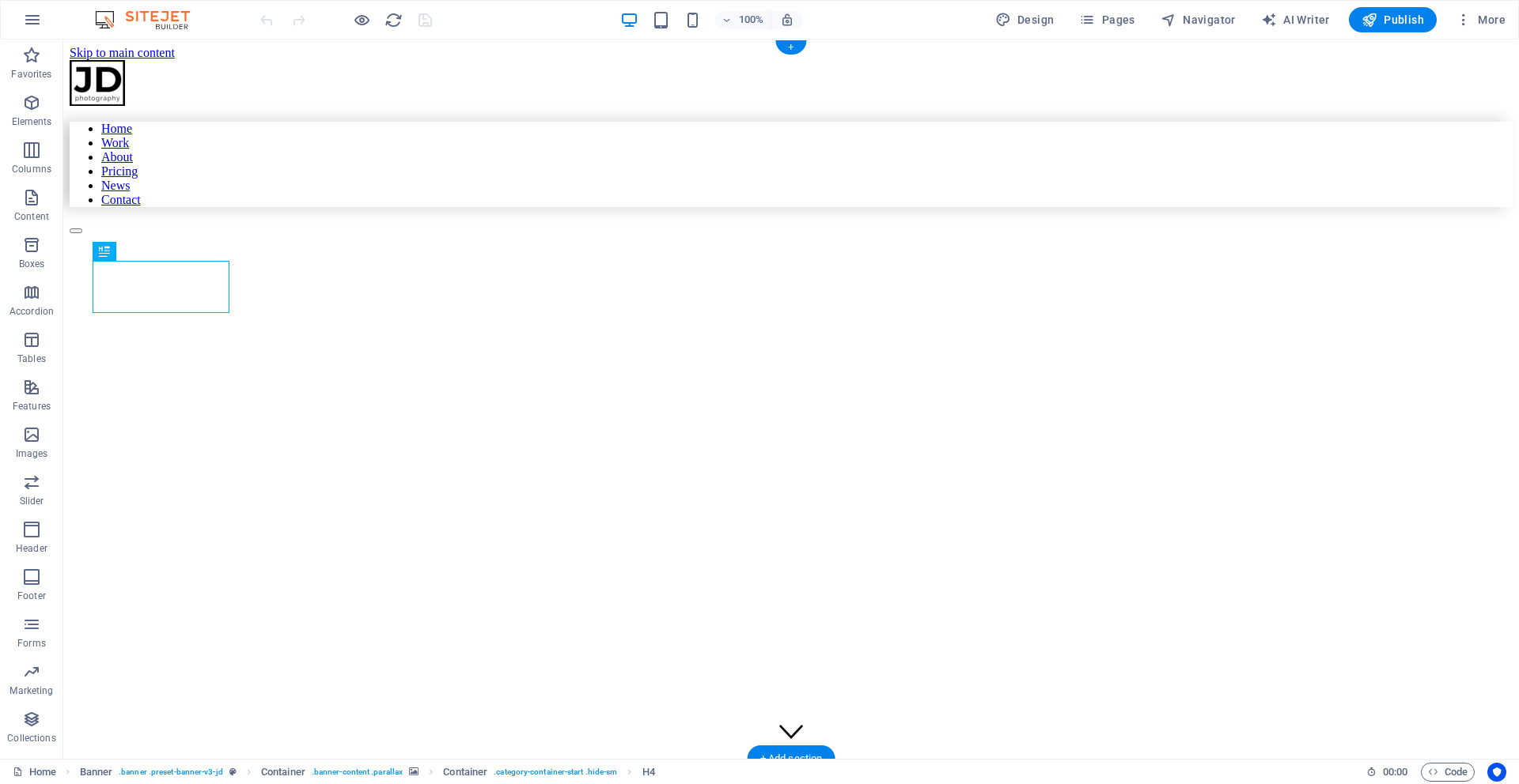
drag, startPoint x: 477, startPoint y: 139, endPoint x: 511, endPoint y: 80, distance: 68.1
click at [479, 297] on figure at bounding box center [652, 297] width 1165 height 0
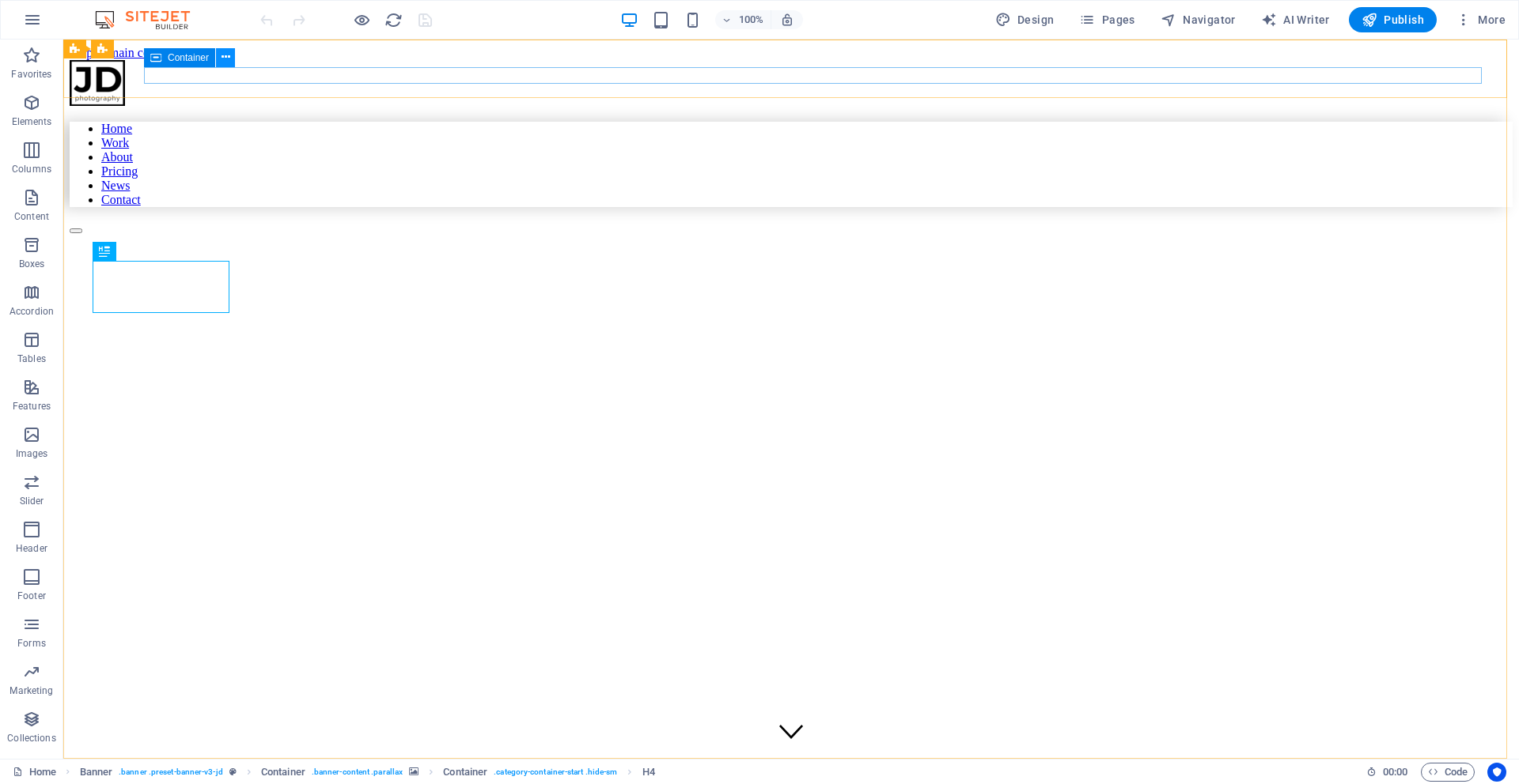
click at [223, 50] on icon at bounding box center [225, 57] width 8 height 17
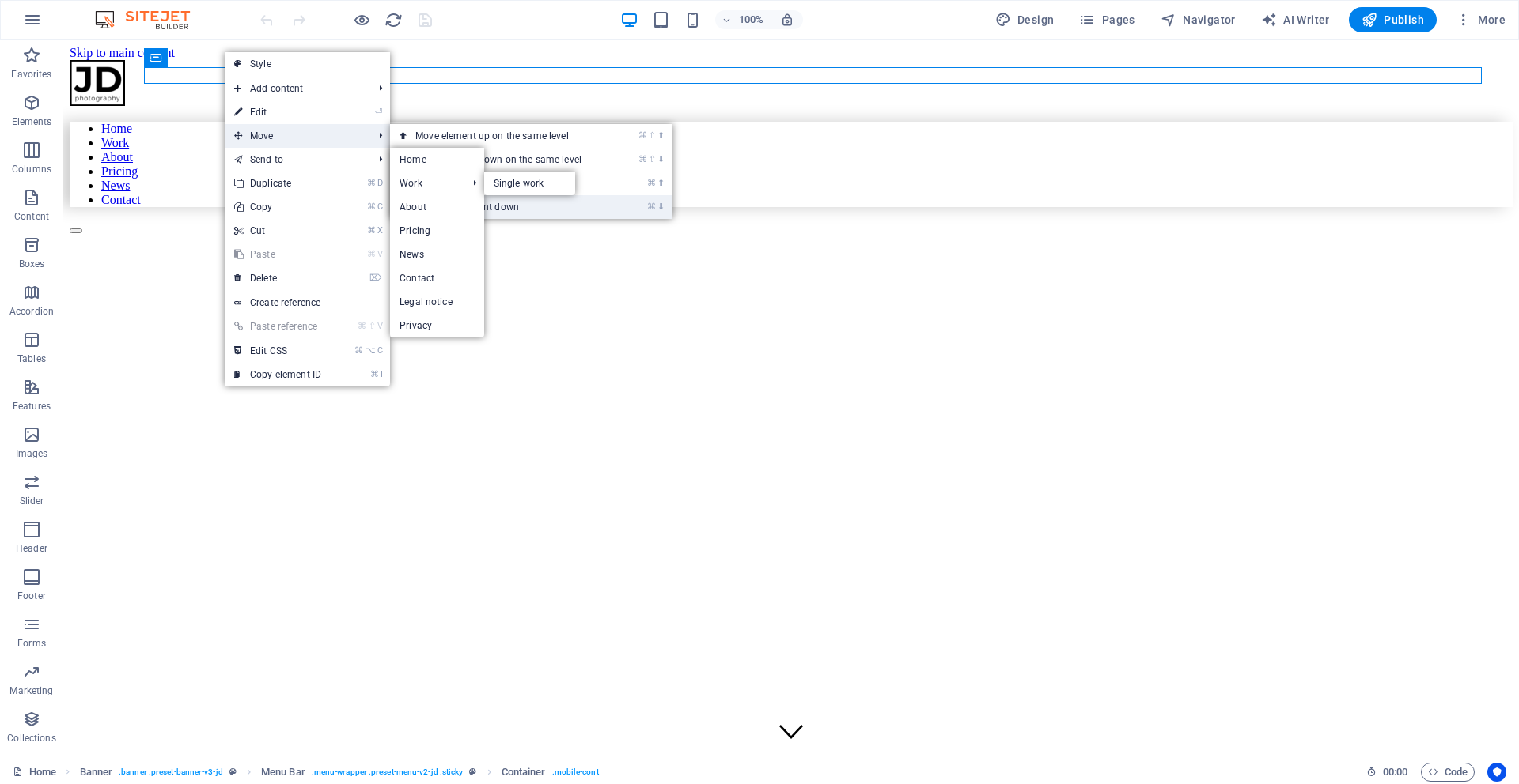
click at [546, 212] on link "⌘ ⬇ Move the element down" at bounding box center [501, 207] width 223 height 24
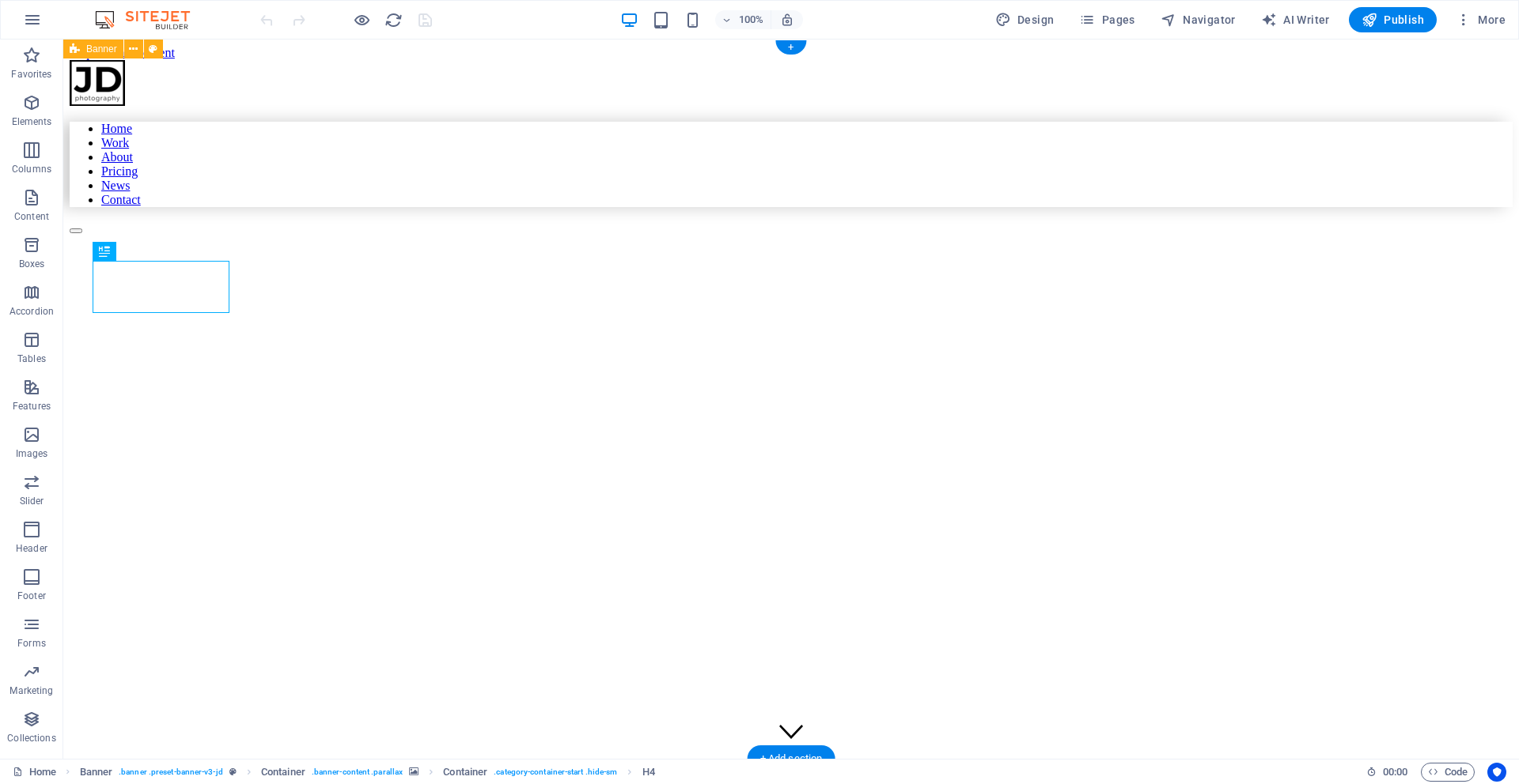
drag, startPoint x: 459, startPoint y: 218, endPoint x: 378, endPoint y: 127, distance: 121.8
click at [455, 272] on figure at bounding box center [652, 272] width 1165 height 0
drag, startPoint x: 383, startPoint y: 157, endPoint x: 278, endPoint y: 126, distance: 109.5
click at [374, 272] on figure at bounding box center [652, 272] width 1165 height 0
click at [260, 272] on figure at bounding box center [652, 272] width 1165 height 0
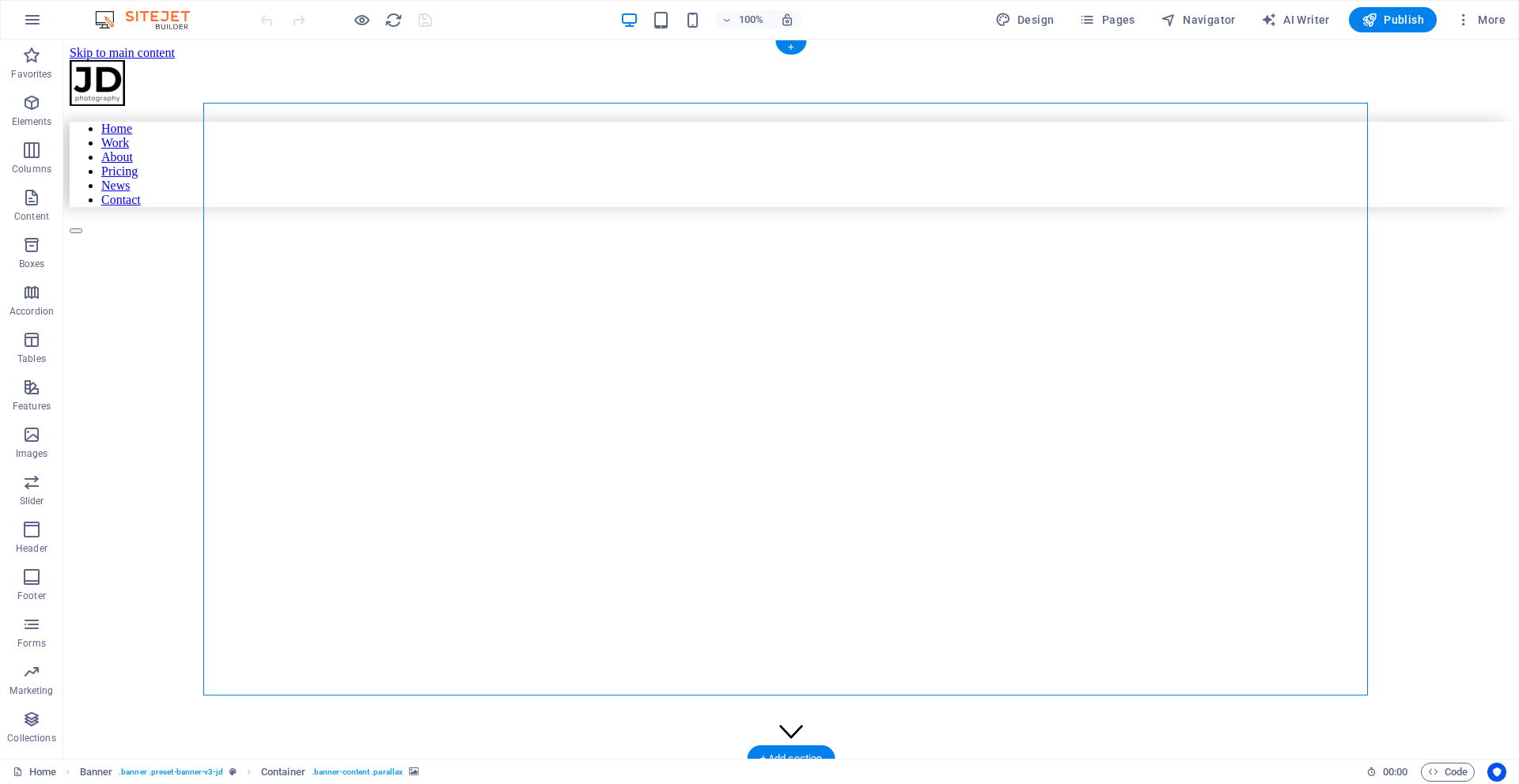
click at [262, 272] on figure at bounding box center [652, 272] width 1165 height 0
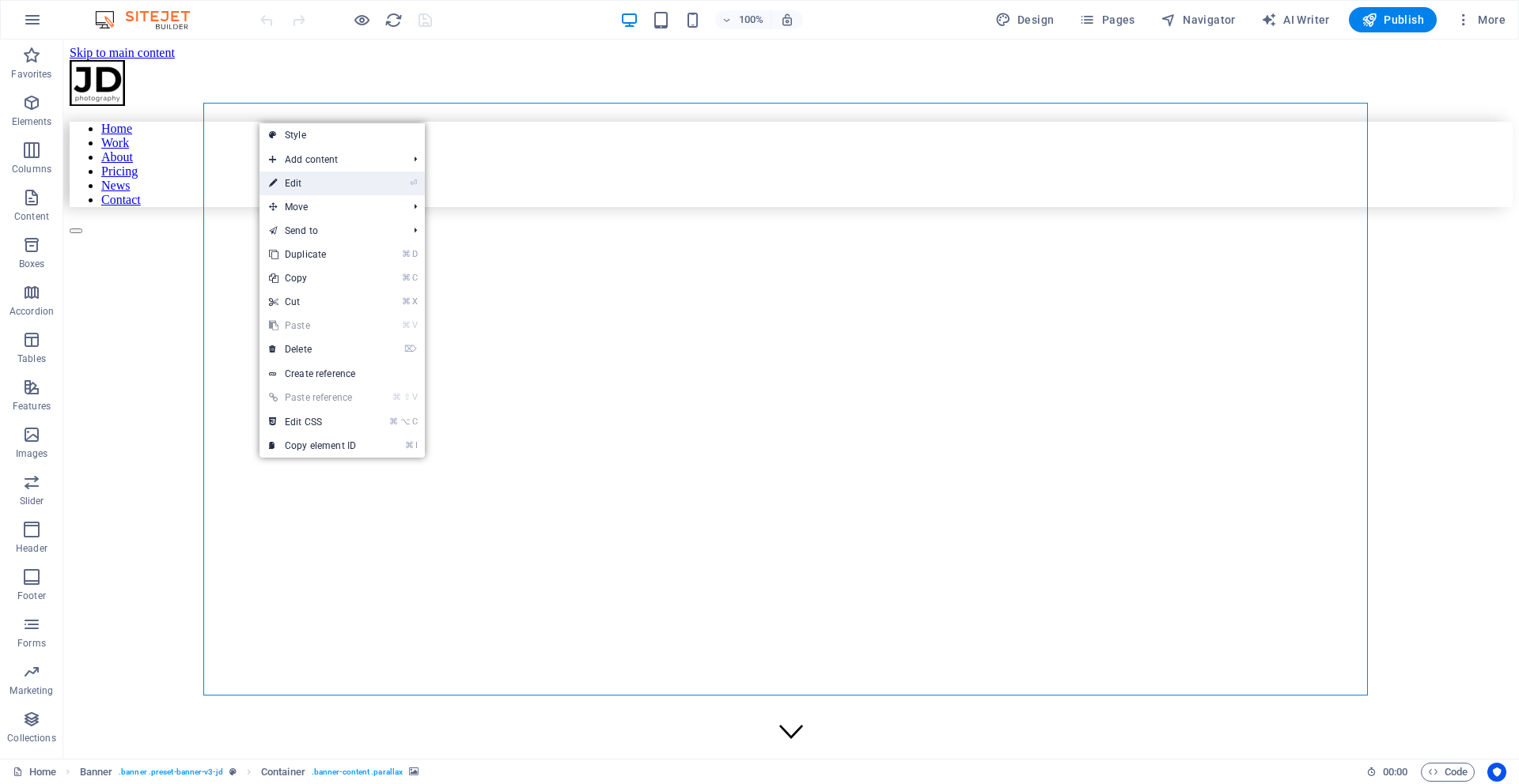
click at [340, 174] on link "⏎ Edit" at bounding box center [312, 184] width 106 height 24
select select "vw"
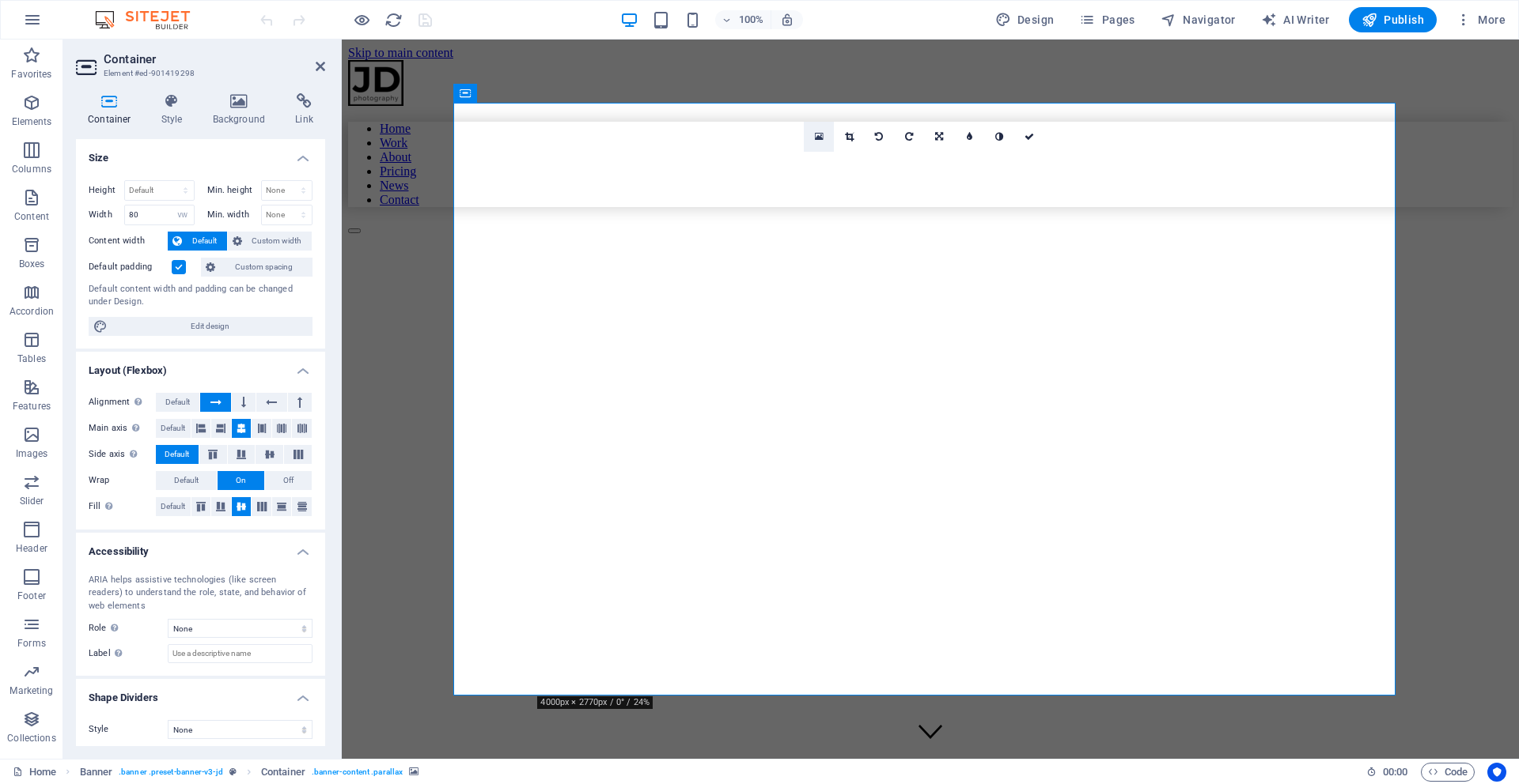
click at [821, 134] on icon at bounding box center [818, 137] width 8 height 11
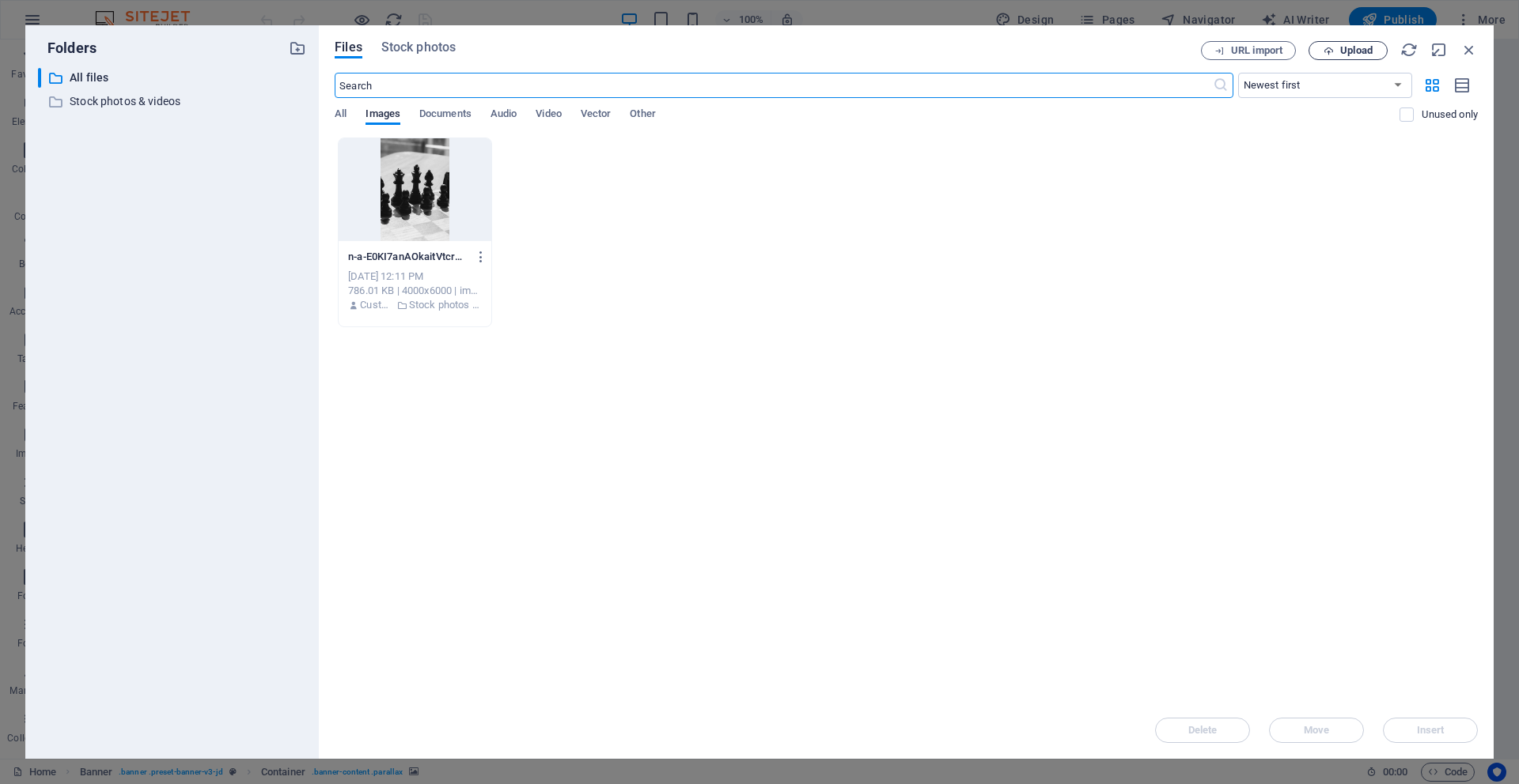
click at [1352, 56] on button "Upload" at bounding box center [1348, 50] width 79 height 19
click at [344, 118] on span "All" at bounding box center [340, 116] width 12 height 22
click at [368, 114] on span "Images" at bounding box center [383, 116] width 35 height 22
click at [133, 100] on p "Stock photos & videos" at bounding box center [174, 102] width 208 height 18
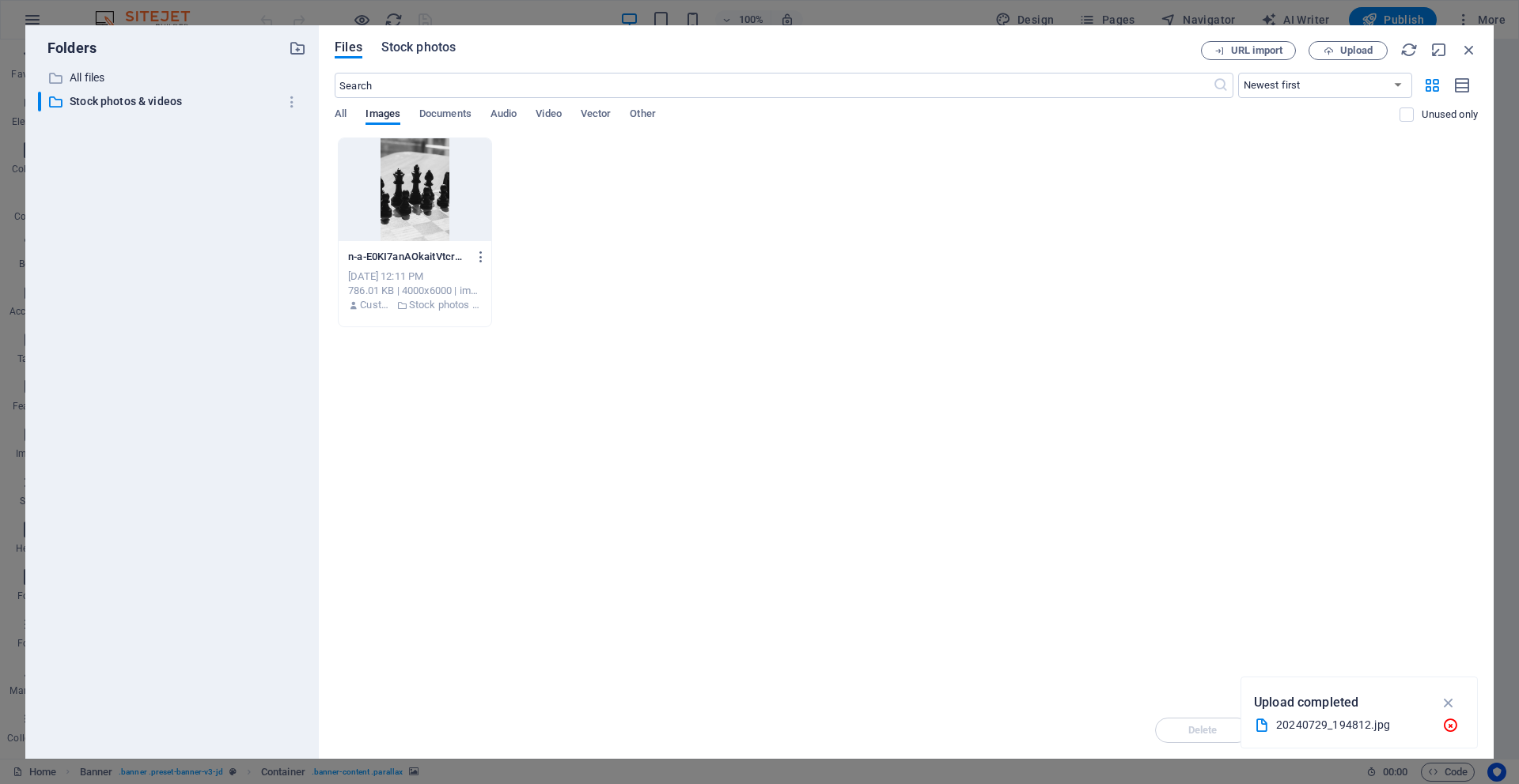
click at [428, 49] on span "Stock photos" at bounding box center [418, 47] width 74 height 19
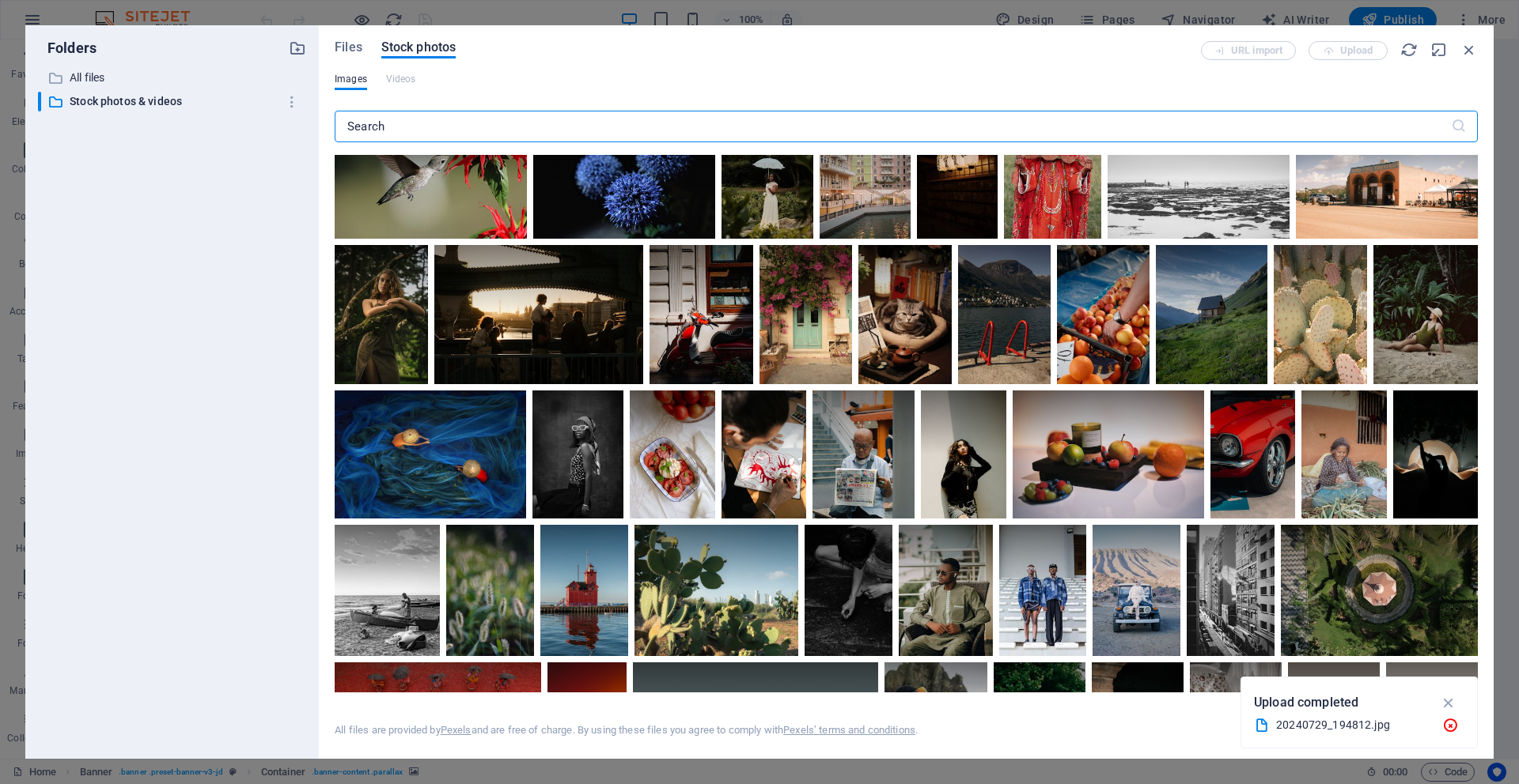
scroll to position [543, 0]
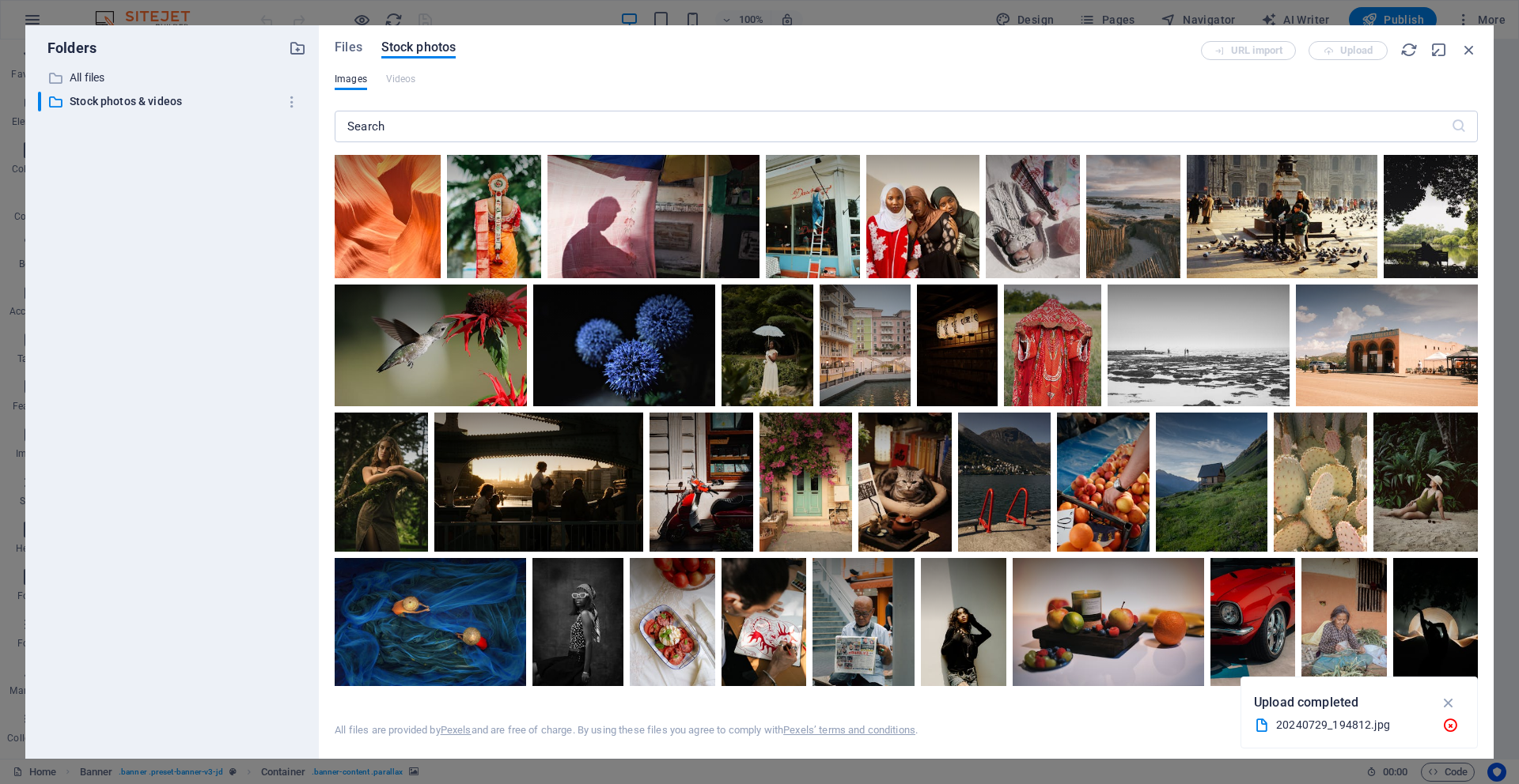
click at [1275, 726] on div "20240729_194812.jpg" at bounding box center [1358, 726] width 210 height 20
click at [1125, 726] on div "Home Work About Pricing News Contact My Work All categories People Nature Build…" at bounding box center [737, 627] width 777 height 1136
click at [1125, 724] on div "Home Work About Pricing News Contact My Work All categories People Nature Build…" at bounding box center [737, 627] width 777 height 1136
select select "vh"
select select "header"
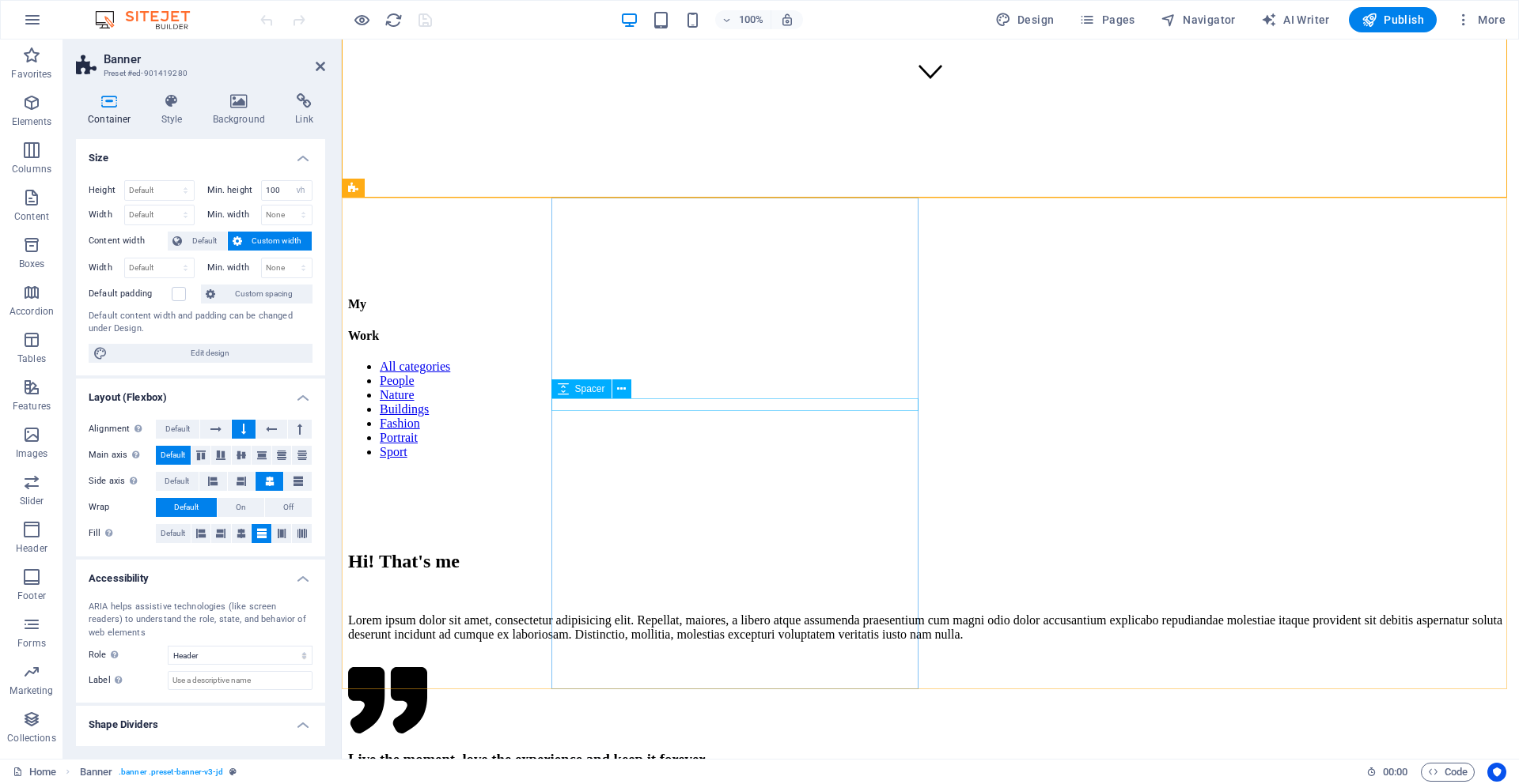
scroll to position [969, 0]
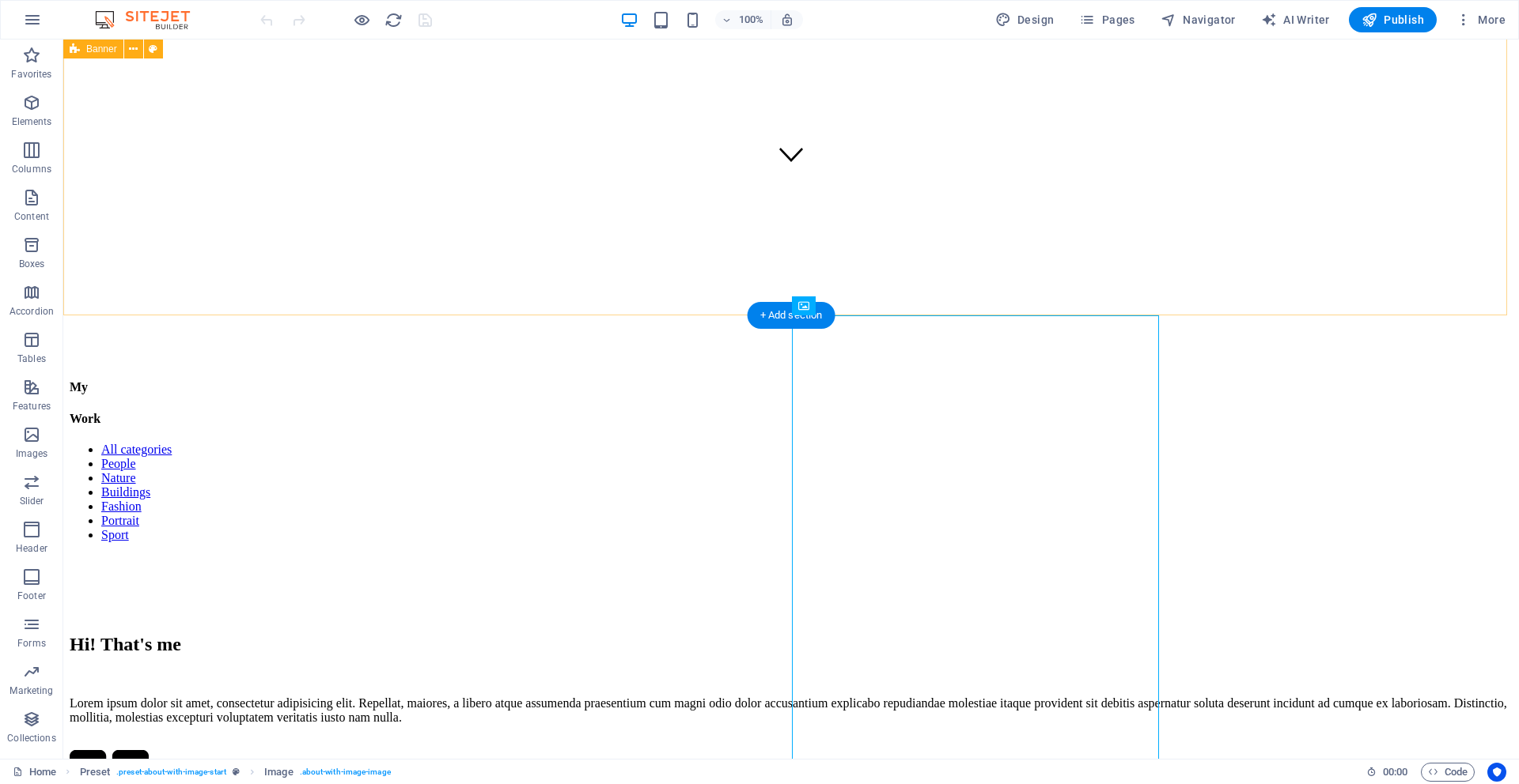
scroll to position [420, 0]
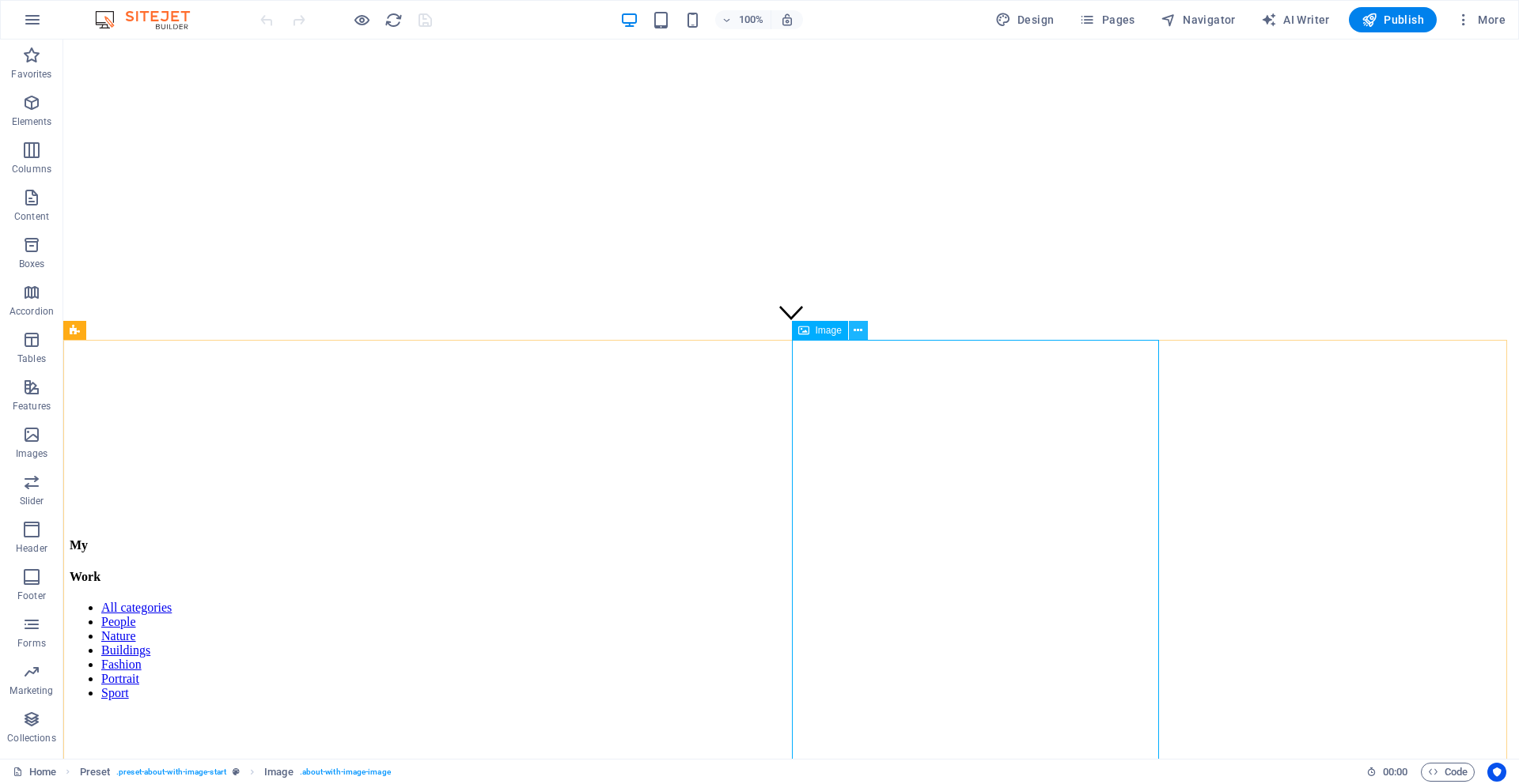
click at [853, 330] on icon at bounding box center [857, 330] width 8 height 17
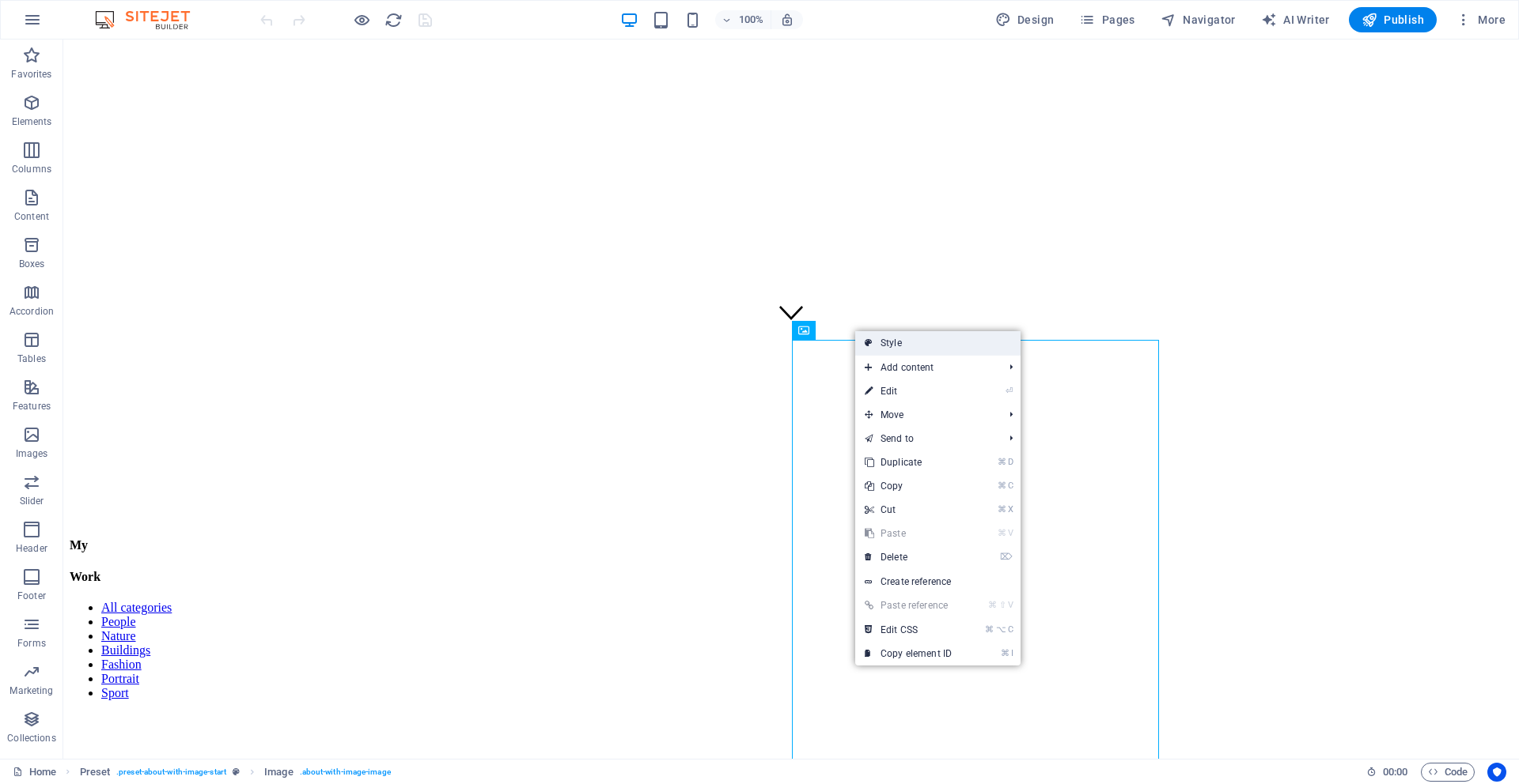
click at [905, 343] on link "Style" at bounding box center [938, 343] width 165 height 24
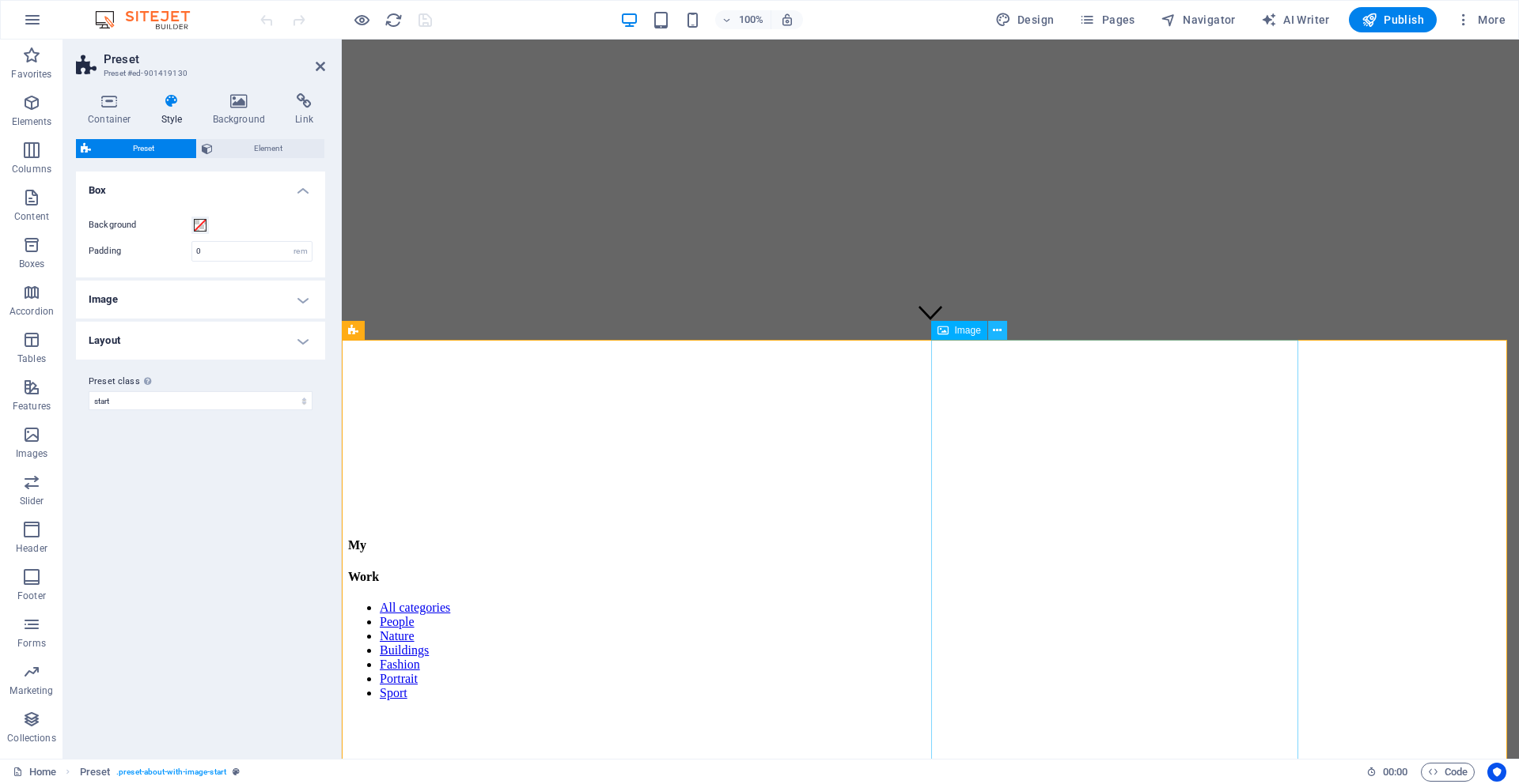
click at [993, 333] on icon at bounding box center [996, 330] width 8 height 17
click at [1032, 20] on figure at bounding box center [818, 20] width 941 height 0
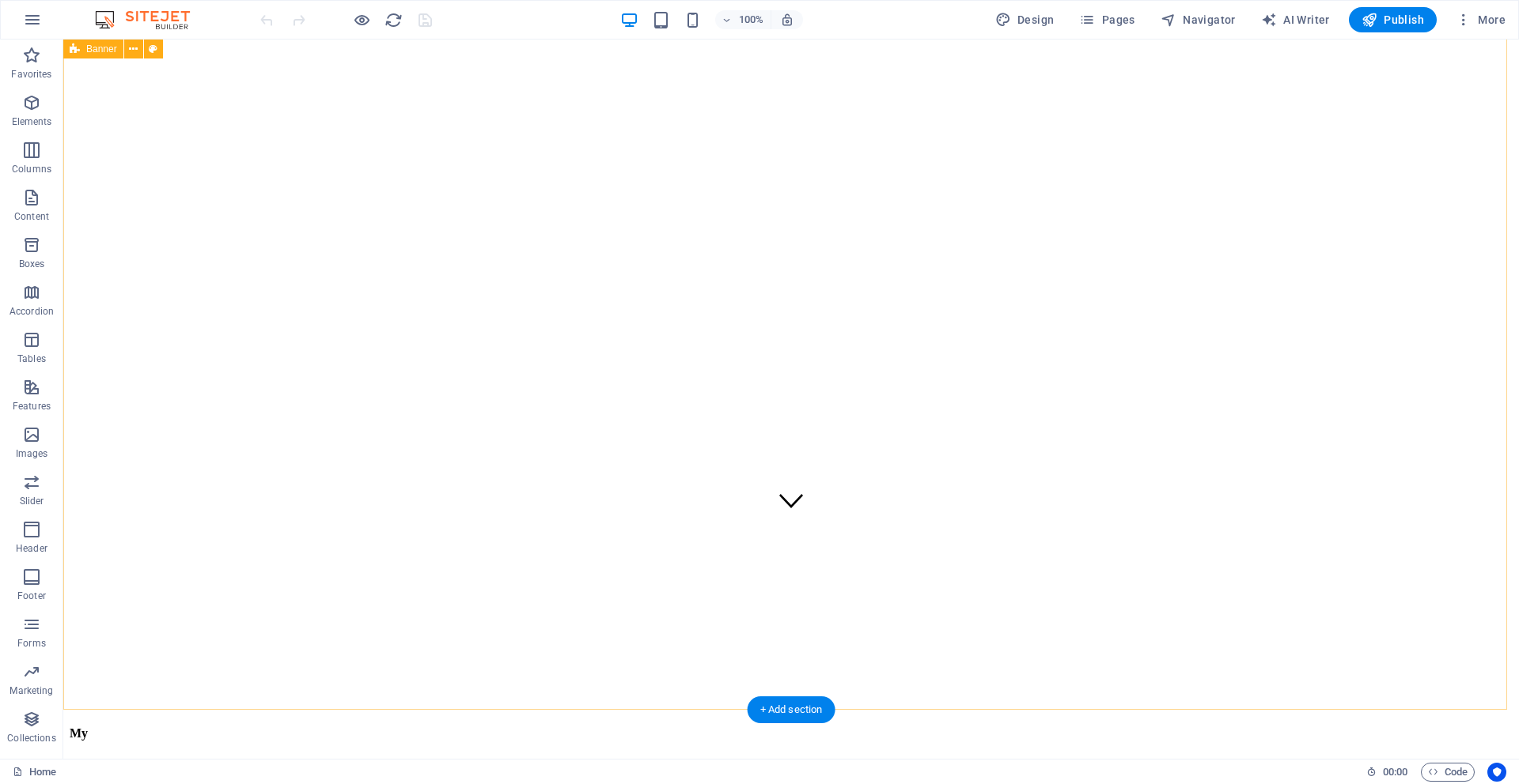
scroll to position [0, 0]
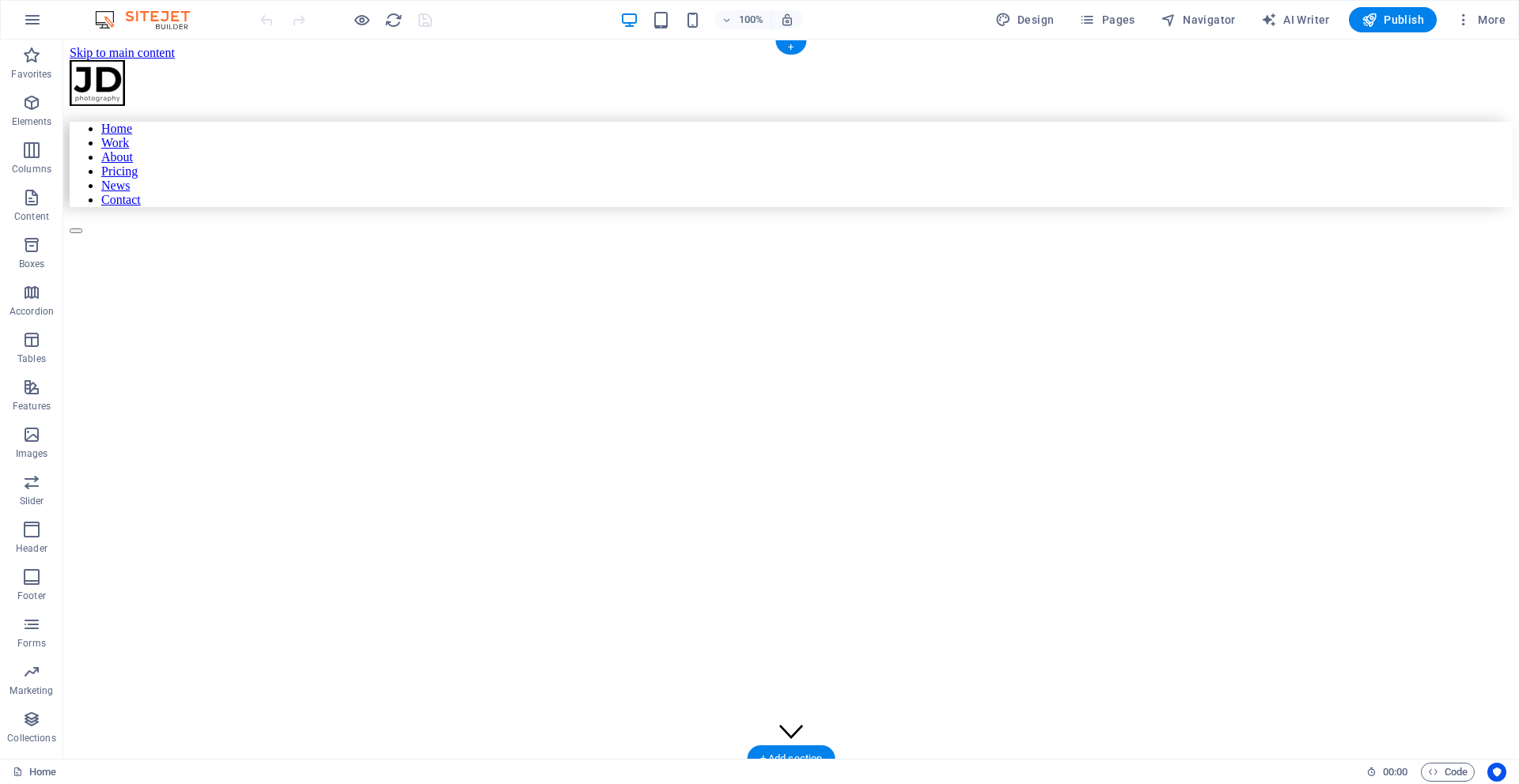
click at [266, 272] on figure at bounding box center [652, 272] width 1165 height 0
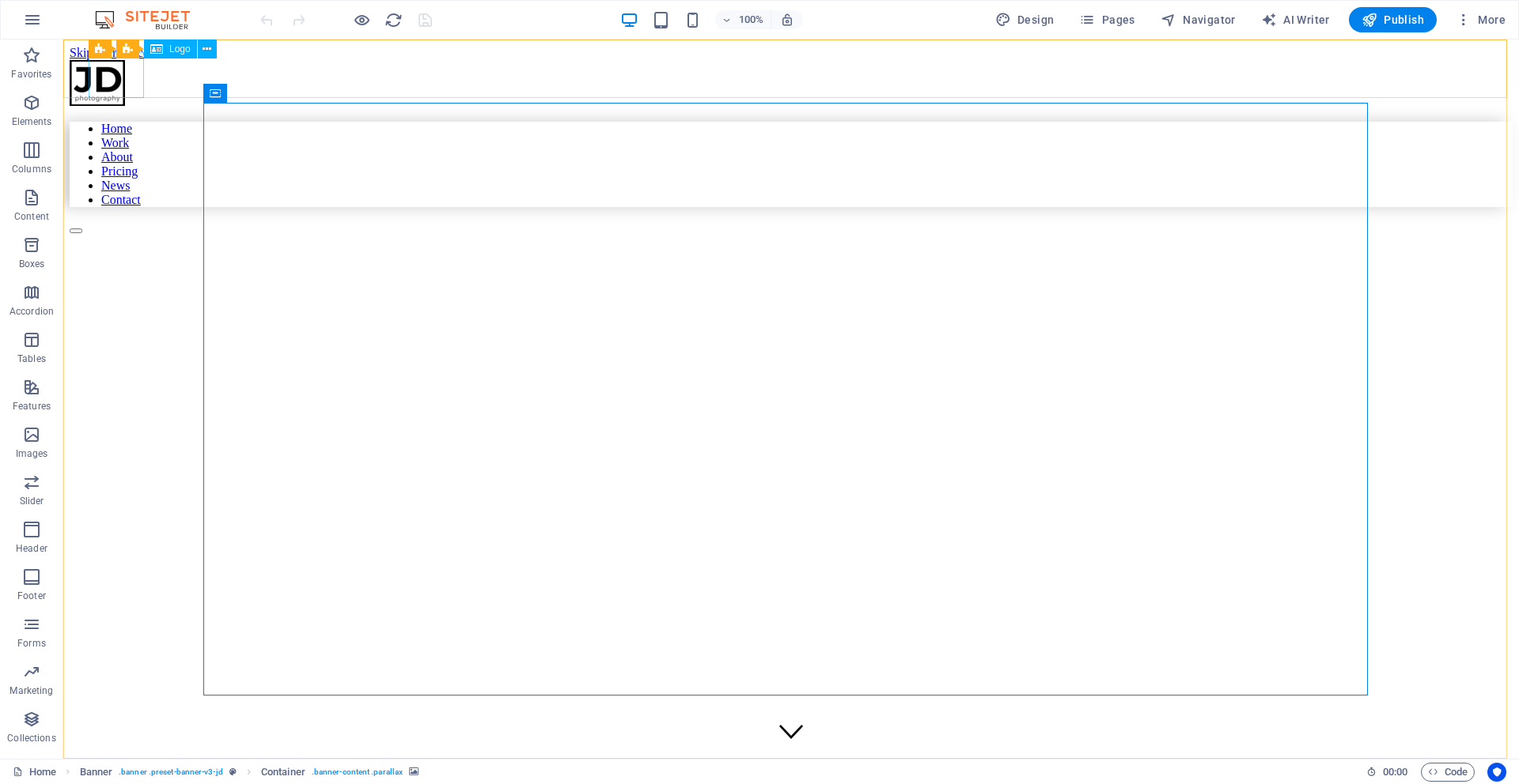
click at [174, 48] on span "Logo" at bounding box center [179, 49] width 21 height 9
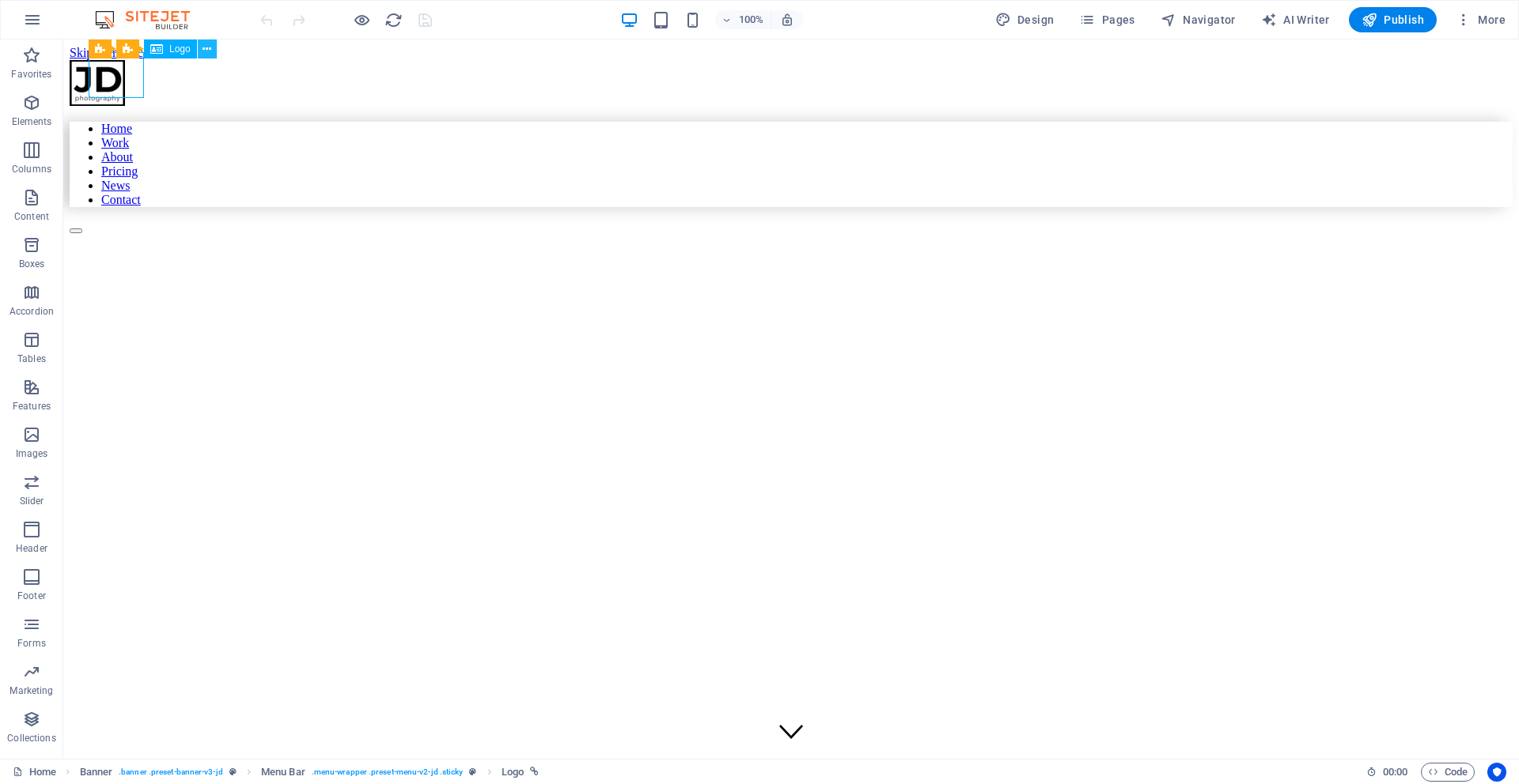
click at [211, 46] on button at bounding box center [207, 49] width 19 height 19
